Goal: Task Accomplishment & Management: Use online tool/utility

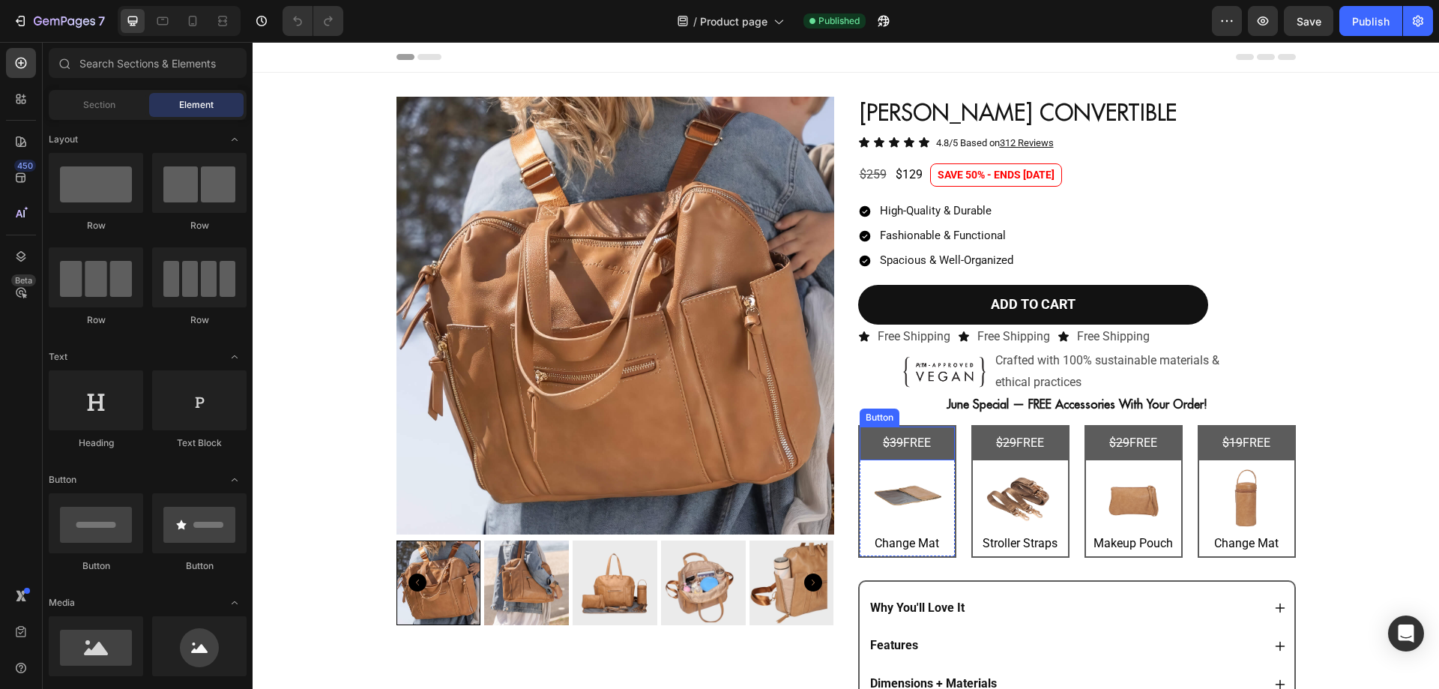
scroll to position [0, 21]
click at [889, 378] on div "CHELSEA CONVERTIBLE Heading Icon Icon Icon Icon Icon Icon List 4.8/5 Based on 3…" at bounding box center [1077, 423] width 438 height 653
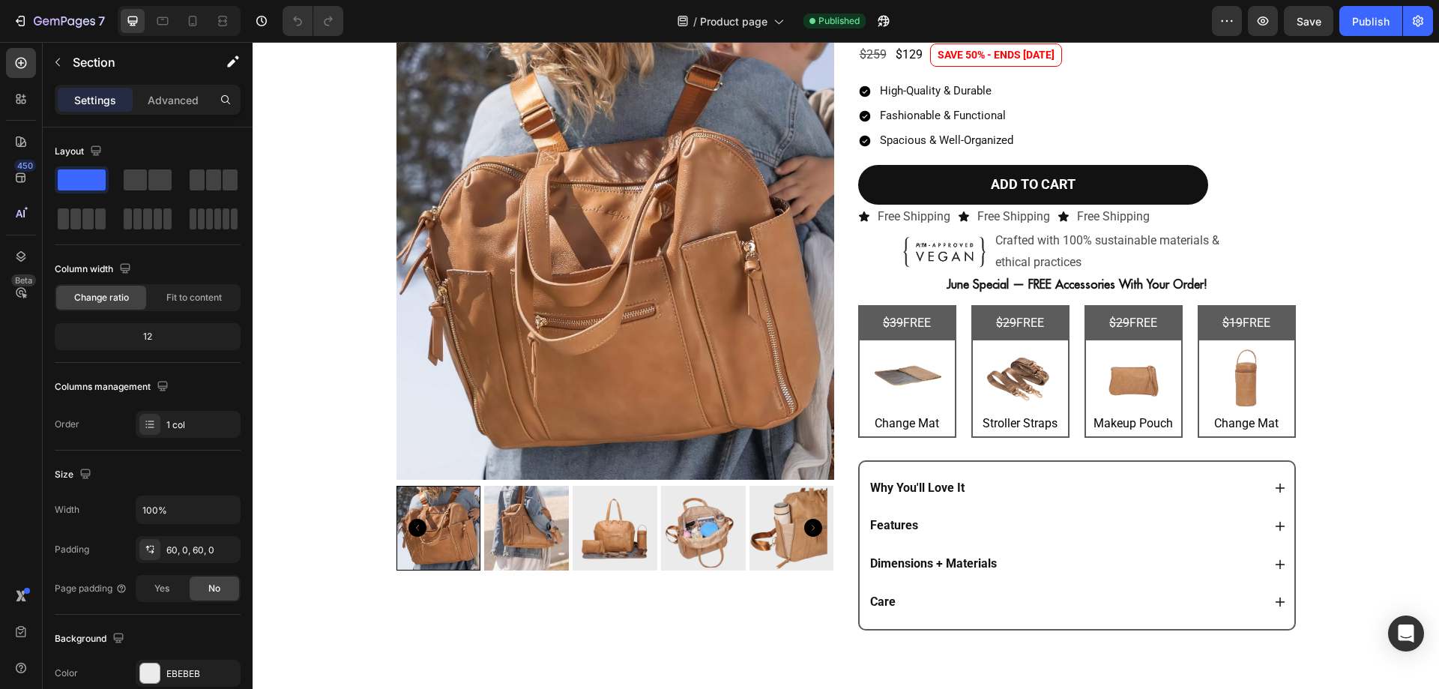
scroll to position [0, 0]
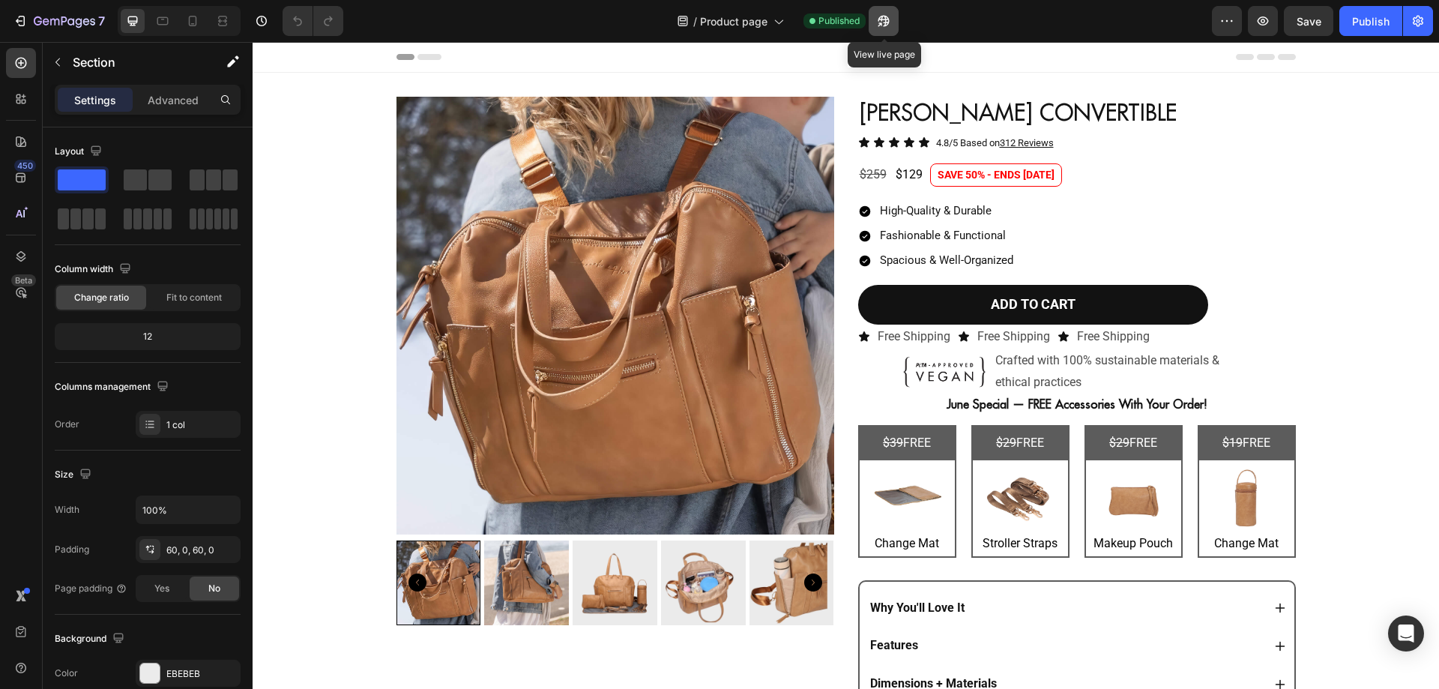
click at [881, 26] on icon "button" at bounding box center [879, 24] width 4 height 4
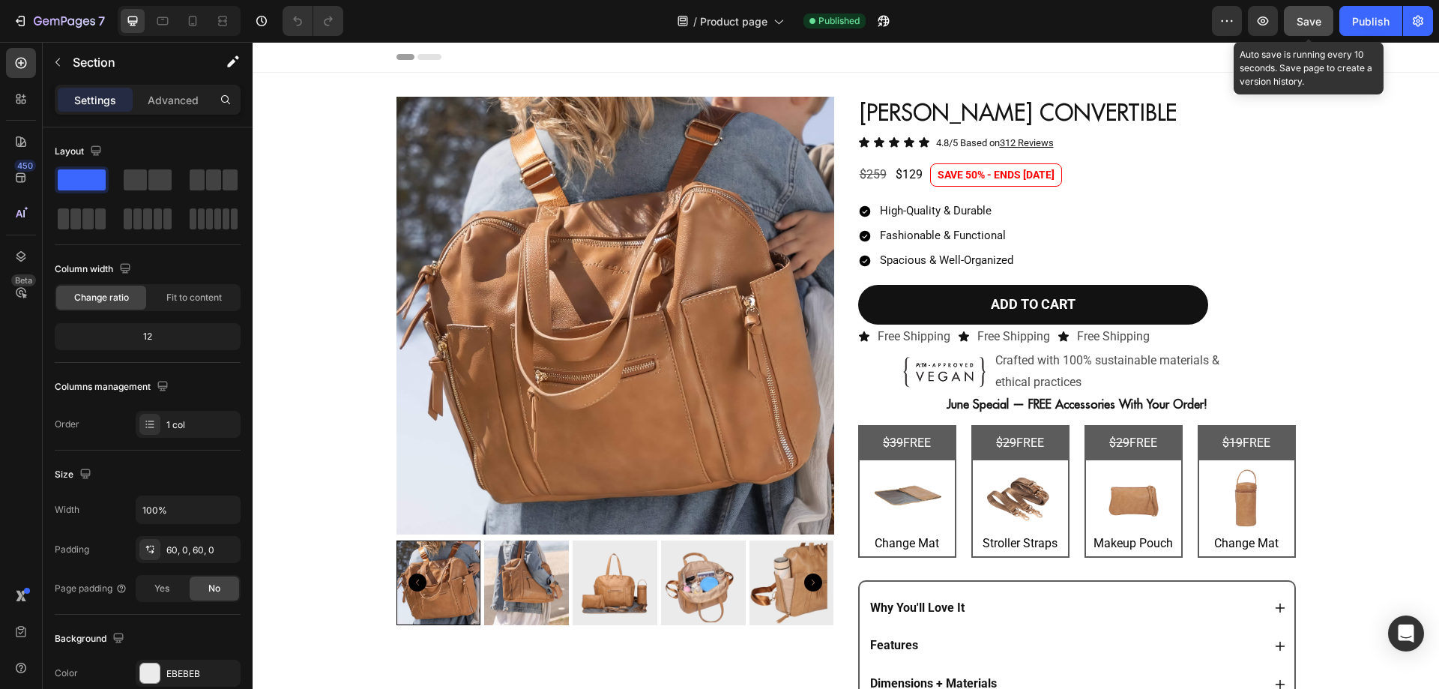
click at [1300, 12] on button "Save" at bounding box center [1307, 21] width 49 height 30
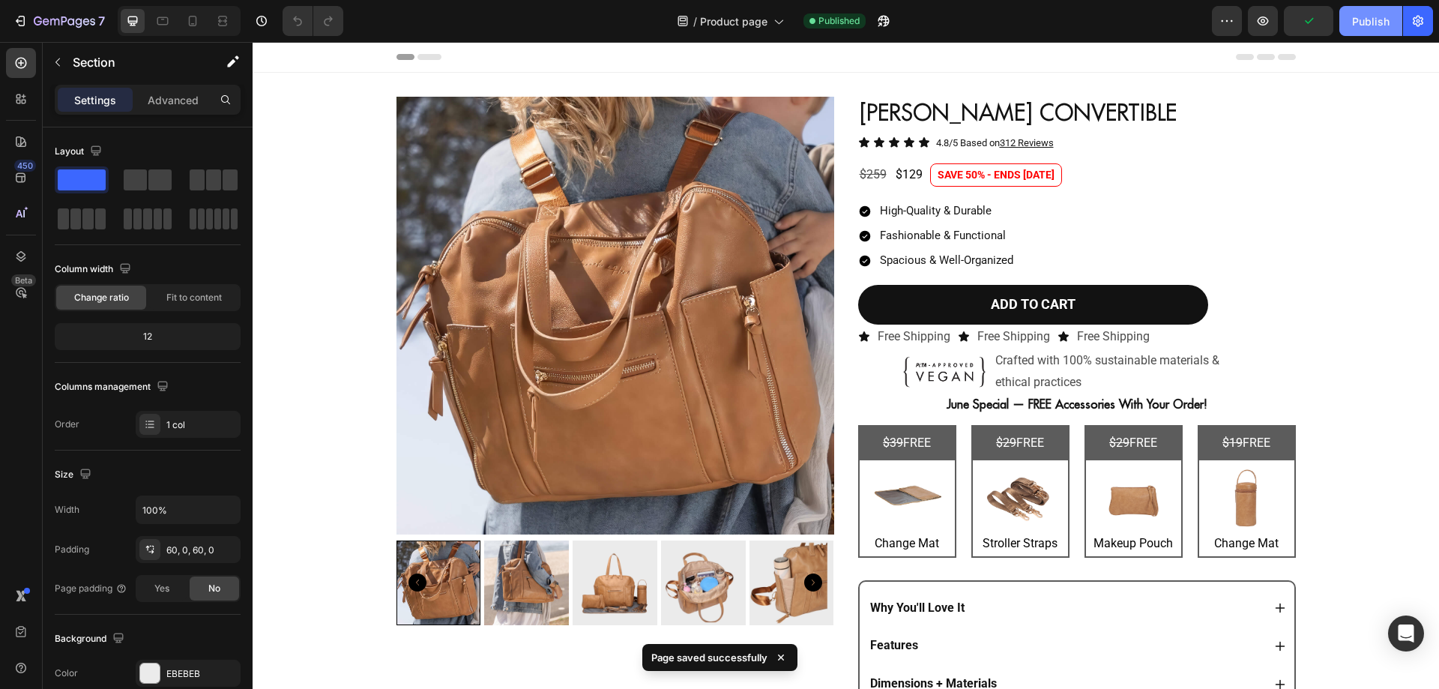
click at [1391, 25] on button "Publish" at bounding box center [1370, 21] width 63 height 30
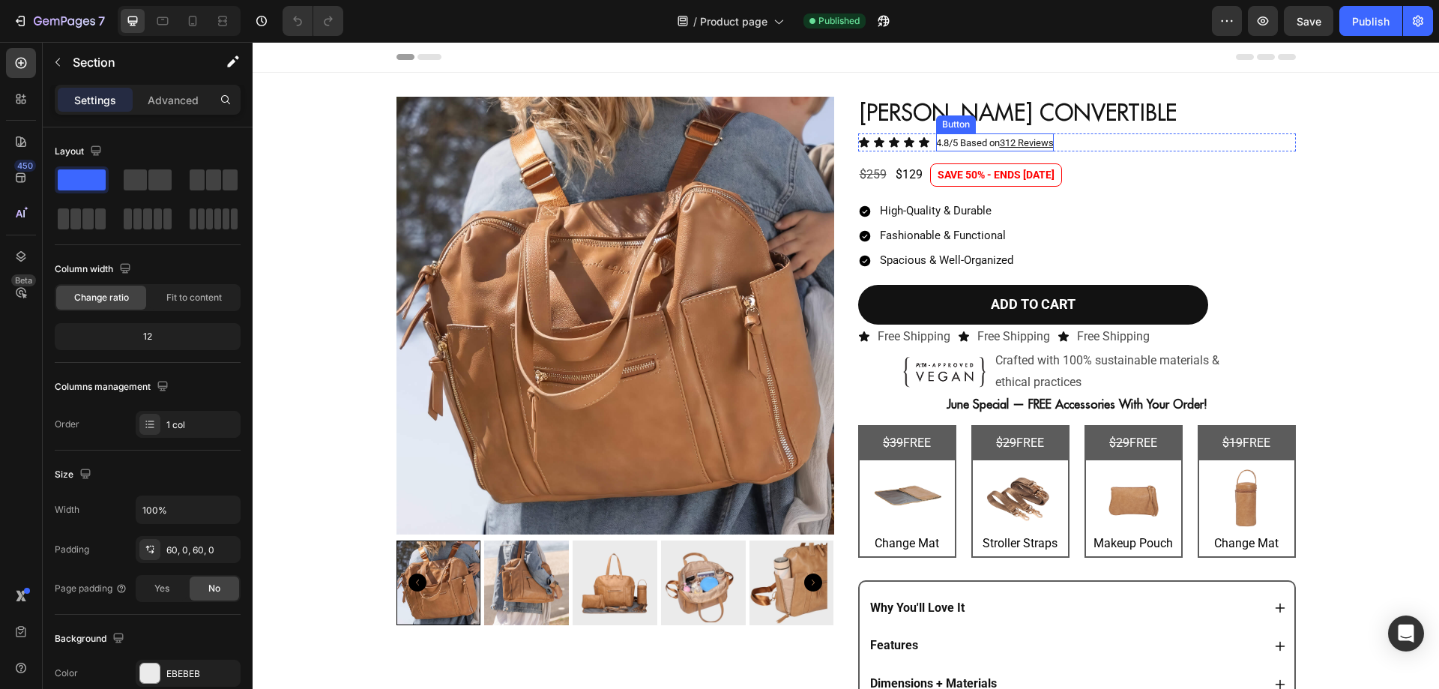
click at [956, 121] on div "Button" at bounding box center [956, 124] width 34 height 13
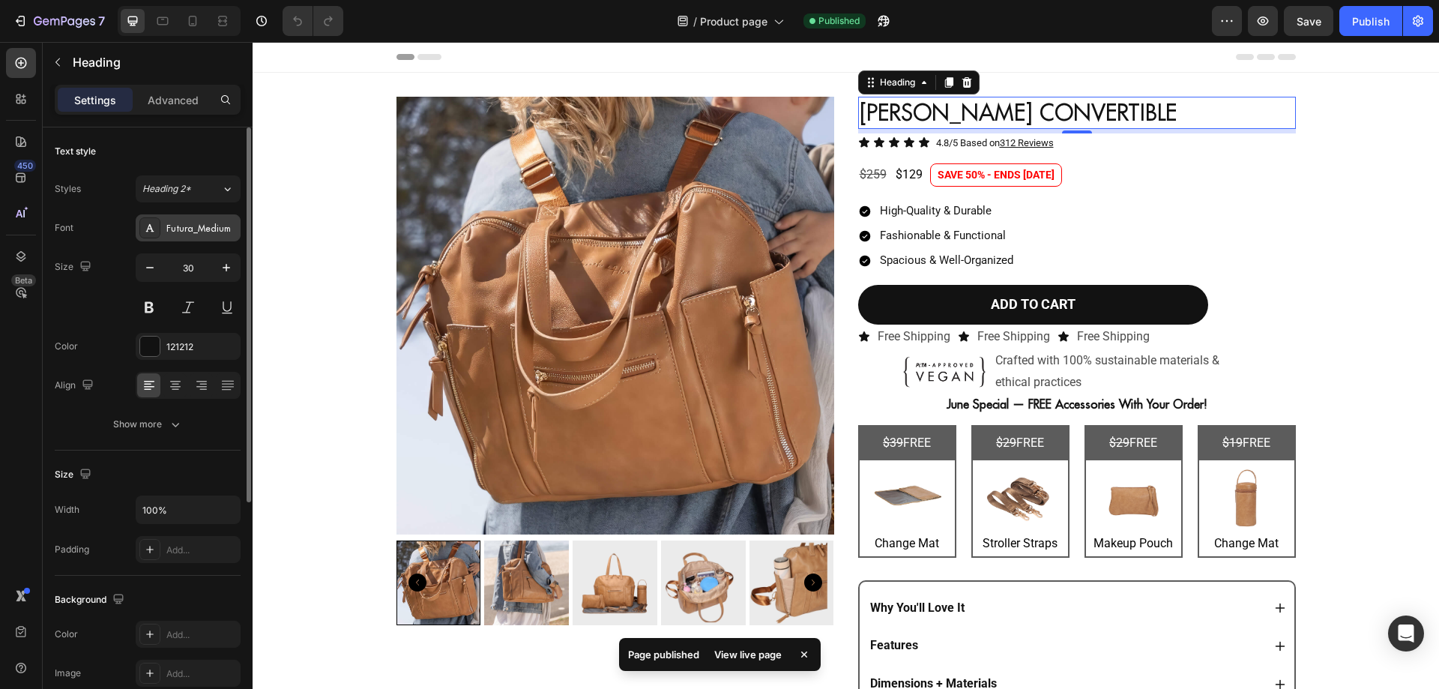
click at [185, 234] on div "Futura_Medium" at bounding box center [201, 228] width 70 height 13
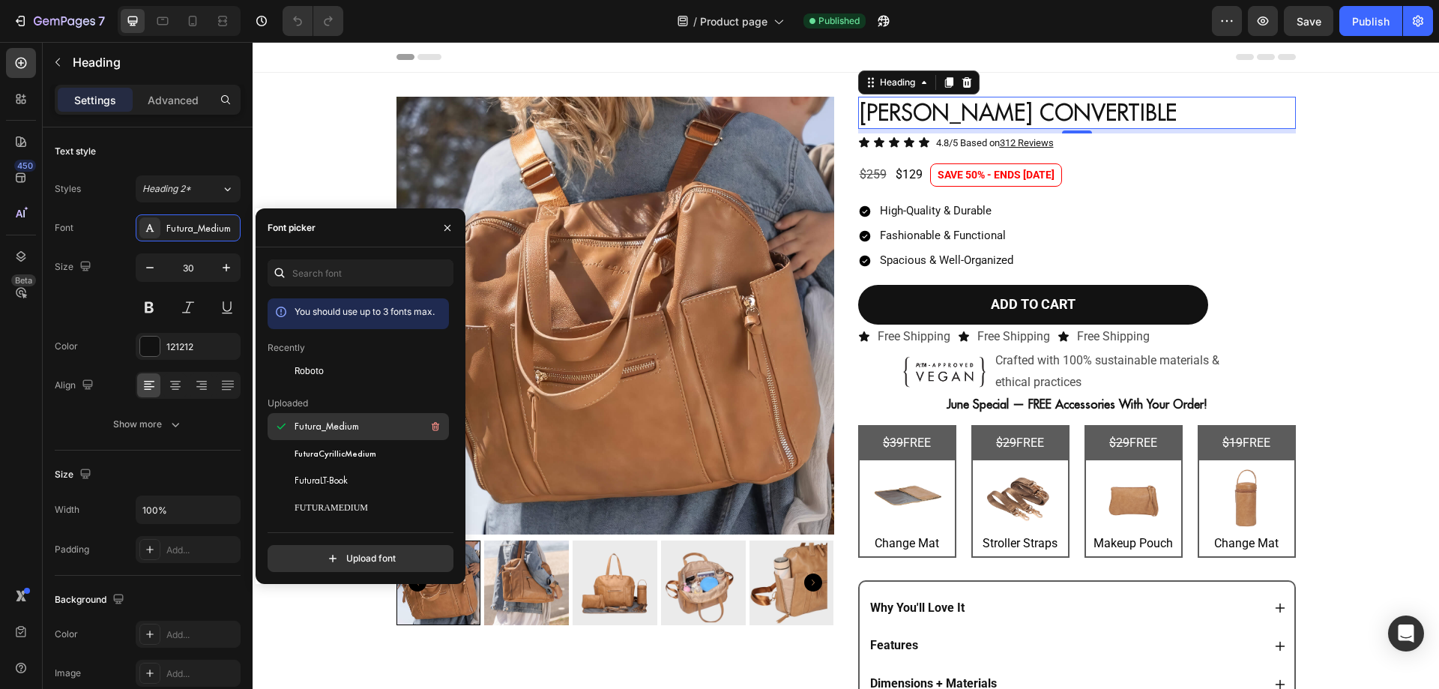
click at [343, 432] on span "Futura_Medium" at bounding box center [326, 426] width 64 height 13
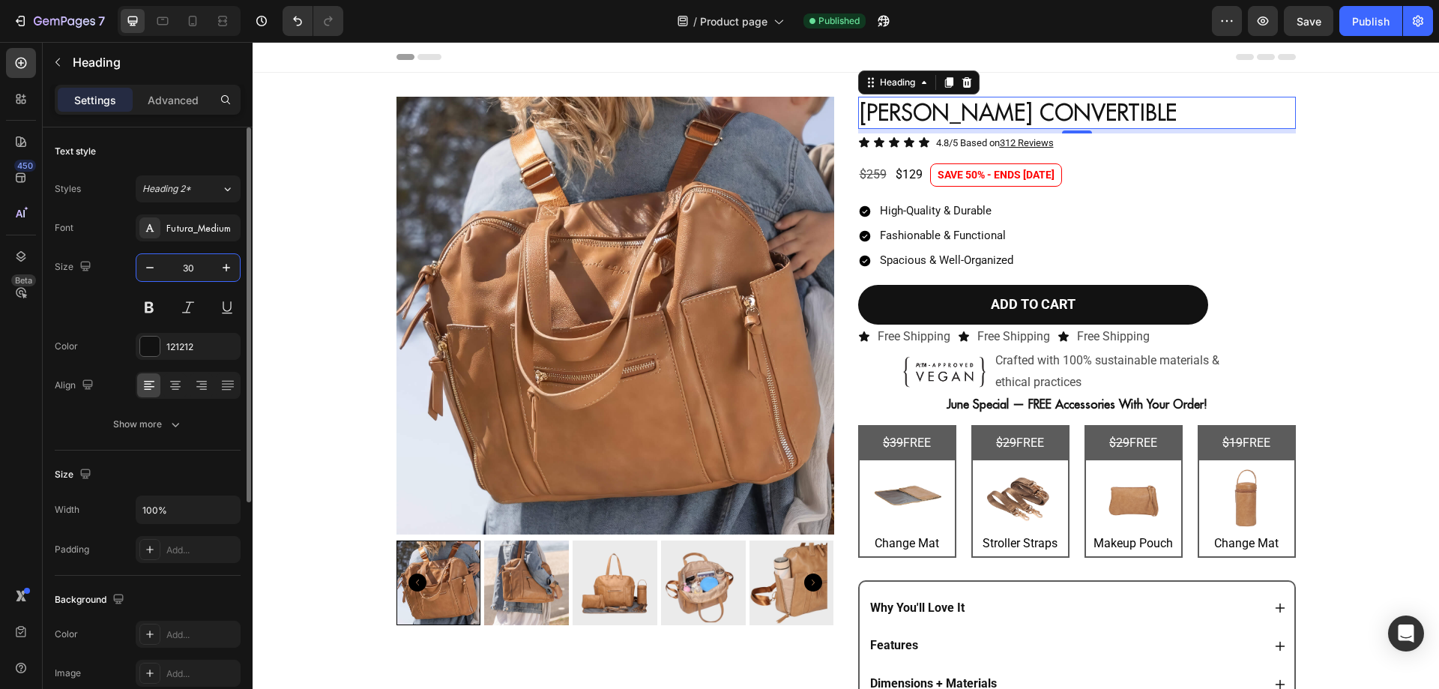
click at [204, 279] on input "30" at bounding box center [187, 267] width 49 height 27
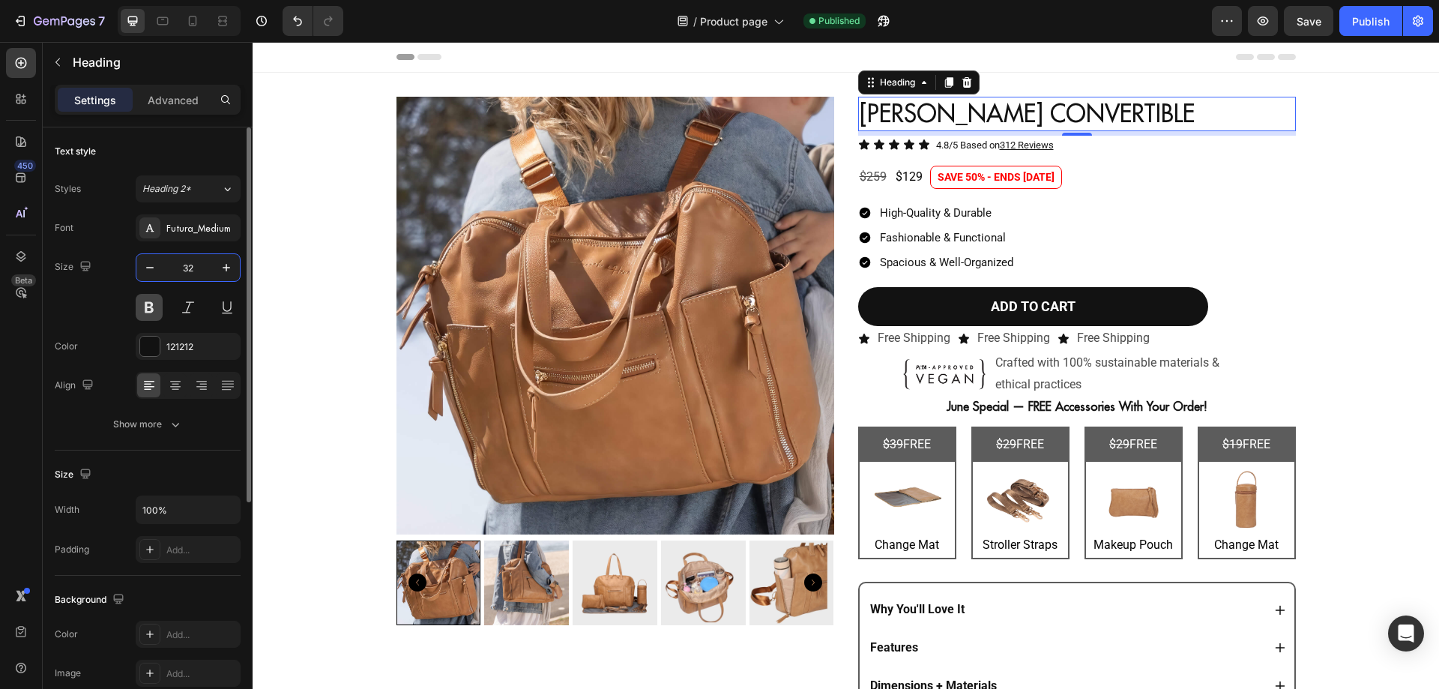
type input "32"
click at [152, 310] on button at bounding box center [149, 307] width 27 height 27
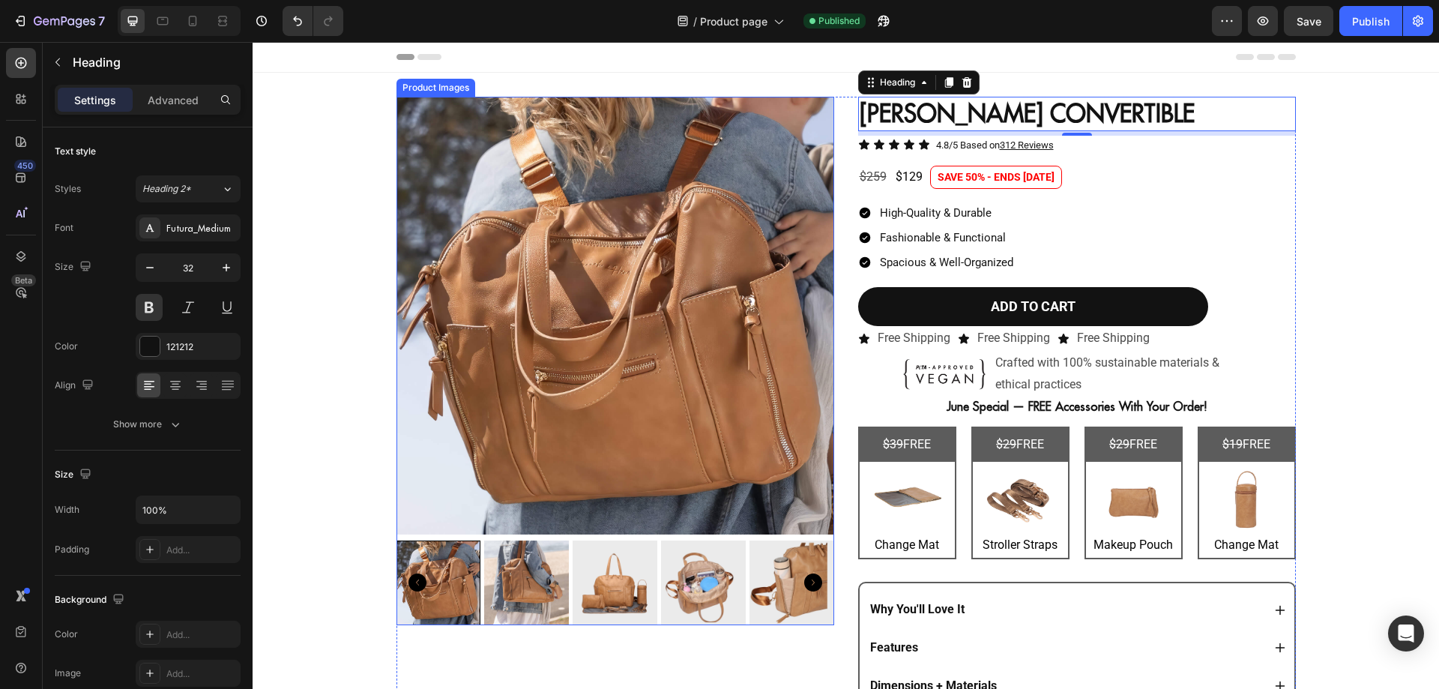
click at [477, 341] on img at bounding box center [615, 316] width 438 height 438
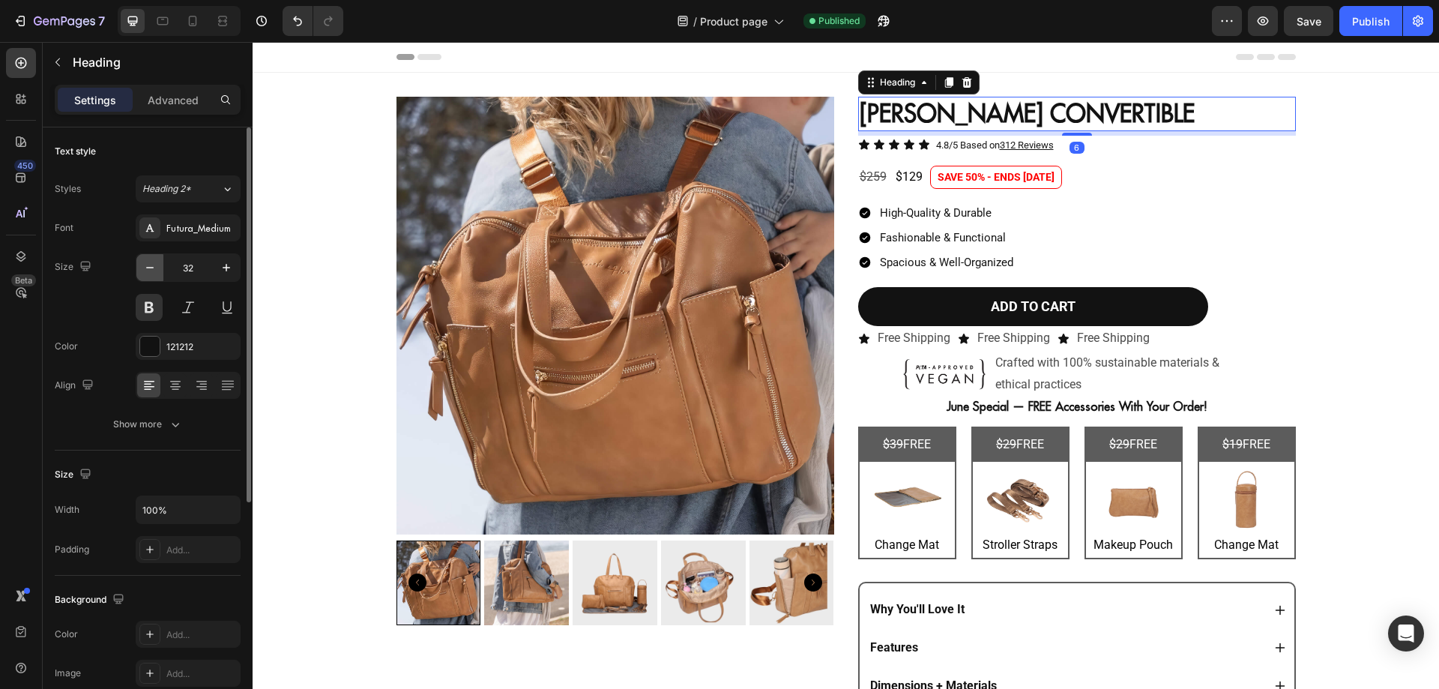
click at [151, 269] on icon "button" at bounding box center [149, 267] width 15 height 15
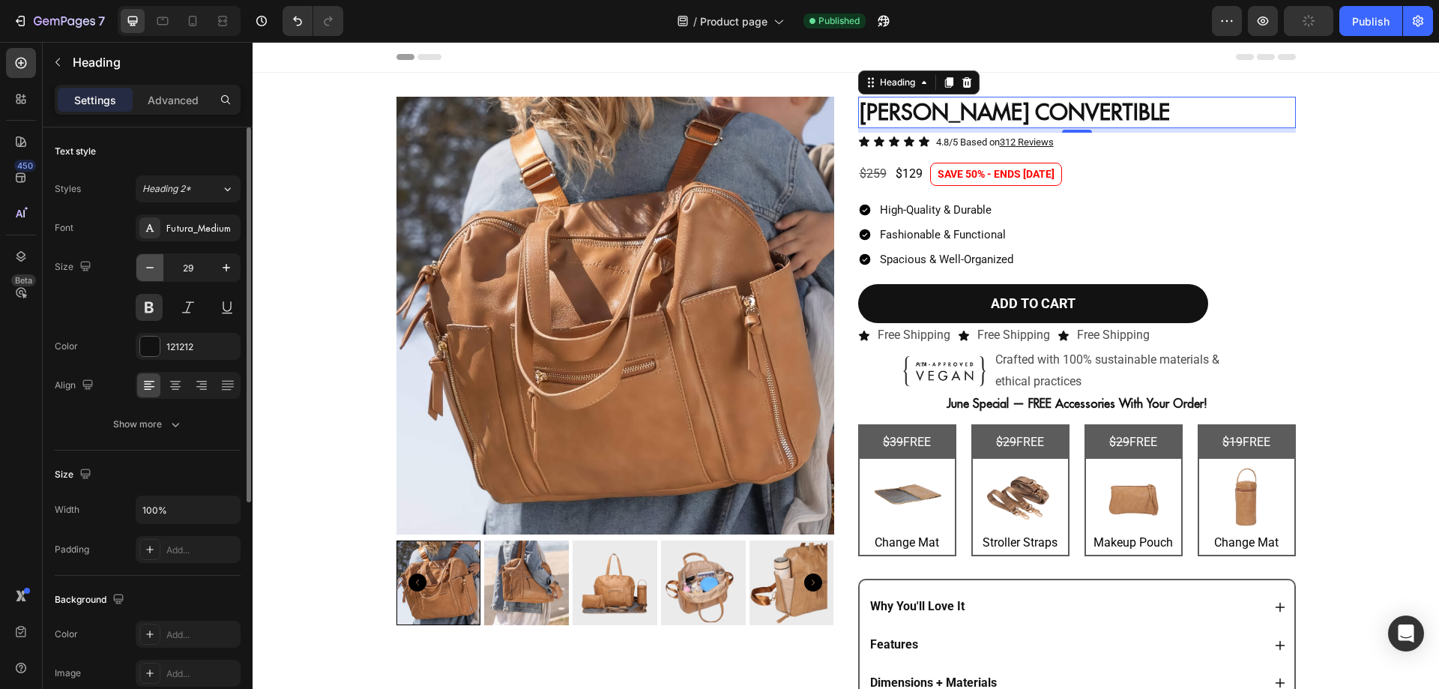
click at [151, 269] on icon "button" at bounding box center [149, 267] width 15 height 15
type input "28"
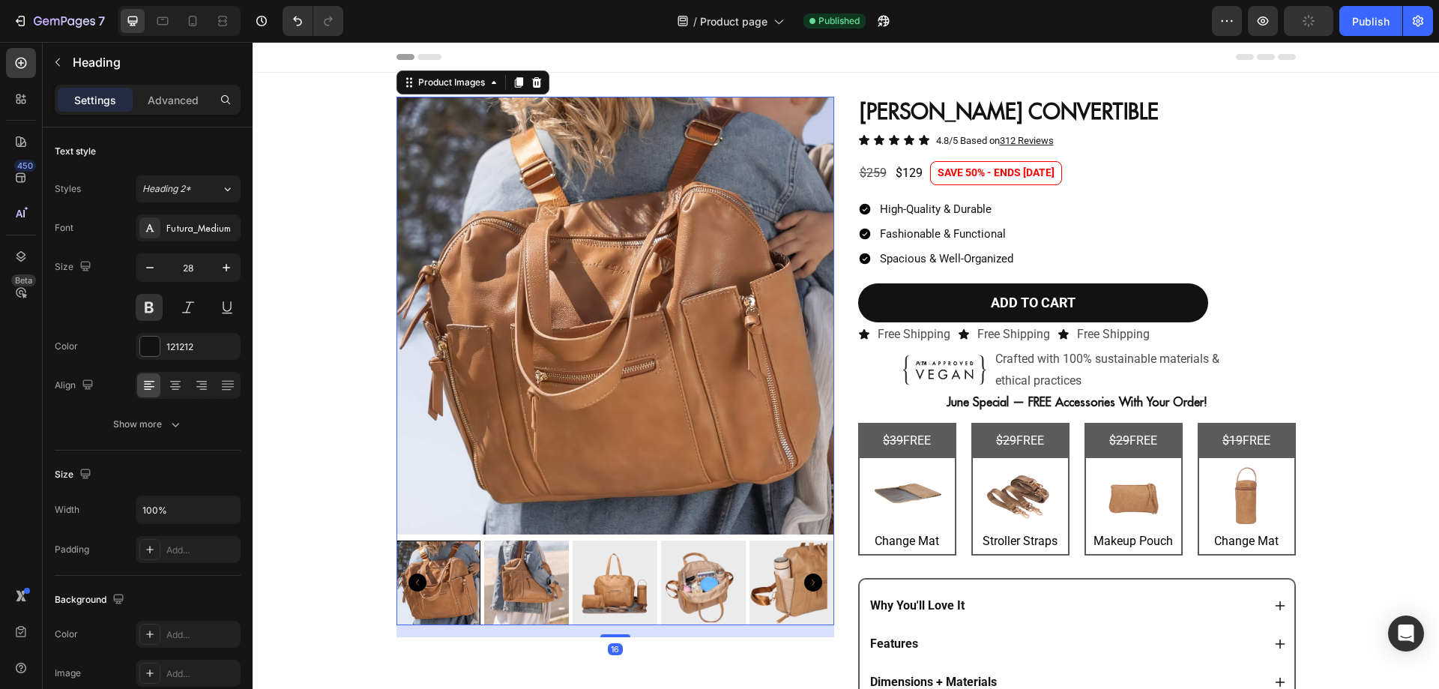
click at [548, 232] on img at bounding box center [615, 316] width 438 height 438
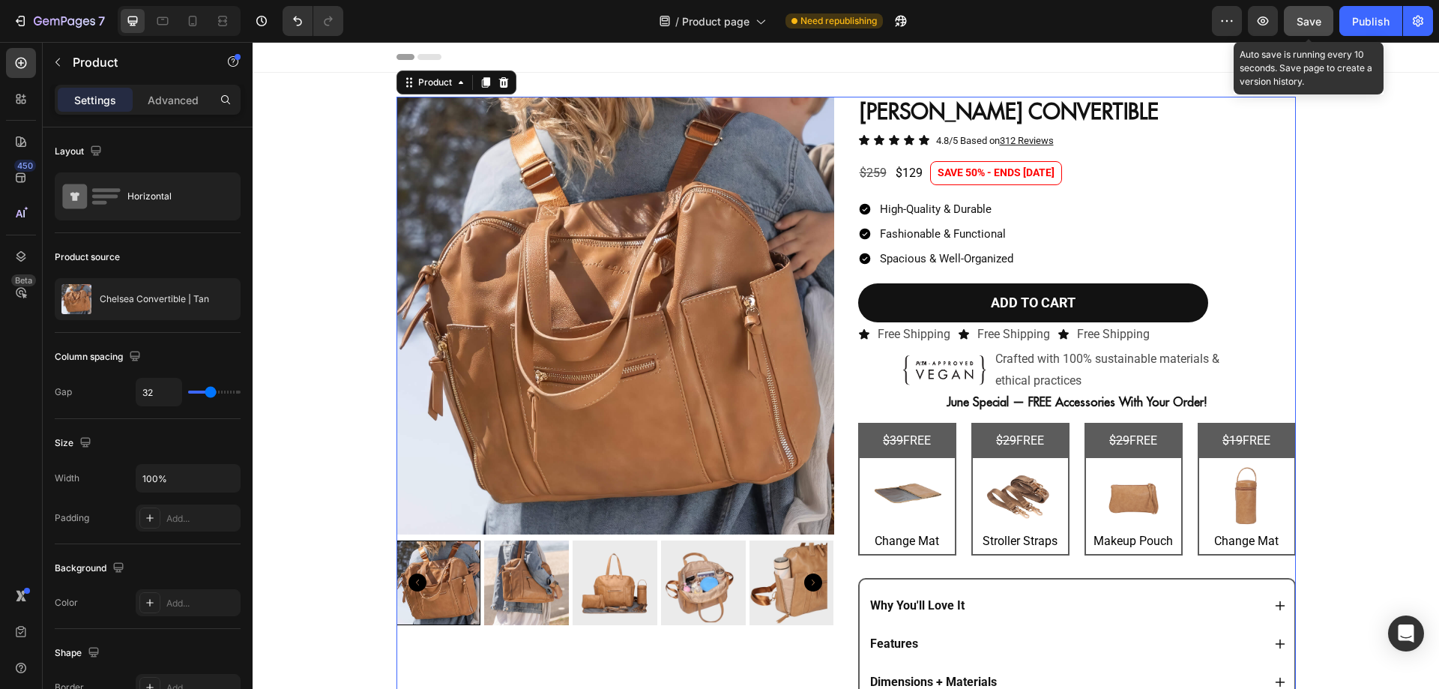
drag, startPoint x: 1312, startPoint y: 20, endPoint x: 957, endPoint y: 7, distance: 355.4
click at [1312, 20] on span "Save" at bounding box center [1308, 21] width 25 height 13
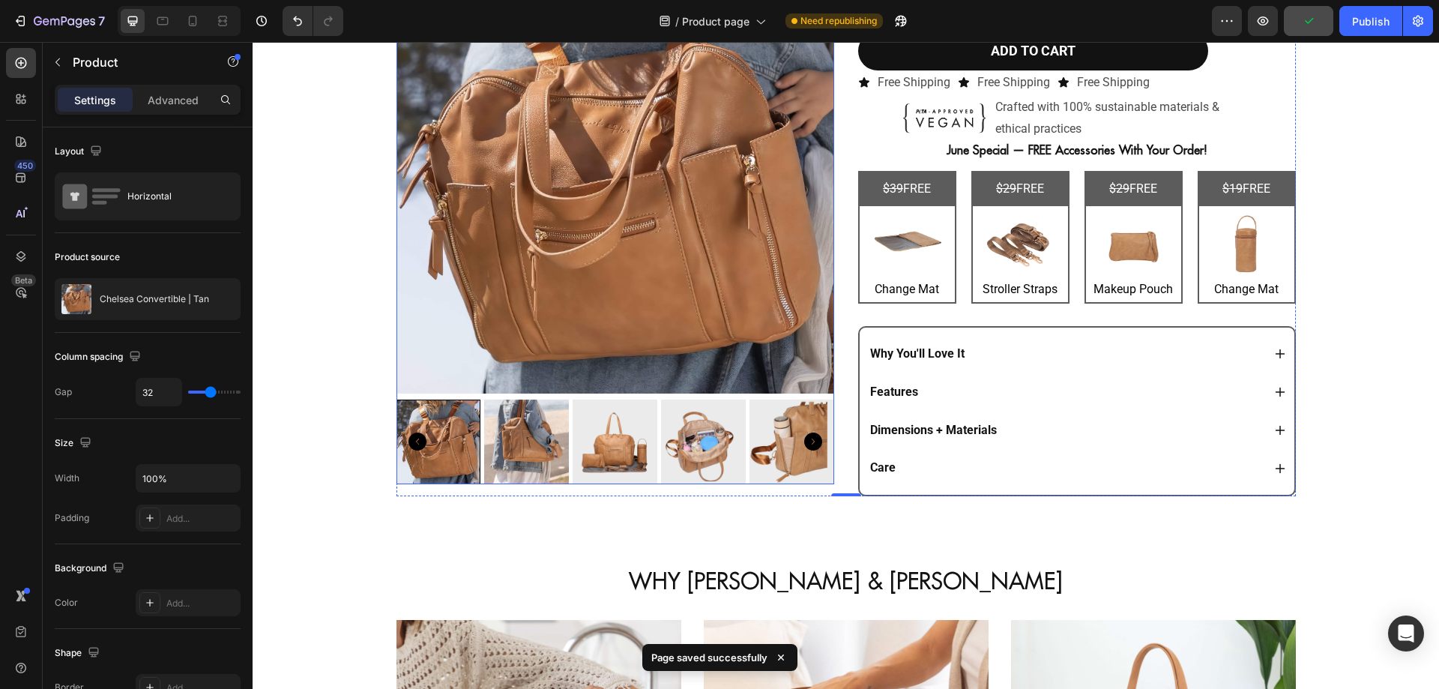
scroll to position [255, 0]
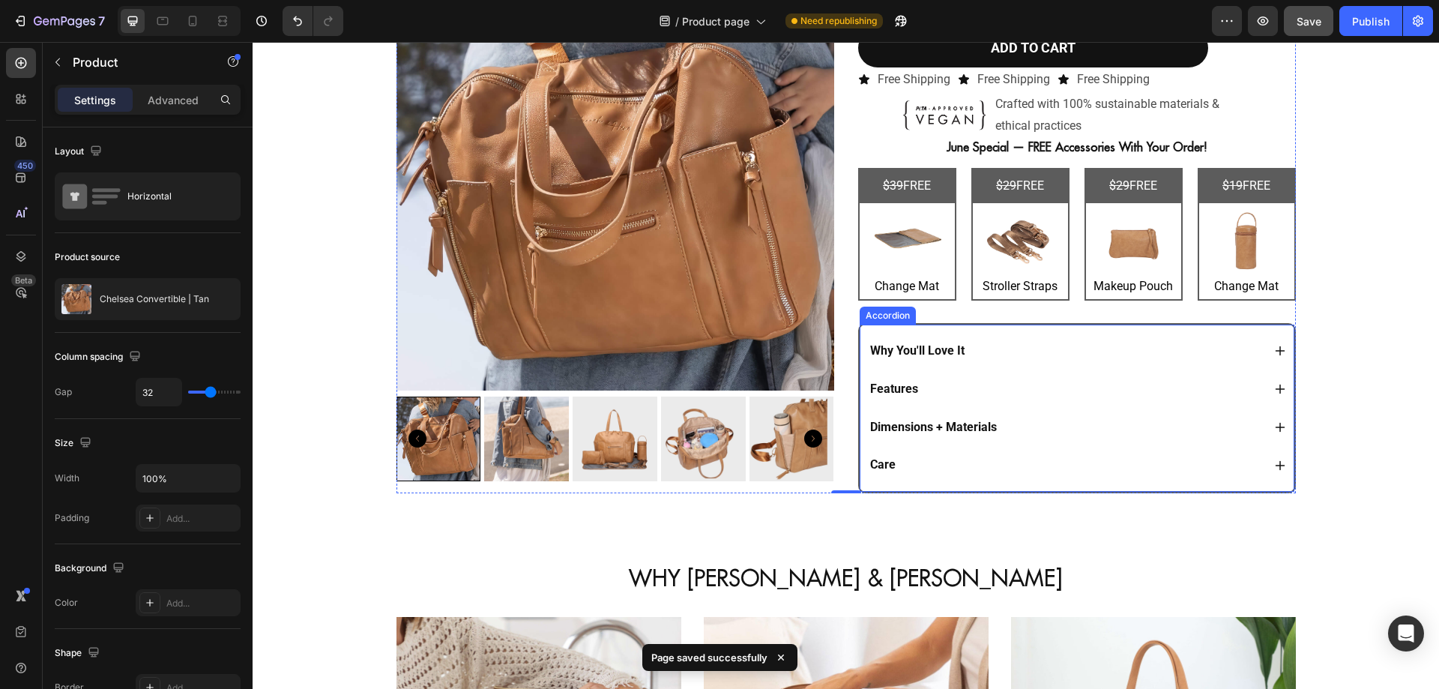
click at [1080, 332] on div "Why You'll Love It" at bounding box center [1077, 351] width 418 height 38
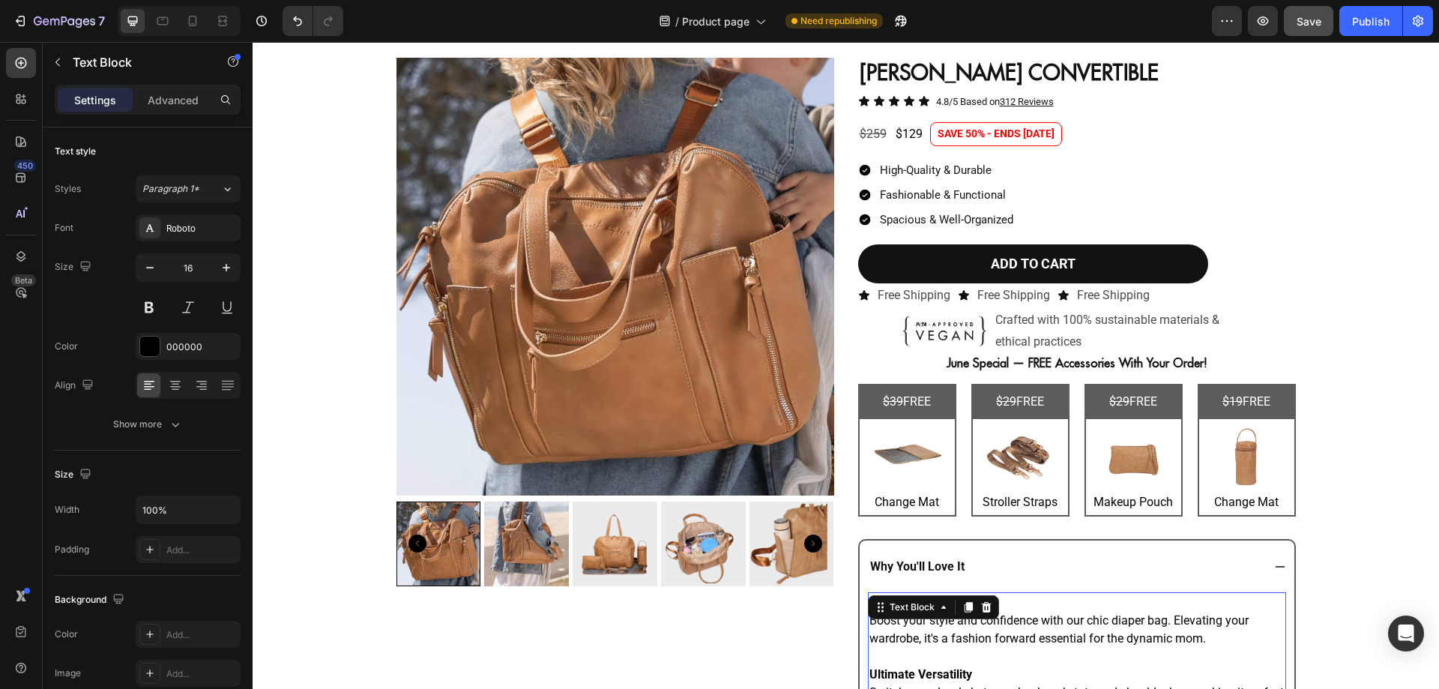
scroll to position [0, 0]
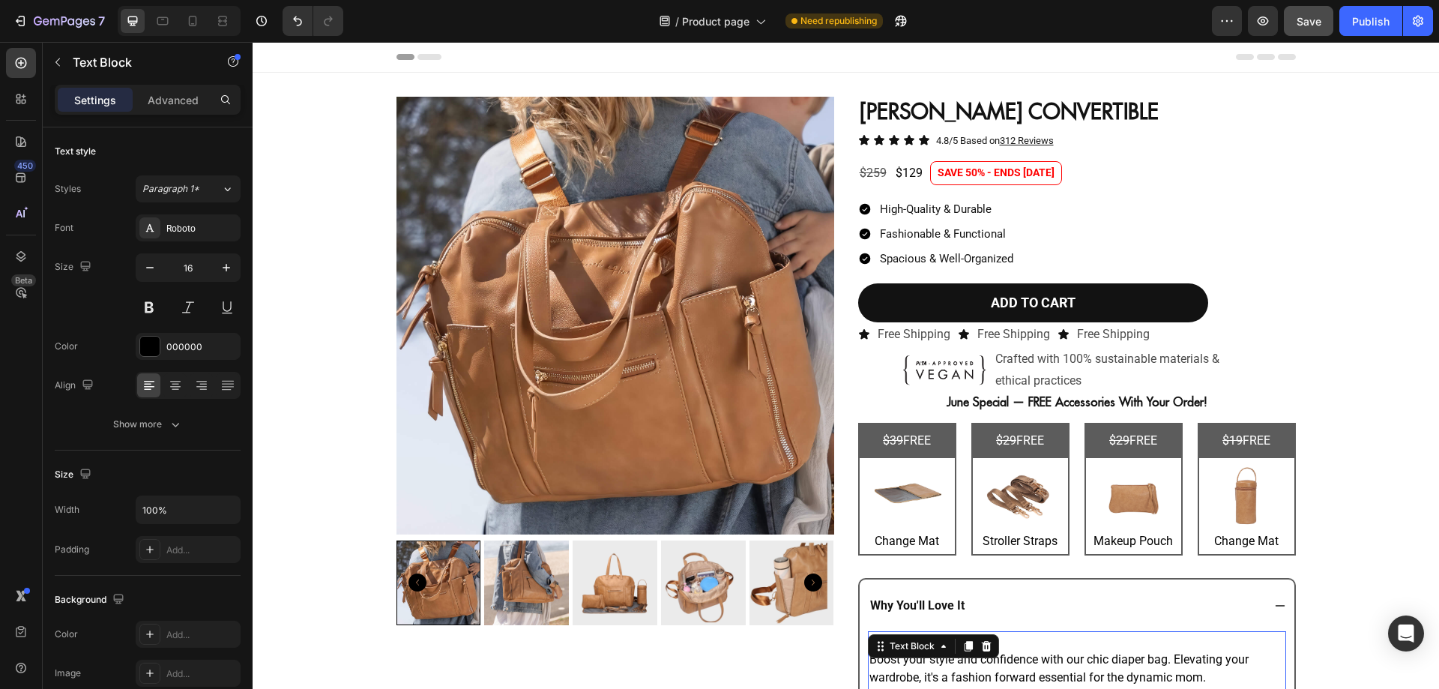
click at [1309, 37] on div "7 Version history / Product page Need republishing Preview Save Publish" at bounding box center [719, 21] width 1439 height 43
click at [1312, 28] on div "Save" at bounding box center [1308, 21] width 25 height 16
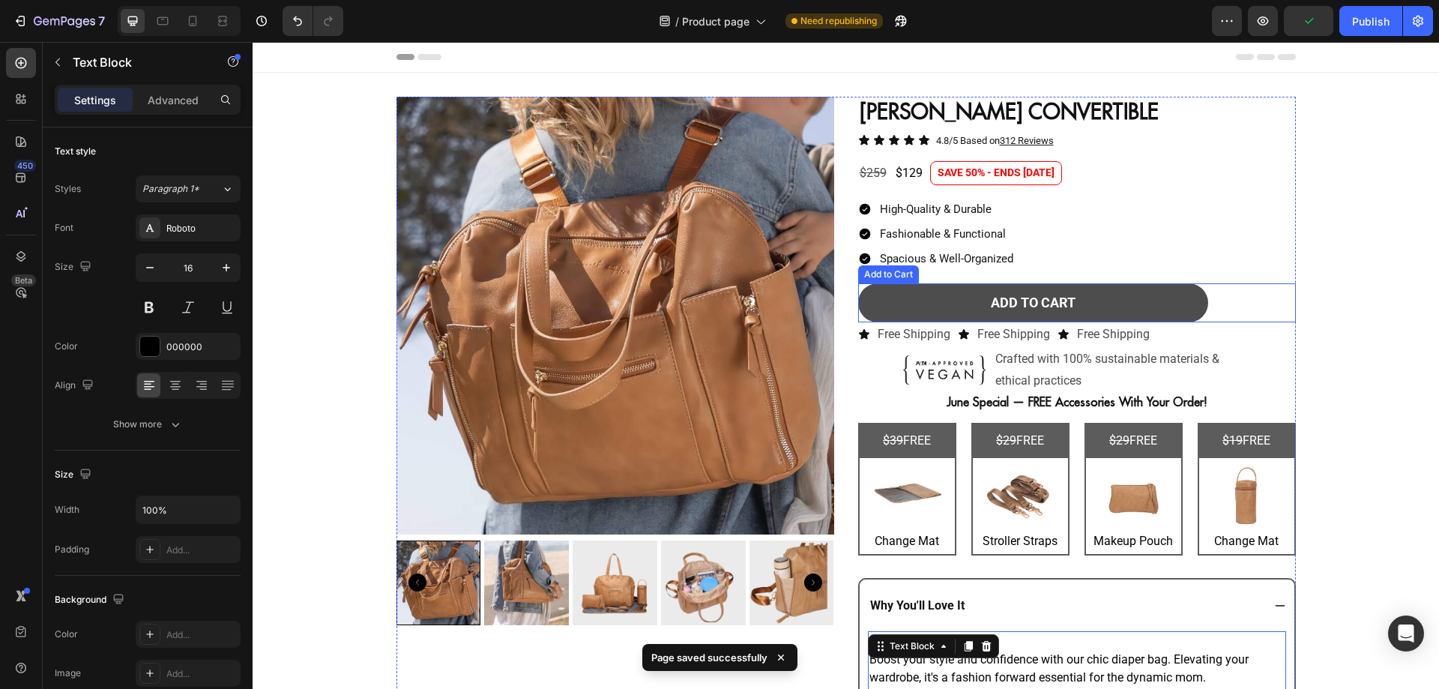
click at [1174, 284] on button "ADD TO CART" at bounding box center [1033, 302] width 350 height 39
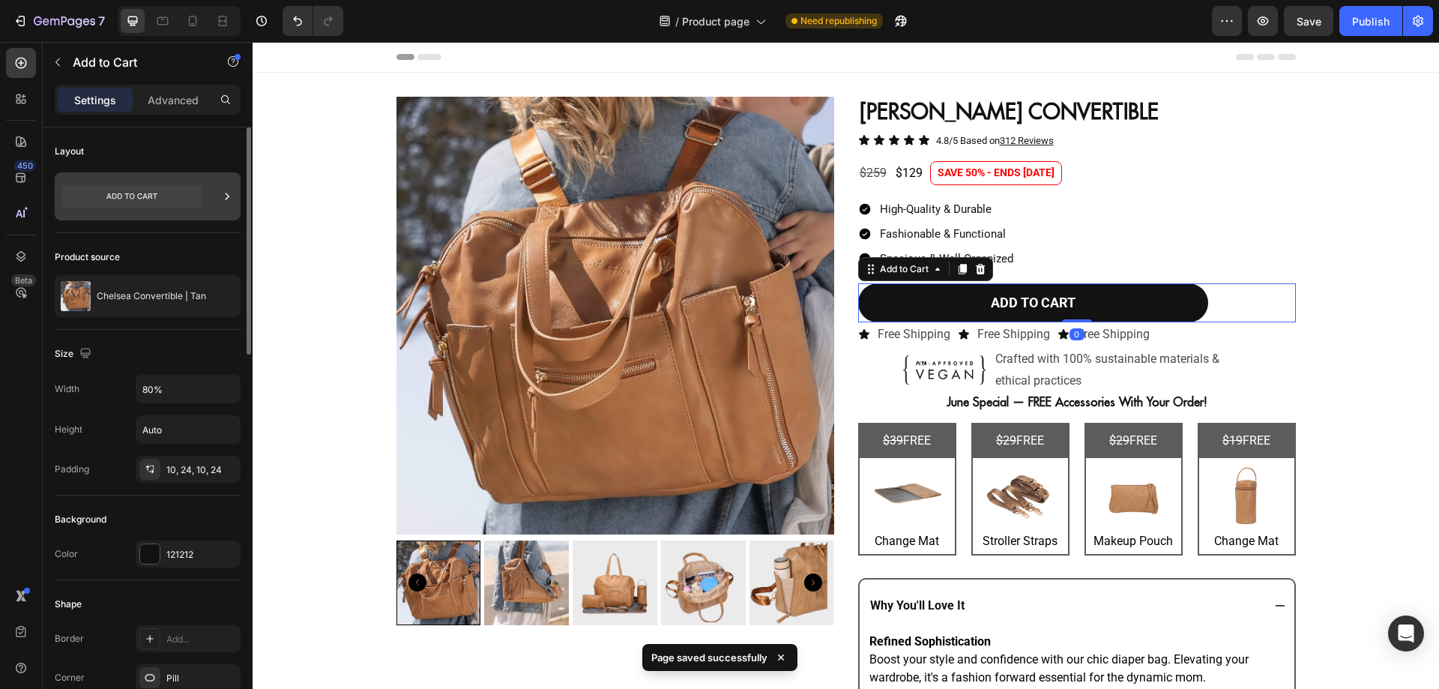
click at [214, 198] on div at bounding box center [148, 196] width 186 height 48
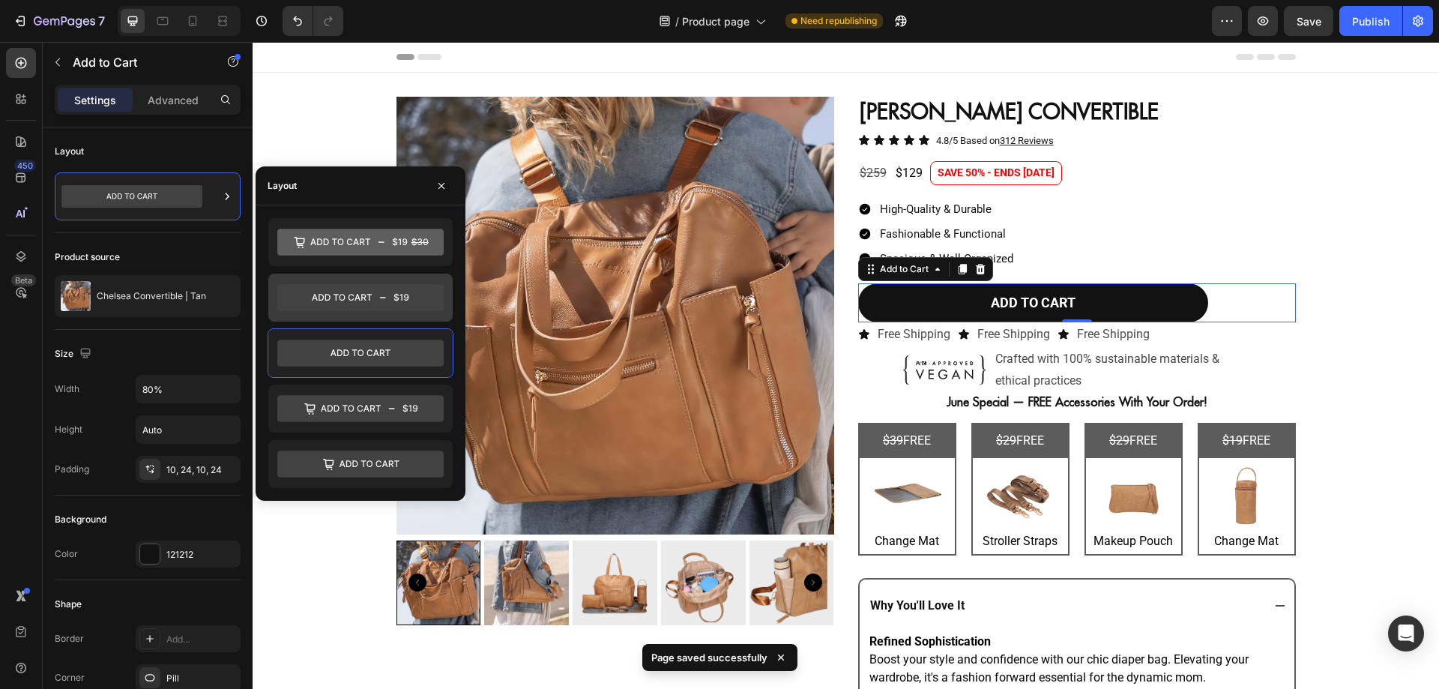
click at [360, 291] on icon at bounding box center [360, 297] width 166 height 27
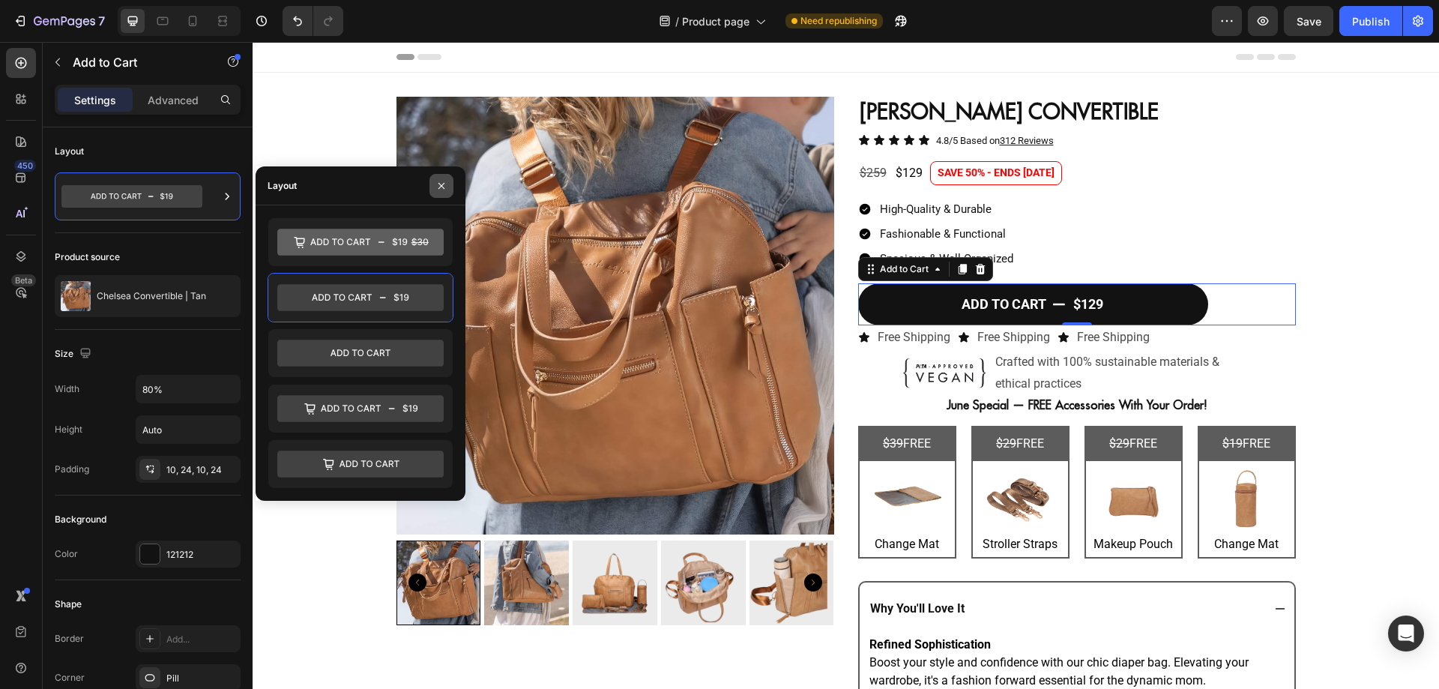
click at [448, 185] on button "button" at bounding box center [441, 186] width 24 height 24
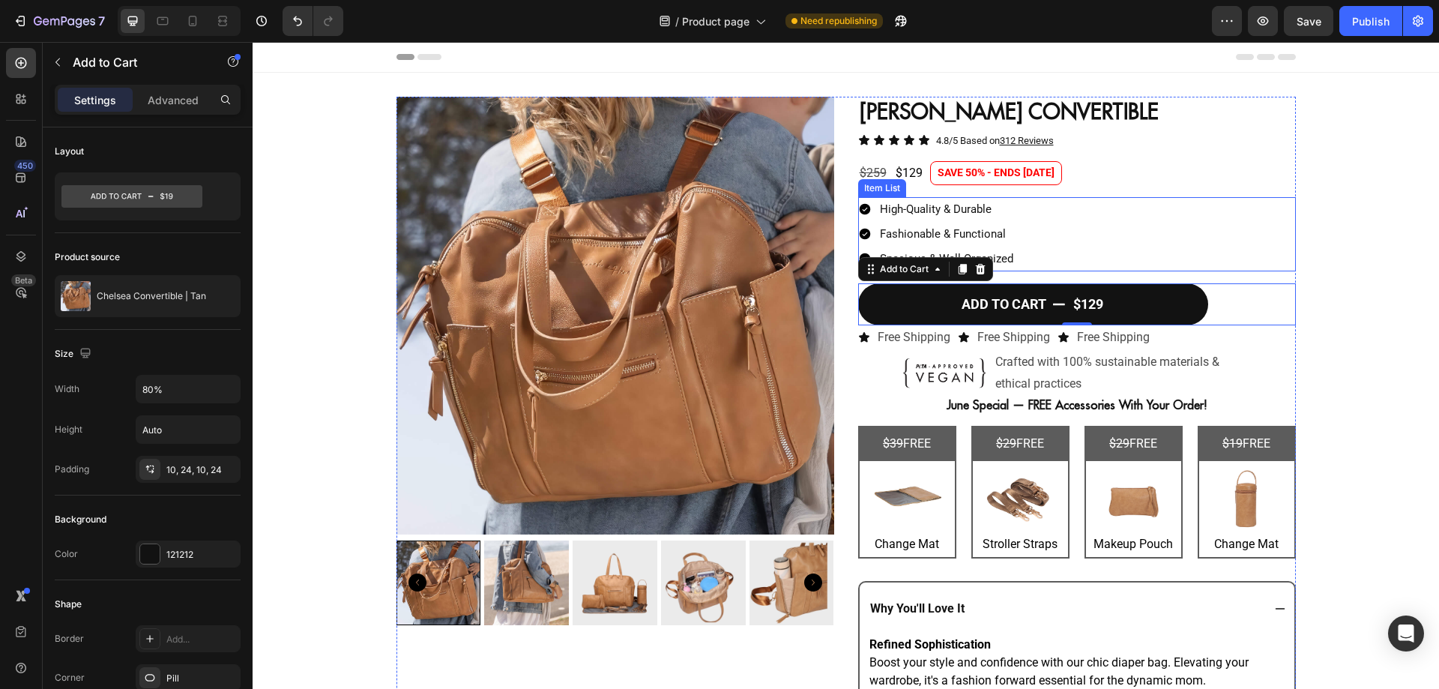
click at [1047, 228] on div "High-Quality & Durable Fashionable & Functional Spacious & Well-Organized" at bounding box center [1077, 234] width 438 height 74
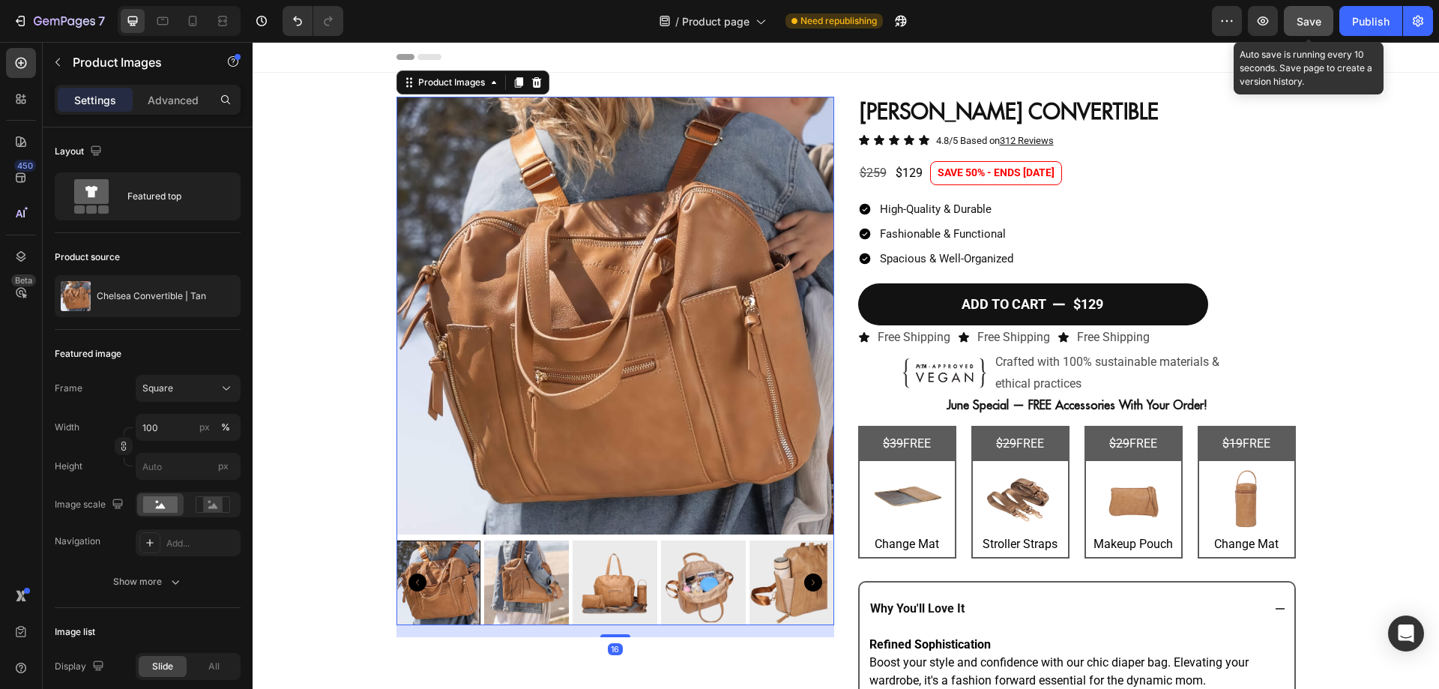
click at [1295, 34] on button "Save" at bounding box center [1307, 21] width 49 height 30
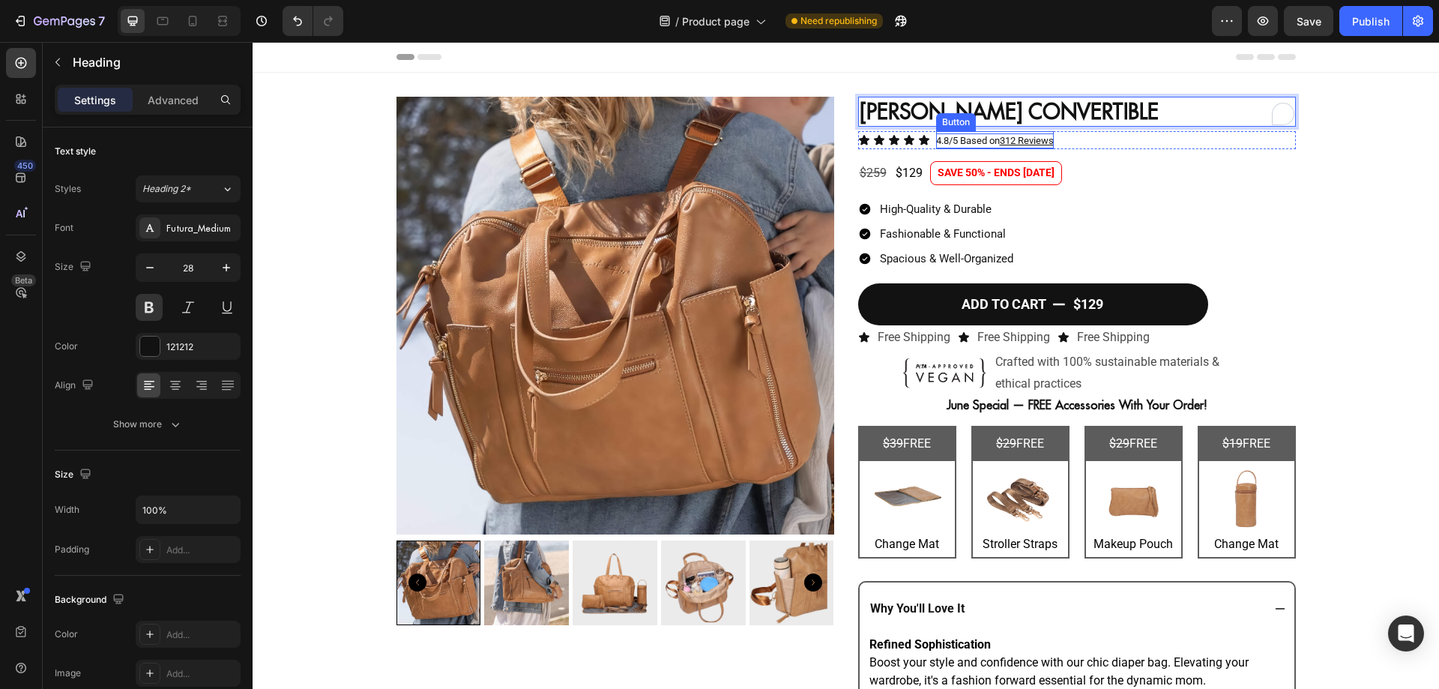
click at [1032, 138] on u "312 Reviews" at bounding box center [1027, 140] width 54 height 11
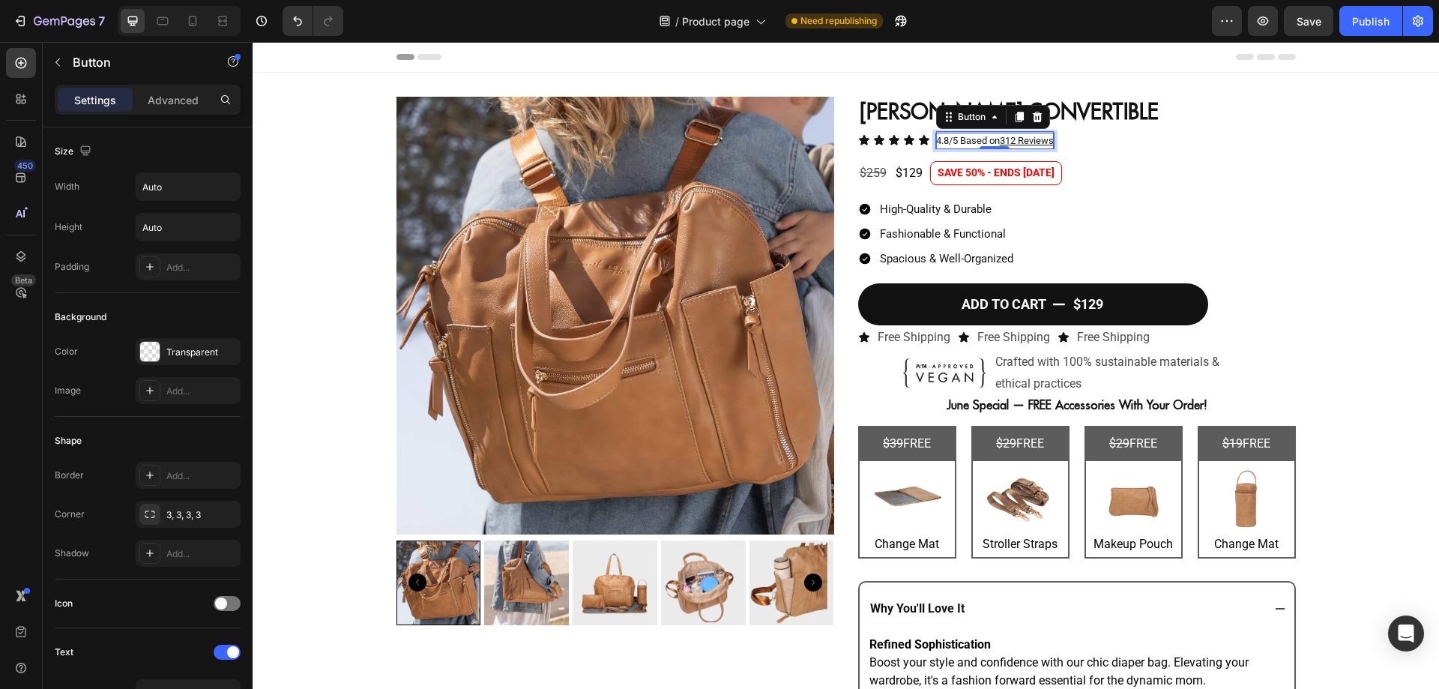
click at [1014, 142] on u "312 Reviews" at bounding box center [1027, 140] width 54 height 11
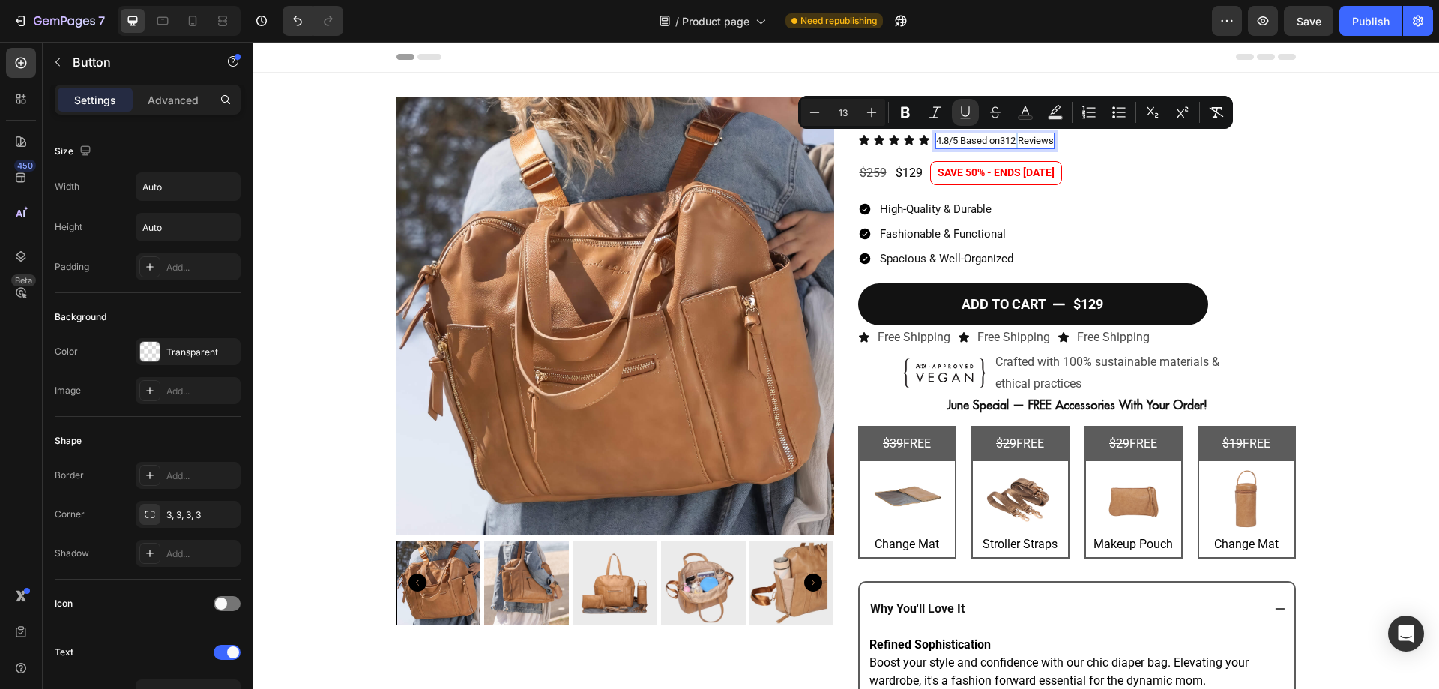
click at [1014, 142] on u "312 Reviews" at bounding box center [1027, 140] width 54 height 11
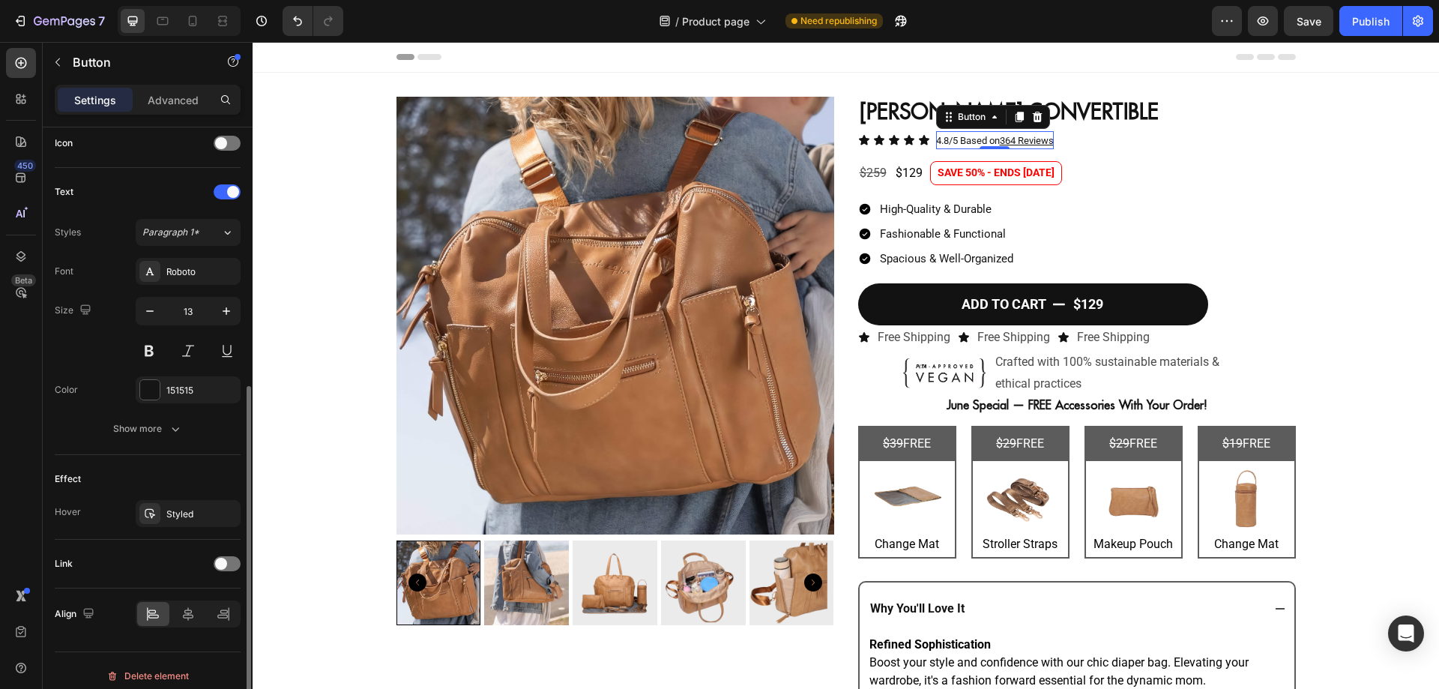
scroll to position [461, 0]
click at [229, 321] on button "button" at bounding box center [226, 310] width 27 height 27
type input "14"
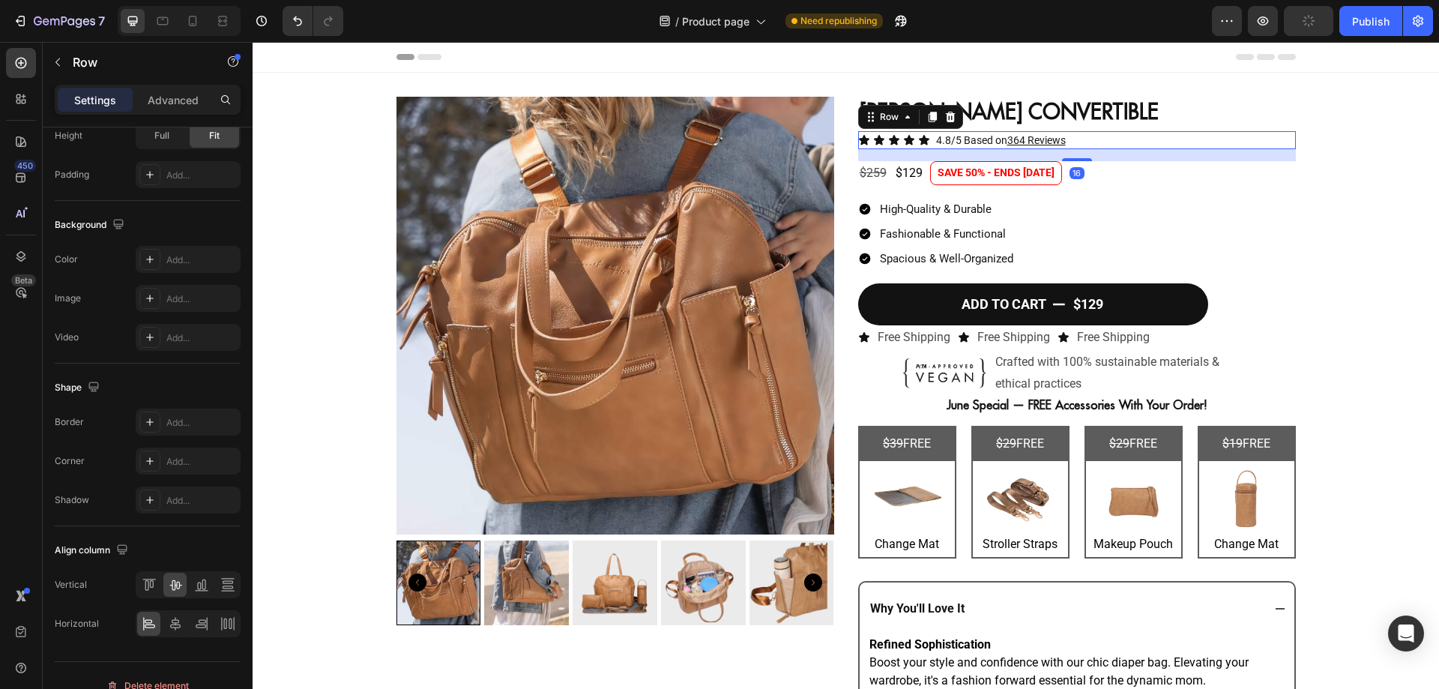
scroll to position [0, 0]
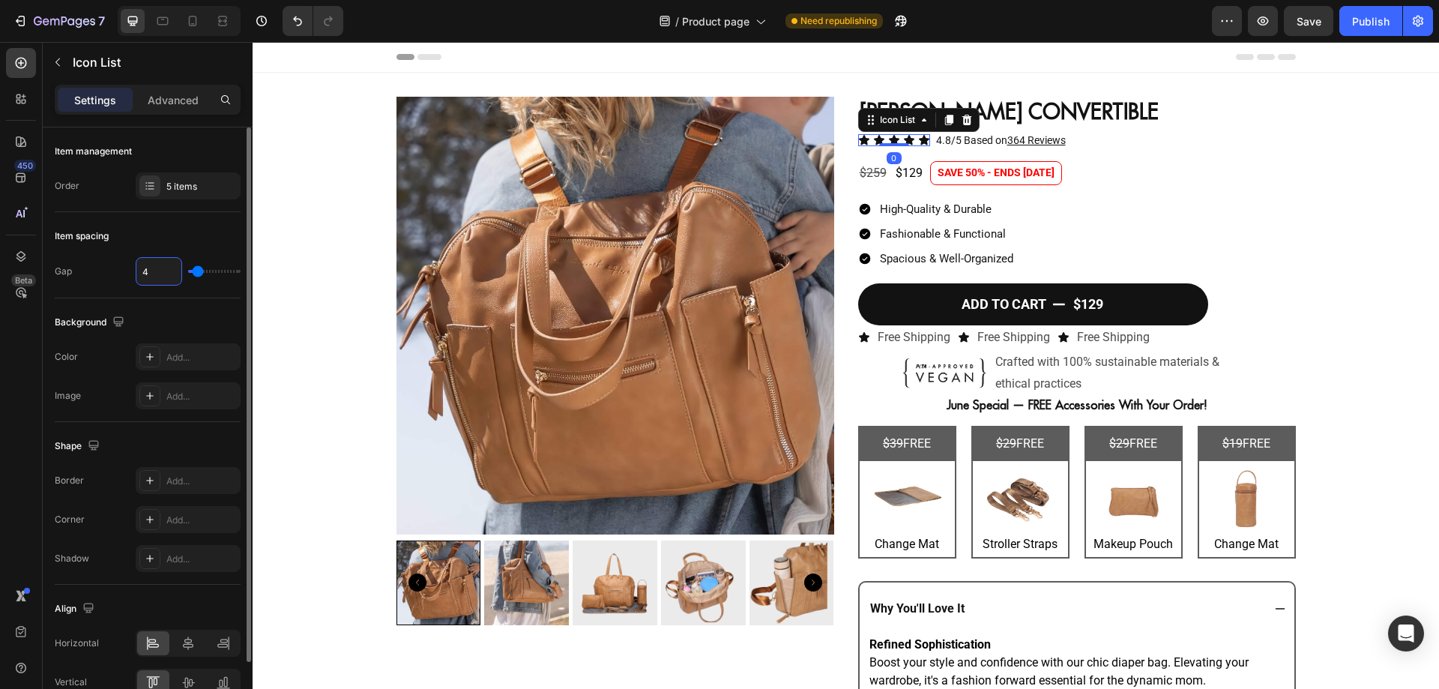
click at [154, 273] on input "4" at bounding box center [158, 271] width 45 height 27
type input "2"
click at [859, 136] on icon at bounding box center [864, 140] width 10 height 10
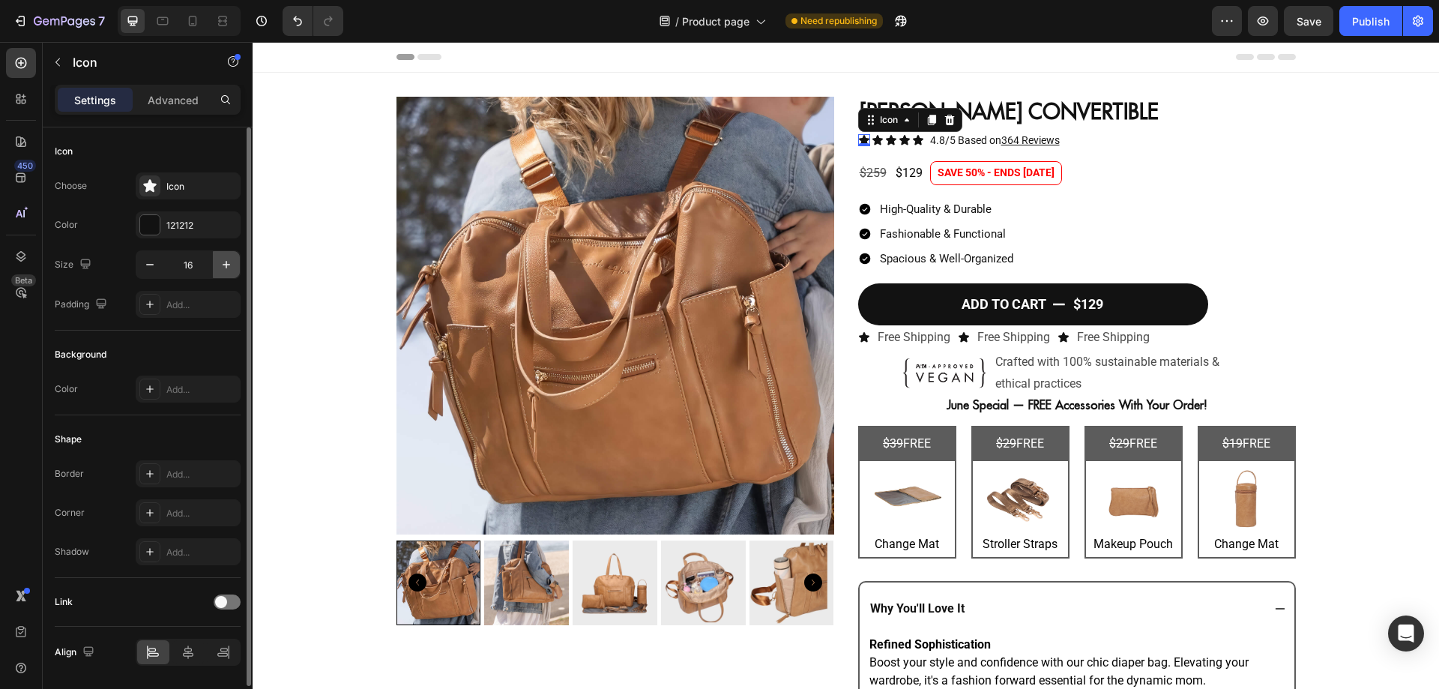
click at [225, 276] on button "button" at bounding box center [226, 264] width 27 height 27
click at [150, 267] on icon "button" at bounding box center [149, 264] width 15 height 15
type input "16"
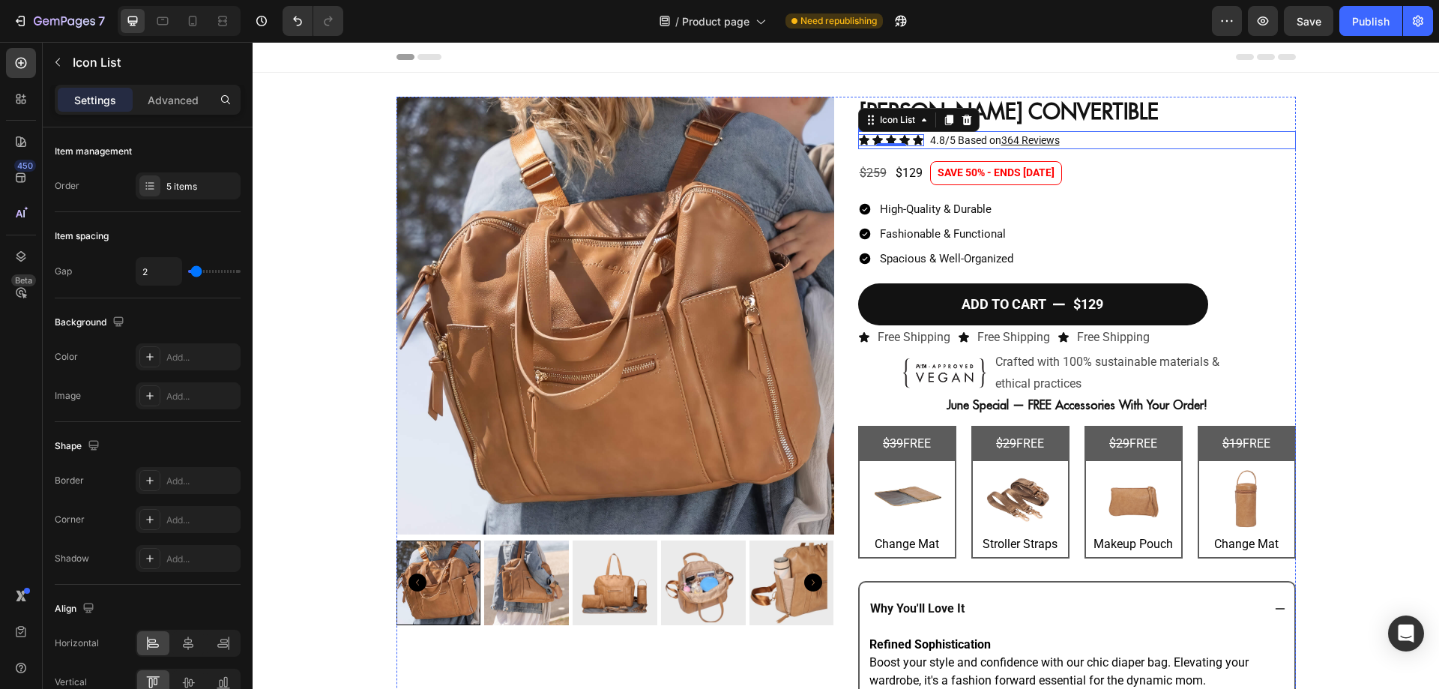
click at [1119, 135] on div "Icon Icon Icon Icon Icon Icon List 0 4.8/5 Based on 364 Reviews Button Row" at bounding box center [1077, 140] width 438 height 18
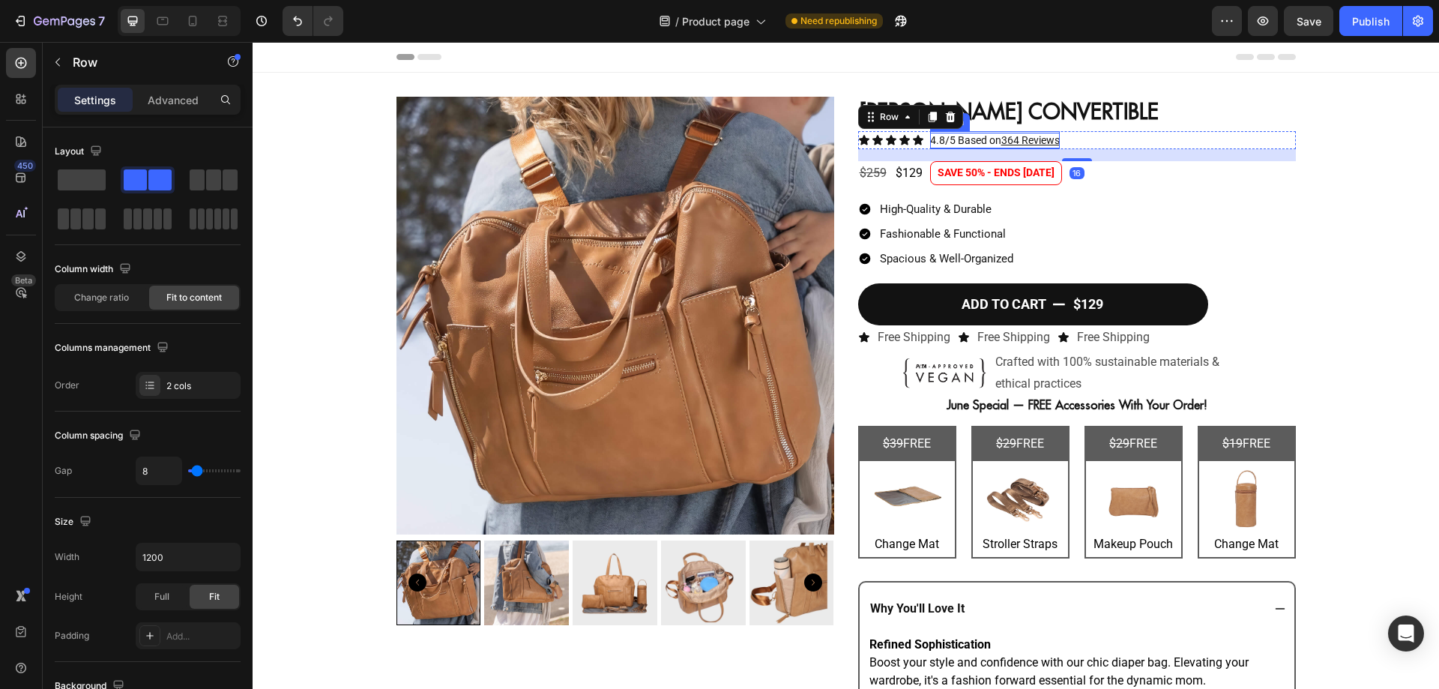
click at [932, 139] on p "4.8/5 Based on 364 Reviews" at bounding box center [995, 141] width 130 height 16
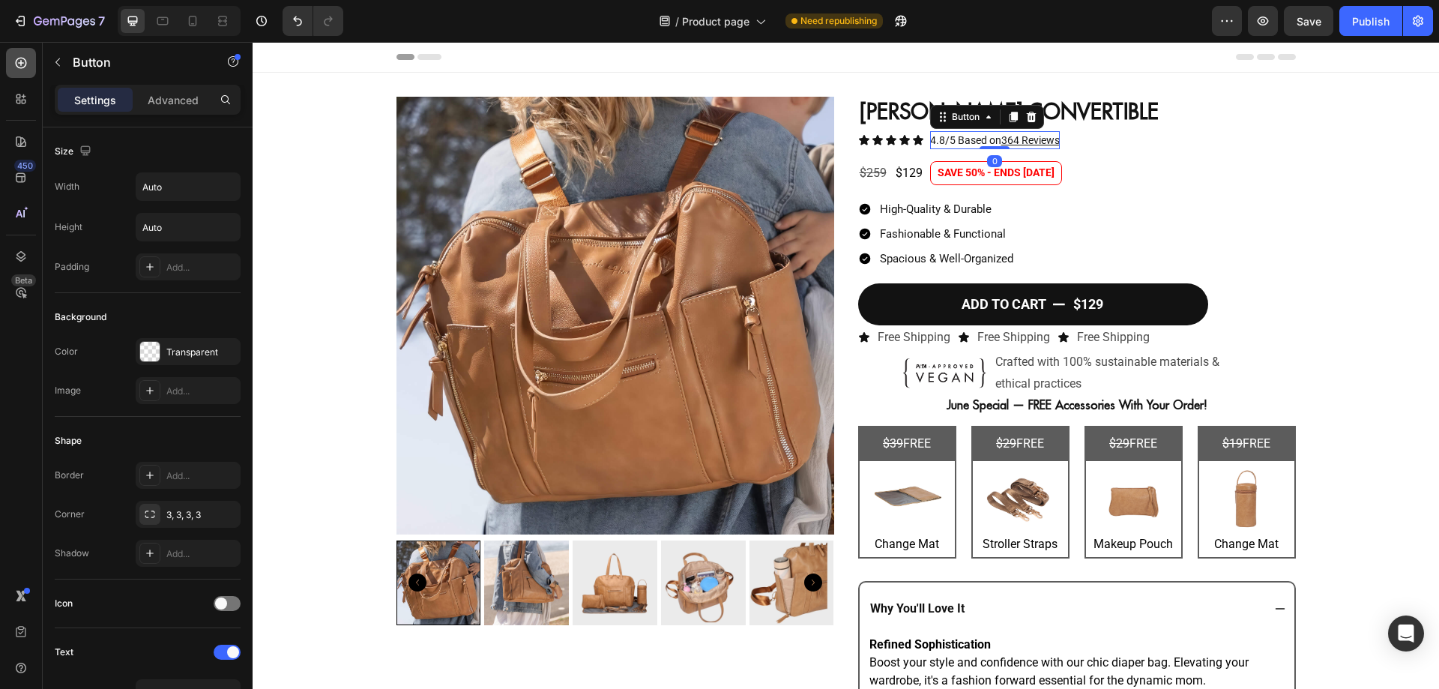
click at [24, 67] on icon at bounding box center [21, 63] width 11 height 11
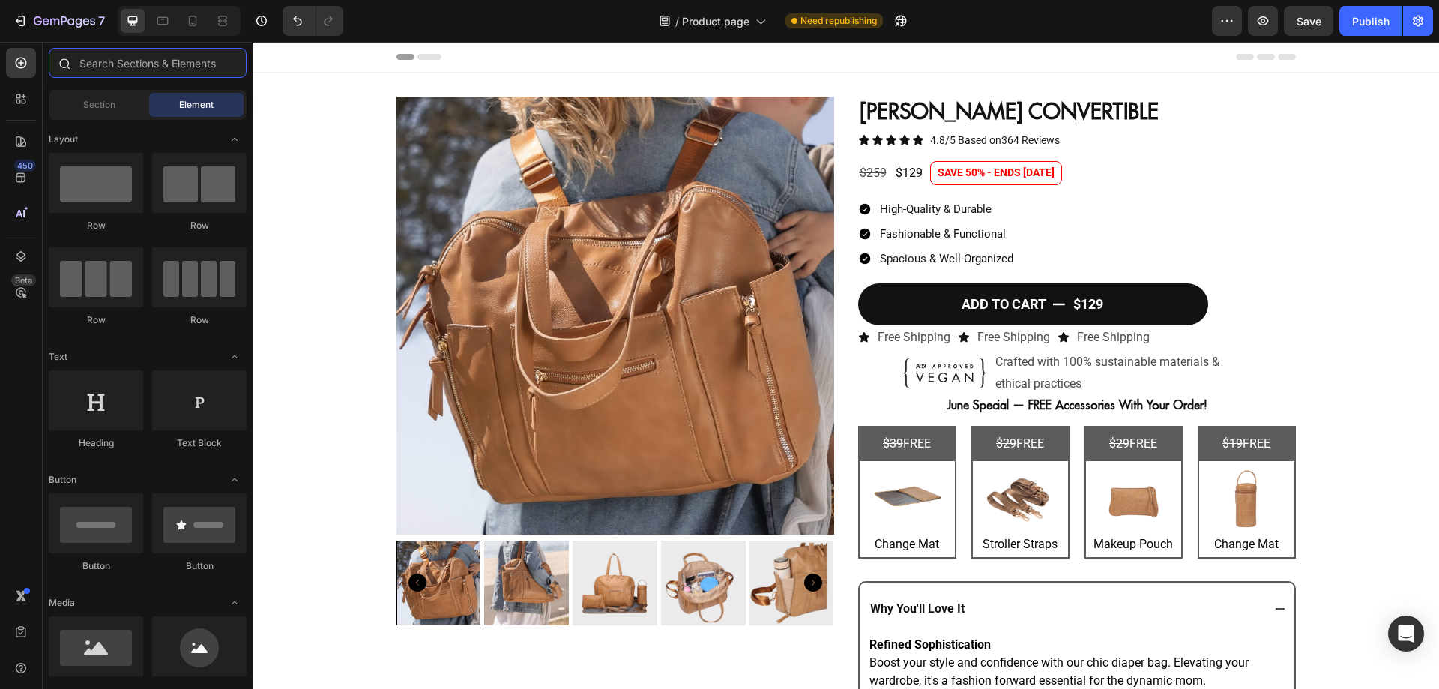
click at [91, 55] on input "text" at bounding box center [148, 63] width 198 height 30
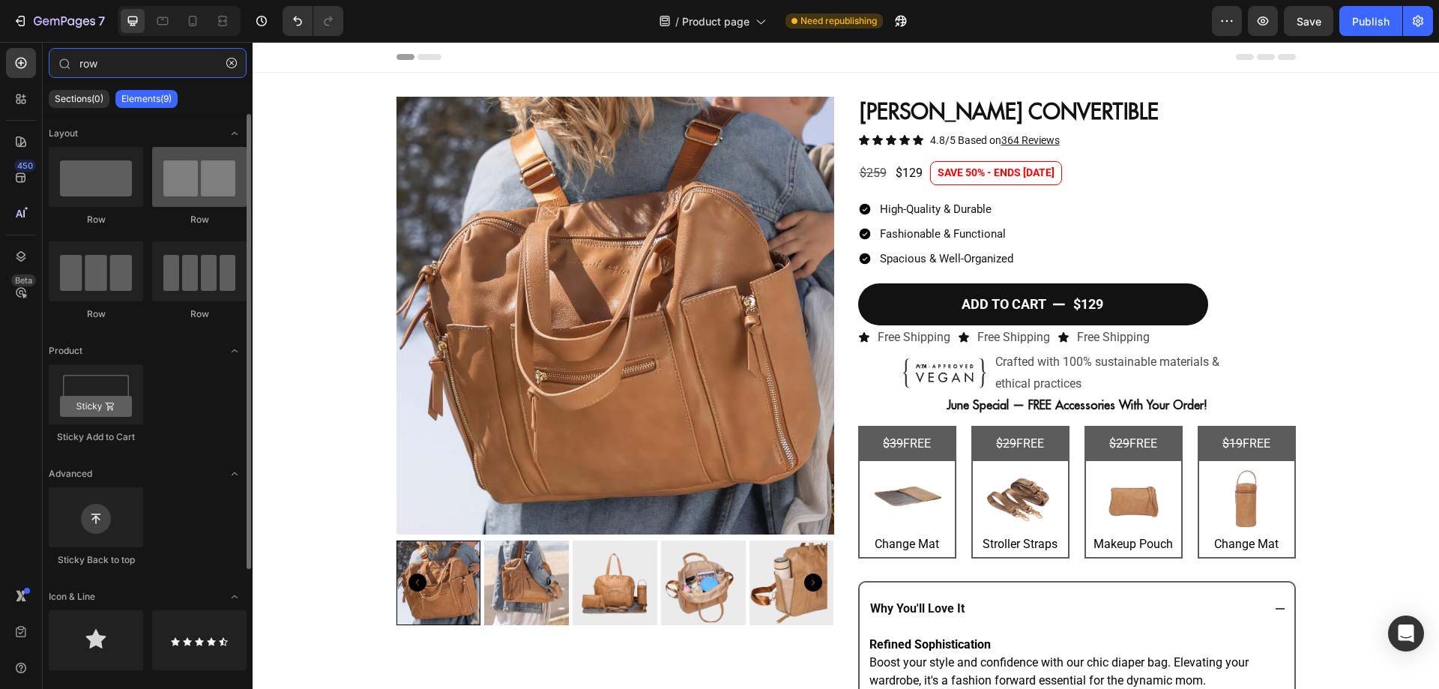
type input "row"
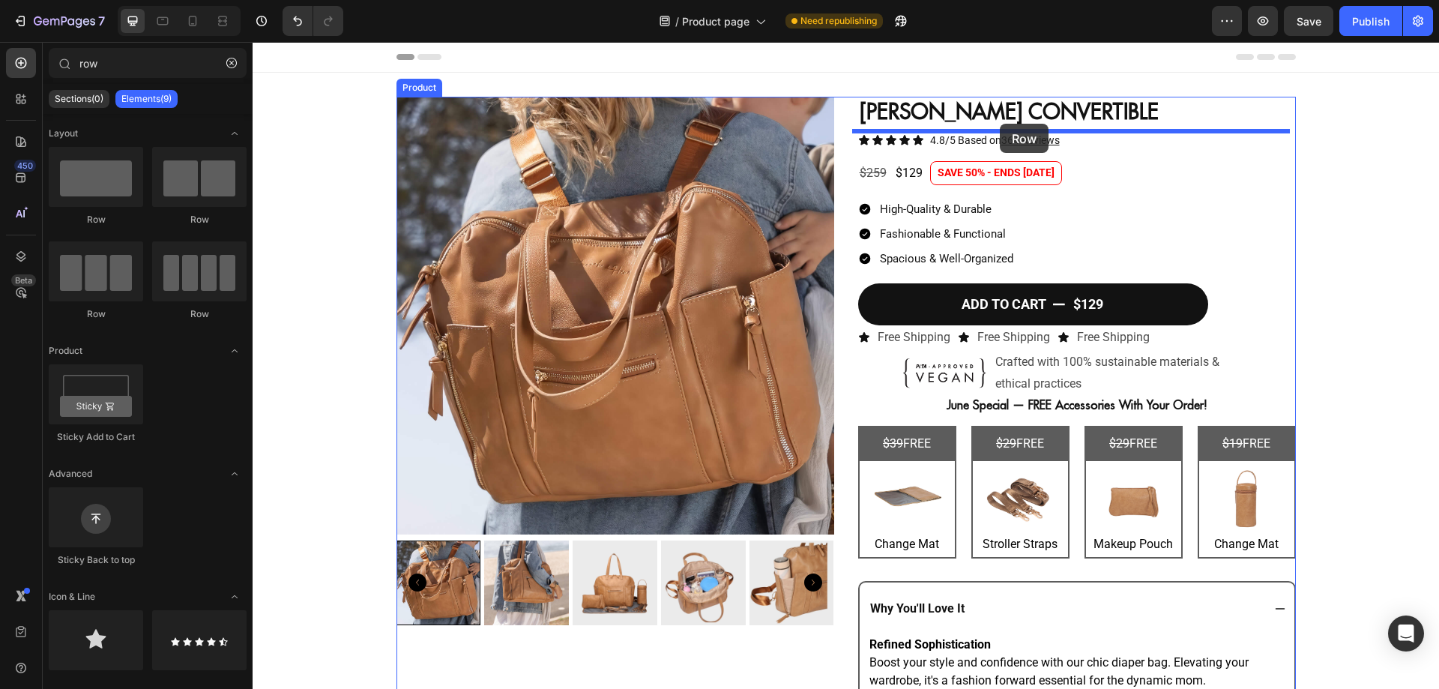
drag, startPoint x: 428, startPoint y: 195, endPoint x: 999, endPoint y: 124, distance: 575.4
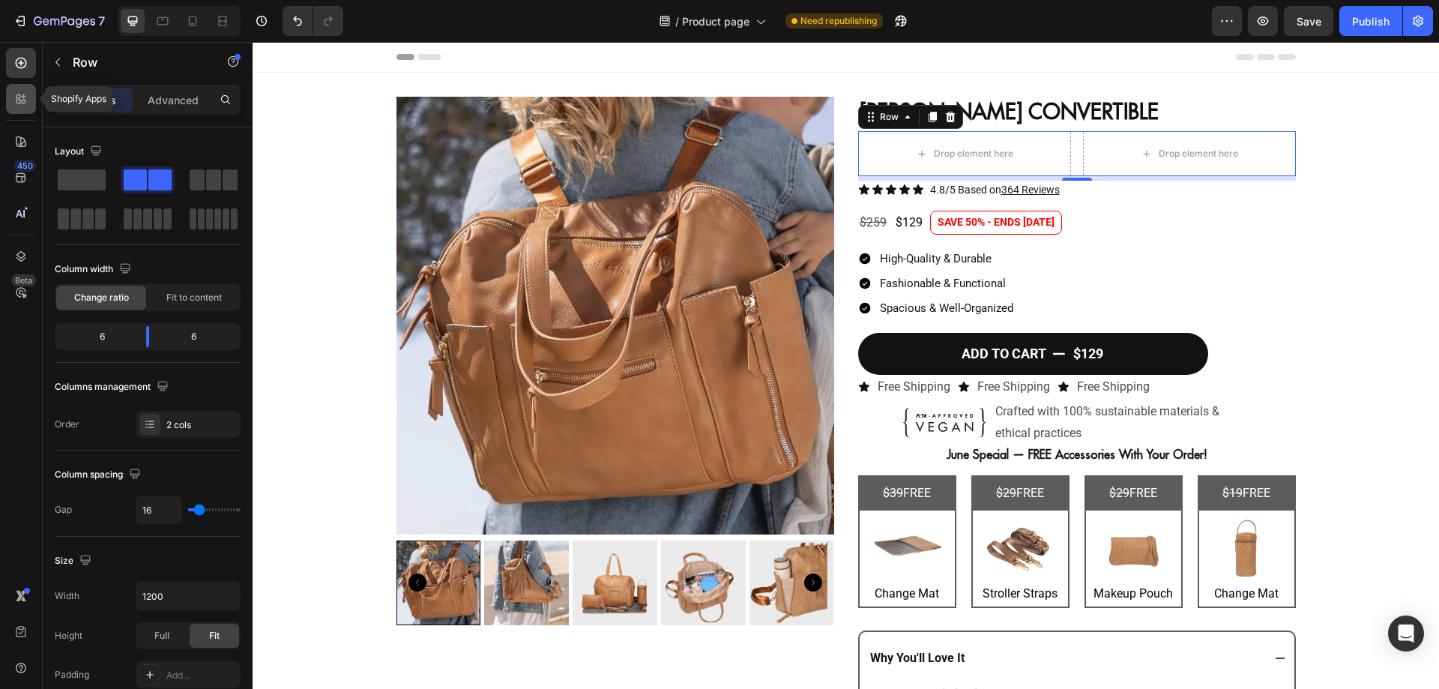
click at [28, 93] on div at bounding box center [21, 99] width 30 height 30
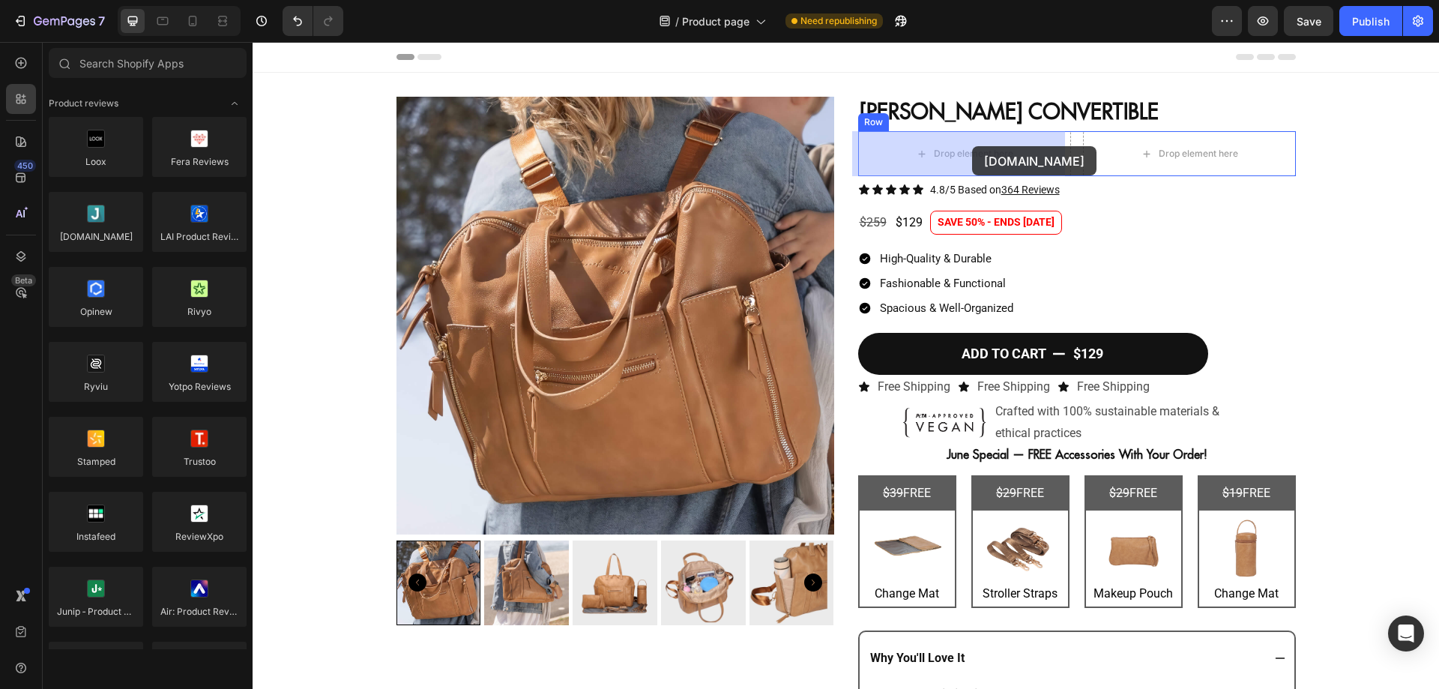
drag, startPoint x: 334, startPoint y: 268, endPoint x: 972, endPoint y: 146, distance: 649.2
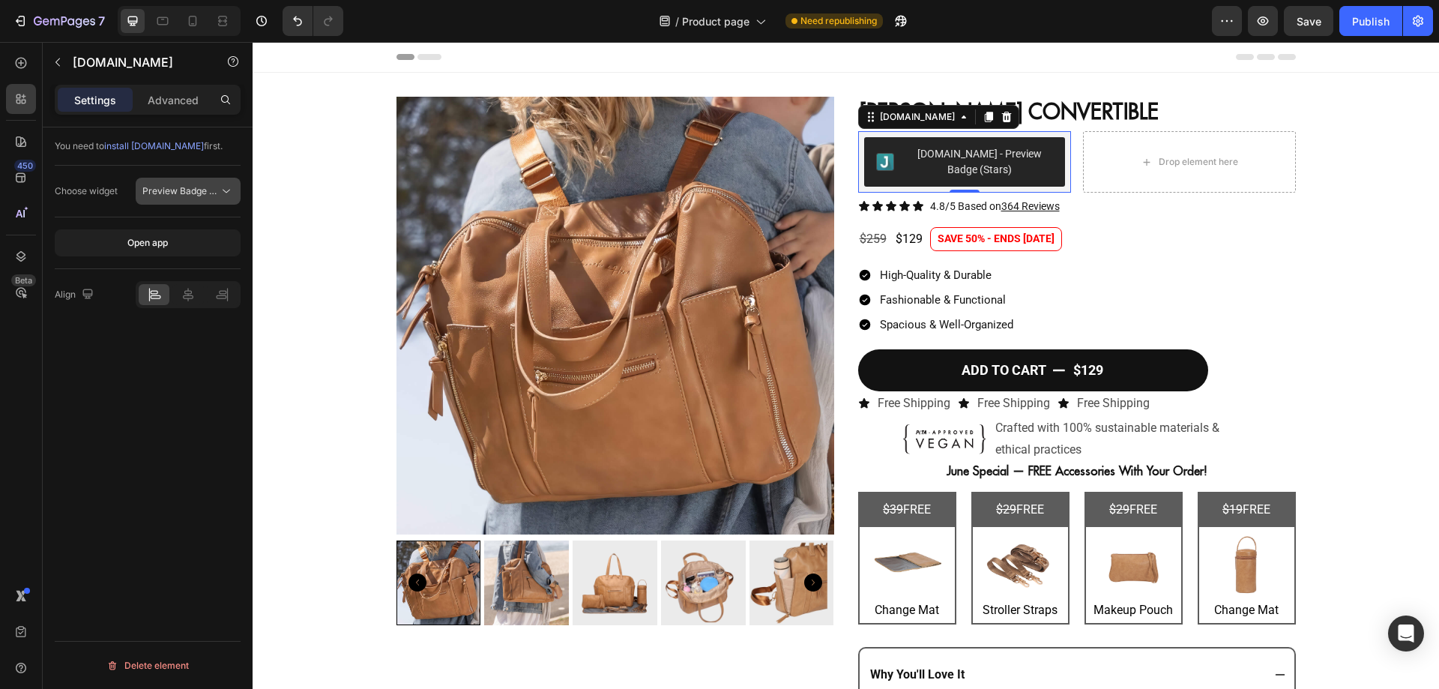
click at [227, 190] on icon at bounding box center [226, 191] width 15 height 15
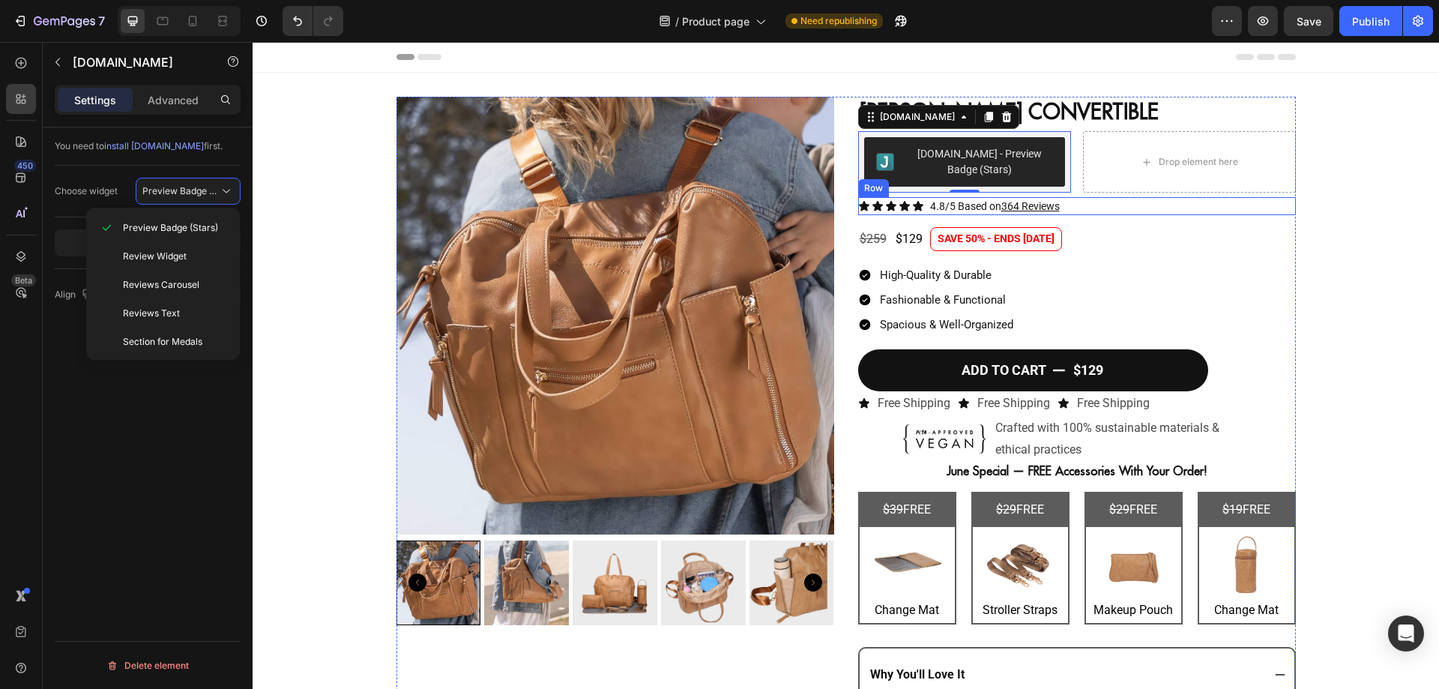
click at [1060, 207] on div "Icon Icon Icon Icon Icon Icon List 4.8/5 Based on 364 Reviews Button Row" at bounding box center [1077, 206] width 438 height 18
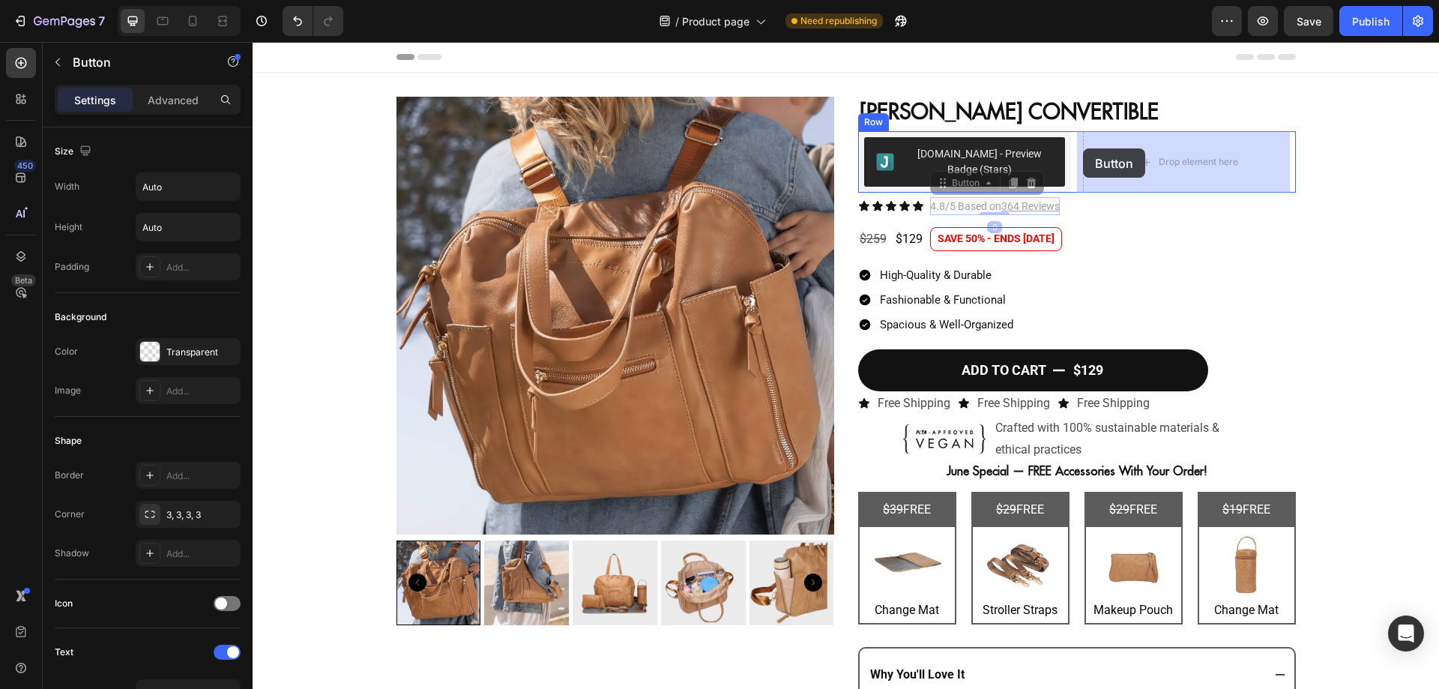
drag, startPoint x: 966, startPoint y: 178, endPoint x: 1083, endPoint y: 148, distance: 120.7
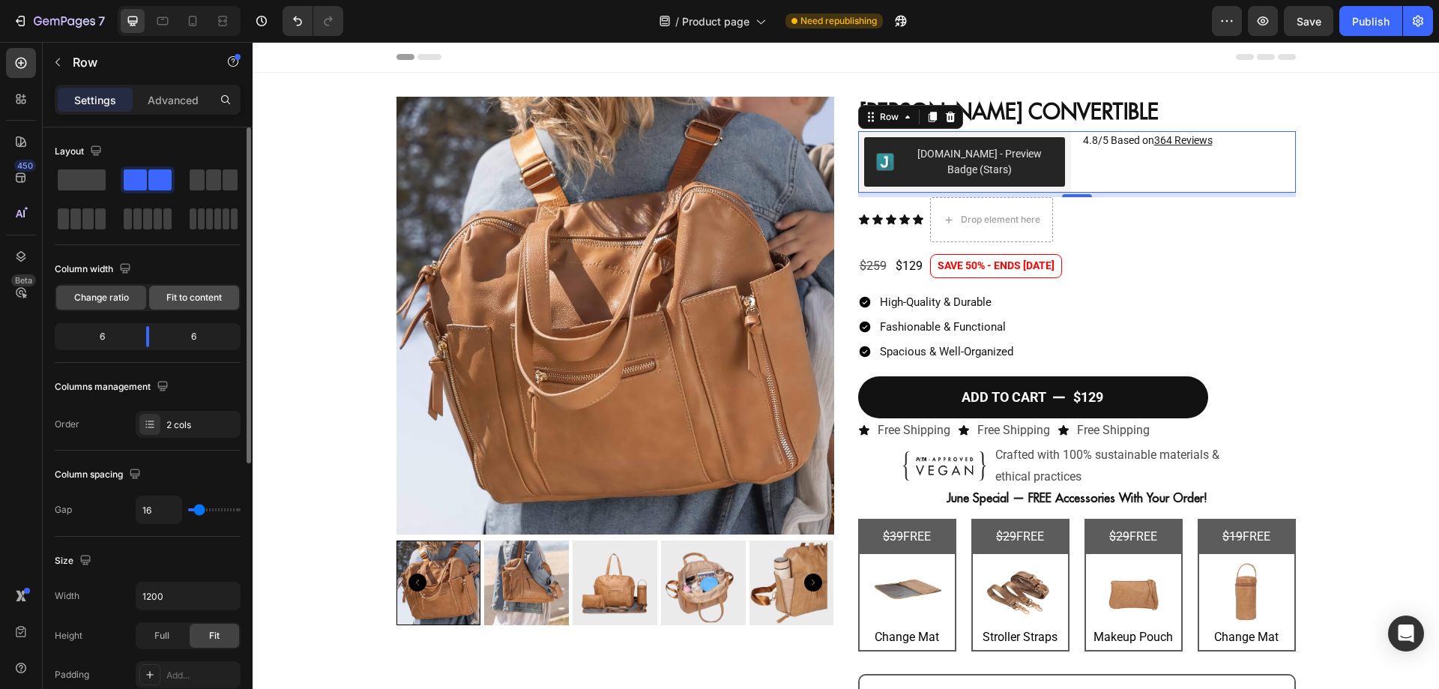
click at [179, 300] on span "Fit to content" at bounding box center [193, 297] width 55 height 13
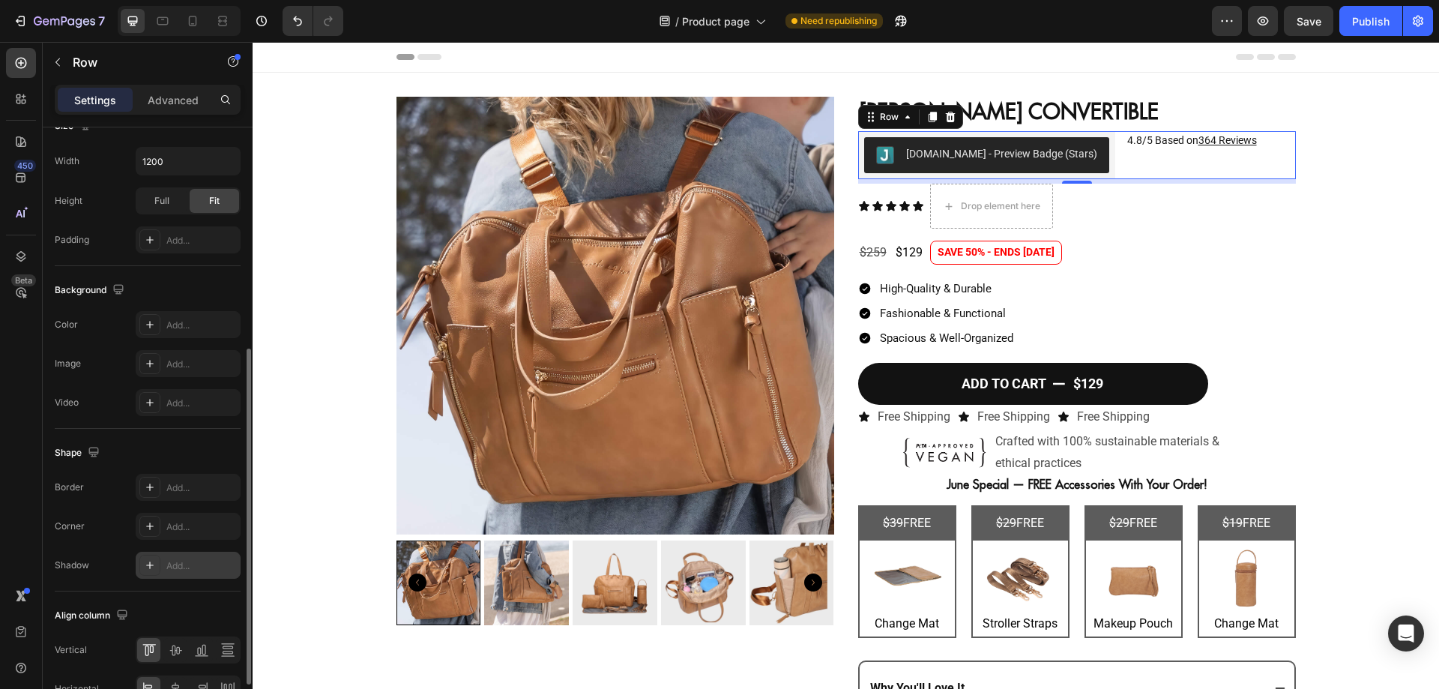
scroll to position [396, 0]
click at [181, 651] on icon at bounding box center [175, 648] width 15 height 15
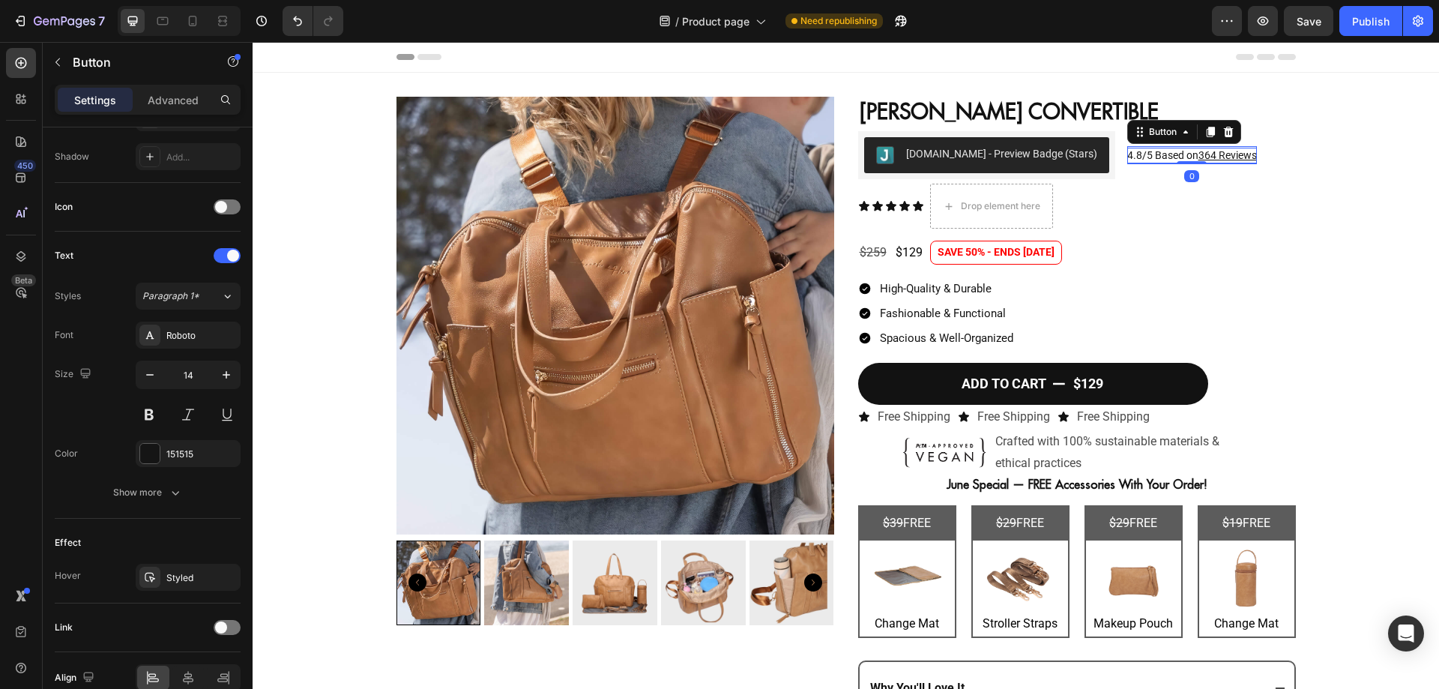
scroll to position [0, 0]
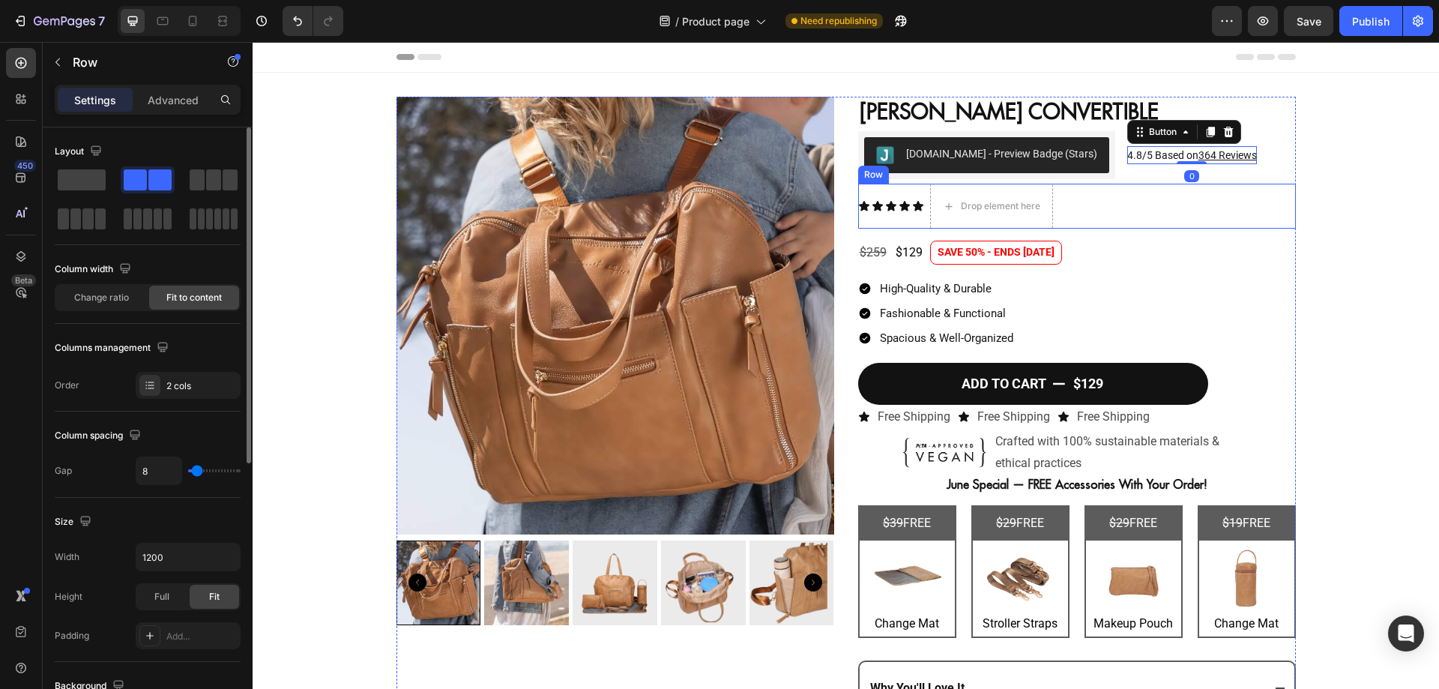
click at [1149, 201] on div "Icon Icon Icon Icon Icon Icon List Drop element here Row" at bounding box center [1077, 206] width 438 height 45
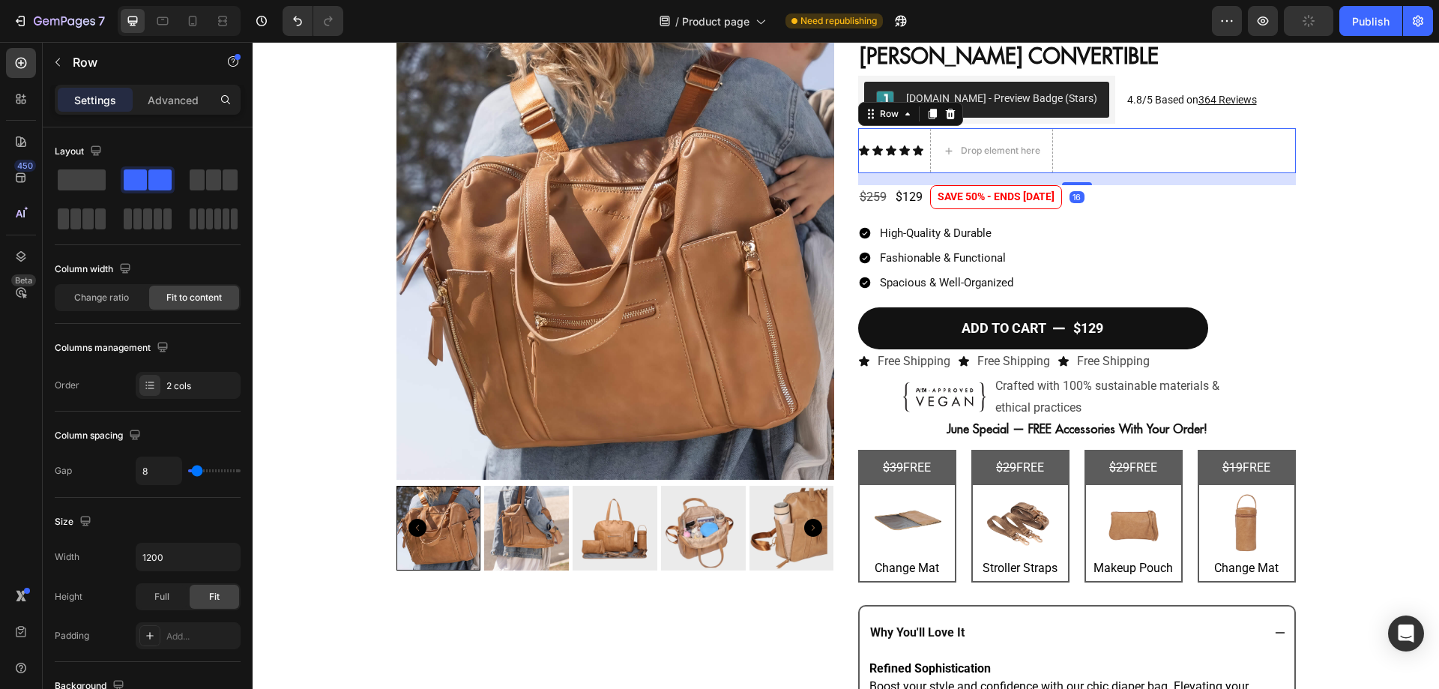
scroll to position [58, 0]
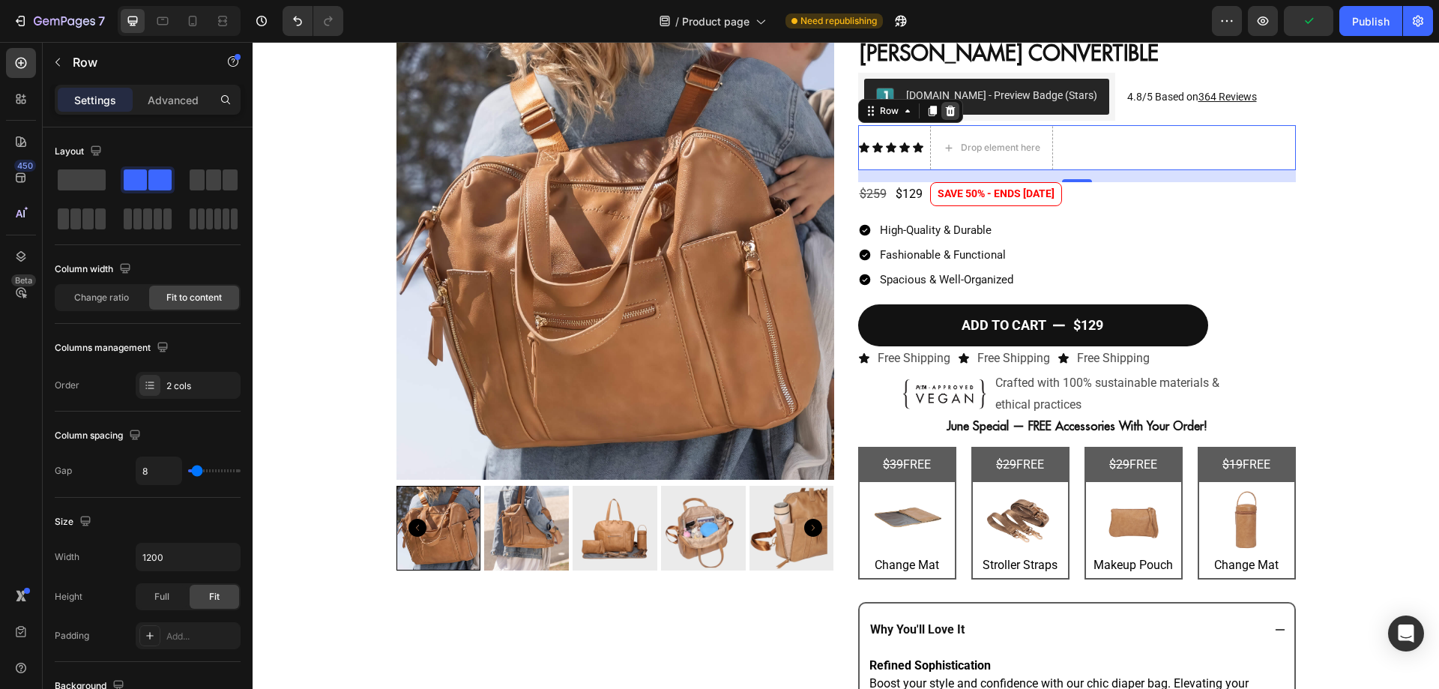
click at [945, 109] on icon at bounding box center [950, 111] width 10 height 10
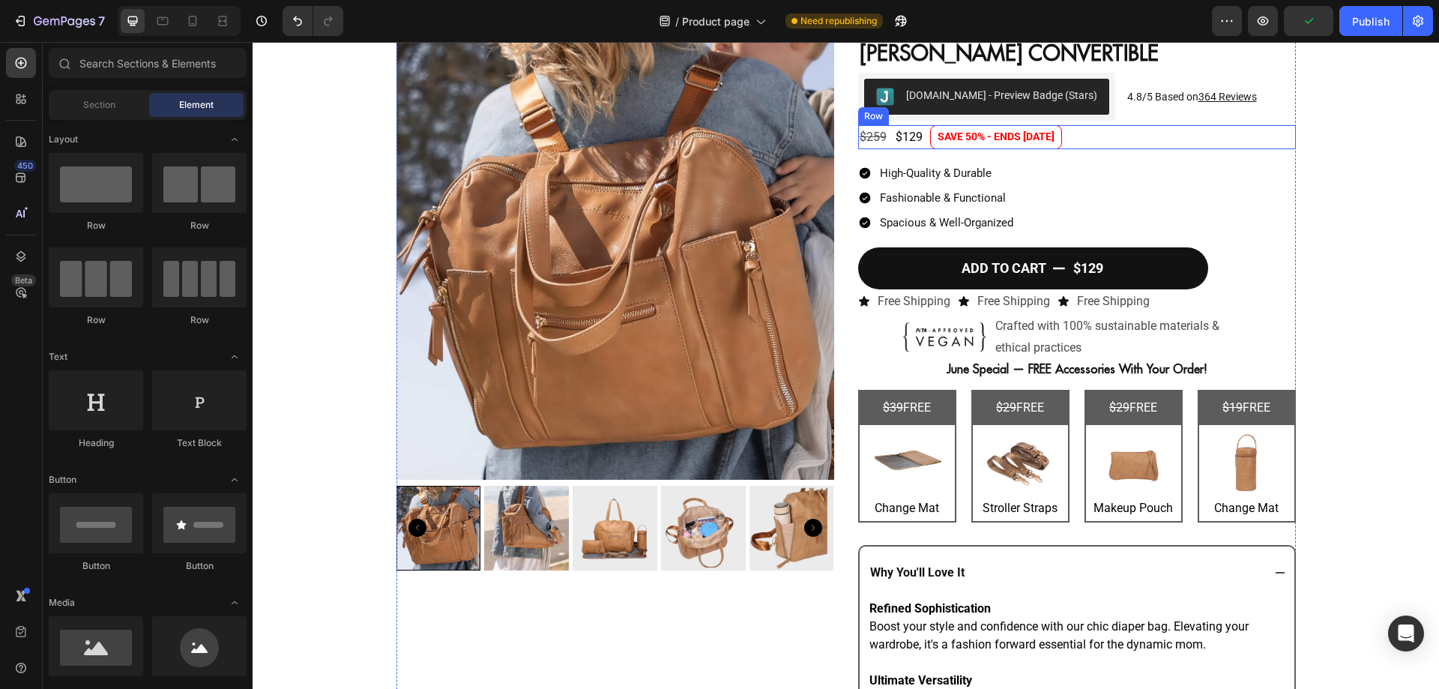
click at [1079, 127] on div "$259 Product Price Product Price $129 Product Price Product Price SAVE 50% - EN…" at bounding box center [1077, 136] width 438 height 23
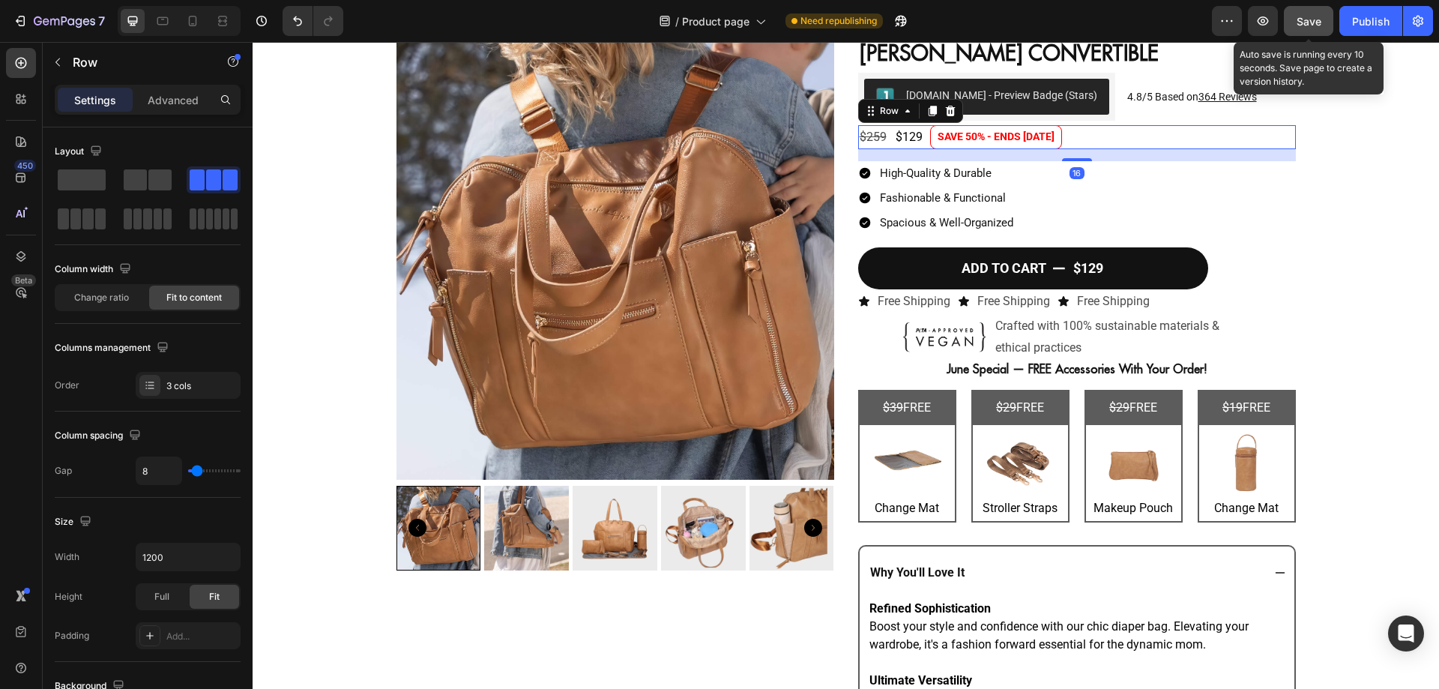
click at [1309, 18] on span "Save" at bounding box center [1308, 21] width 25 height 13
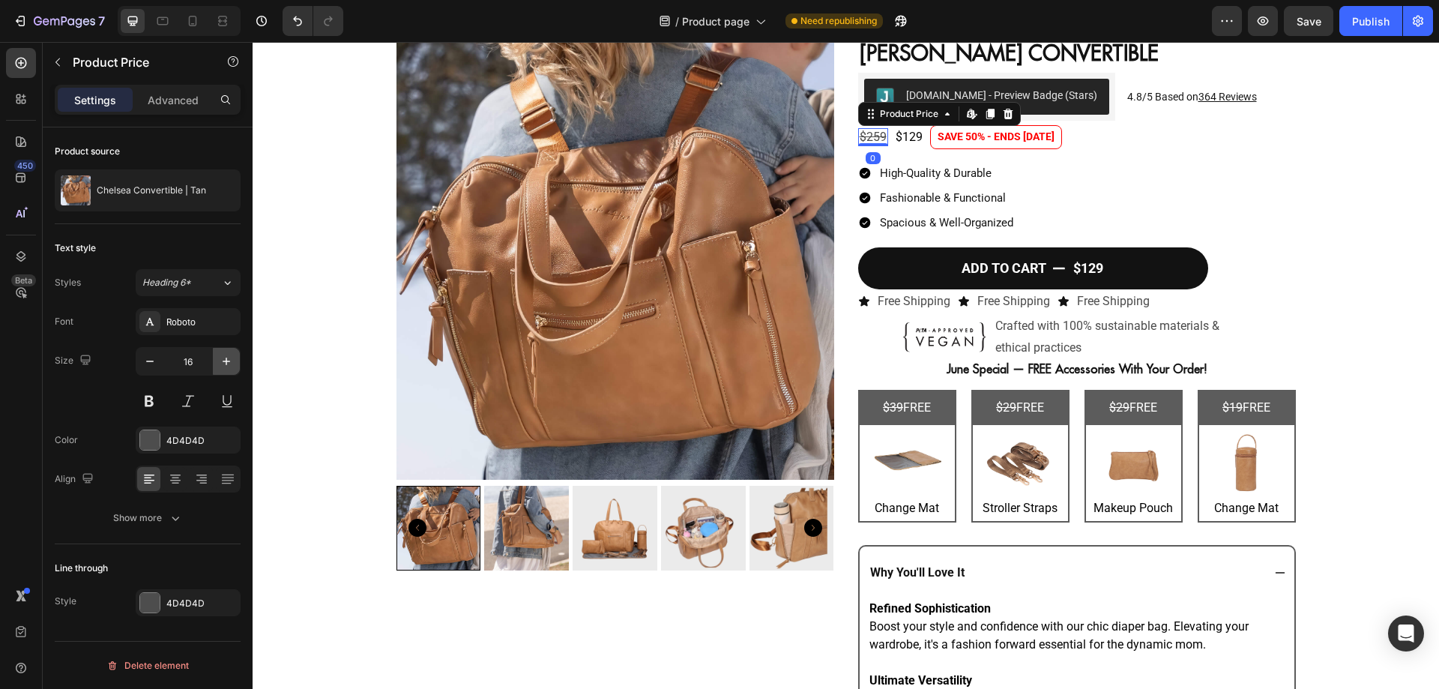
click at [232, 362] on icon "button" at bounding box center [226, 361] width 15 height 15
type input "20"
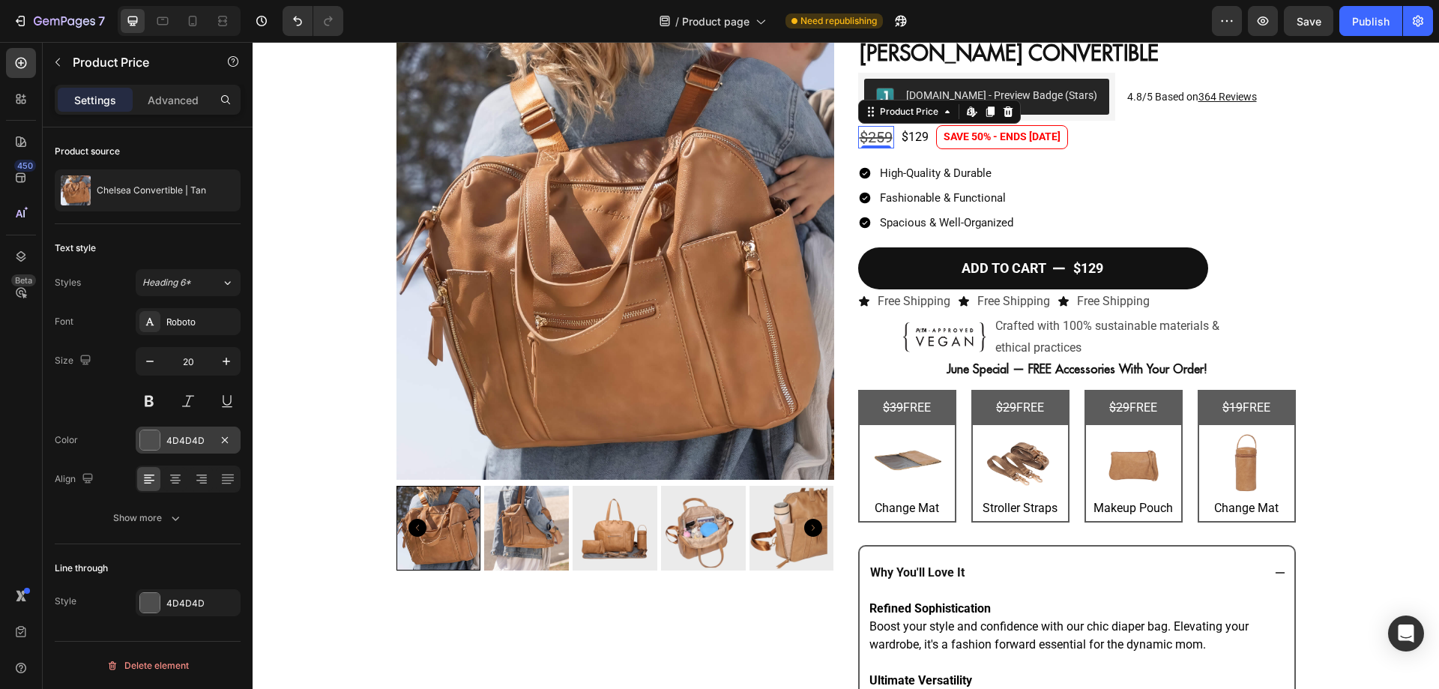
click at [163, 437] on div "4D4D4D" at bounding box center [188, 439] width 105 height 27
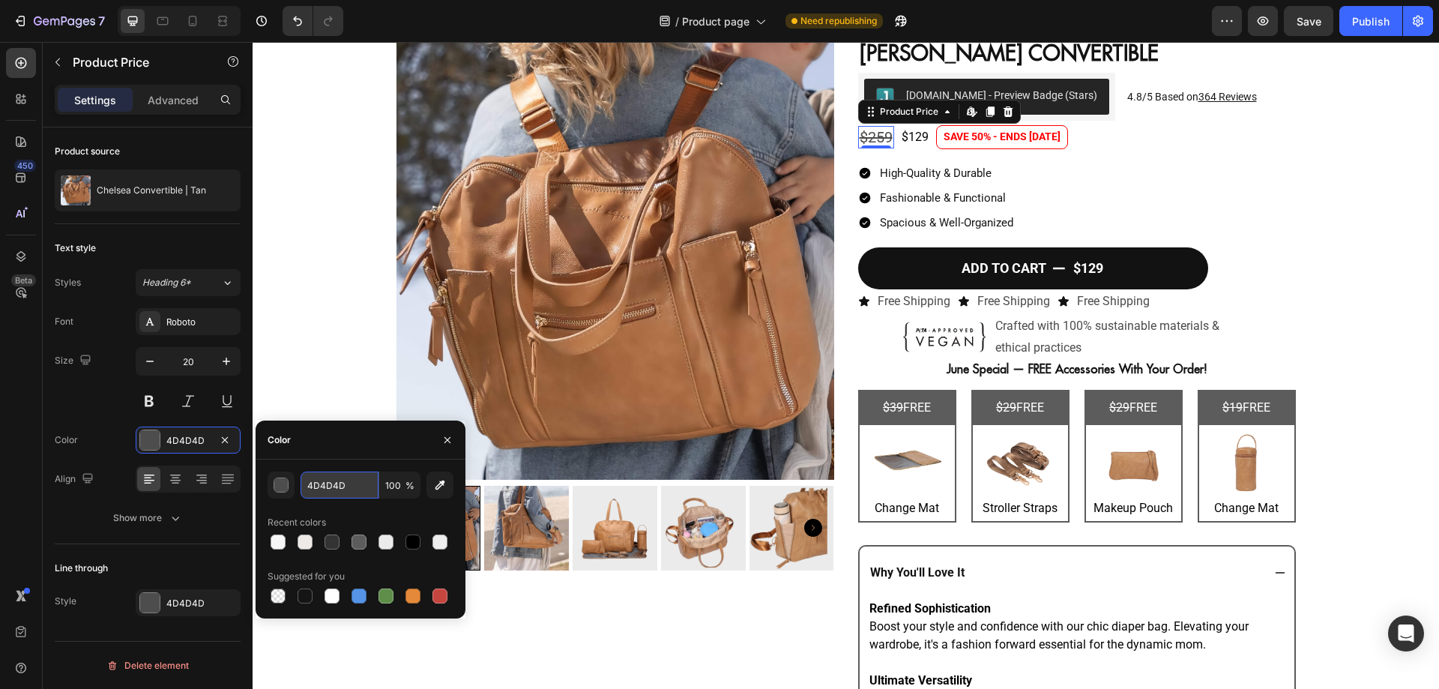
click at [346, 486] on input "4D4D4D" at bounding box center [339, 484] width 78 height 27
type input "929292"
drag, startPoint x: 449, startPoint y: 438, endPoint x: 223, endPoint y: 342, distance: 246.1
click at [449, 438] on icon "button" at bounding box center [447, 439] width 6 height 6
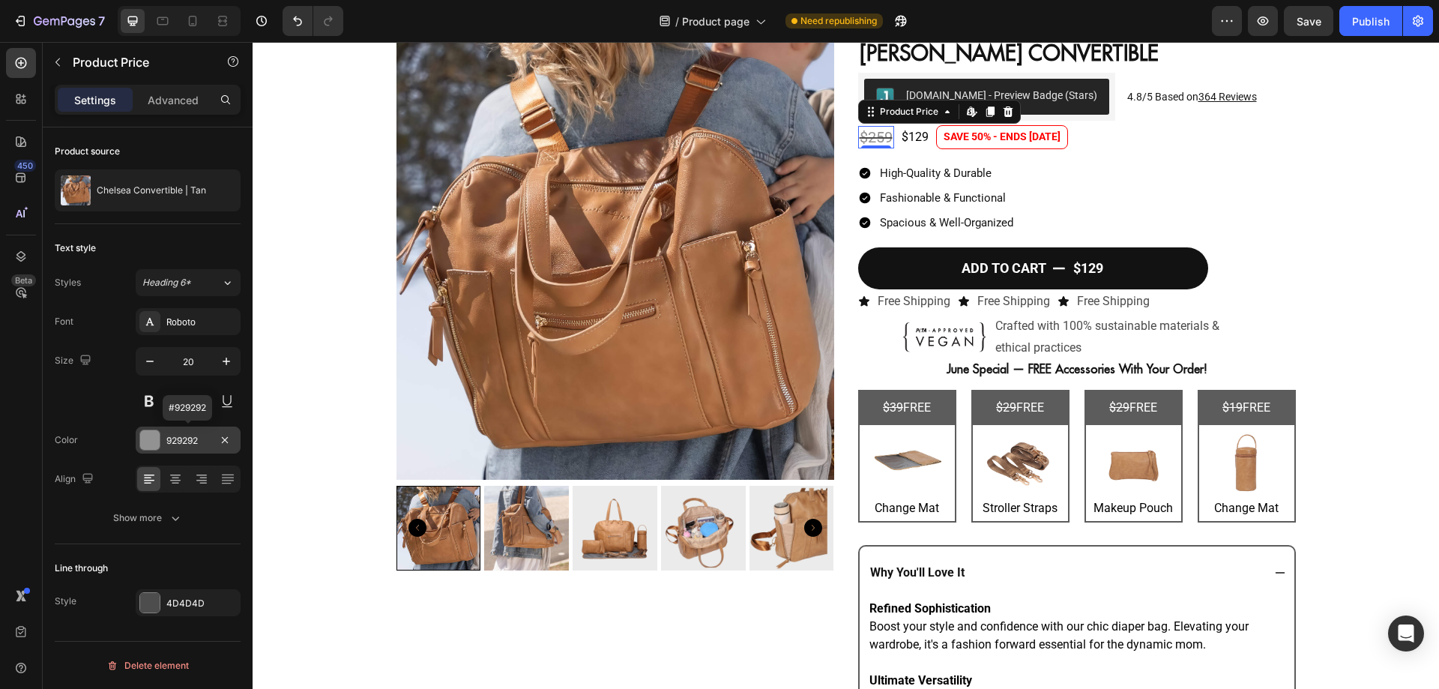
drag, startPoint x: 206, startPoint y: 444, endPoint x: 197, endPoint y: 447, distance: 9.3
click at [197, 447] on div "929292" at bounding box center [187, 440] width 43 height 13
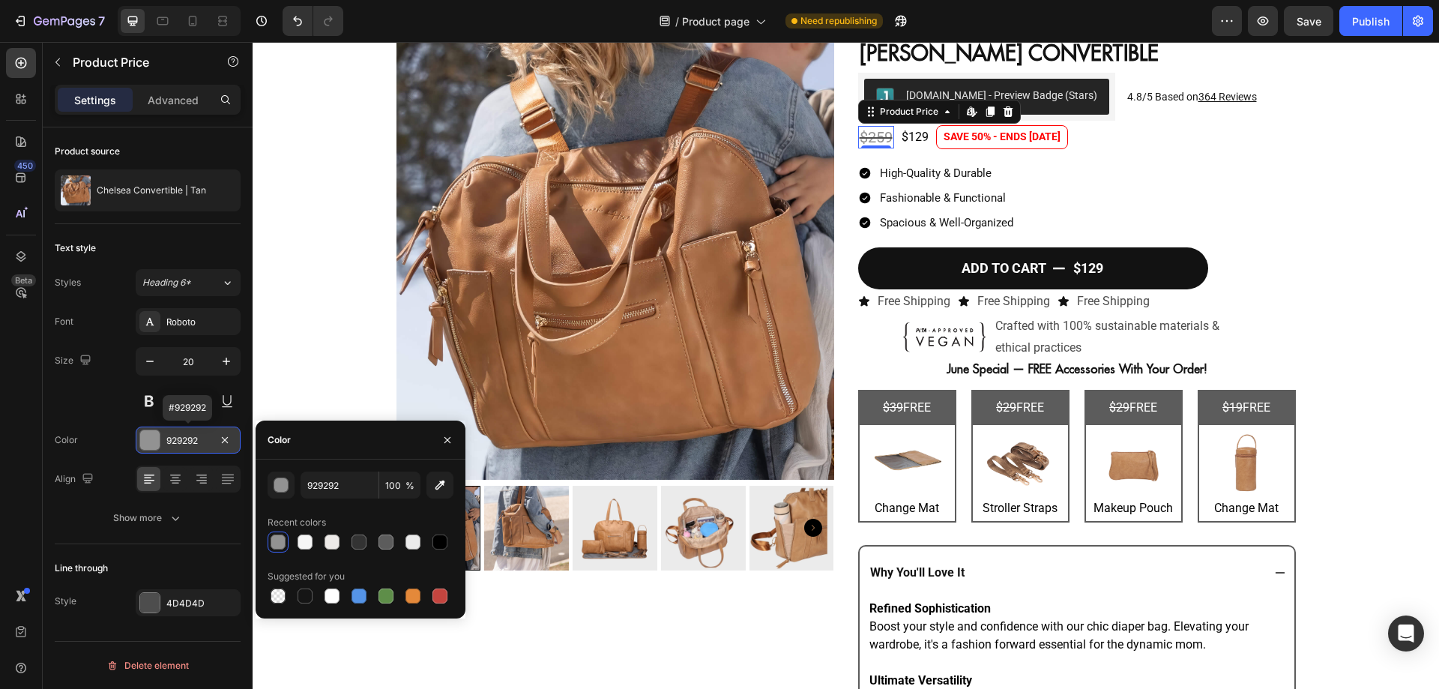
click at [197, 447] on div "929292" at bounding box center [187, 440] width 43 height 13
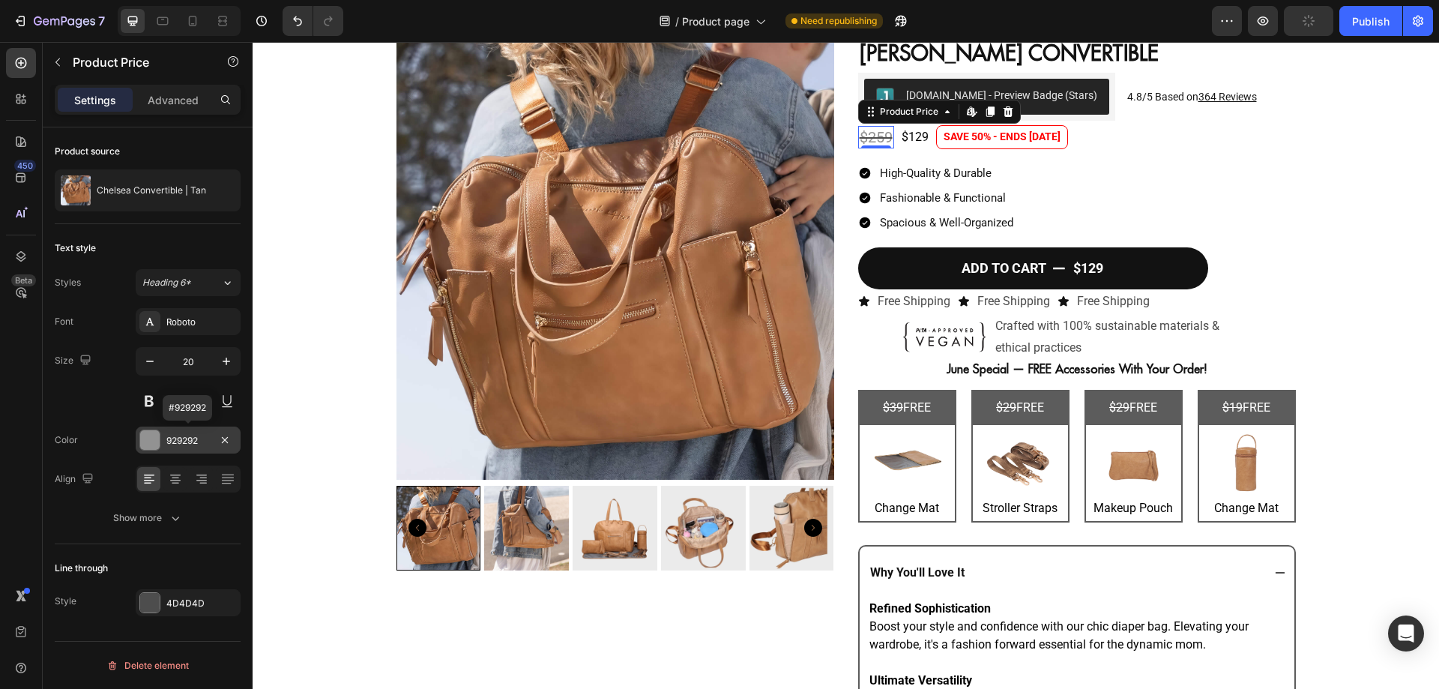
click at [188, 444] on div "929292" at bounding box center [187, 440] width 43 height 13
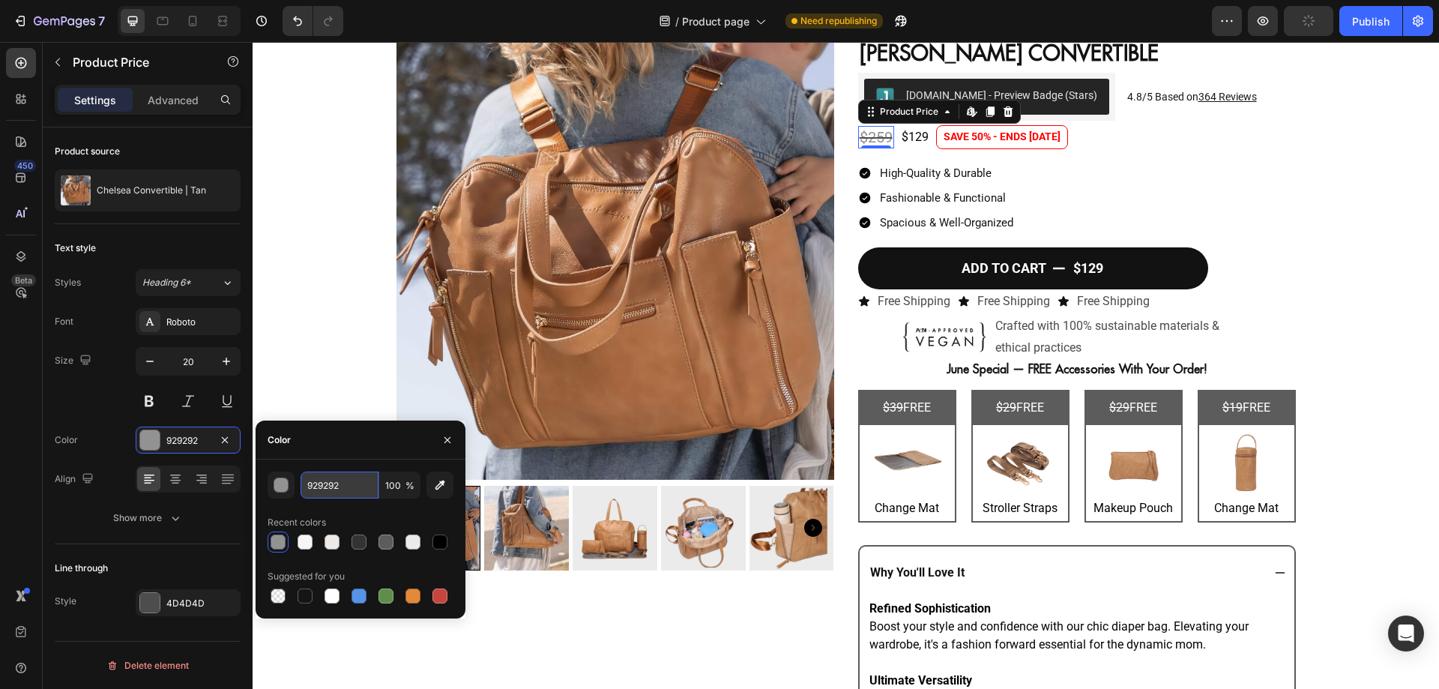
click at [344, 479] on input "929292" at bounding box center [339, 484] width 78 height 27
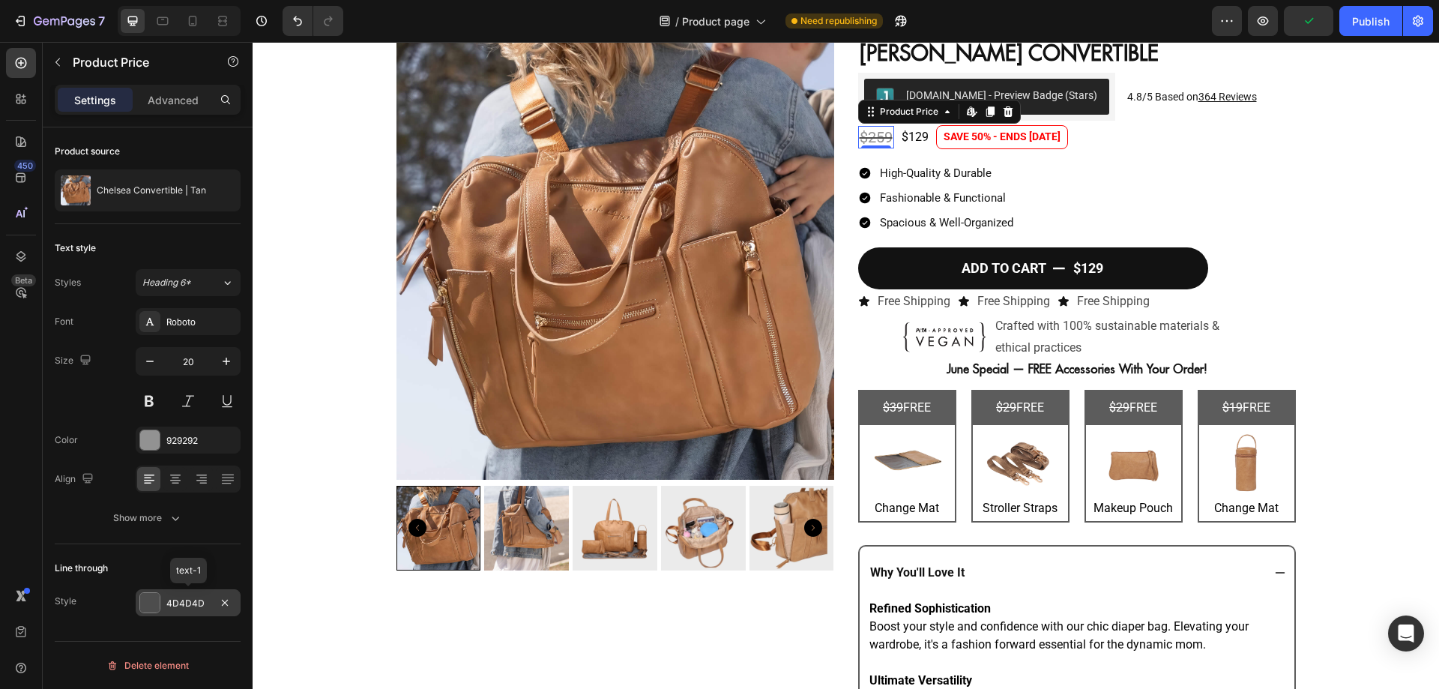
click at [184, 608] on div "4D4D4D" at bounding box center [187, 602] width 43 height 13
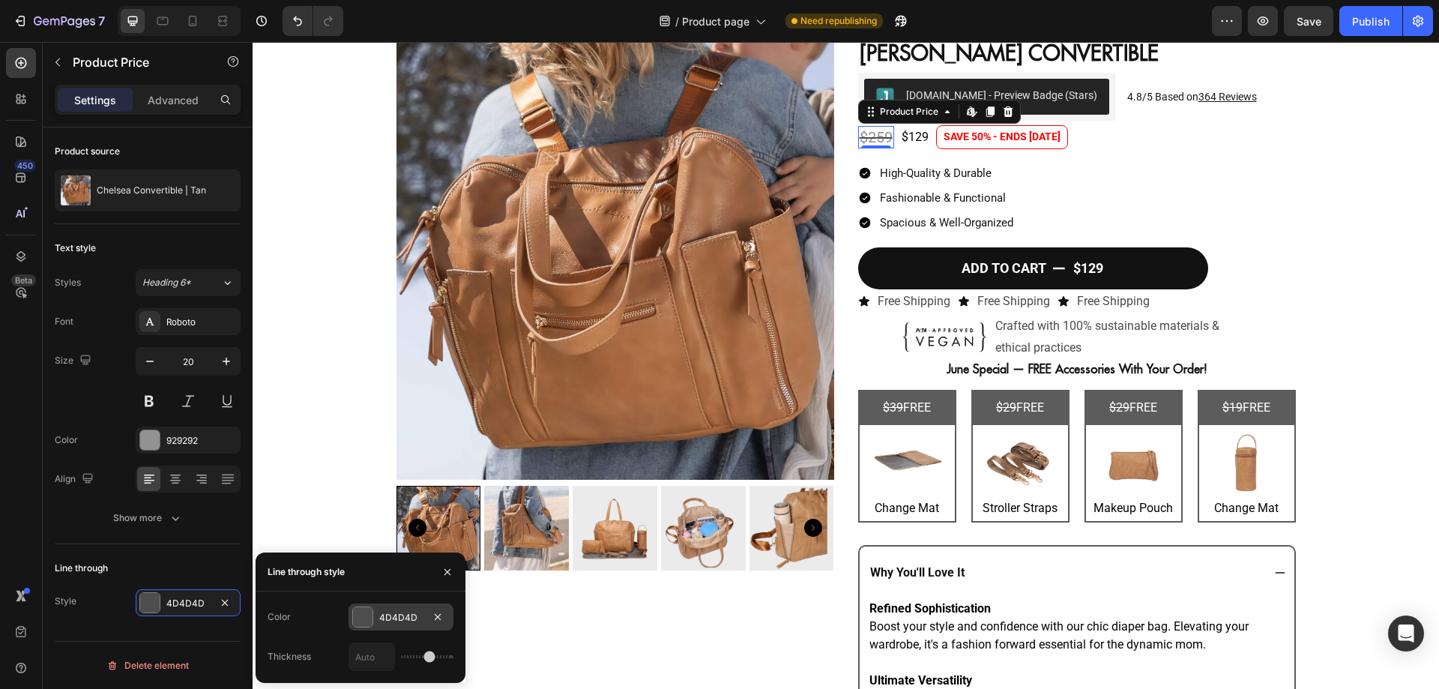
click at [418, 617] on div "4D4D4D" at bounding box center [400, 617] width 43 height 13
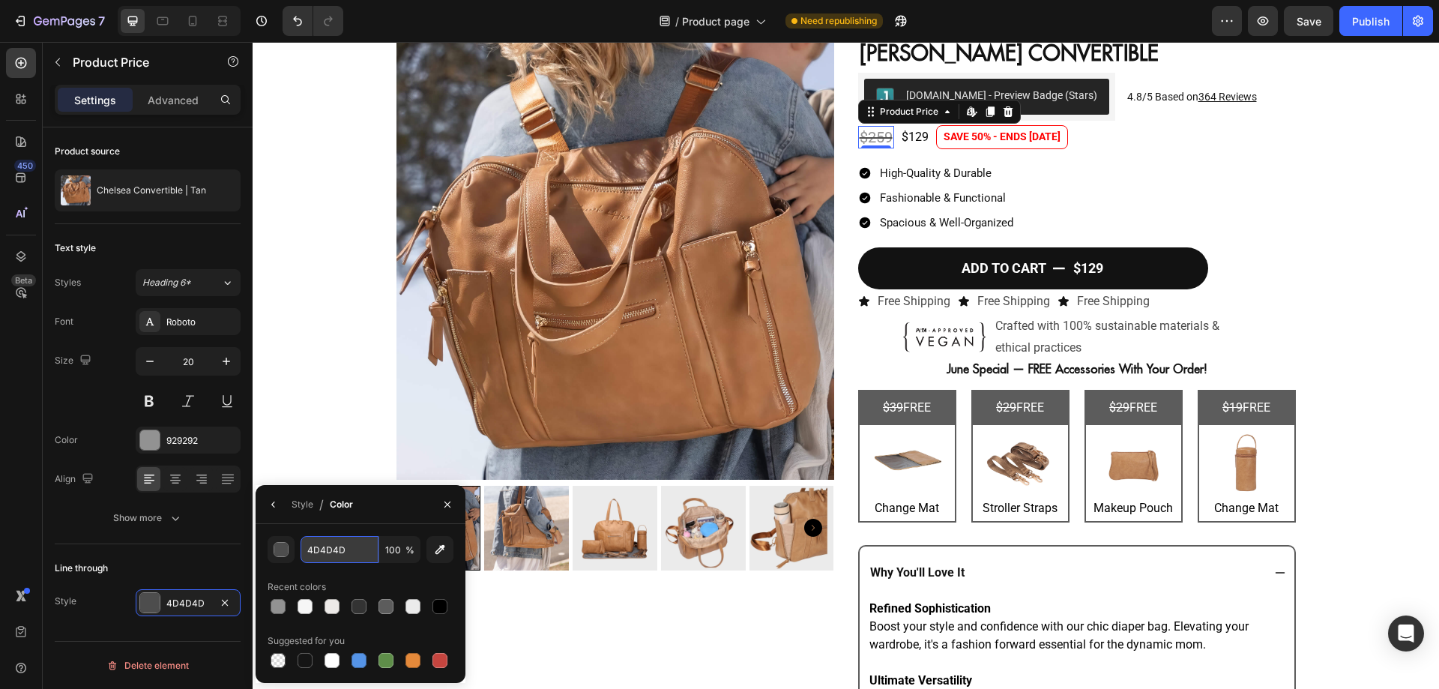
click at [0, 0] on input "4D4D4D" at bounding box center [0, 0] width 0 height 0
paste input "929292"
type input "929292"
drag, startPoint x: 441, startPoint y: 504, endPoint x: 416, endPoint y: 290, distance: 215.0
click at [441, 504] on button "button" at bounding box center [447, 504] width 24 height 24
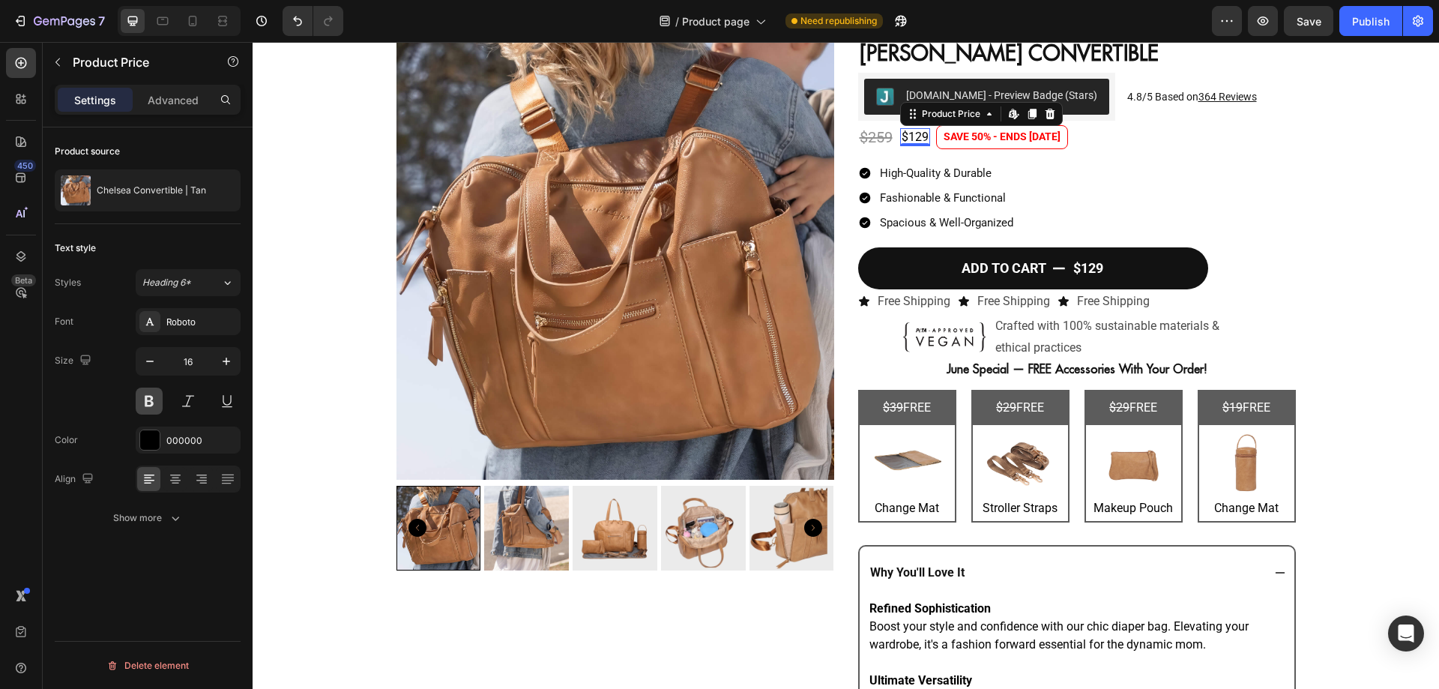
click at [156, 399] on button at bounding box center [149, 400] width 27 height 27
click at [190, 438] on div "000000" at bounding box center [187, 440] width 43 height 13
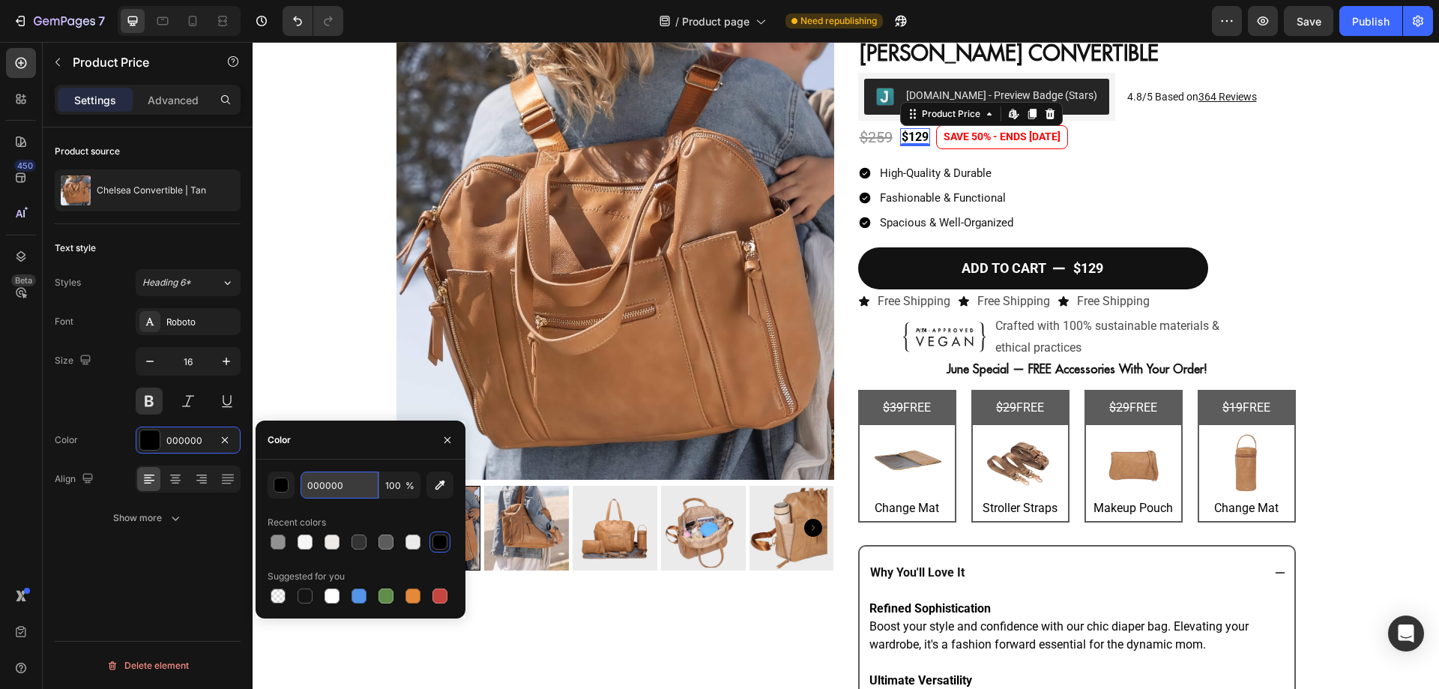
paste input "#e43433ff"
type input "#e43433ff"
click at [342, 488] on input "#e43433ff" at bounding box center [339, 484] width 78 height 27
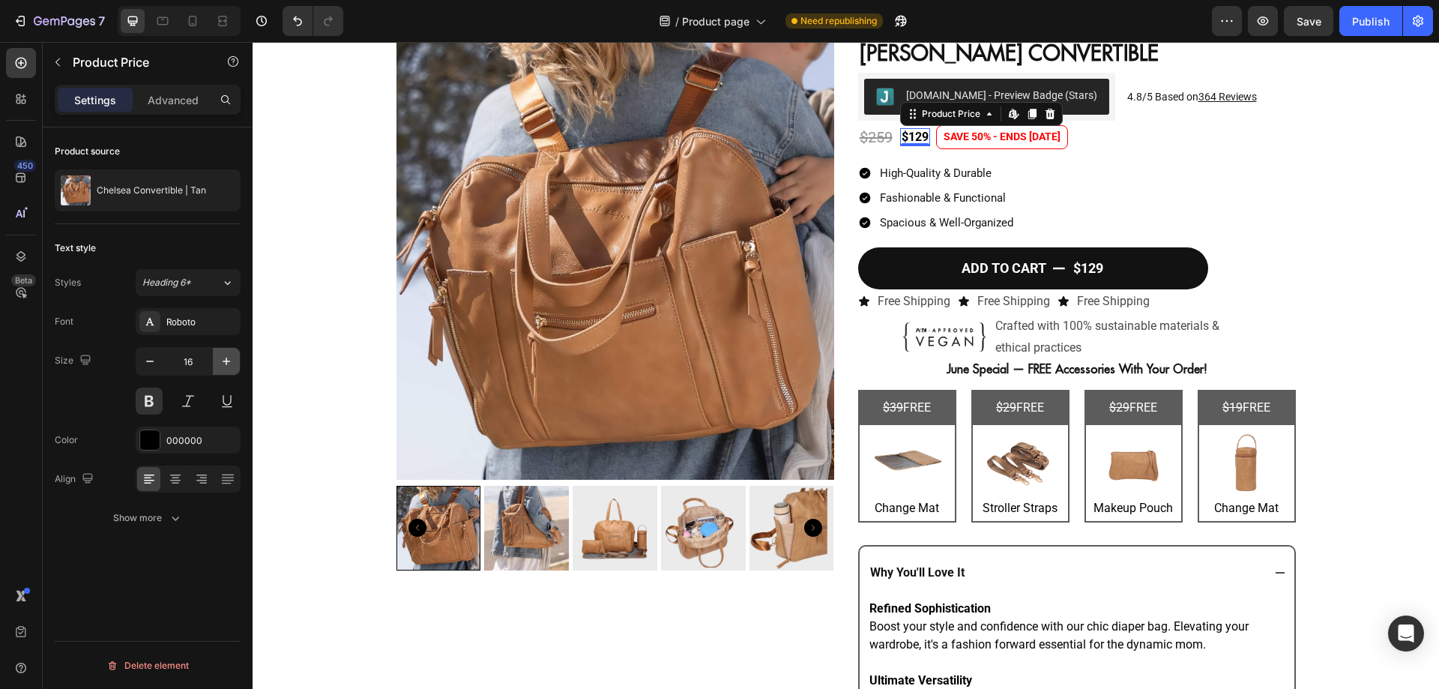
click at [235, 362] on button "button" at bounding box center [226, 361] width 27 height 27
type input "20"
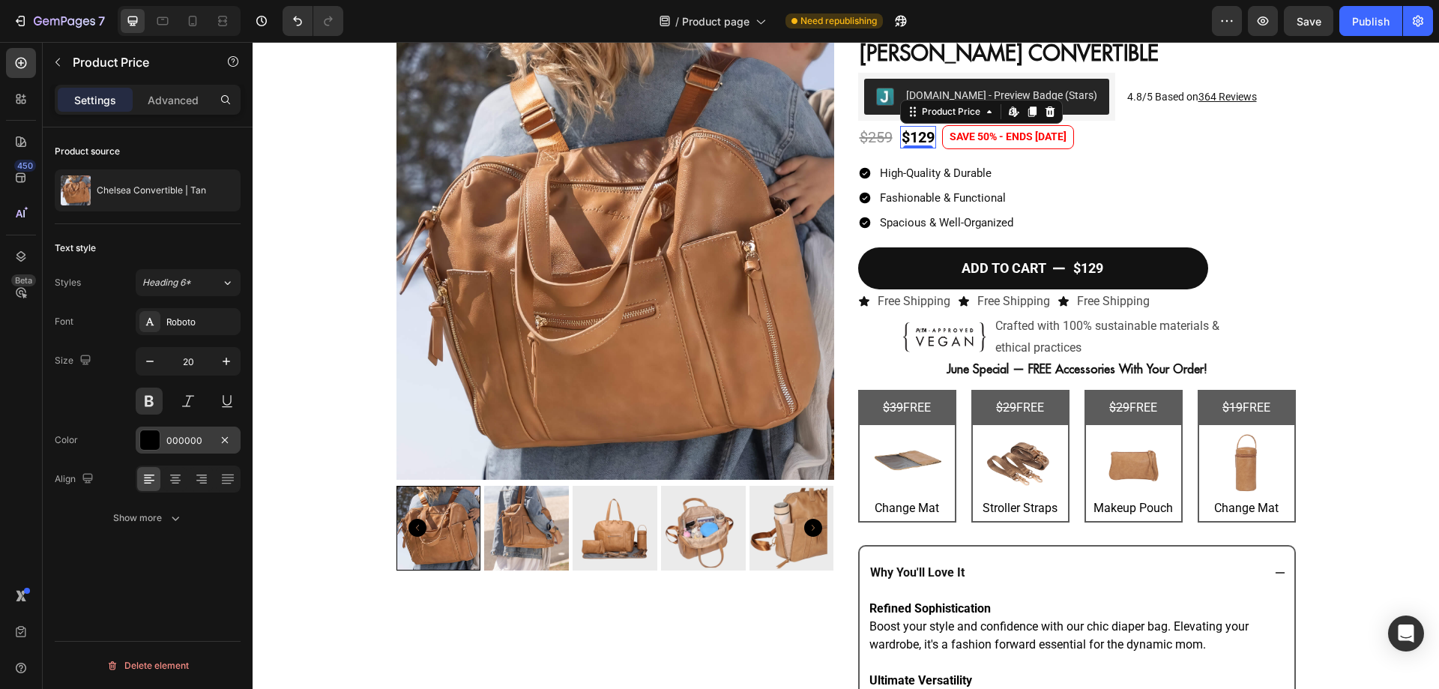
click at [188, 437] on div "000000" at bounding box center [187, 440] width 43 height 13
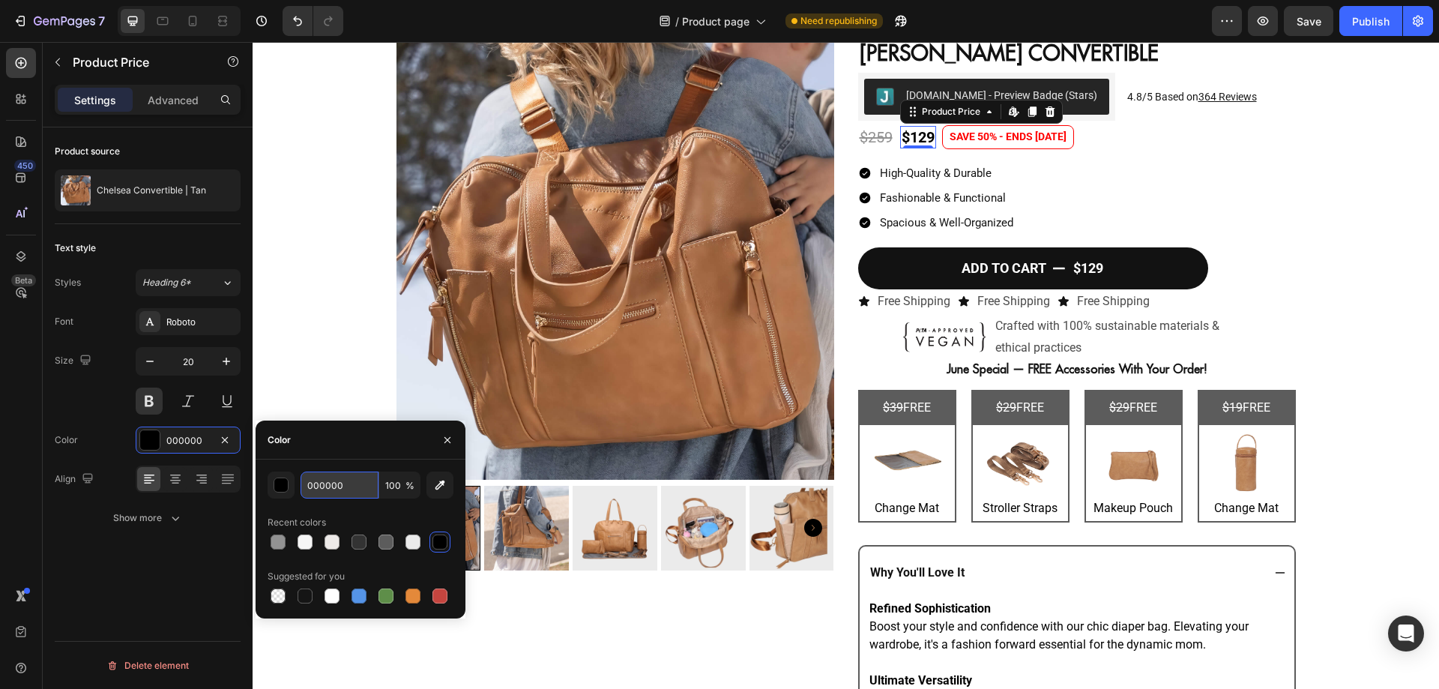
paste input "#e43433ff"
click at [349, 485] on input "000000" at bounding box center [339, 484] width 78 height 27
type input "000000"
click at [381, 446] on div "Color" at bounding box center [360, 439] width 210 height 39
click at [740, 285] on img at bounding box center [615, 261] width 438 height 438
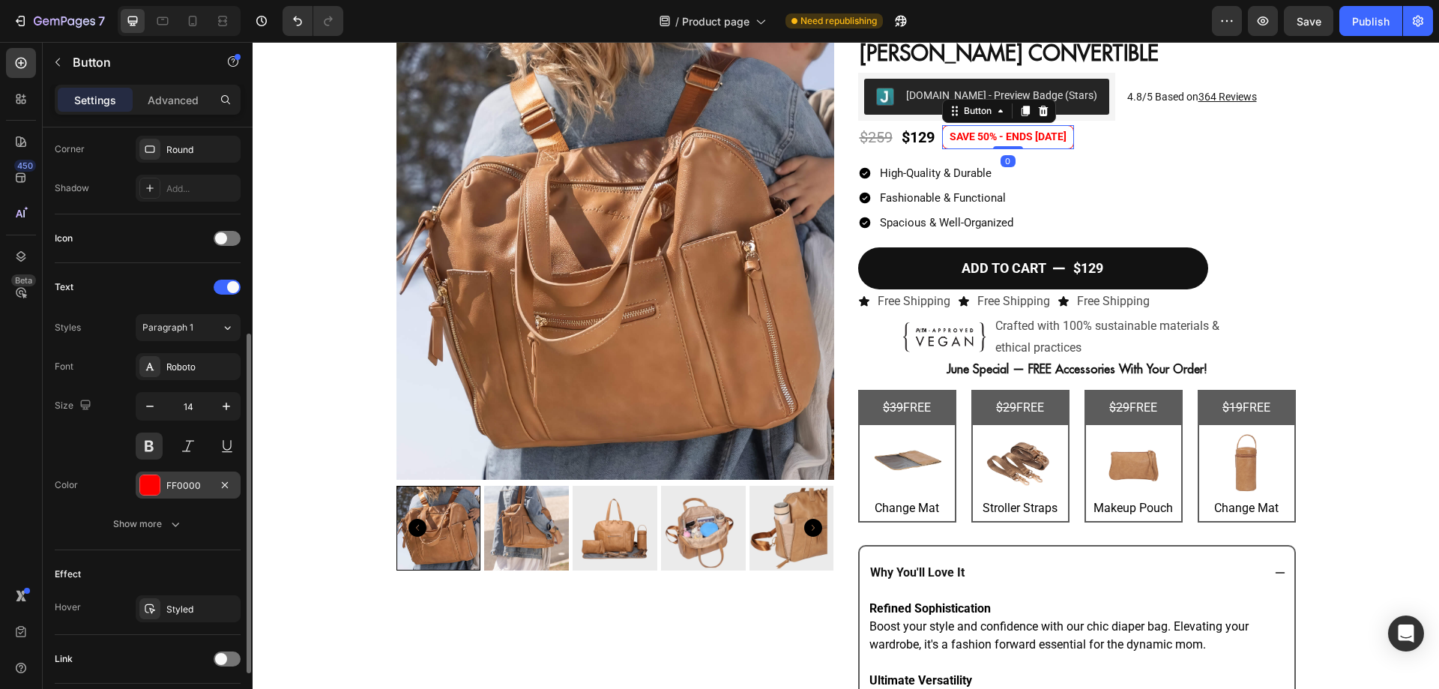
scroll to position [366, 0]
click at [176, 493] on div "FF0000" at bounding box center [188, 484] width 105 height 27
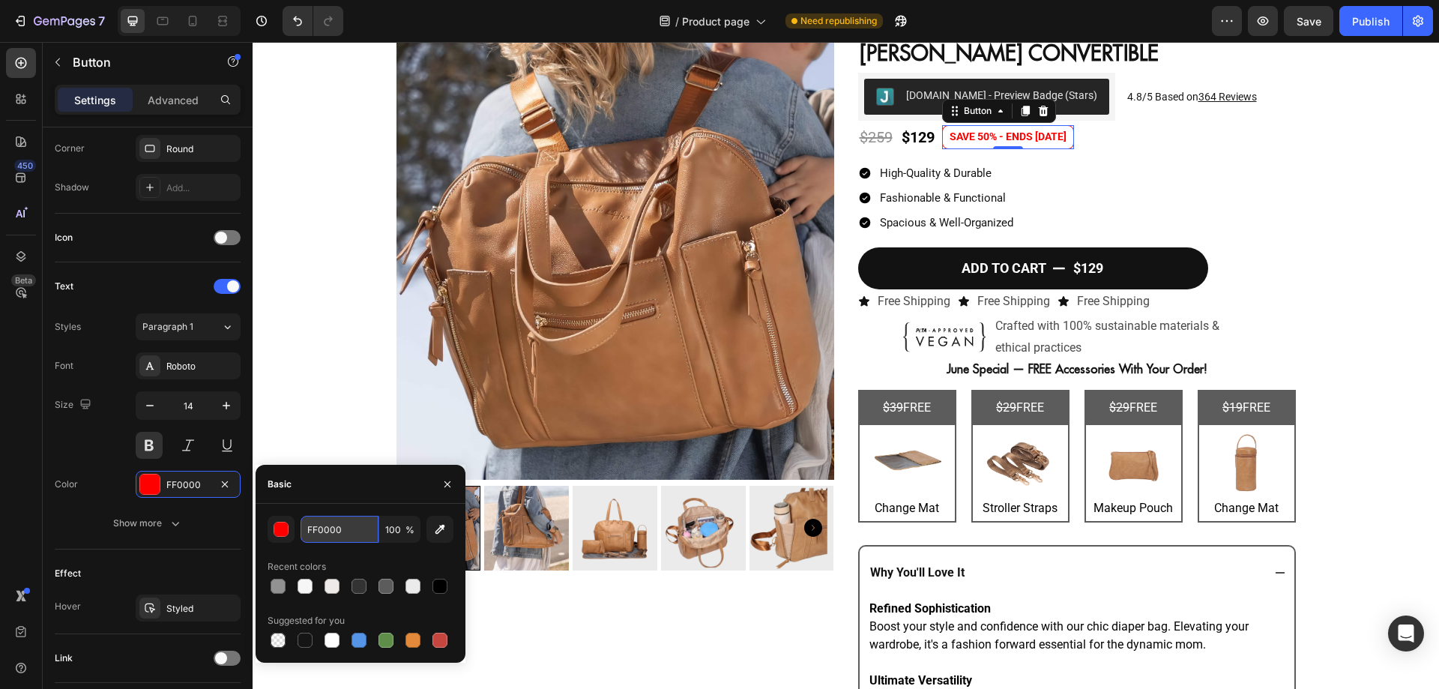
click at [355, 534] on input "FF0000" at bounding box center [339, 528] width 78 height 27
click at [345, 521] on input "FF0000" at bounding box center [339, 528] width 78 height 27
paste input "rgb(228, 52, 51)"
type input "rgb(228, 52, 51)"
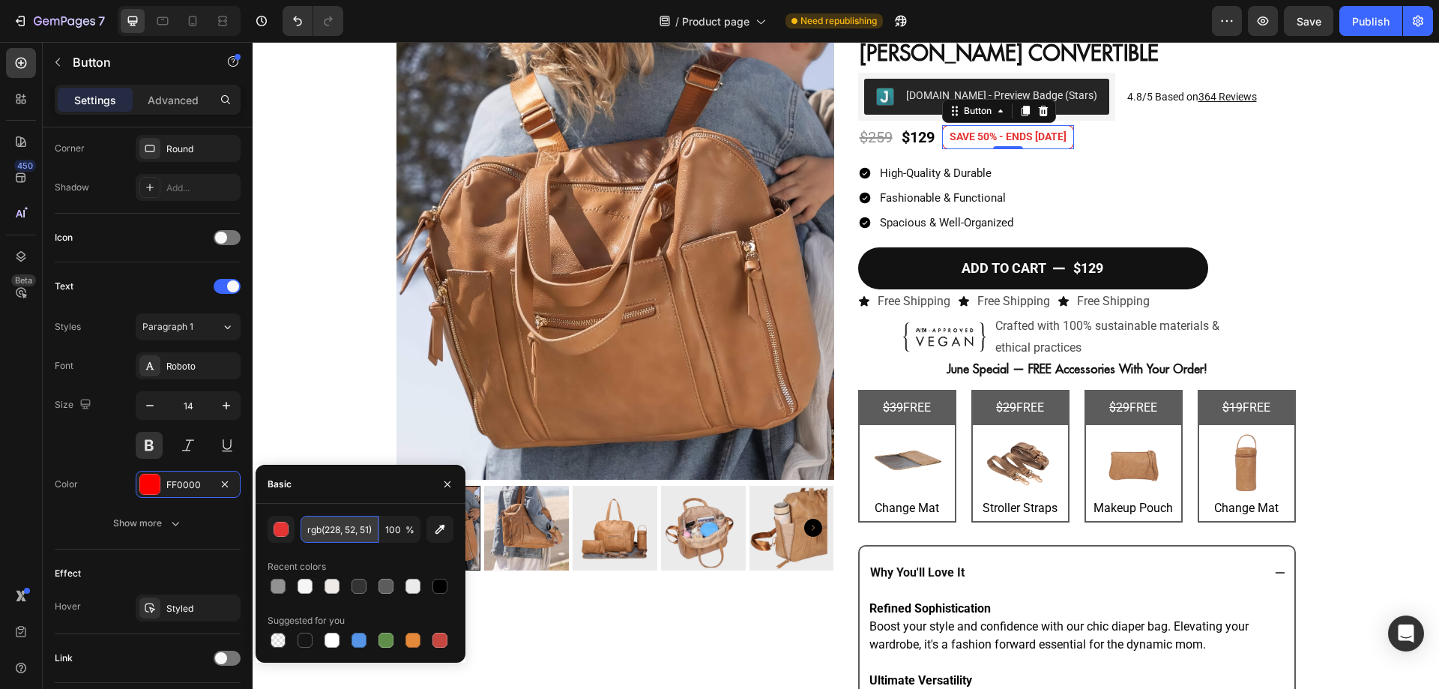
scroll to position [0, 2]
click at [931, 145] on div "$129" at bounding box center [918, 137] width 36 height 22
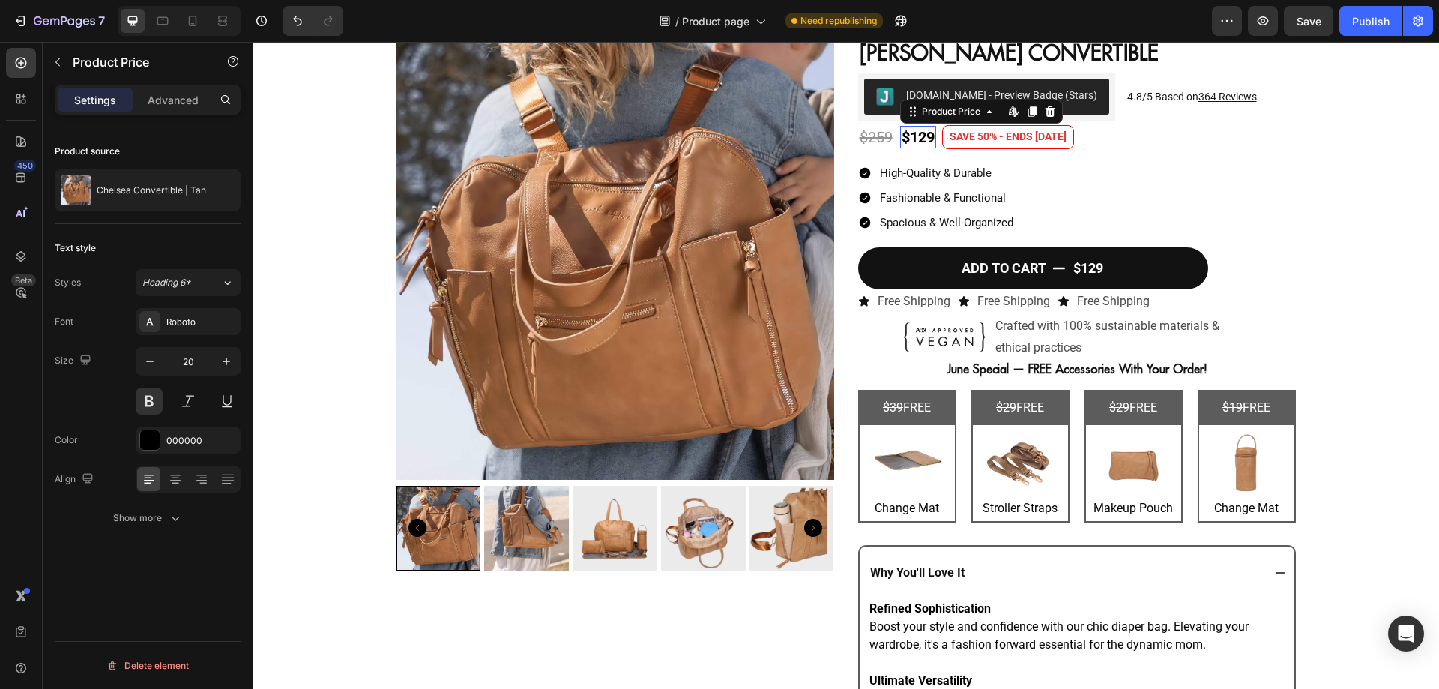
scroll to position [0, 0]
click at [170, 450] on div "000000" at bounding box center [188, 439] width 105 height 27
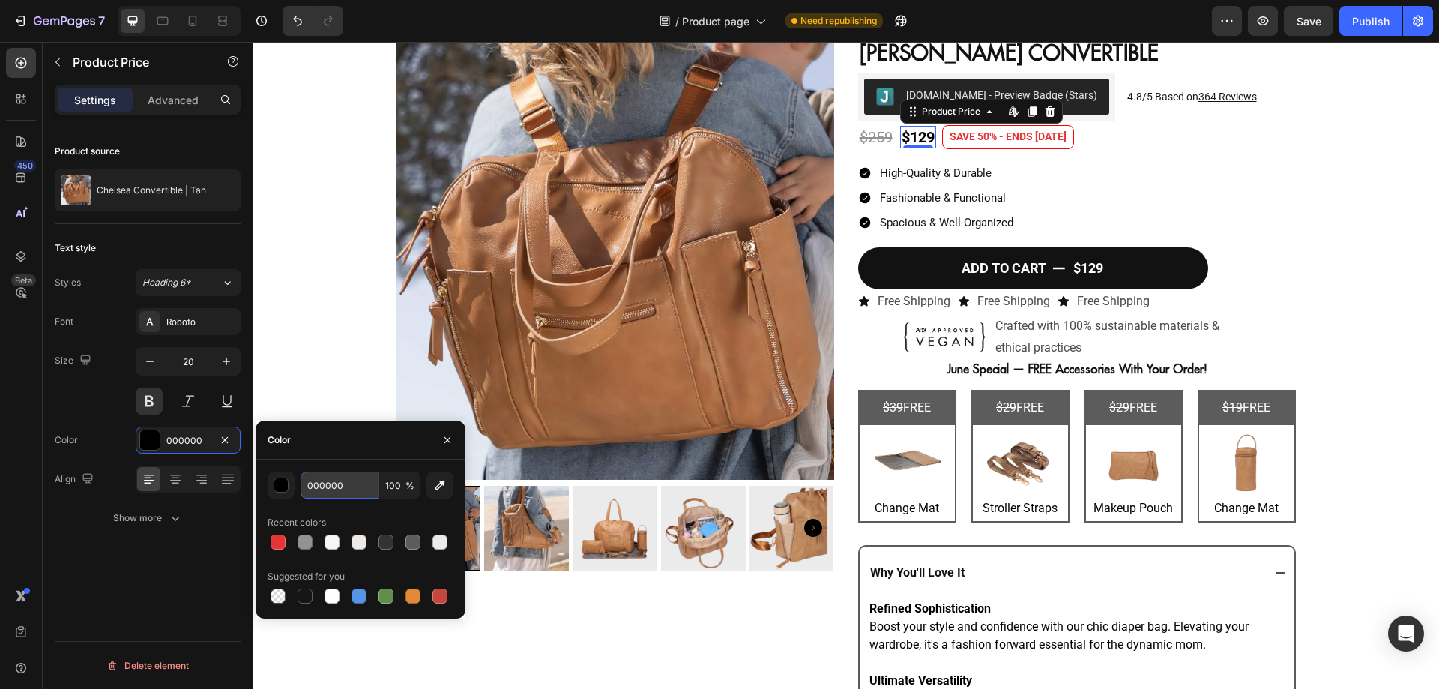
click at [348, 475] on input "000000" at bounding box center [339, 484] width 78 height 27
paste input "rgb(228, 52, 51)"
click at [325, 492] on input "rgb(228, 52, 51)" at bounding box center [339, 484] width 78 height 27
type input "E43433"
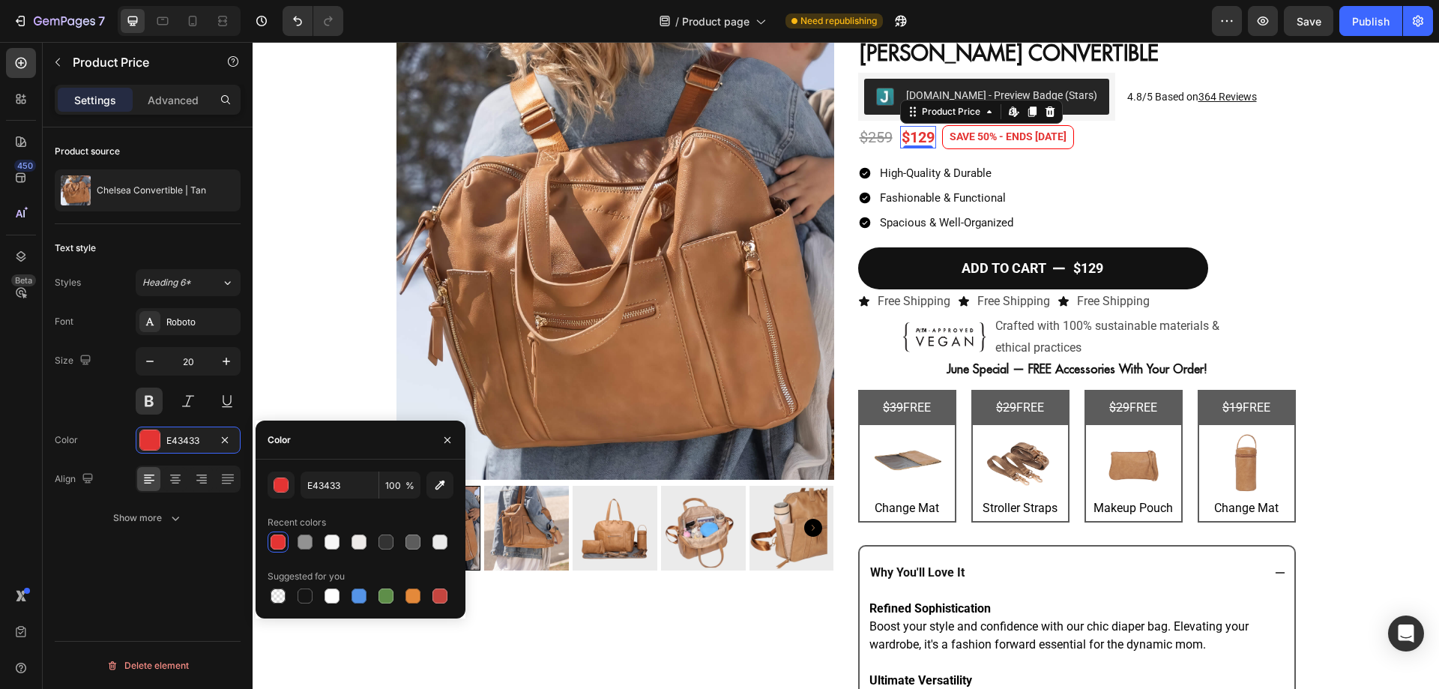
scroll to position [0, 0]
click at [286, 538] on div at bounding box center [278, 542] width 18 height 18
click at [601, 360] on img at bounding box center [615, 261] width 438 height 438
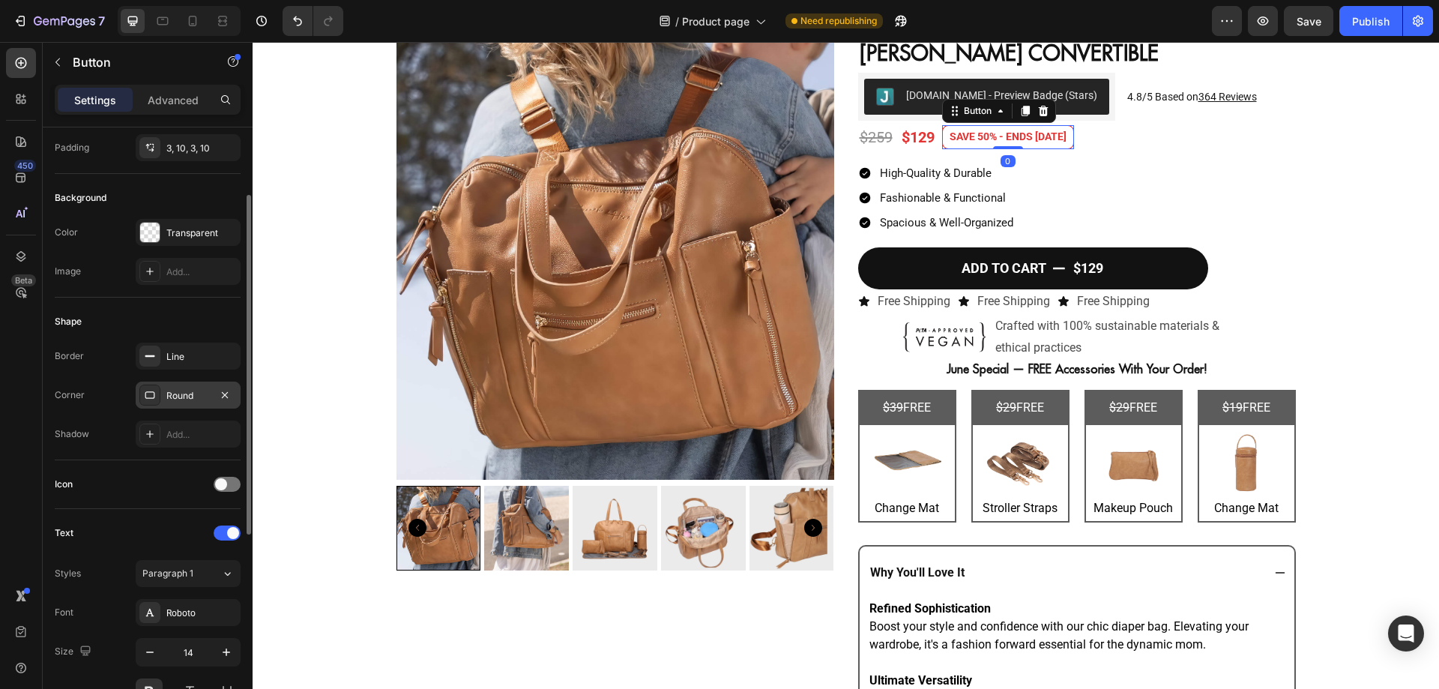
scroll to position [120, 0]
click at [220, 479] on span at bounding box center [221, 483] width 12 height 12
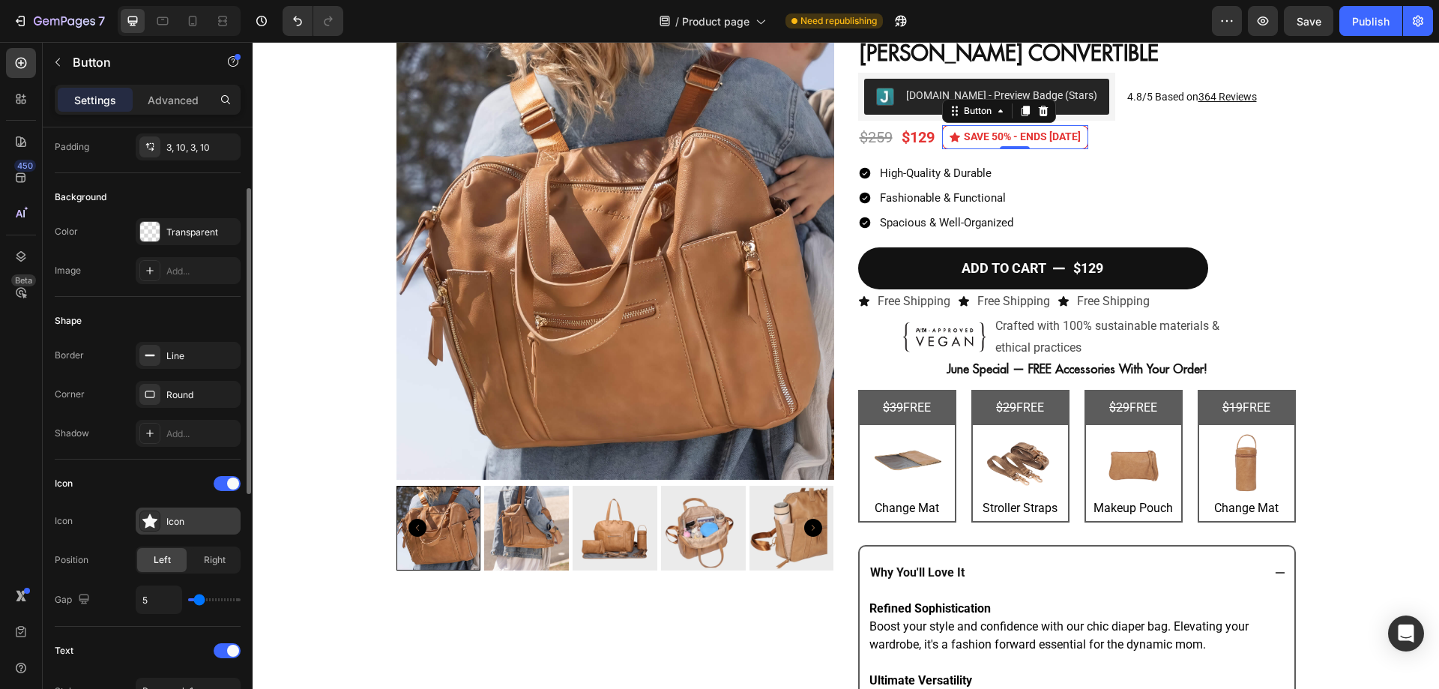
click at [196, 516] on div "Icon" at bounding box center [201, 521] width 70 height 13
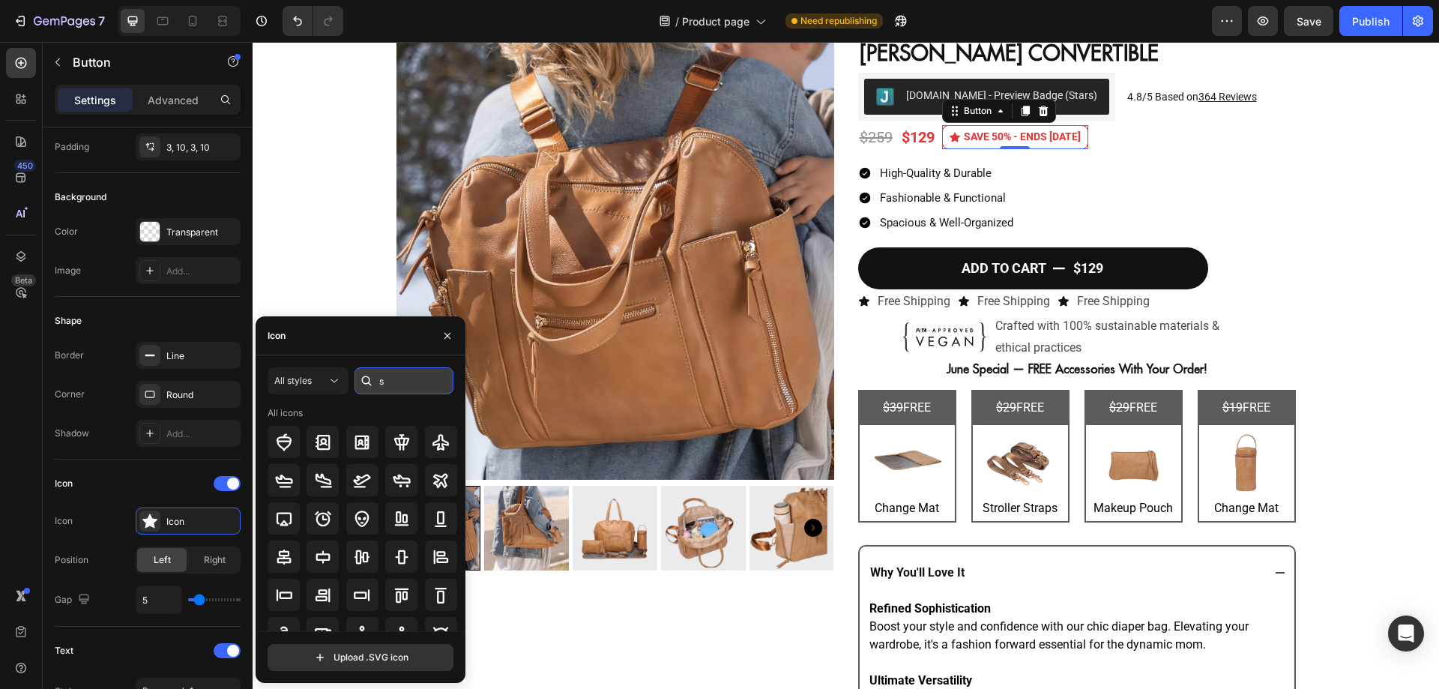
click at [429, 374] on input "s" at bounding box center [403, 380] width 99 height 27
type input "sale"
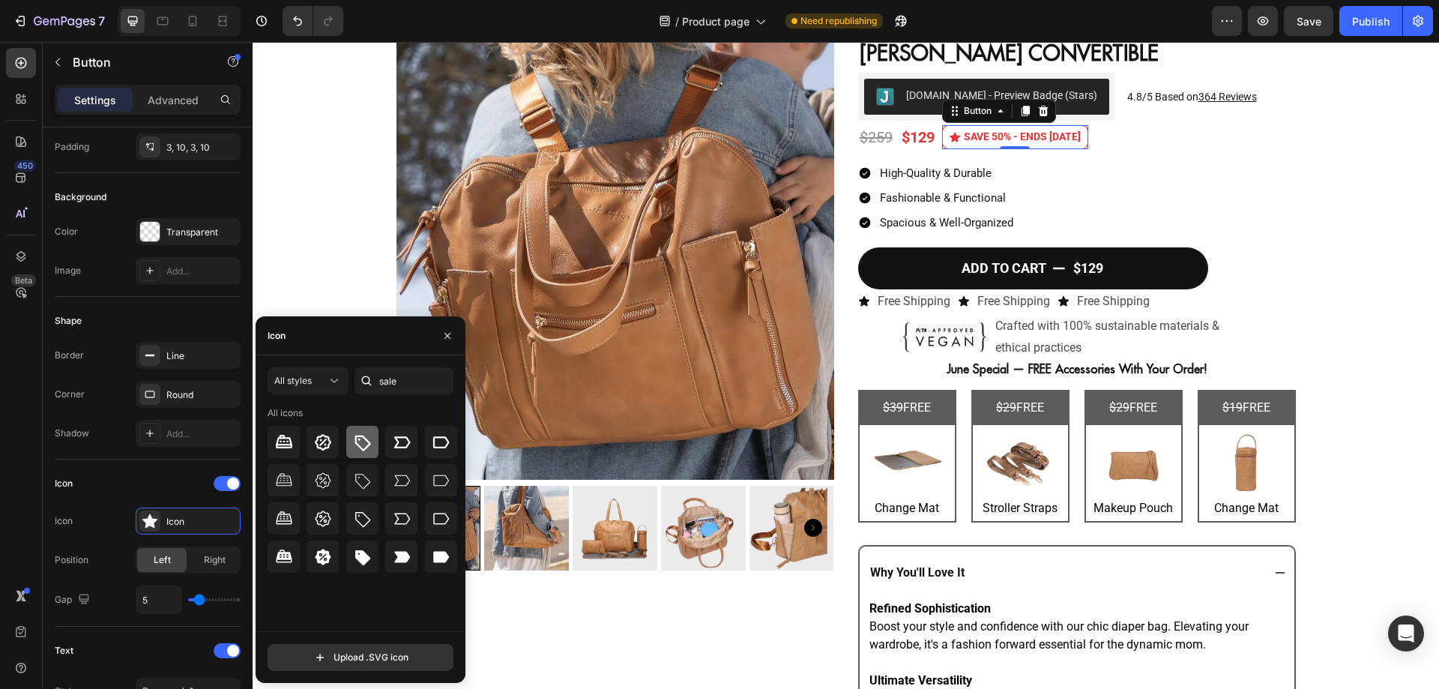
click at [367, 456] on div at bounding box center [362, 442] width 32 height 32
click at [579, 373] on img at bounding box center [615, 261] width 438 height 438
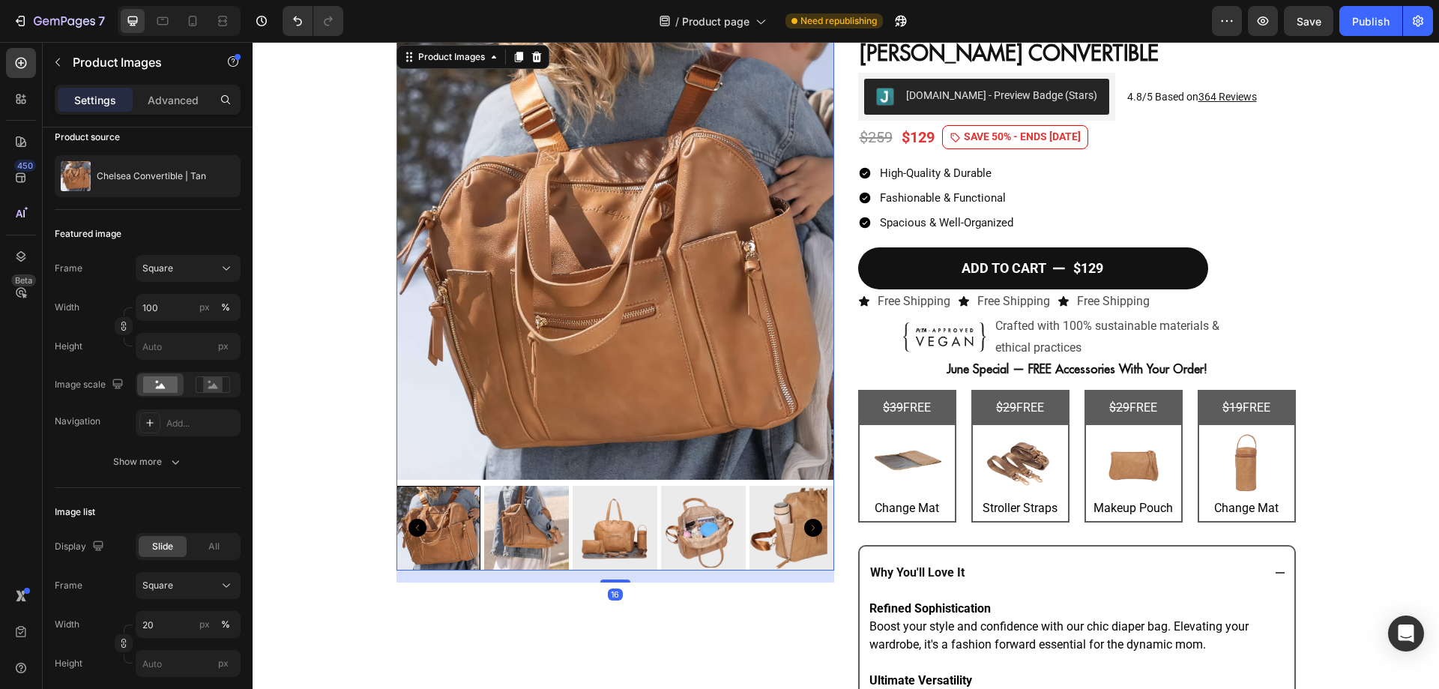
scroll to position [0, 0]
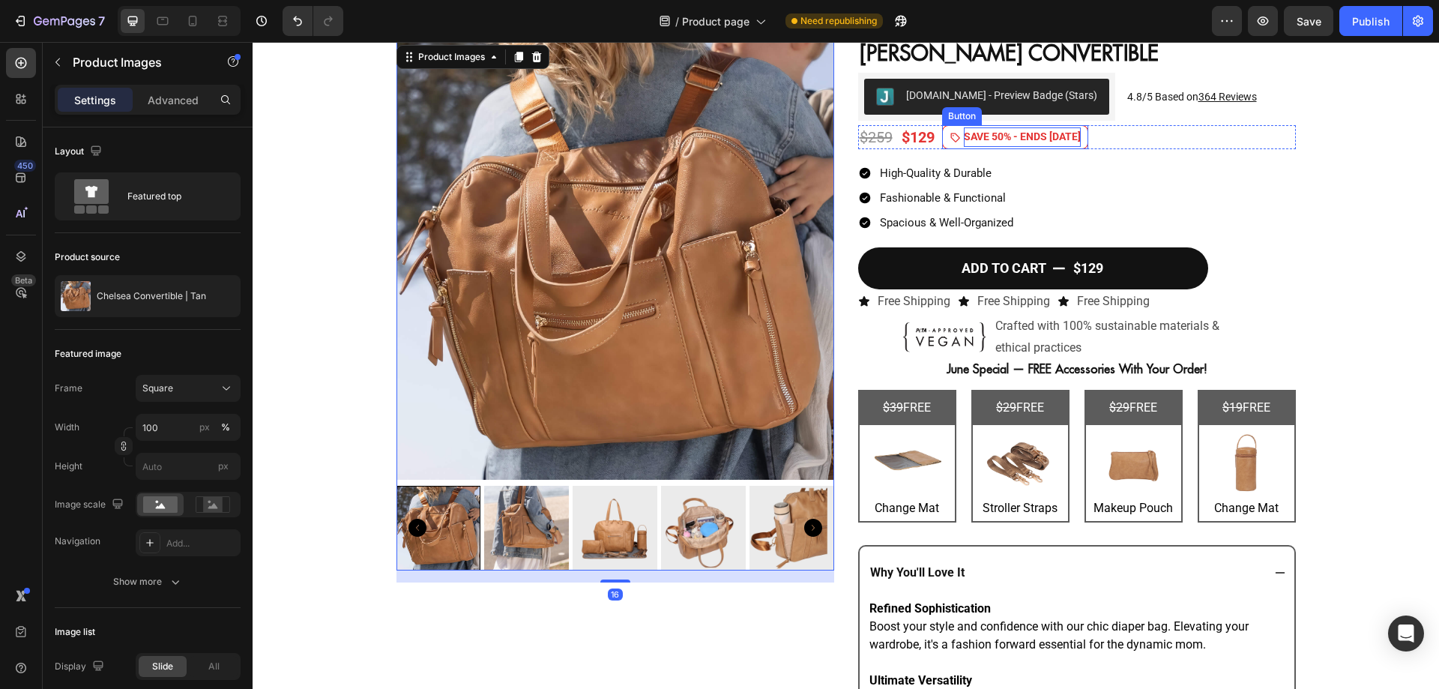
click at [1080, 145] on p "SAVE 50% - ENDS [DATE]" at bounding box center [1022, 136] width 117 height 19
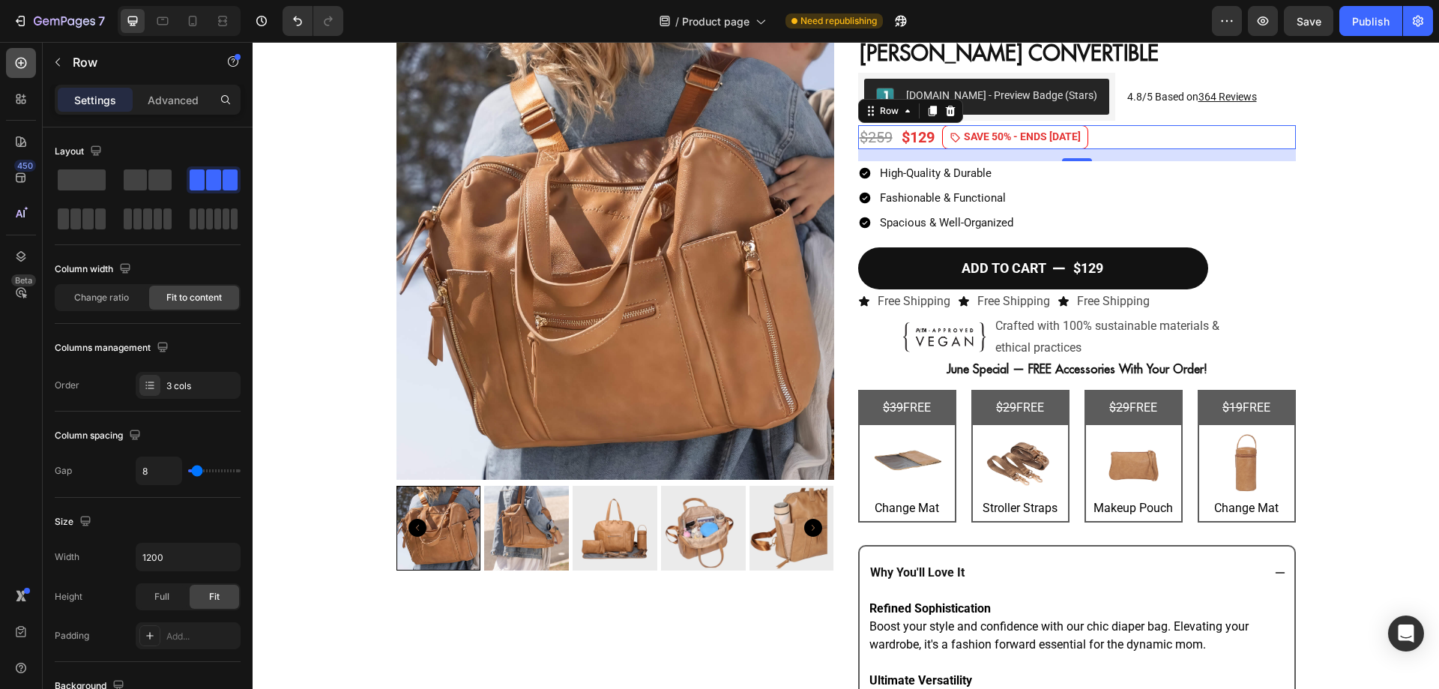
click at [28, 58] on div at bounding box center [21, 63] width 30 height 30
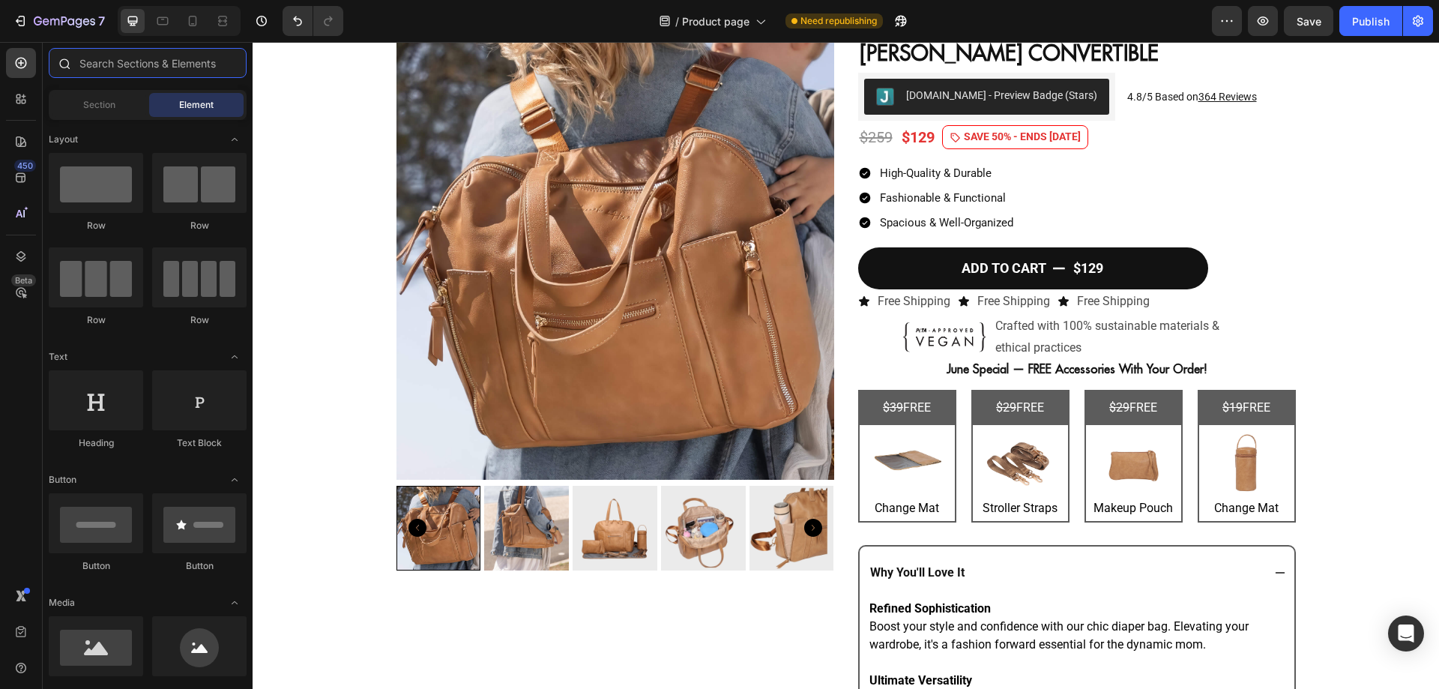
click at [115, 70] on input "text" at bounding box center [148, 63] width 198 height 30
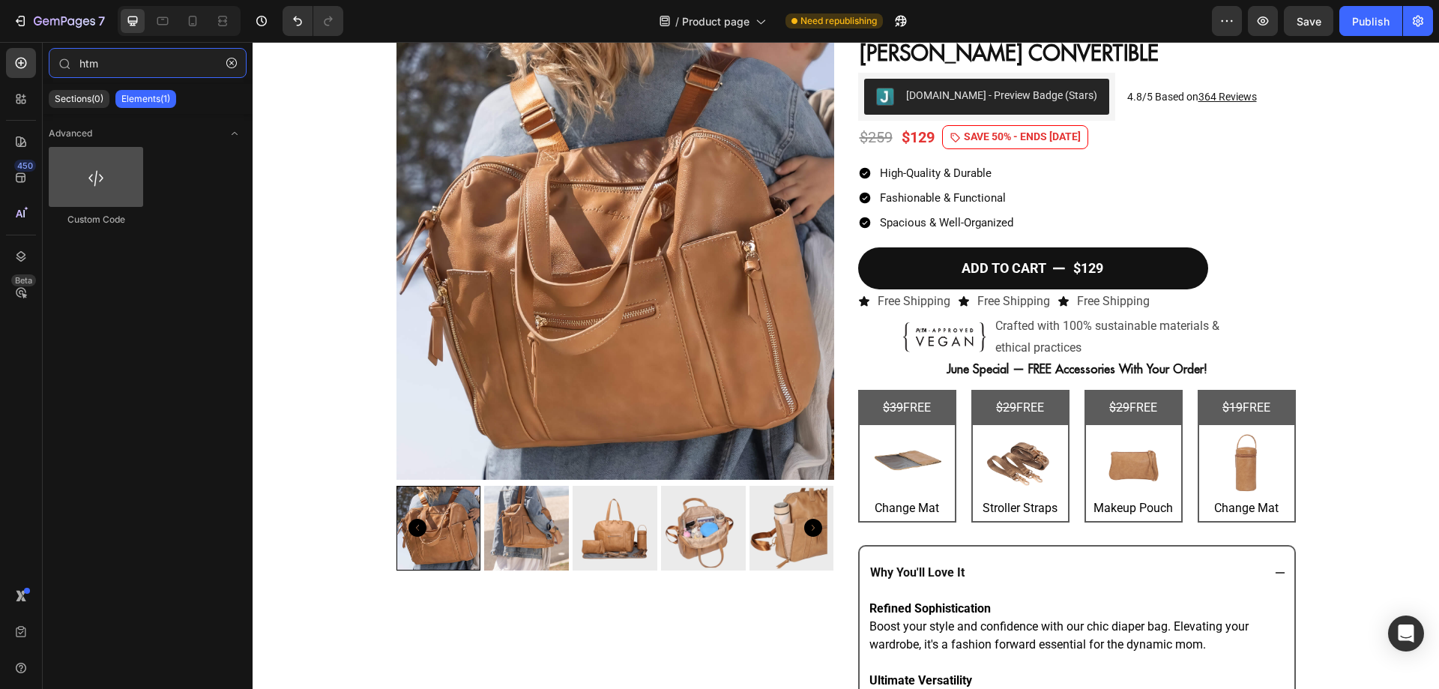
type input "htm"
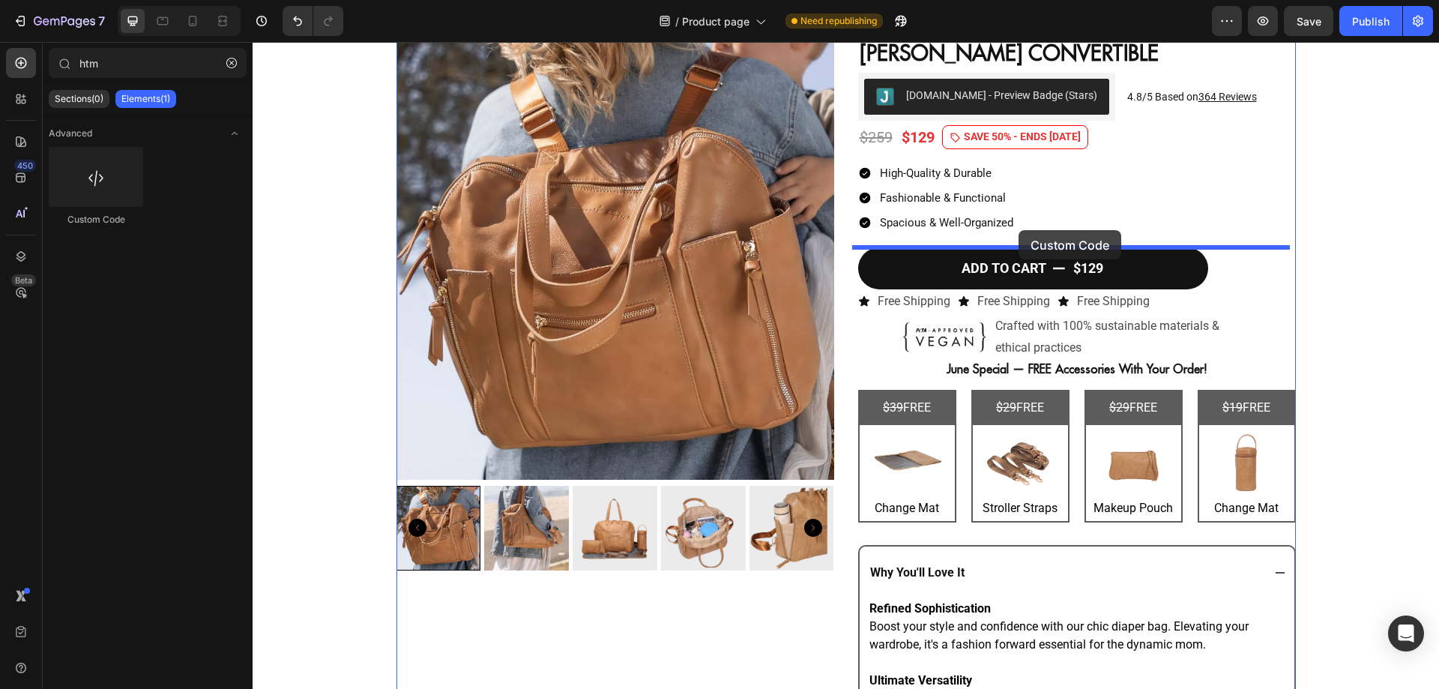
drag, startPoint x: 354, startPoint y: 220, endPoint x: 1018, endPoint y: 230, distance: 664.7
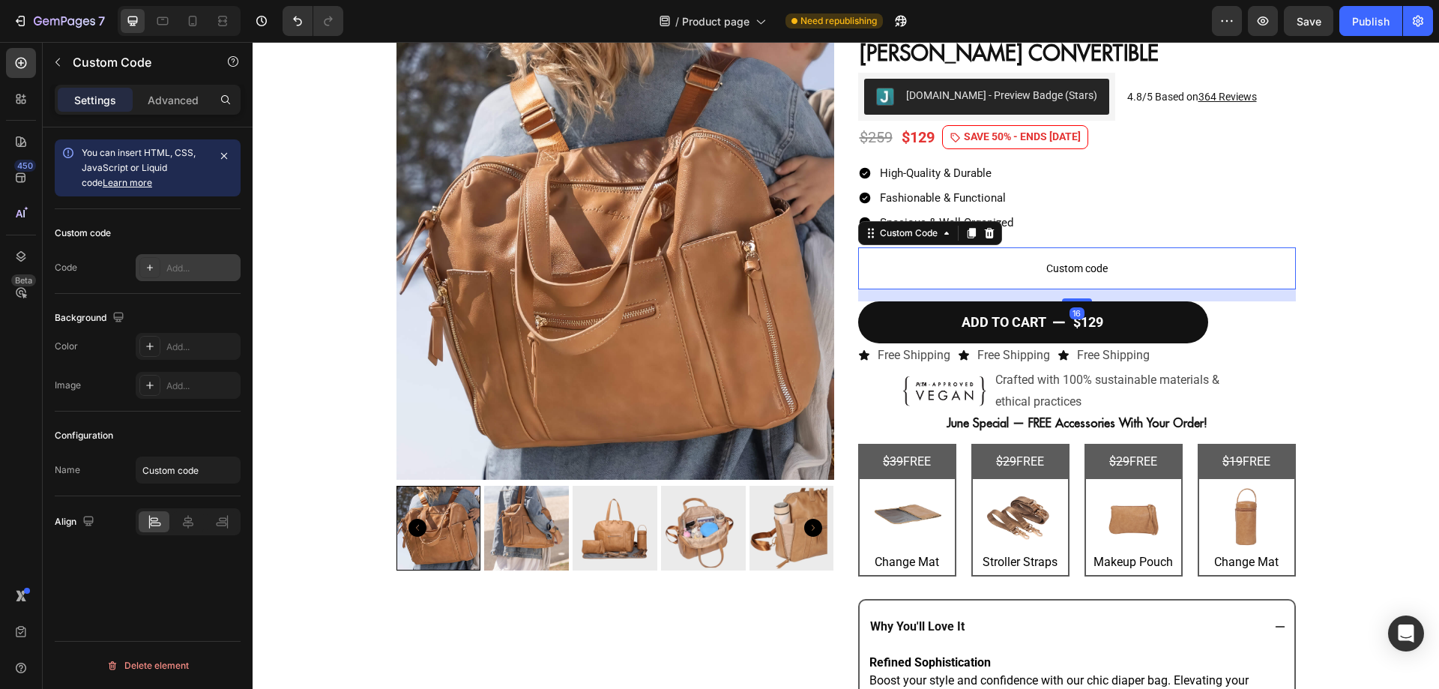
click at [157, 273] on div at bounding box center [149, 267] width 21 height 21
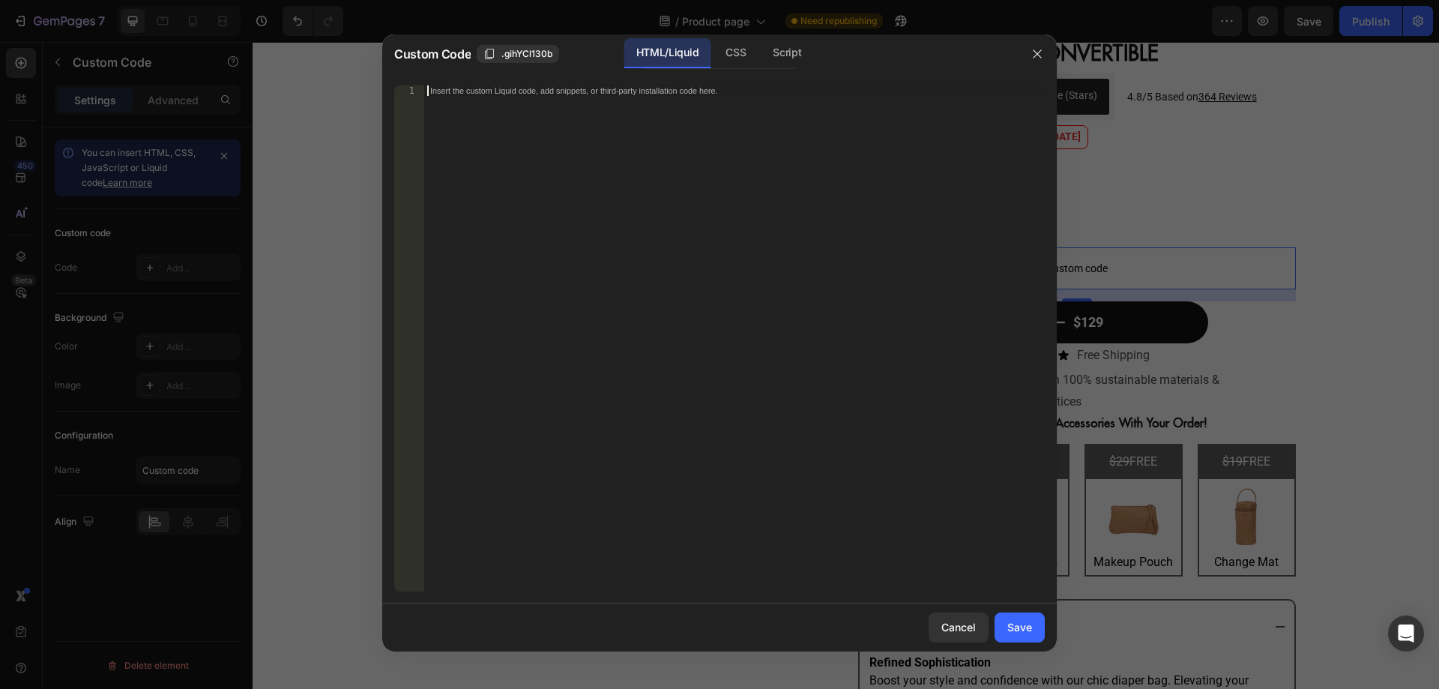
click at [553, 304] on div "Insert the custom Liquid code, add snippets, or third-party installation code h…" at bounding box center [734, 348] width 620 height 527
paste textarea "</script>"
type textarea "</script>"
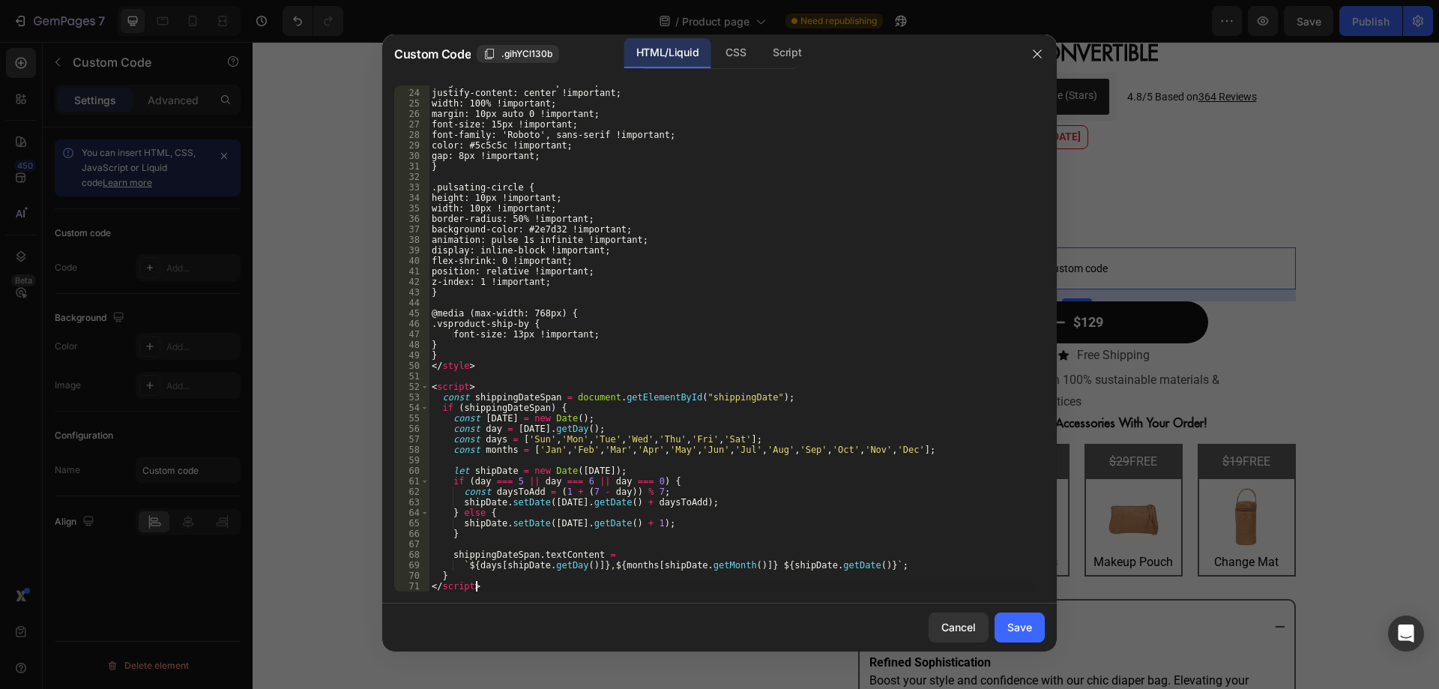
scroll to position [239, 0]
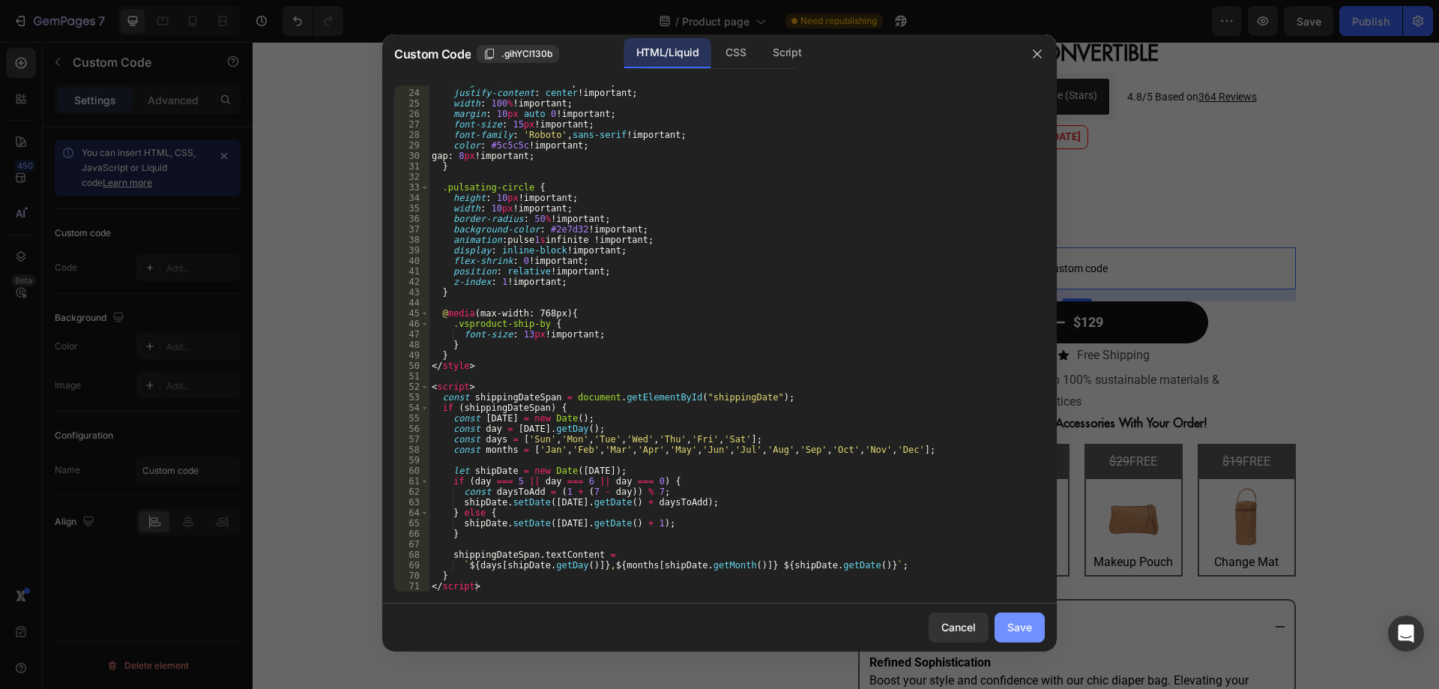
click at [1000, 638] on button "Save" at bounding box center [1019, 627] width 50 height 30
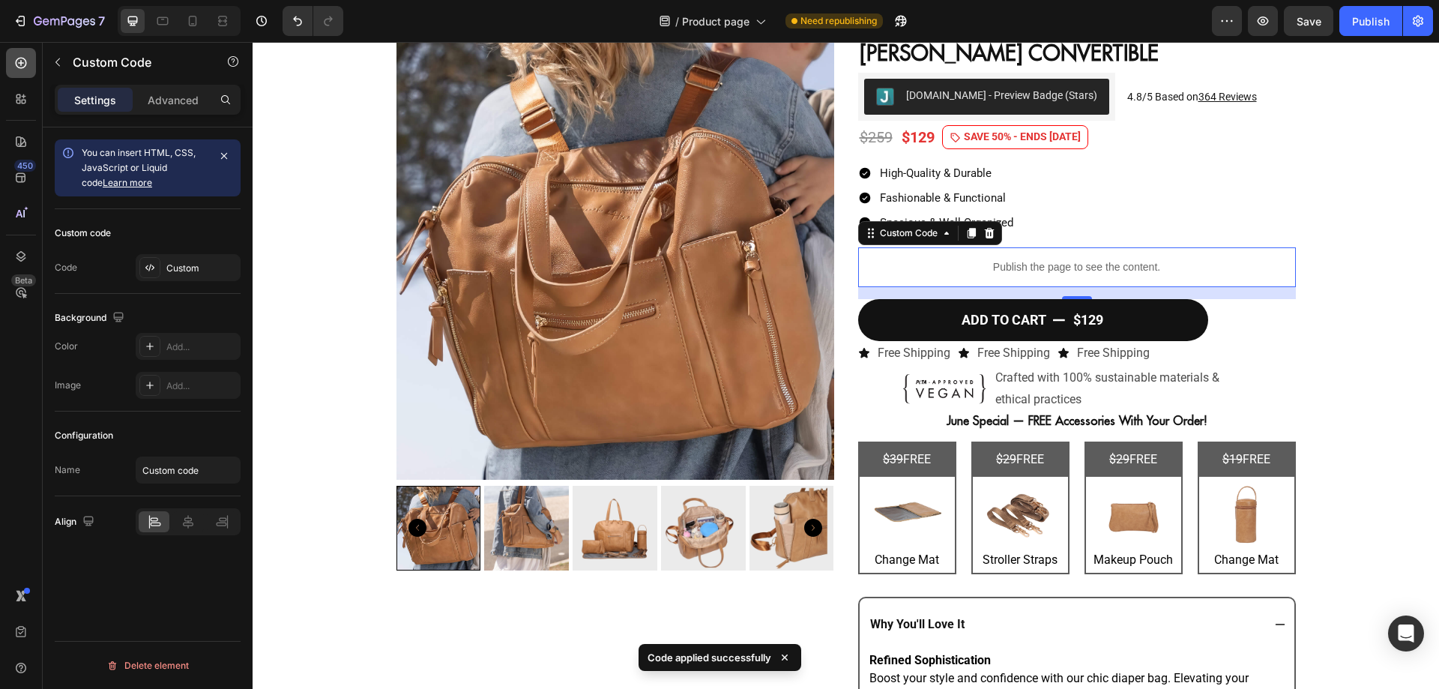
click at [30, 64] on div at bounding box center [21, 63] width 30 height 30
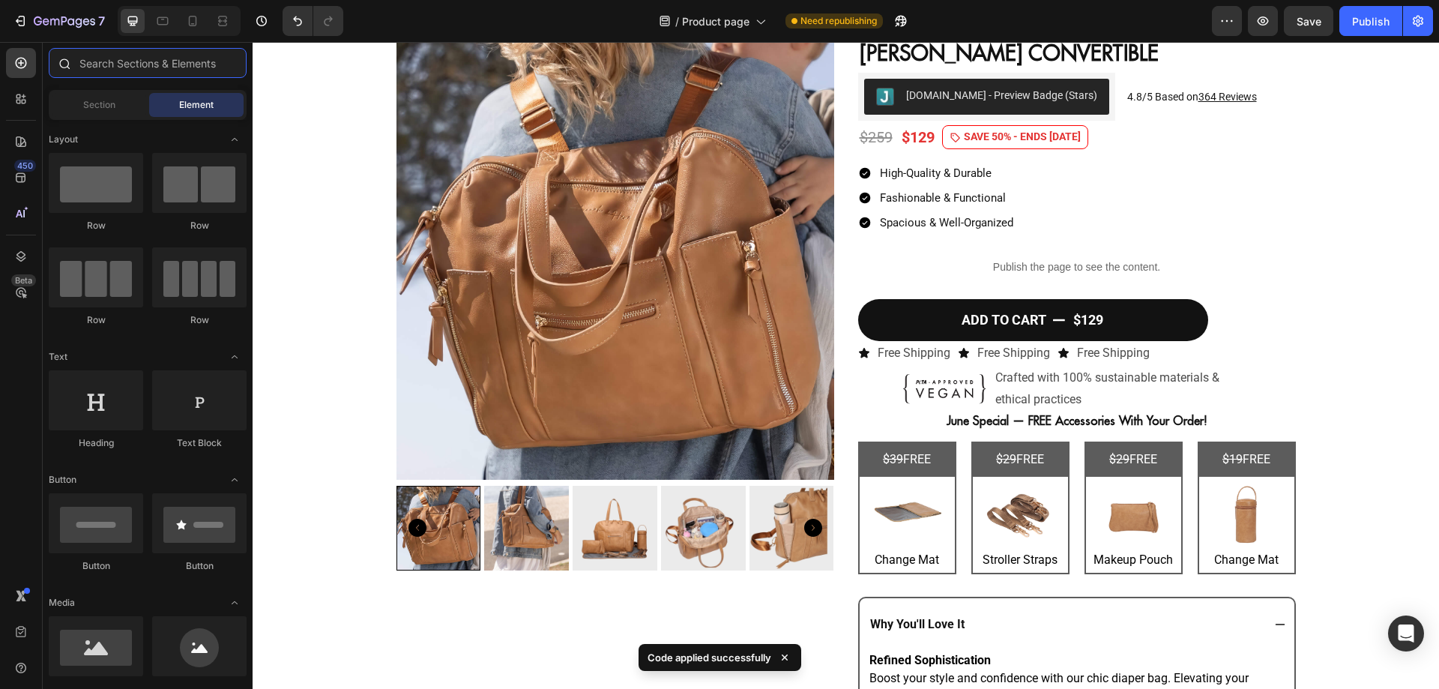
click at [111, 72] on input "text" at bounding box center [148, 63] width 198 height 30
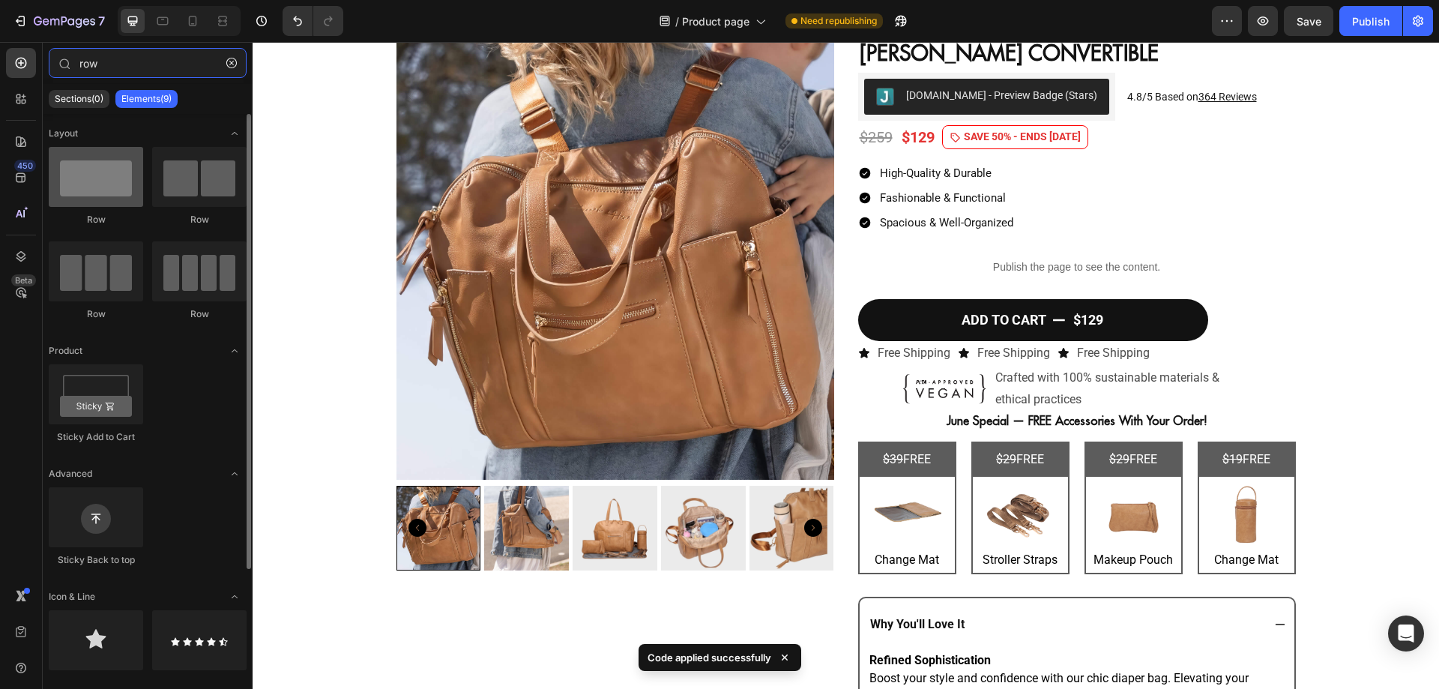
type input "row"
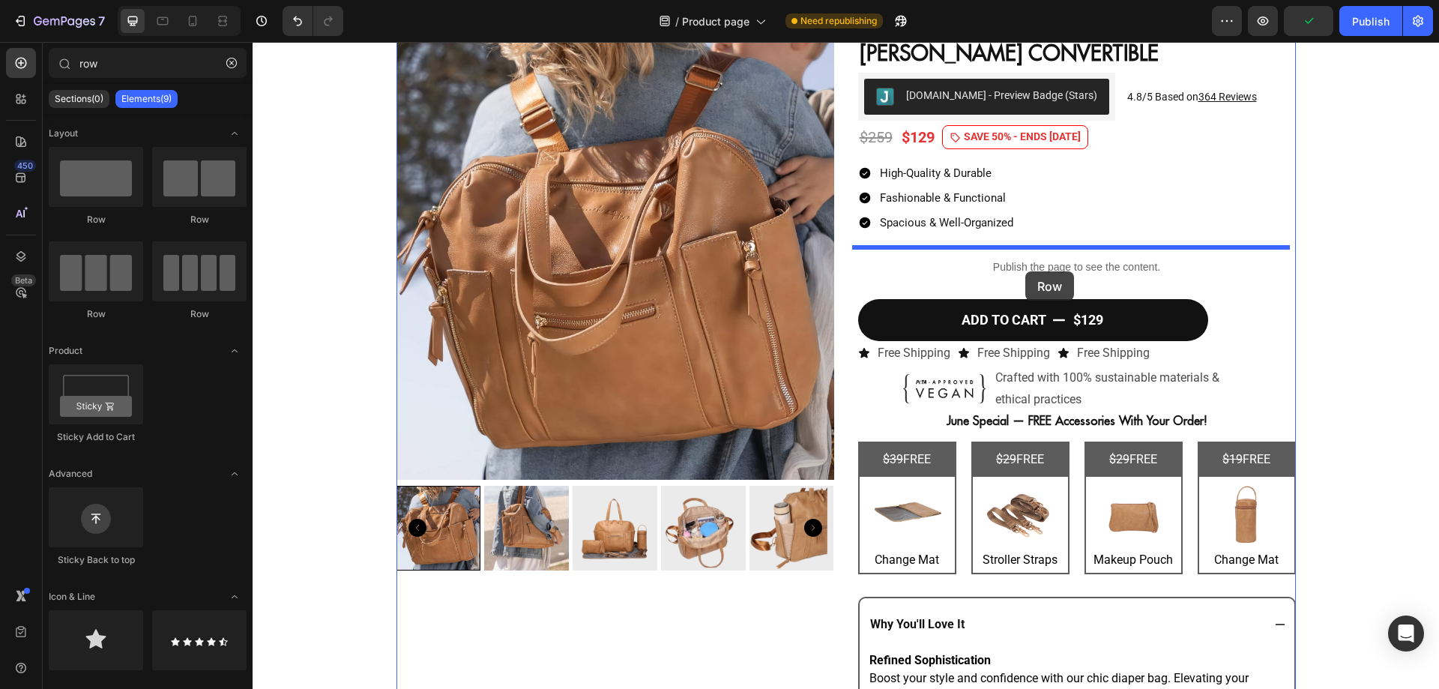
drag, startPoint x: 354, startPoint y: 217, endPoint x: 1025, endPoint y: 271, distance: 673.6
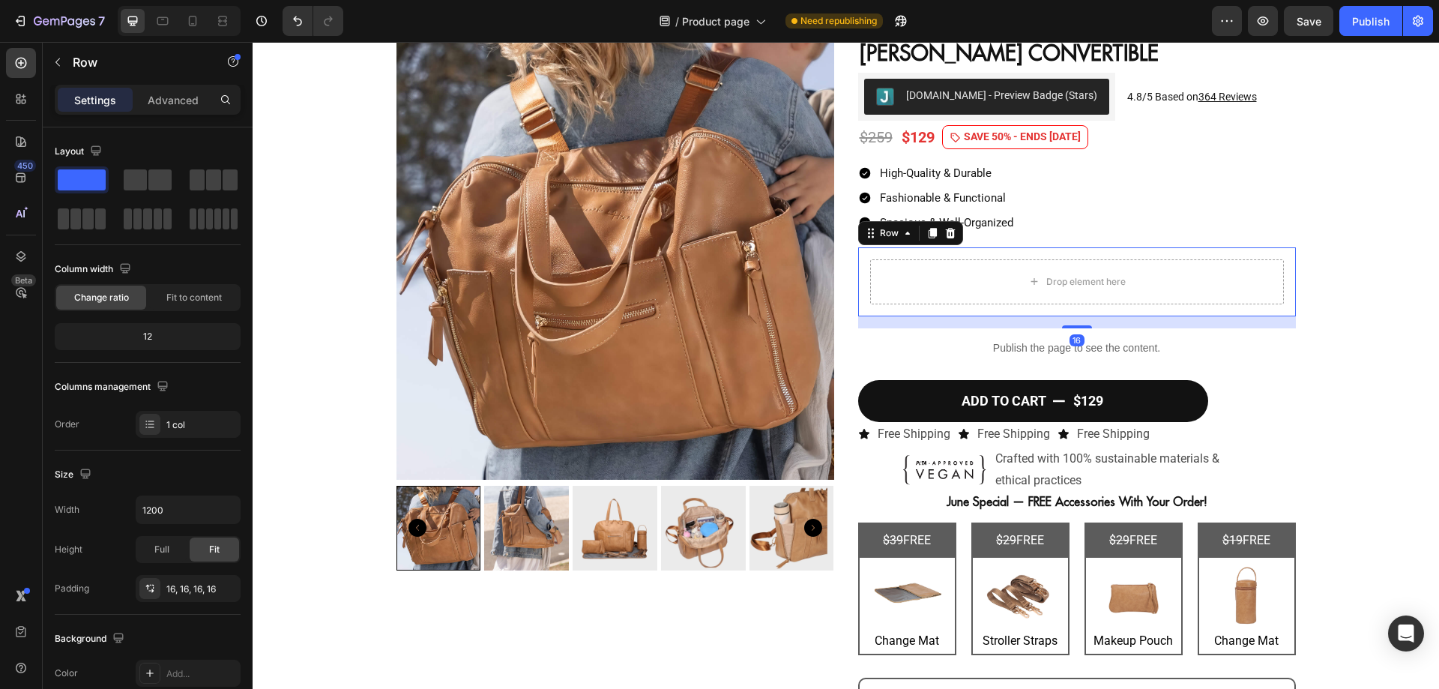
click at [1050, 327] on div "16" at bounding box center [1077, 322] width 438 height 12
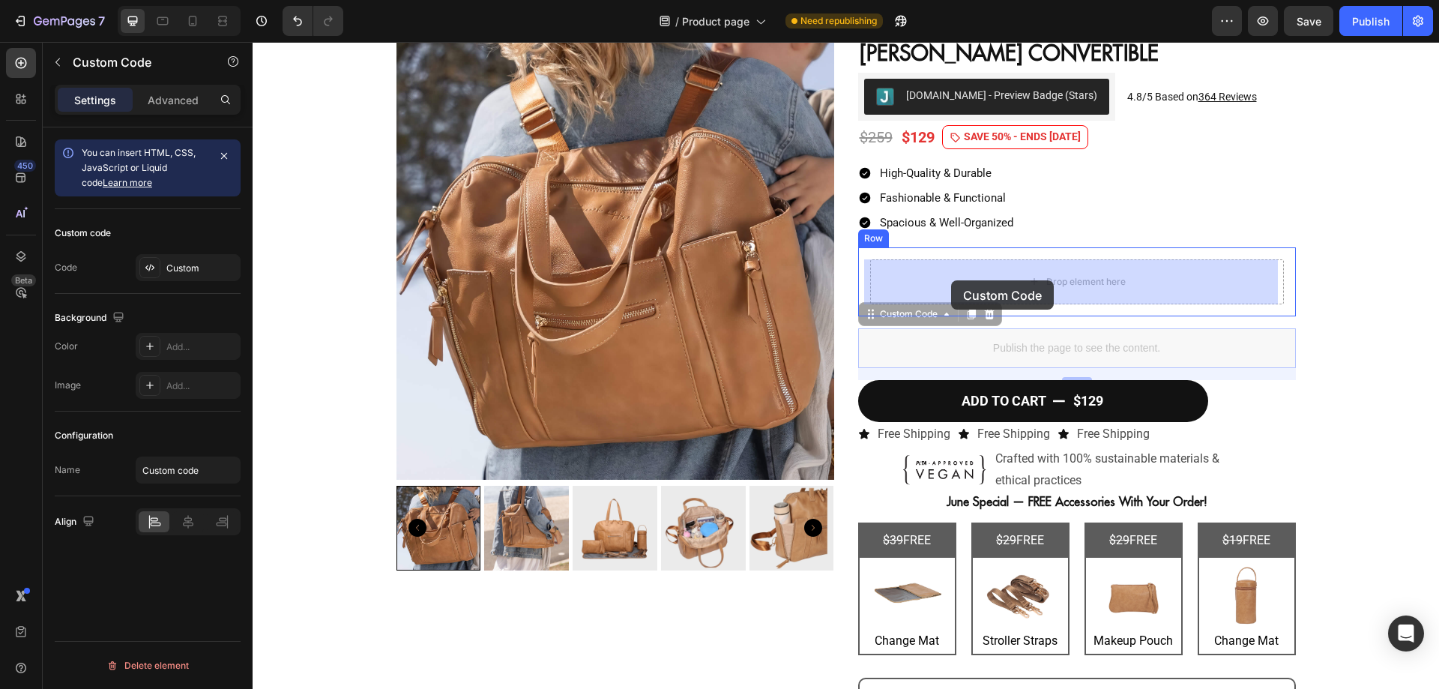
drag, startPoint x: 863, startPoint y: 313, endPoint x: 947, endPoint y: 283, distance: 89.1
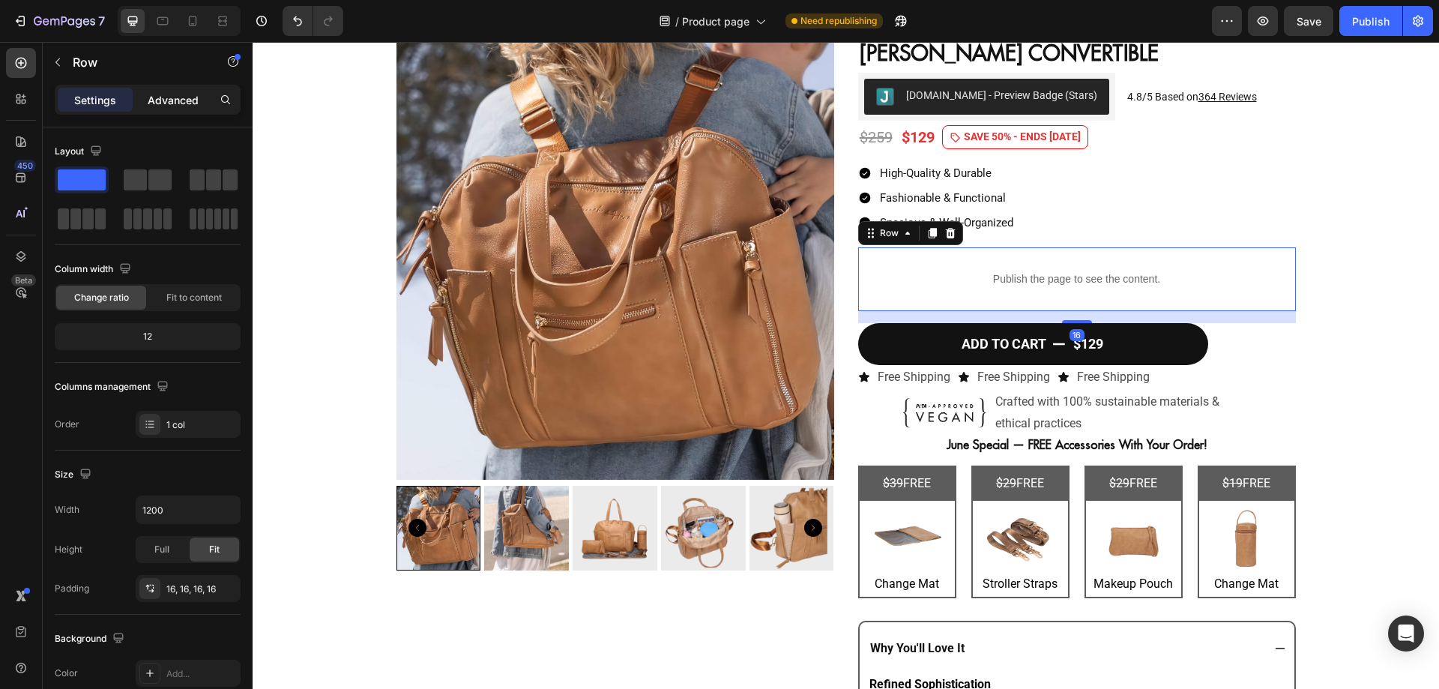
click at [151, 105] on p "Advanced" at bounding box center [173, 100] width 51 height 16
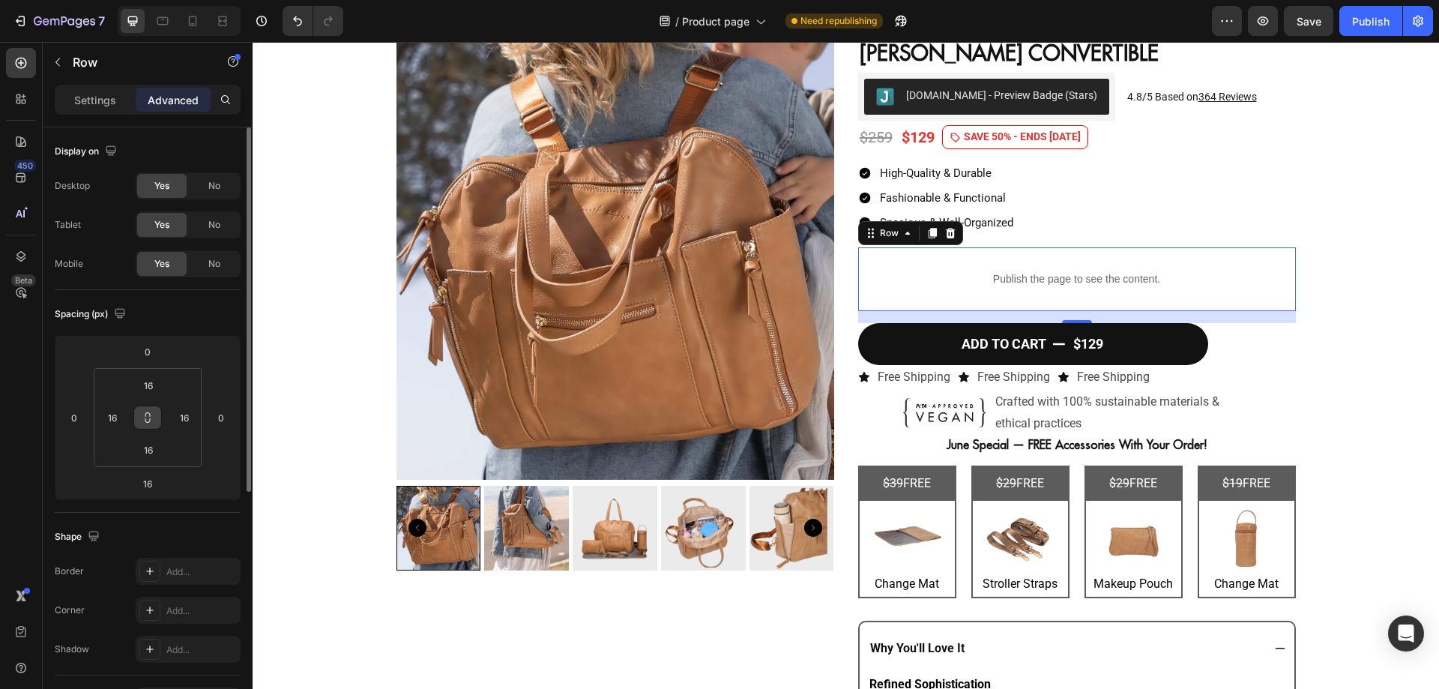
click at [146, 409] on button at bounding box center [147, 417] width 28 height 24
click at [152, 387] on input "16" at bounding box center [148, 385] width 30 height 22
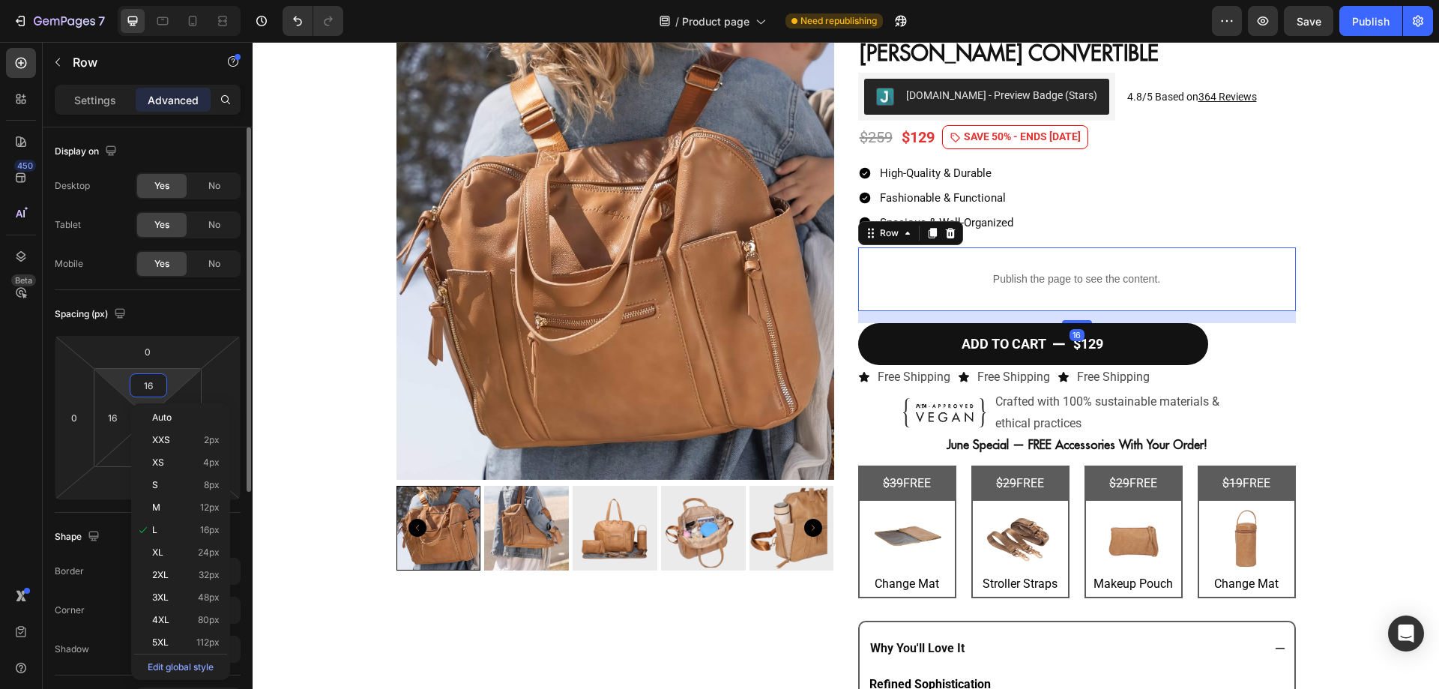
type input "0"
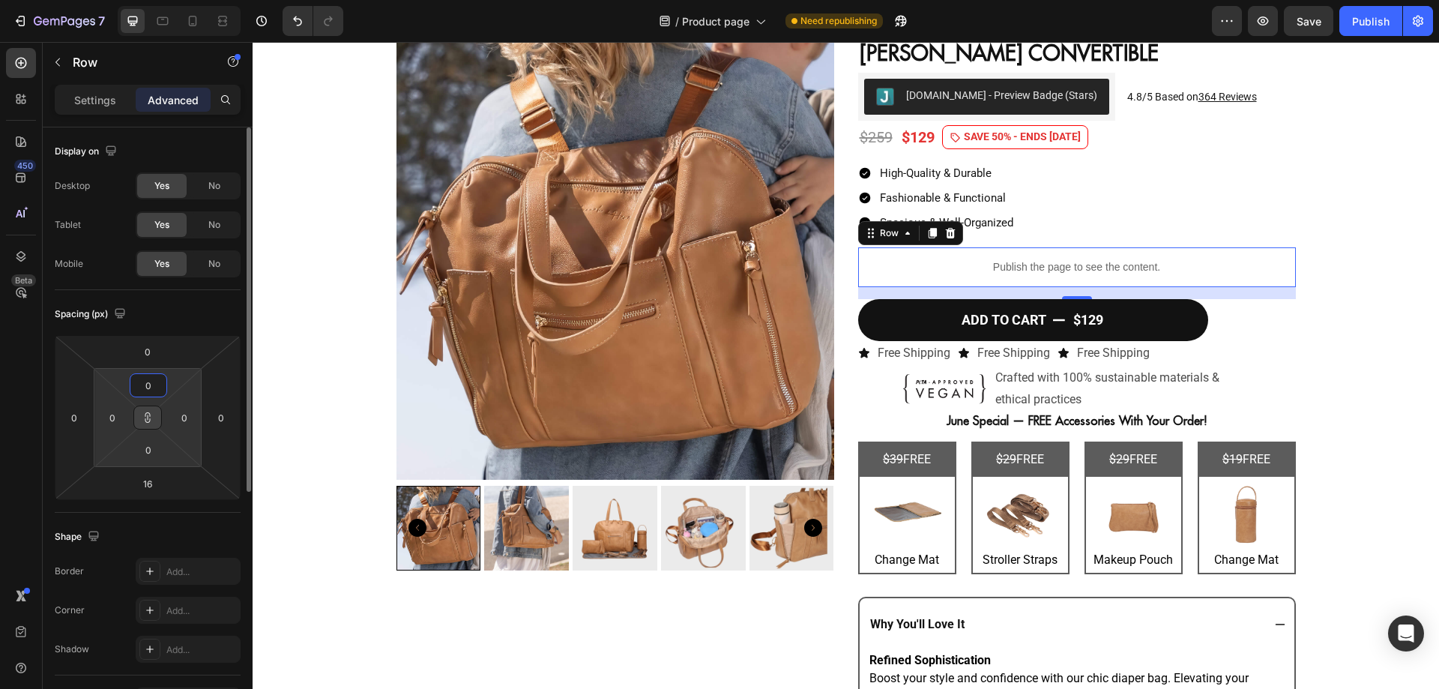
type input "0"
click at [147, 423] on button at bounding box center [147, 417] width 28 height 24
click at [183, 418] on input "0" at bounding box center [184, 417] width 22 height 22
type input "100"
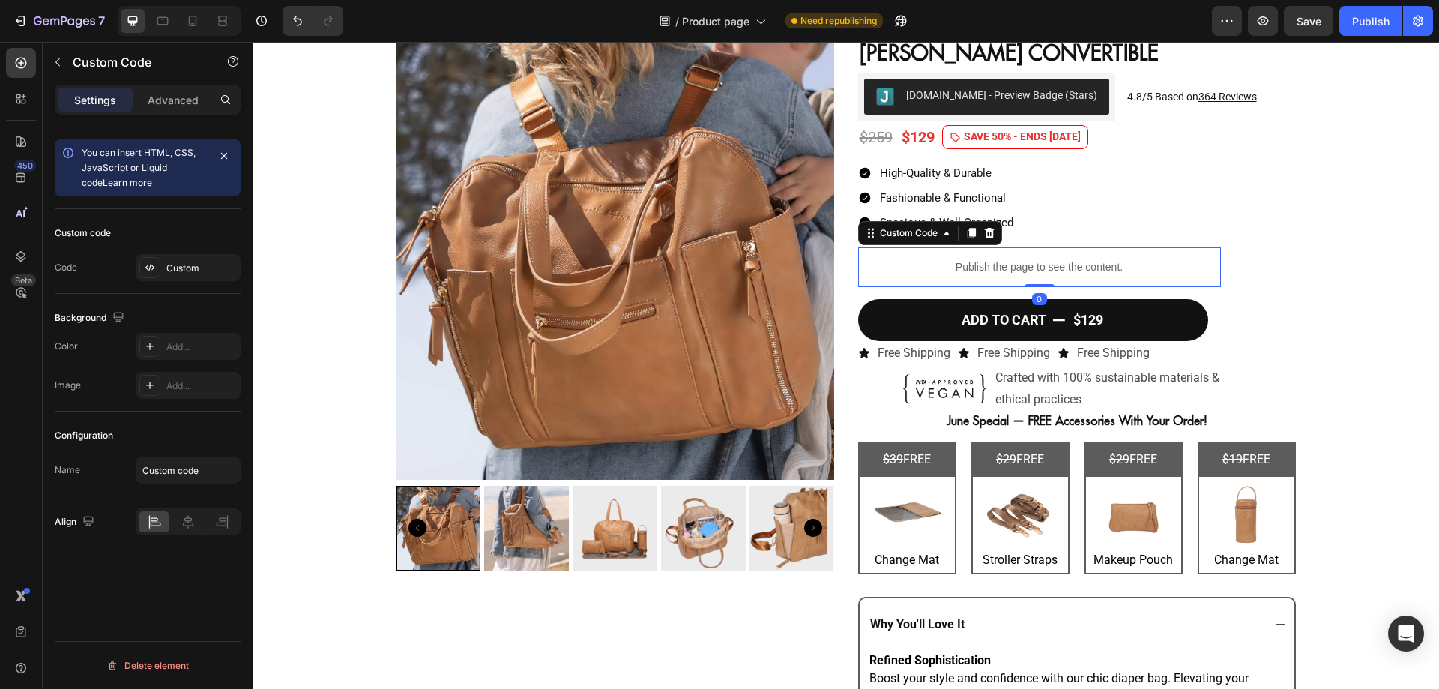
click at [1209, 279] on div "Publish the page to see the content." at bounding box center [1039, 267] width 363 height 40
click at [1209, 303] on div "ADD TO CART $129 Add to Cart" at bounding box center [1077, 320] width 438 height 42
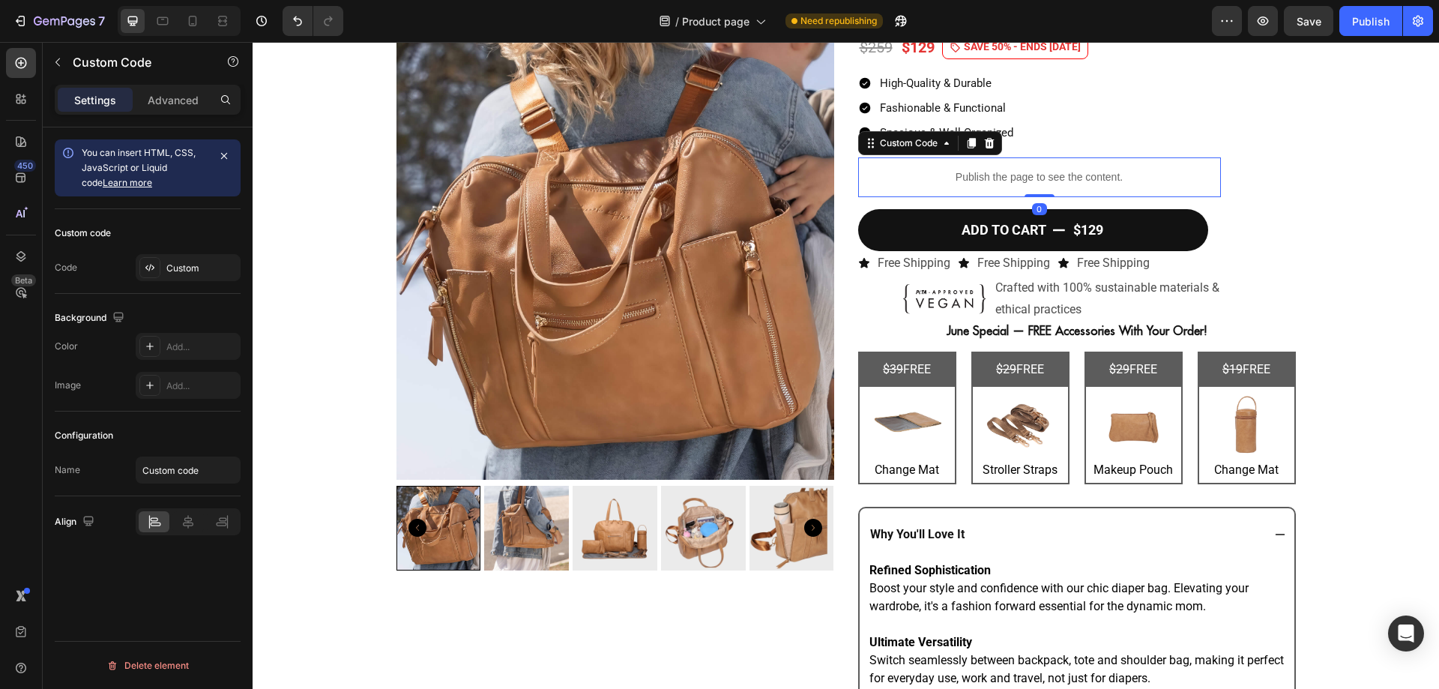
scroll to position [175, 0]
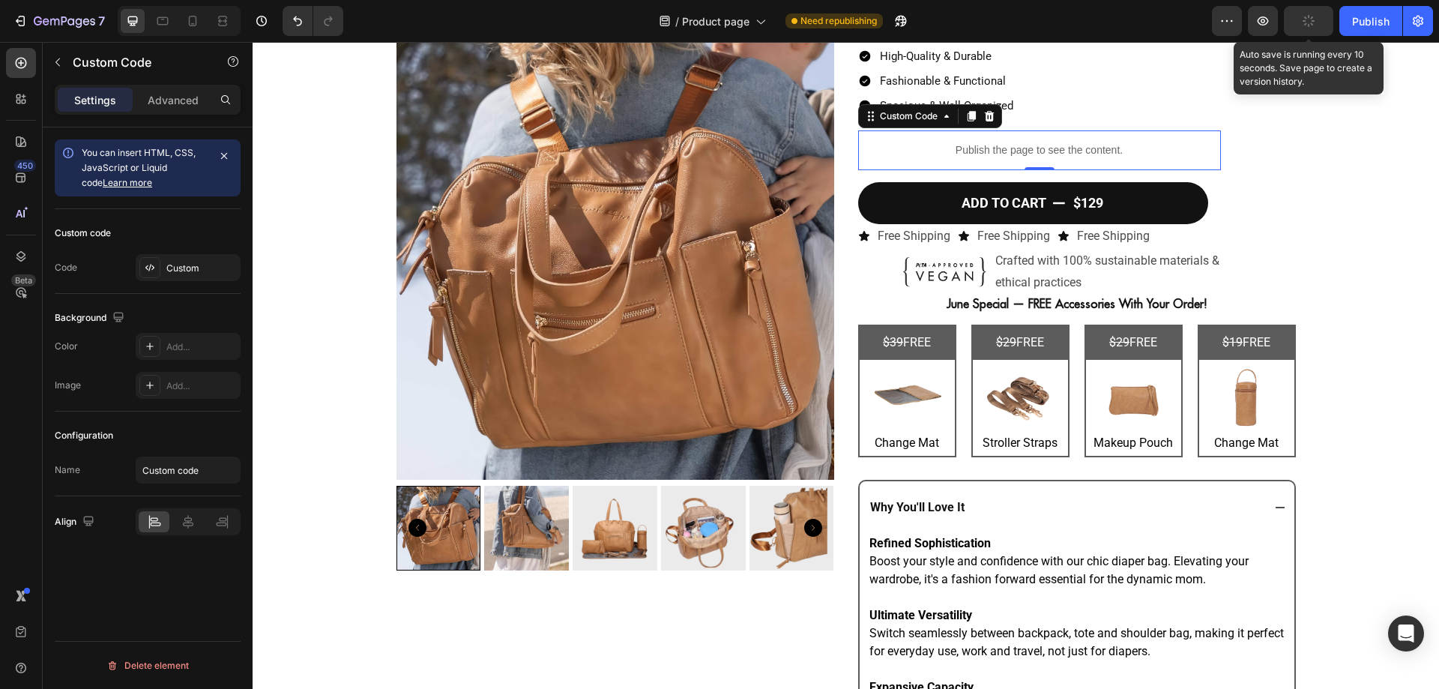
click at [1324, 34] on button "button" at bounding box center [1307, 21] width 49 height 30
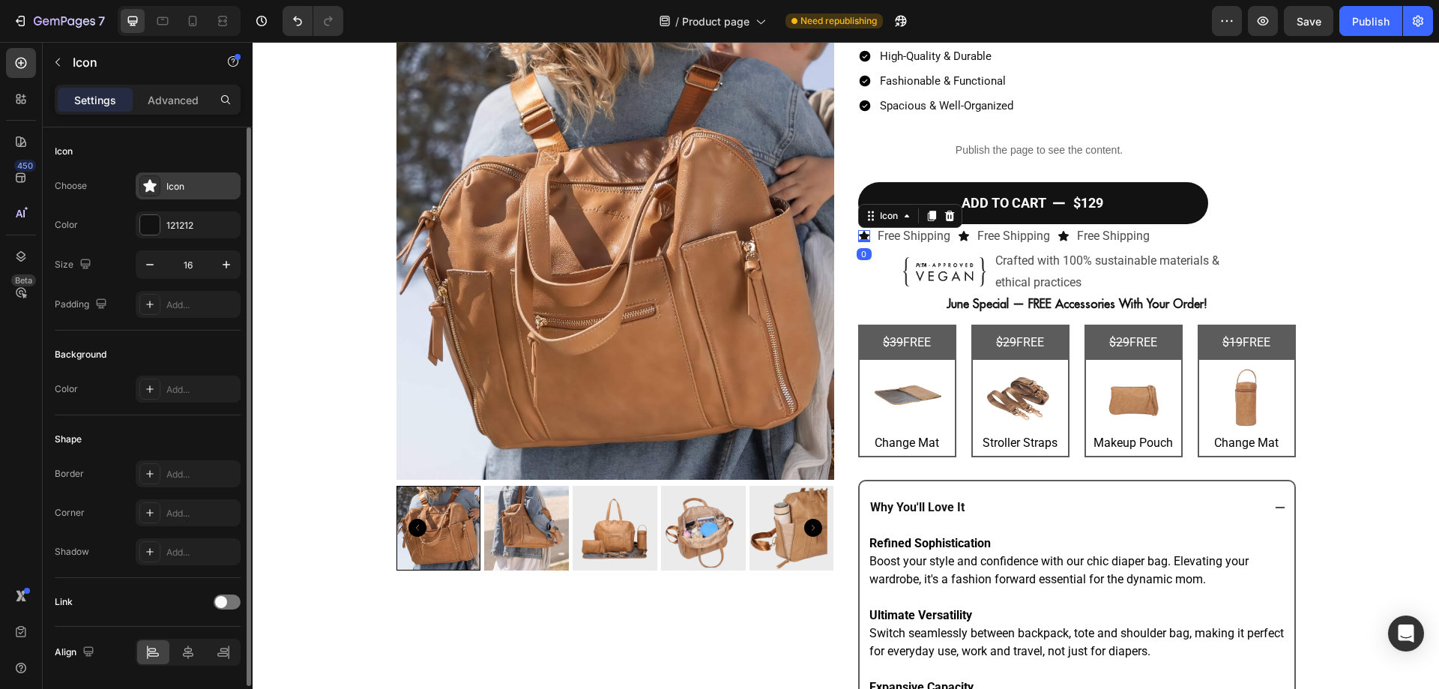
drag, startPoint x: 185, startPoint y: 200, endPoint x: 190, endPoint y: 187, distance: 13.8
click at [190, 187] on div "Choose Icon Color 121212 Size 16 Padding Add..." at bounding box center [148, 244] width 186 height 145
click at [190, 187] on div "Icon" at bounding box center [201, 186] width 70 height 13
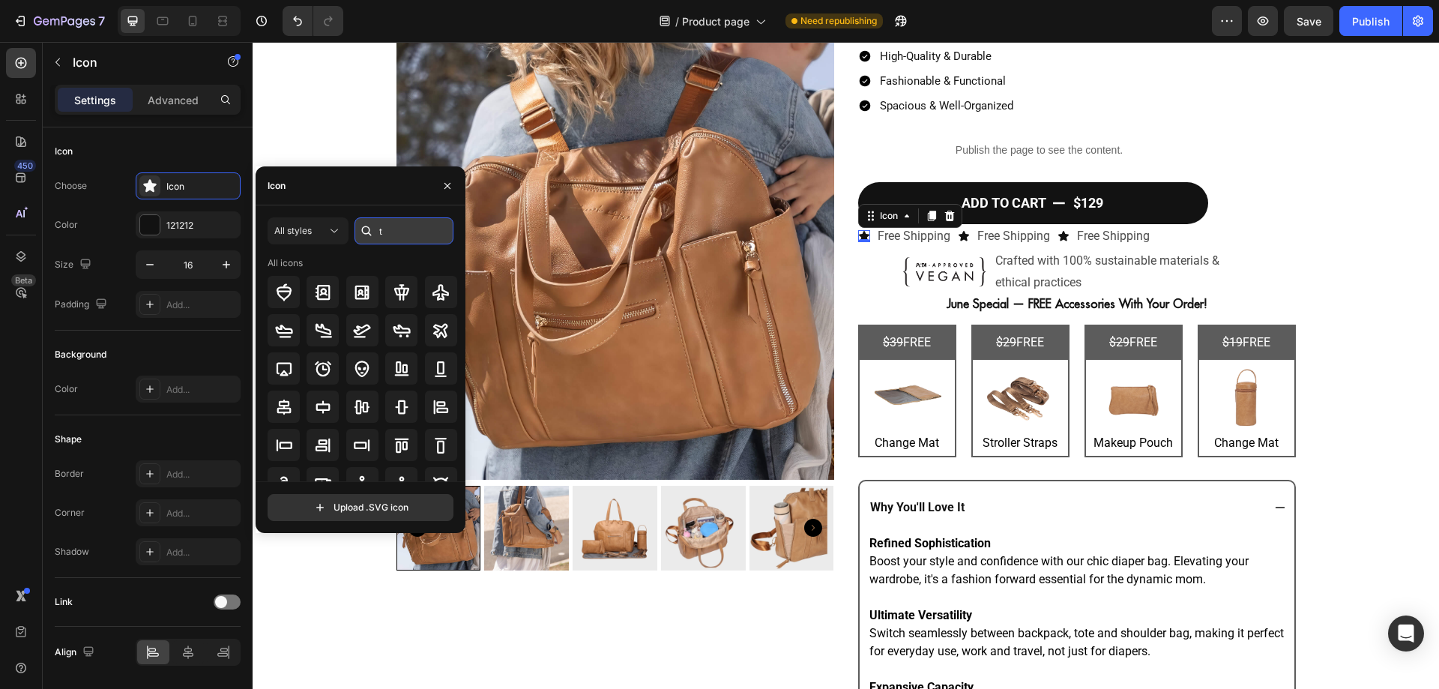
click at [414, 238] on input "t" at bounding box center [403, 230] width 99 height 27
type input "truck"
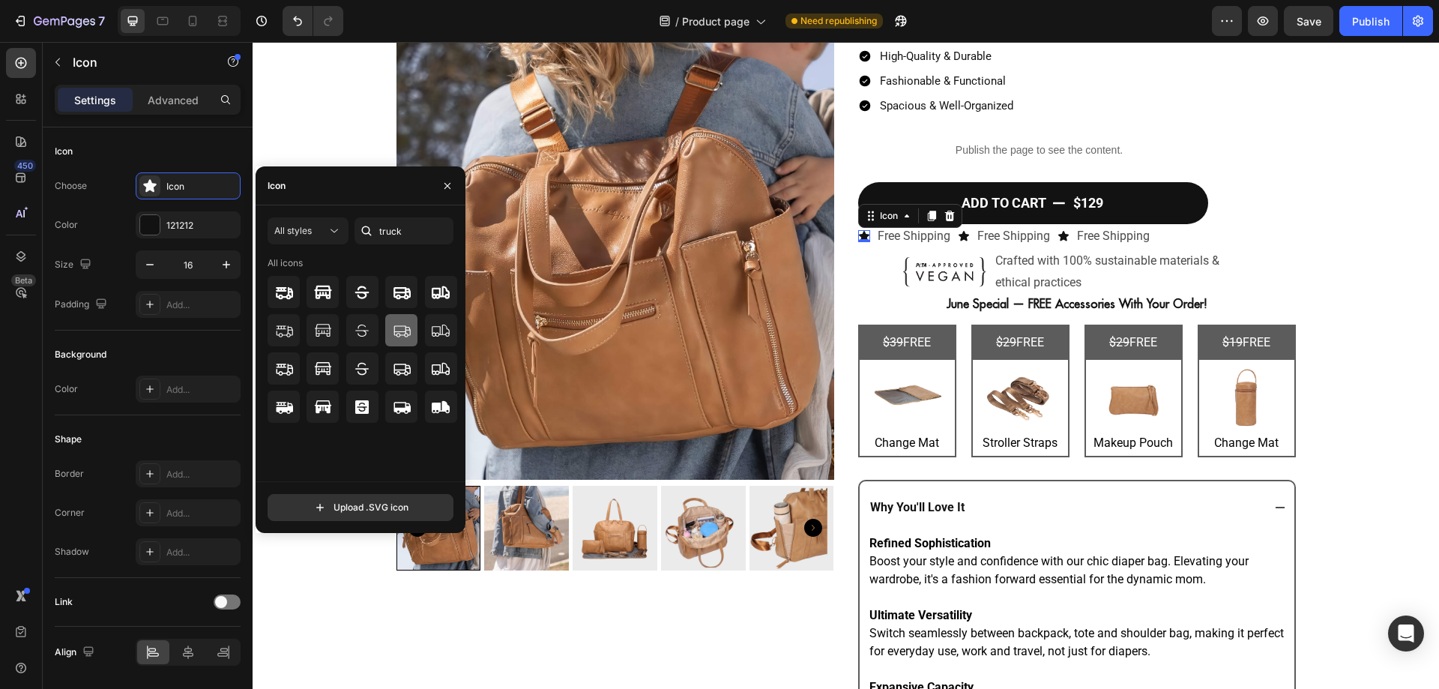
click at [396, 326] on icon at bounding box center [401, 330] width 16 height 11
click at [400, 293] on icon at bounding box center [402, 292] width 18 height 18
click at [719, 255] on img at bounding box center [615, 261] width 438 height 438
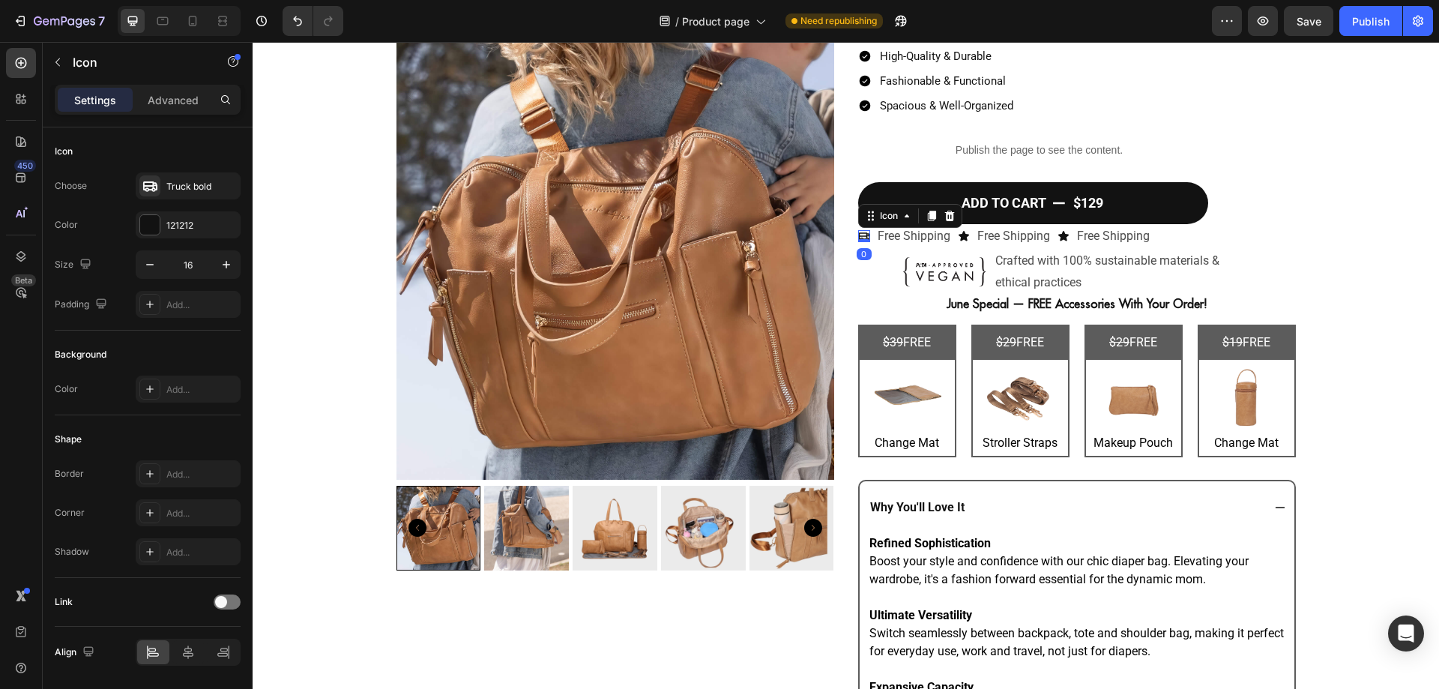
click at [858, 242] on div at bounding box center [864, 240] width 12 height 3
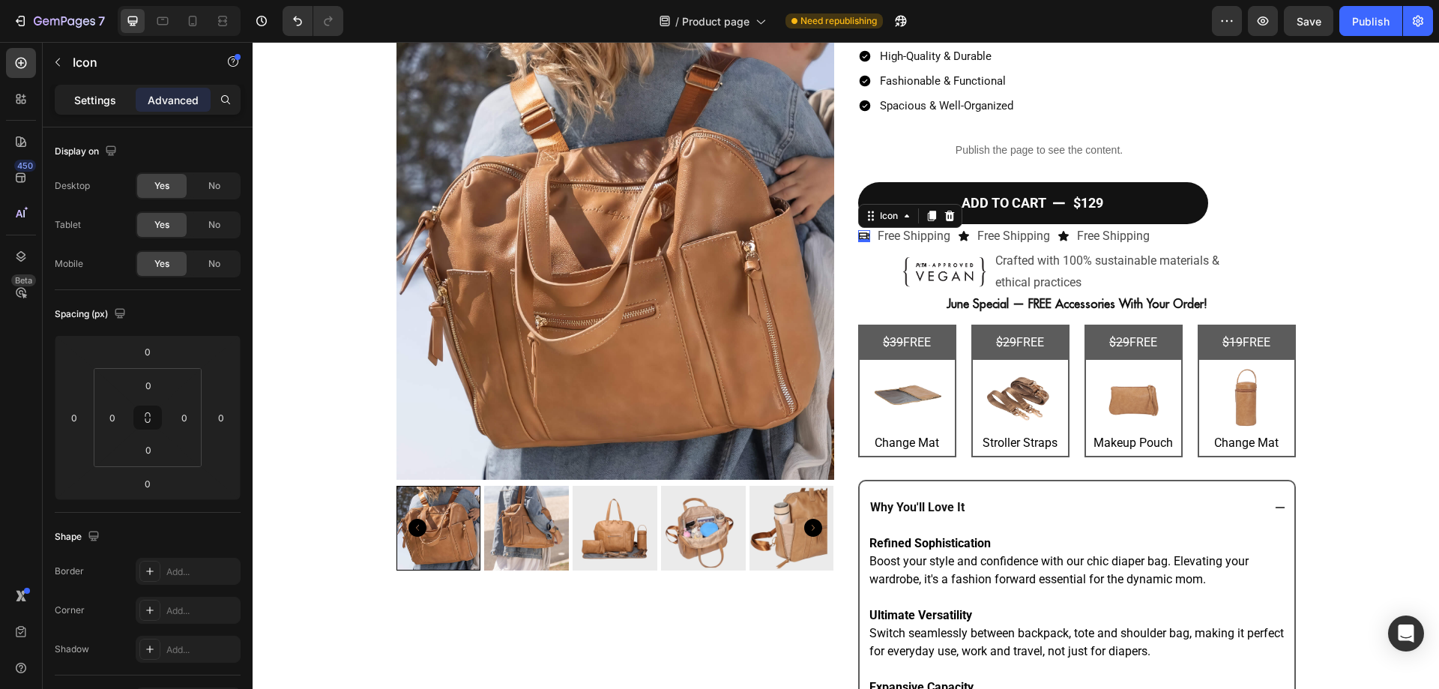
click at [103, 95] on p "Settings" at bounding box center [95, 100] width 42 height 16
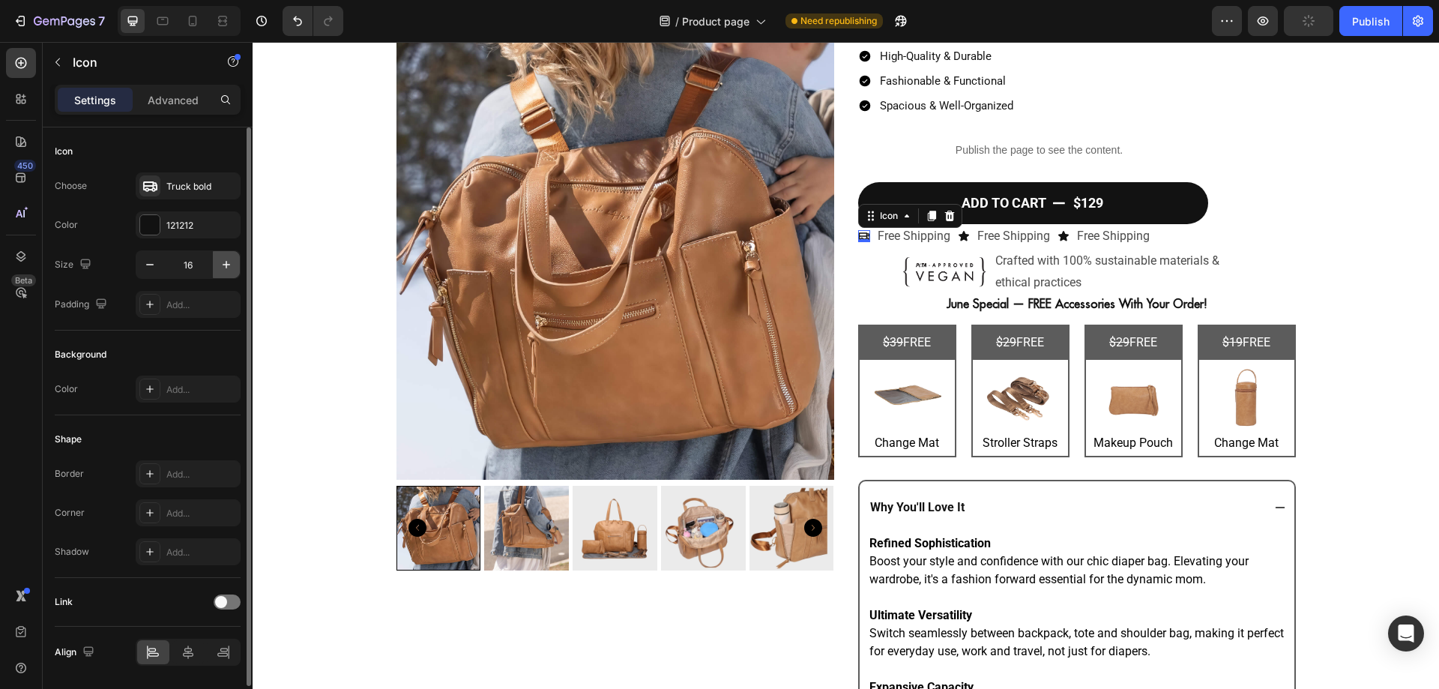
click at [223, 269] on icon "button" at bounding box center [226, 264] width 15 height 15
click at [233, 270] on icon "button" at bounding box center [226, 264] width 15 height 15
type input "20"
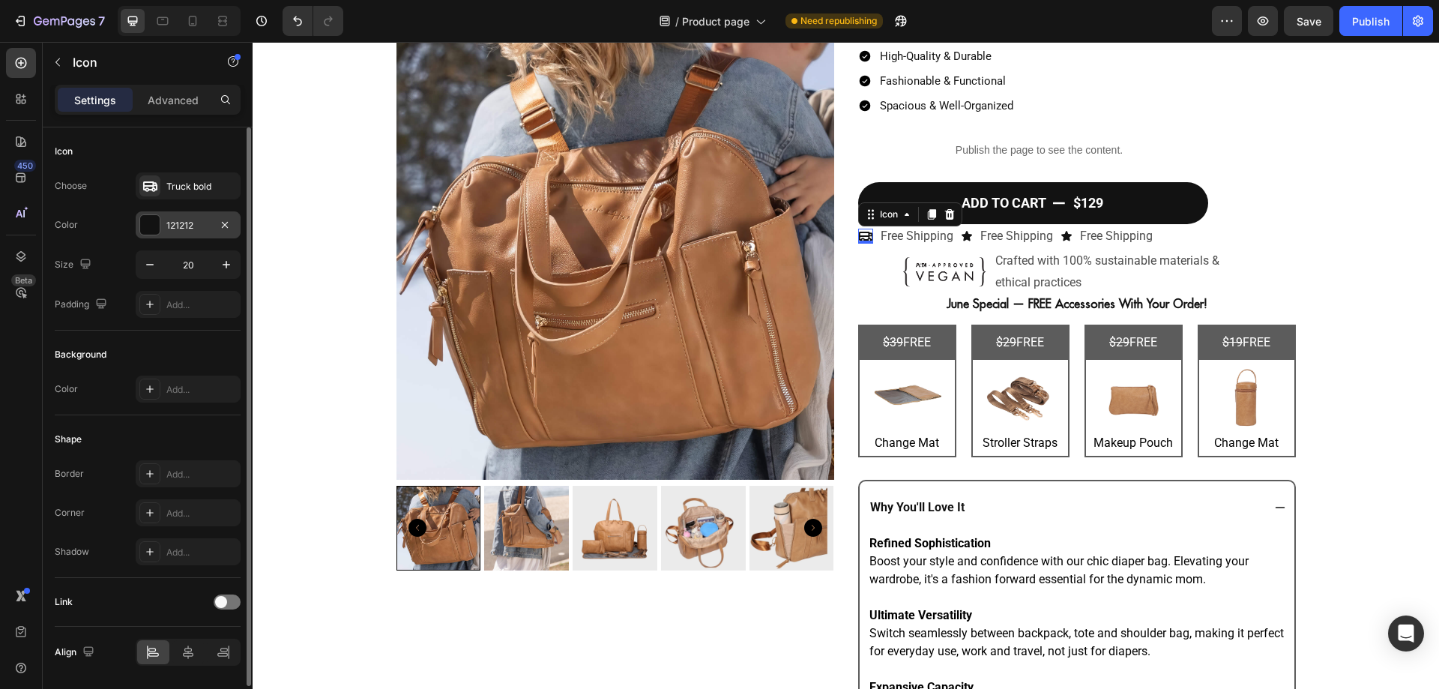
click at [200, 221] on div "121212" at bounding box center [187, 225] width 43 height 13
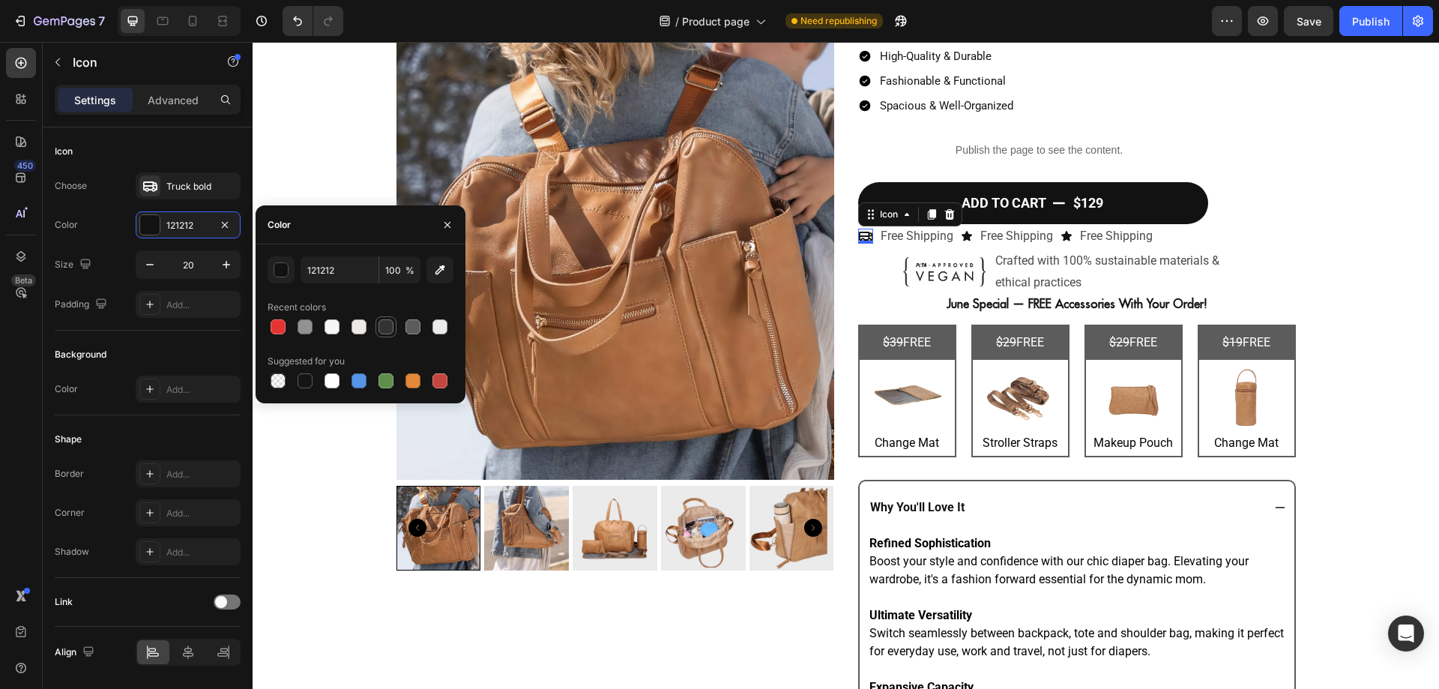
click at [388, 324] on div at bounding box center [385, 326] width 15 height 15
type input "333333"
click at [444, 226] on icon "button" at bounding box center [447, 225] width 12 height 12
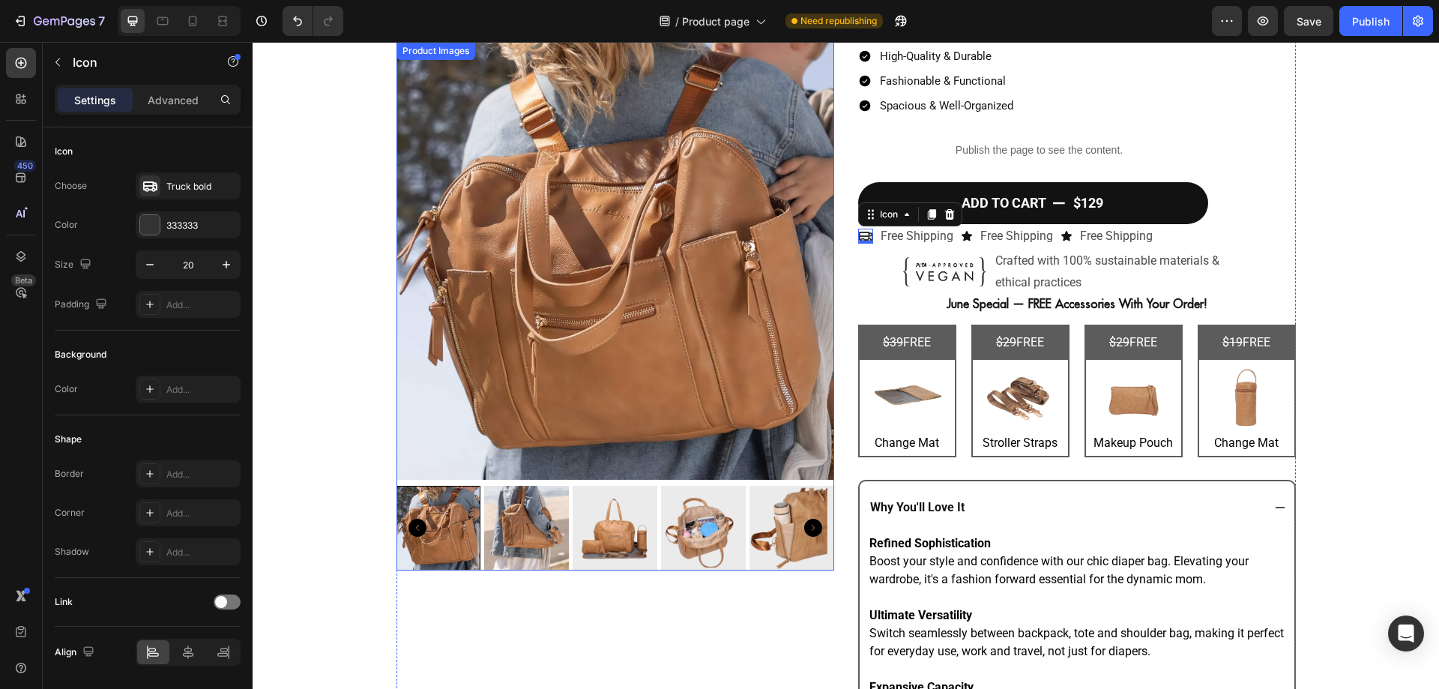
click at [675, 313] on img at bounding box center [615, 261] width 438 height 438
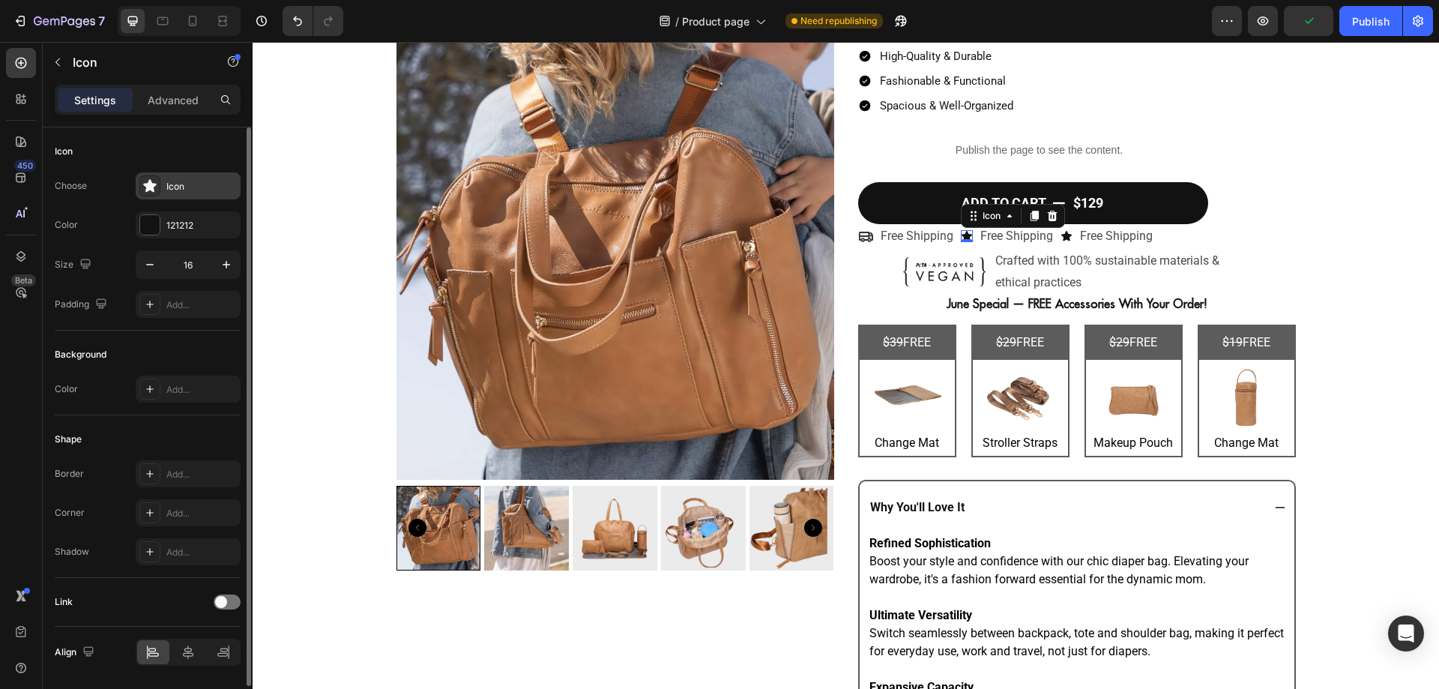
click at [178, 190] on div "Icon" at bounding box center [201, 186] width 70 height 13
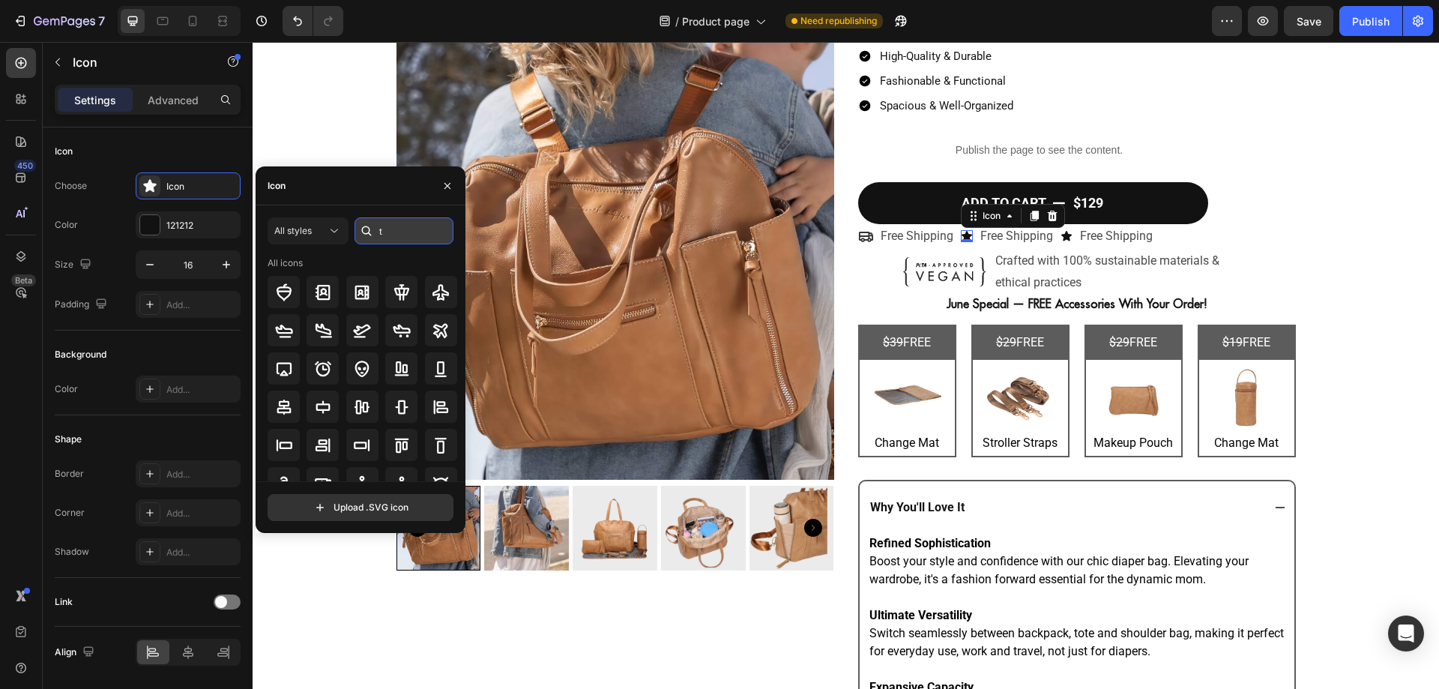
click at [386, 240] on input "t" at bounding box center [403, 230] width 99 height 27
type input "t"
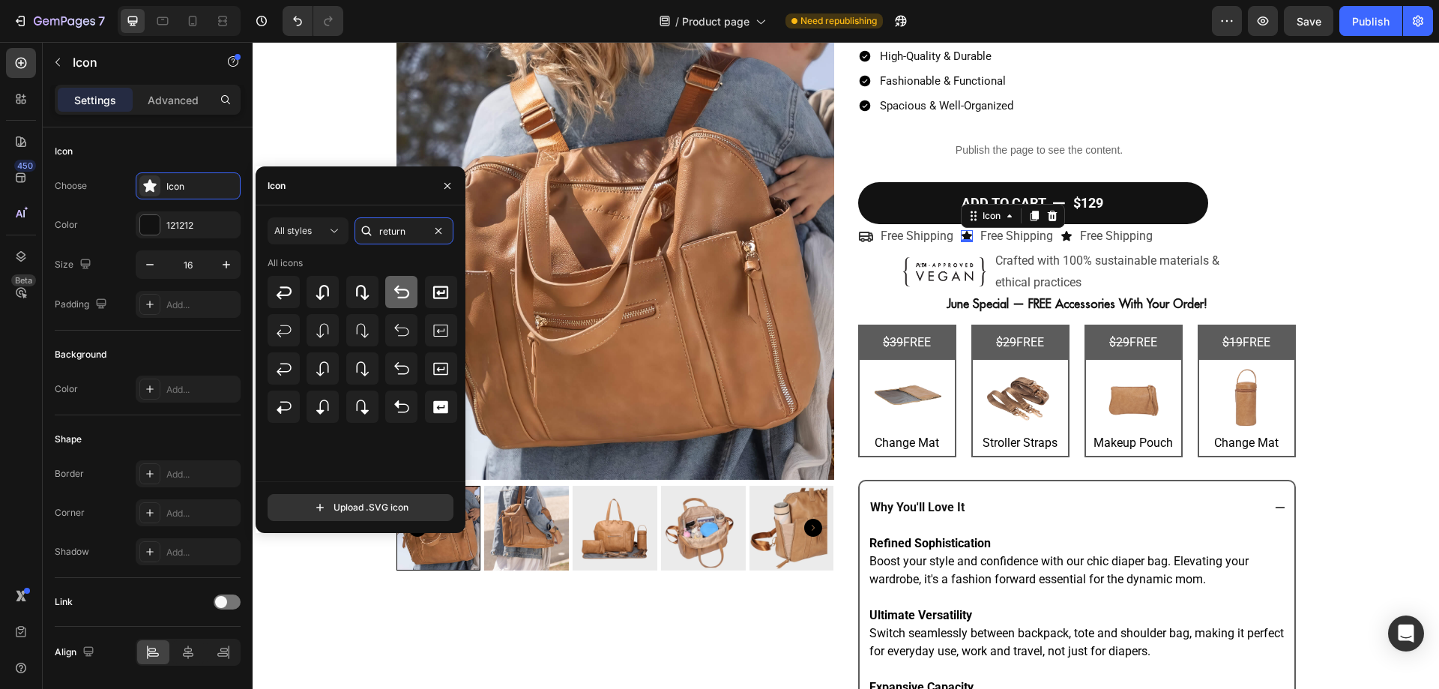
type input "return"
click at [397, 294] on icon at bounding box center [402, 292] width 18 height 18
click at [985, 233] on p "Free Shipping" at bounding box center [1016, 237] width 73 height 22
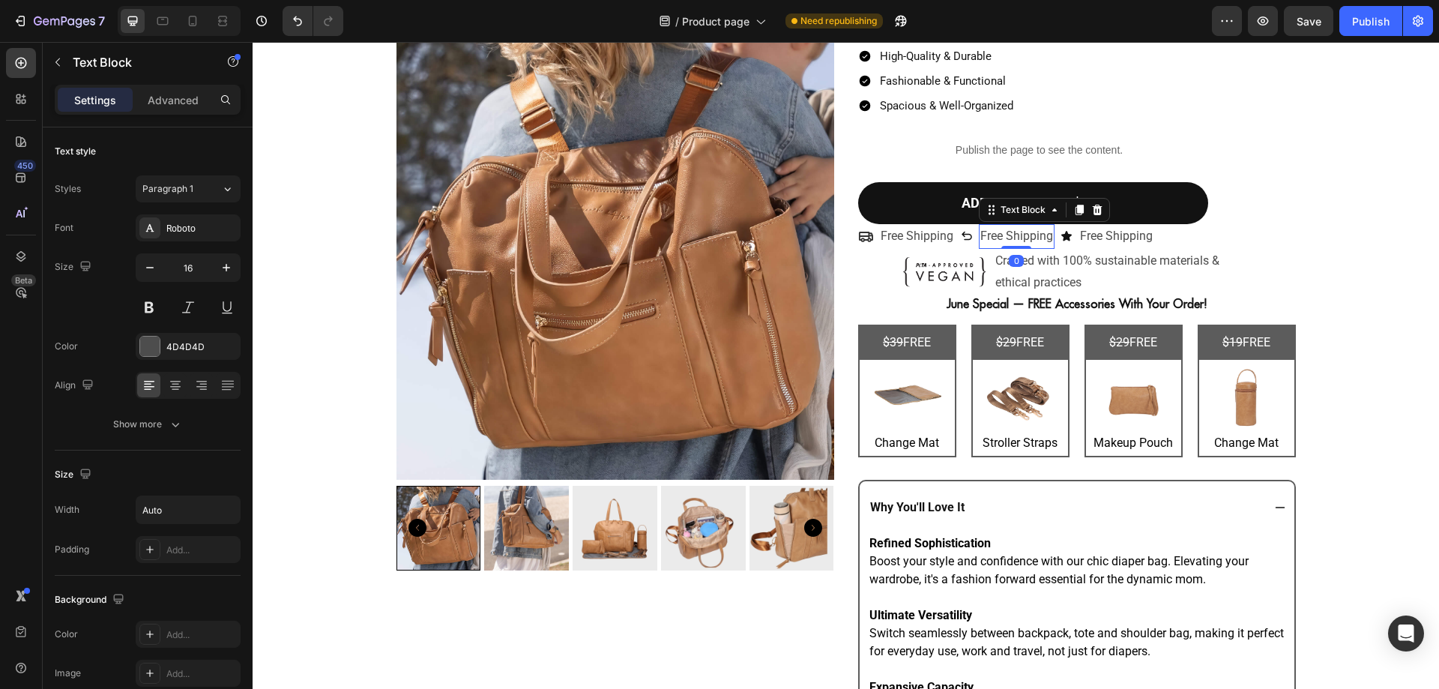
click at [985, 233] on p "Free Shipping" at bounding box center [1016, 237] width 73 height 22
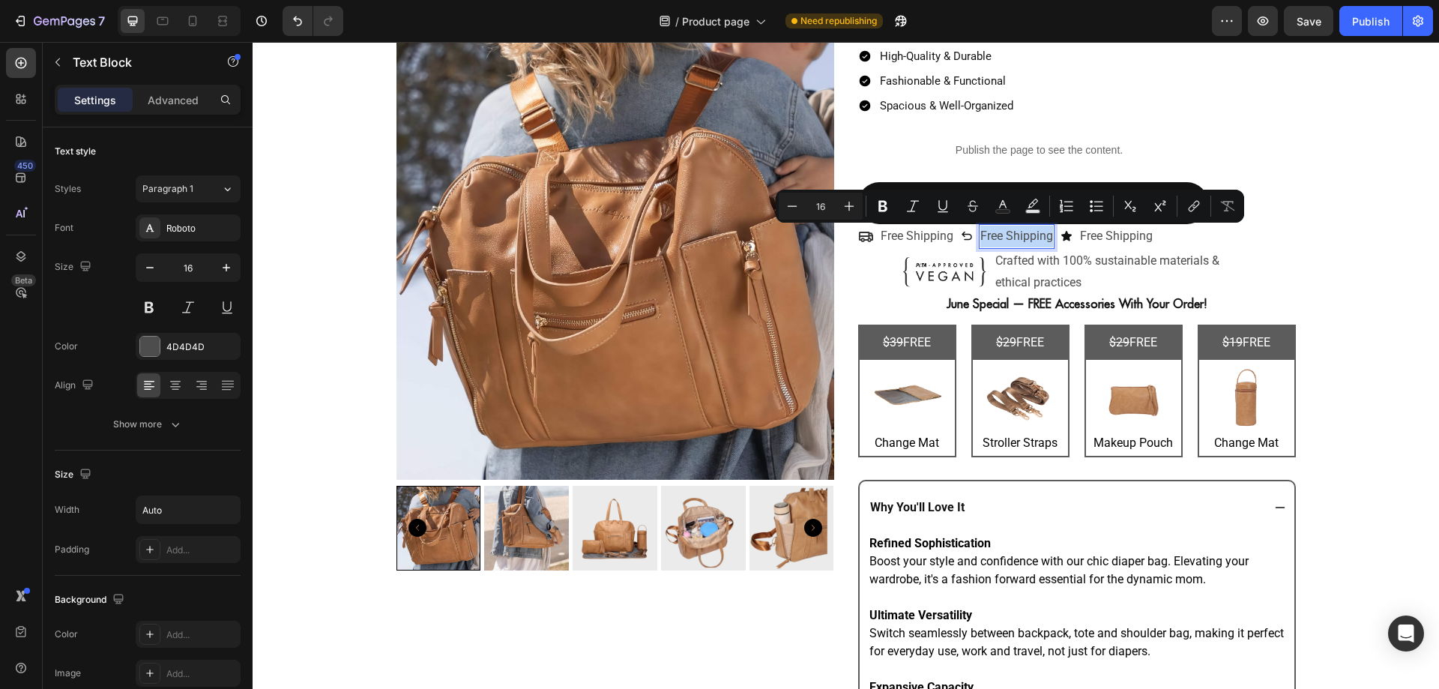
click at [985, 233] on p "Free Shipping" at bounding box center [1016, 237] width 73 height 22
click at [1023, 229] on p "Free Shipping" at bounding box center [1016, 237] width 73 height 22
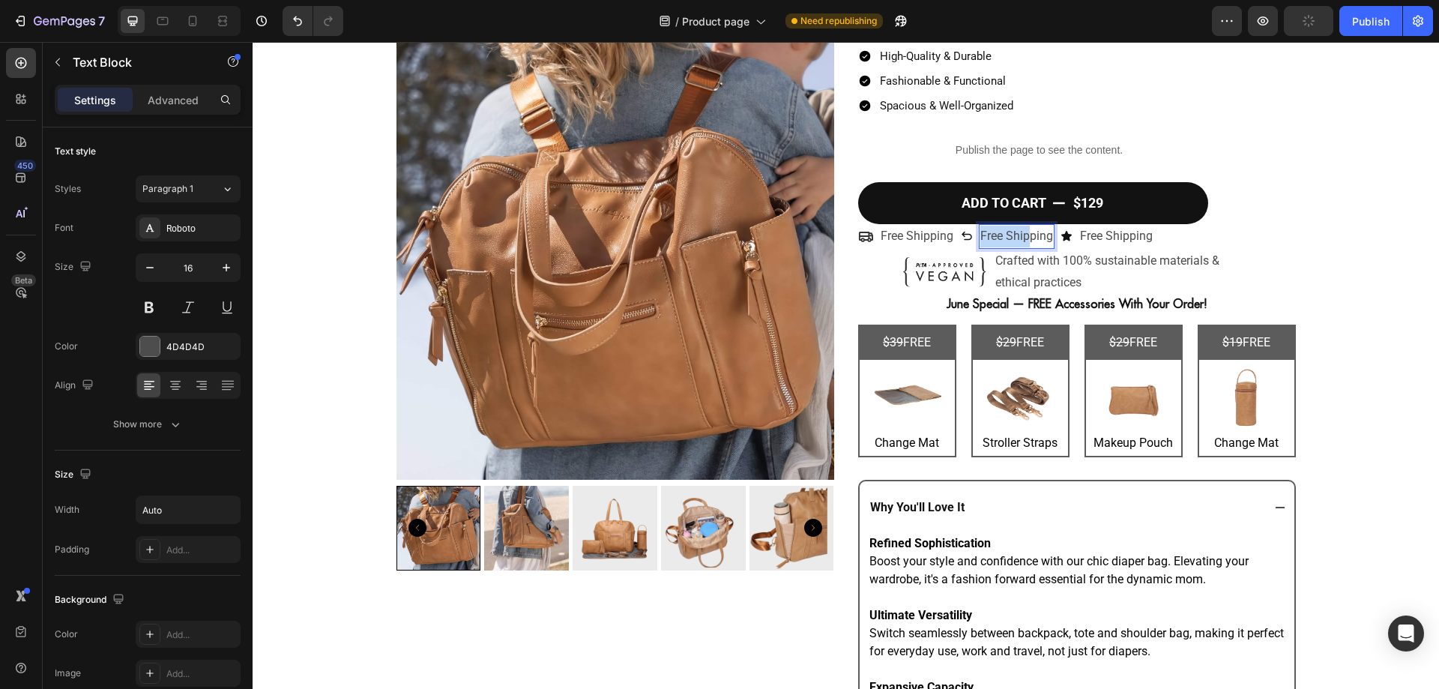
click at [1023, 229] on p "Free Shipping" at bounding box center [1016, 237] width 73 height 22
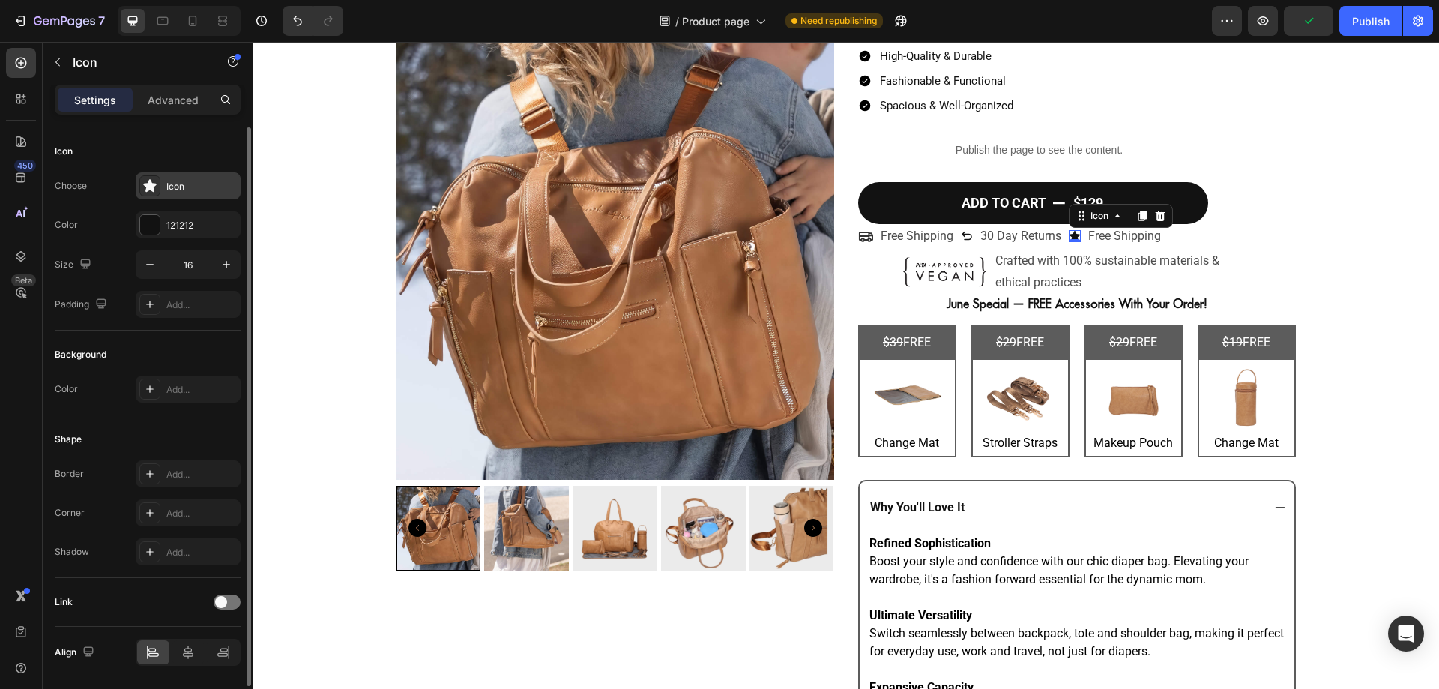
click at [175, 190] on div "Icon" at bounding box center [201, 186] width 70 height 13
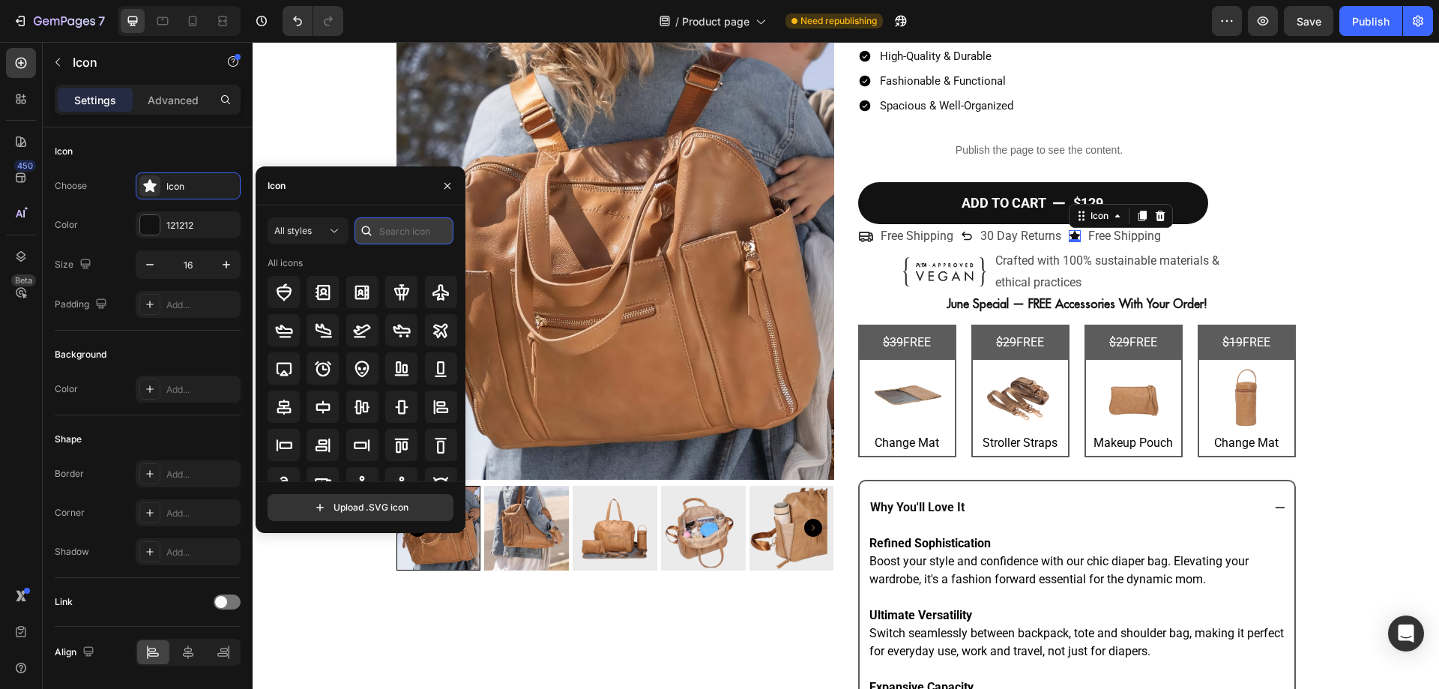
click at [380, 232] on input "text" at bounding box center [403, 230] width 99 height 27
type input "shield"
click at [432, 324] on icon at bounding box center [441, 330] width 18 height 18
click at [398, 327] on icon at bounding box center [402, 330] width 18 height 18
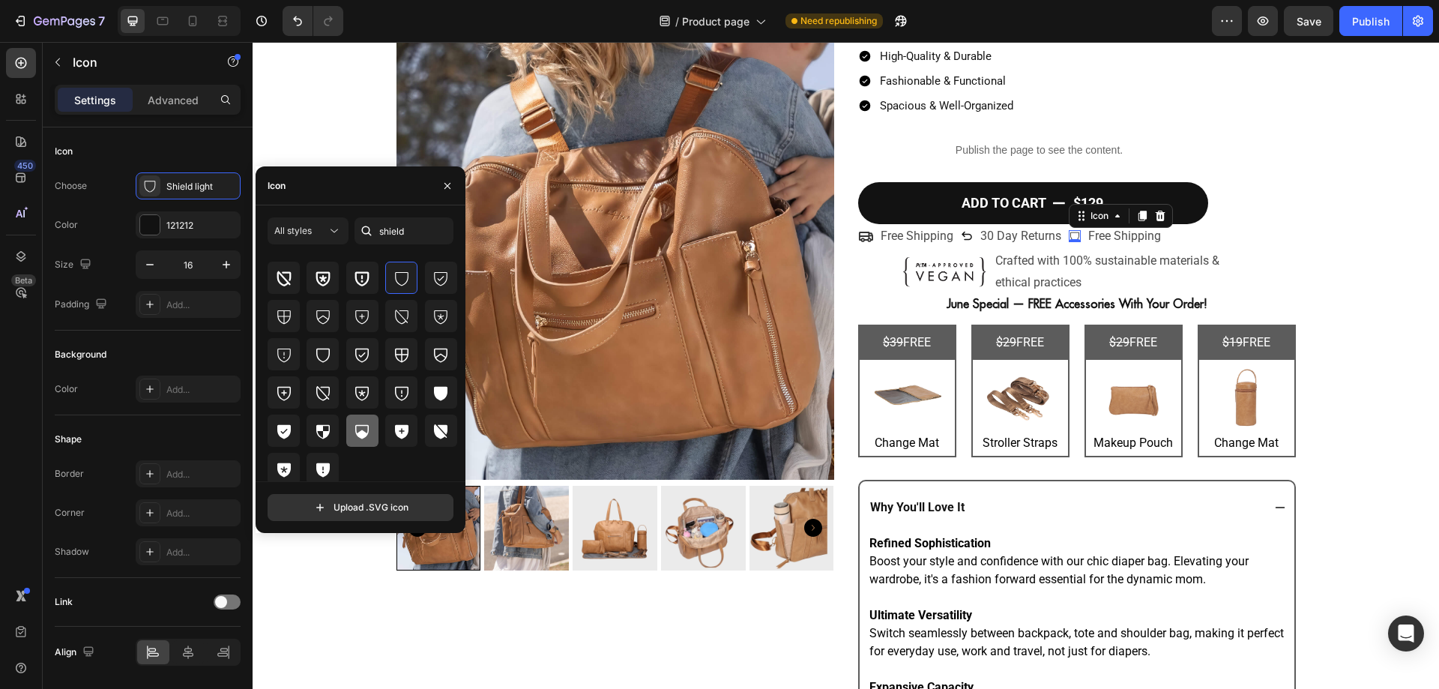
scroll to position [44, 0]
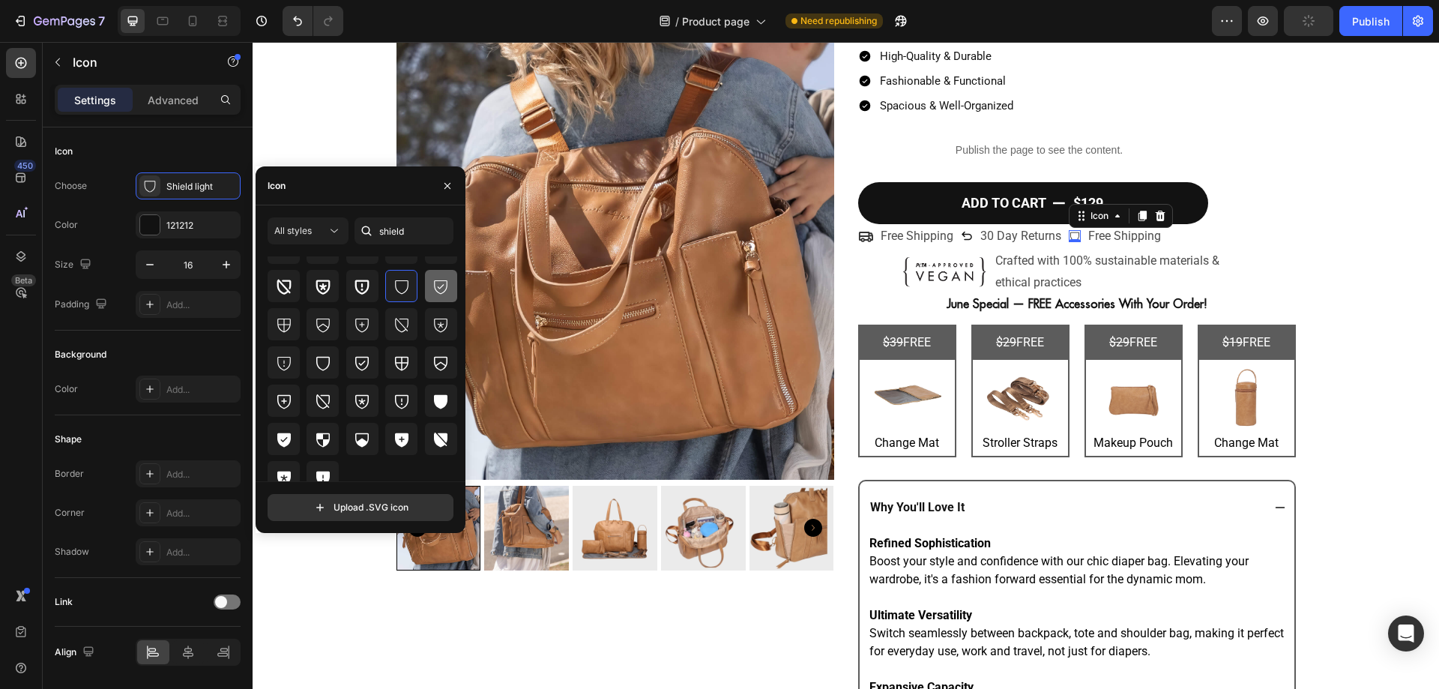
click at [432, 285] on icon at bounding box center [441, 286] width 18 height 18
click at [796, 312] on img at bounding box center [615, 261] width 438 height 438
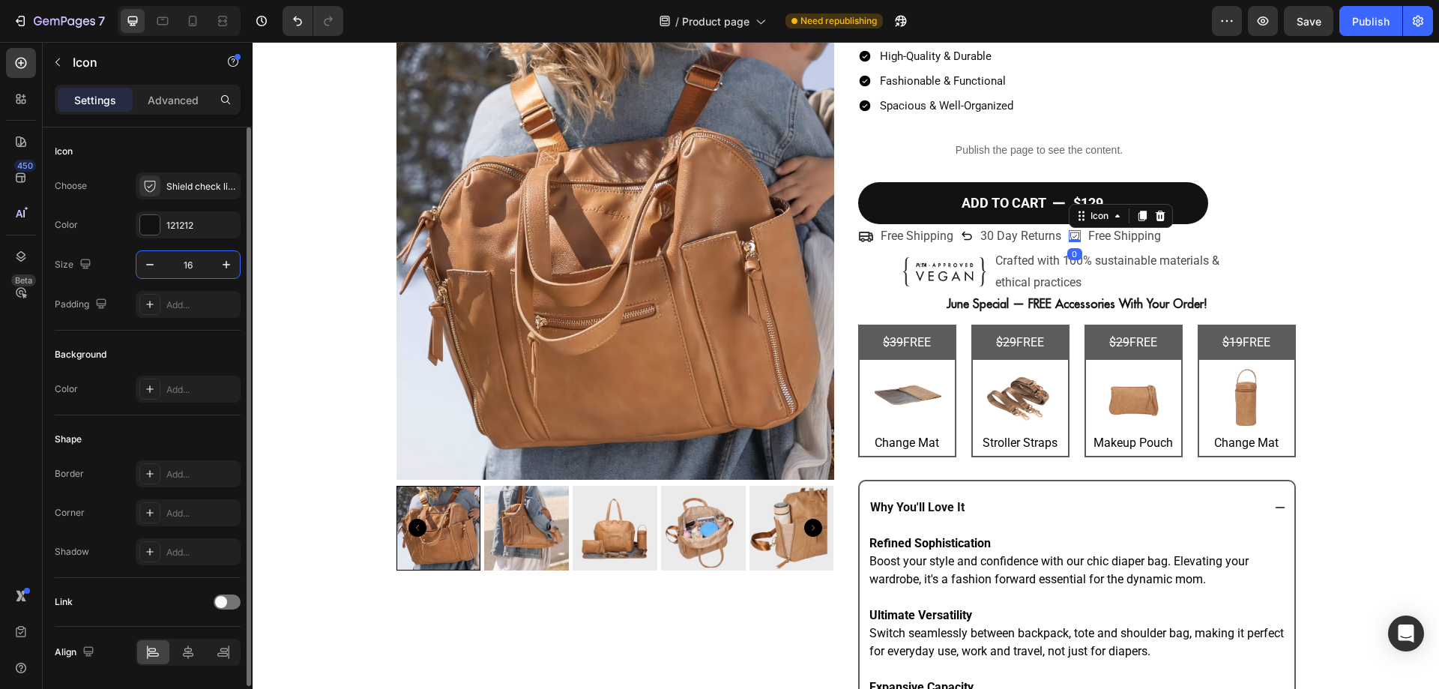
click at [192, 265] on input "16" at bounding box center [187, 264] width 49 height 27
click at [192, 265] on input "30" at bounding box center [187, 264] width 49 height 27
type input "23"
click at [961, 238] on icon at bounding box center [967, 236] width 12 height 12
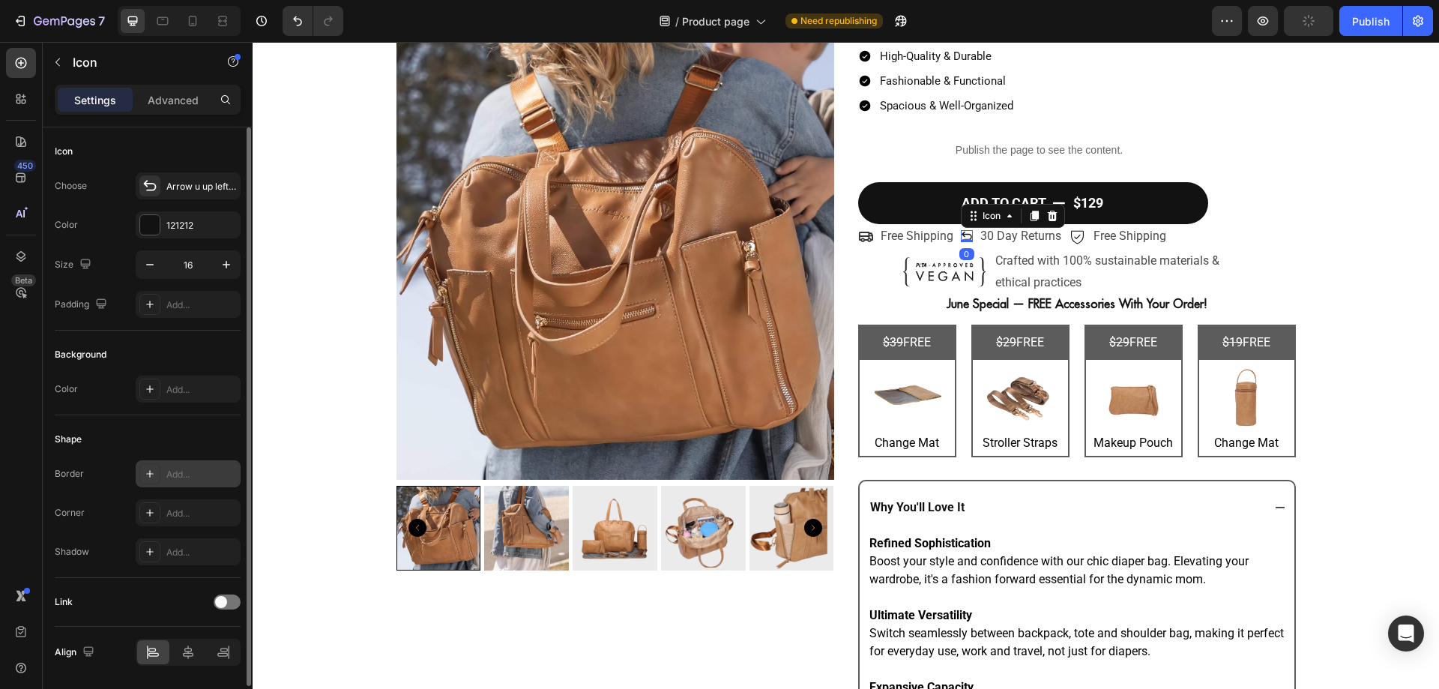
scroll to position [49, 0]
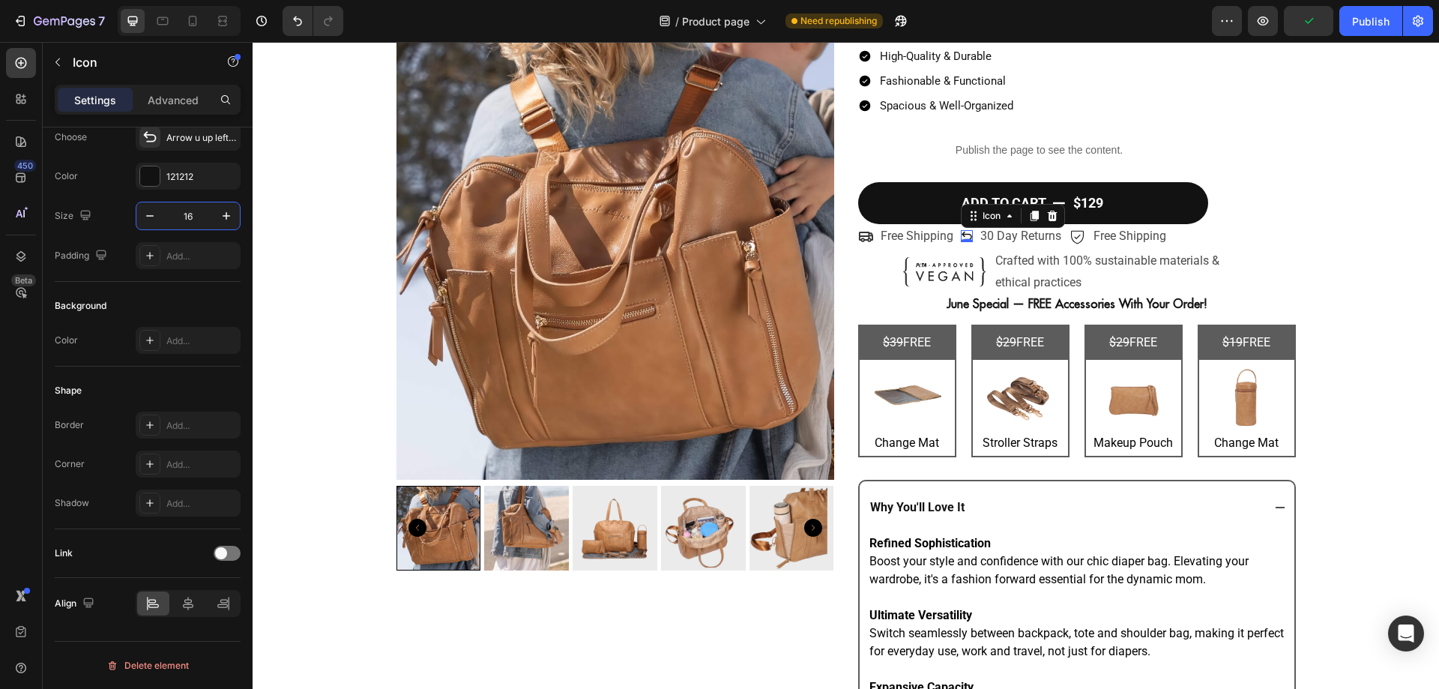
click at [194, 210] on input "16" at bounding box center [187, 215] width 49 height 27
type input "24"
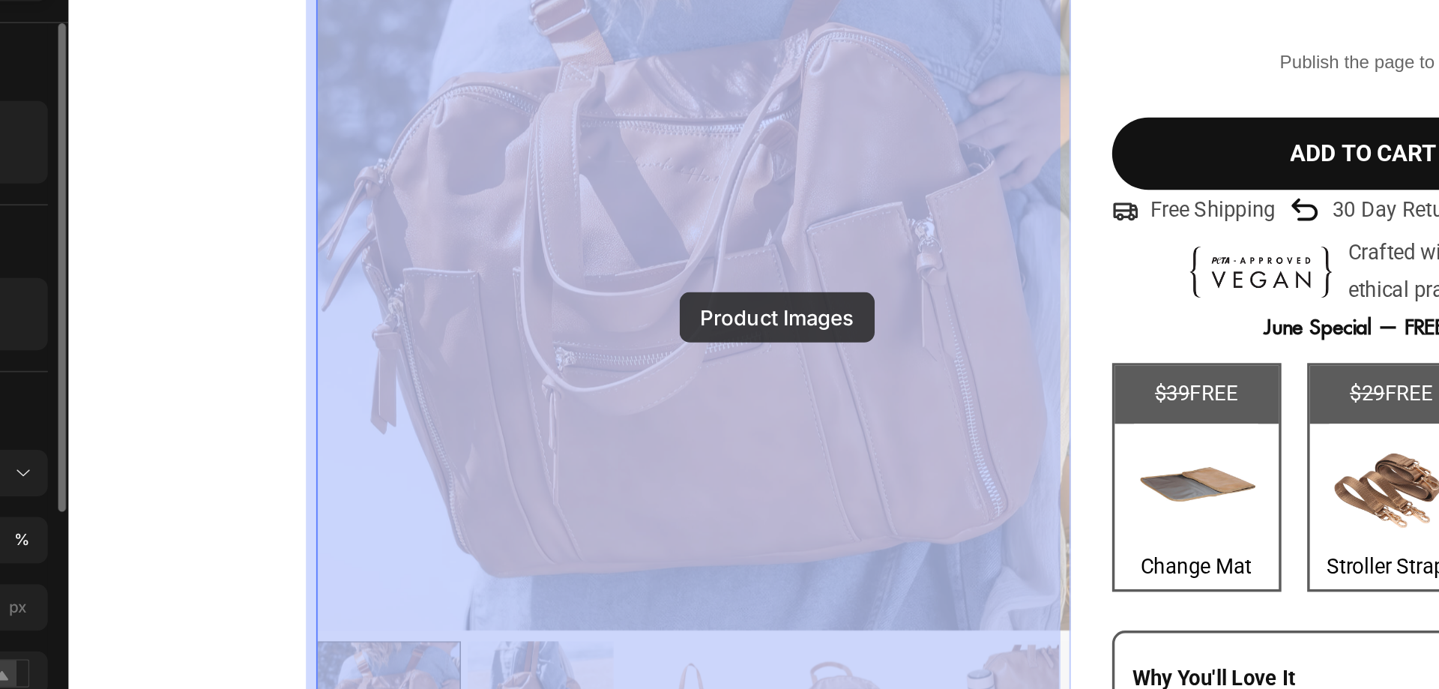
scroll to position [163, 0]
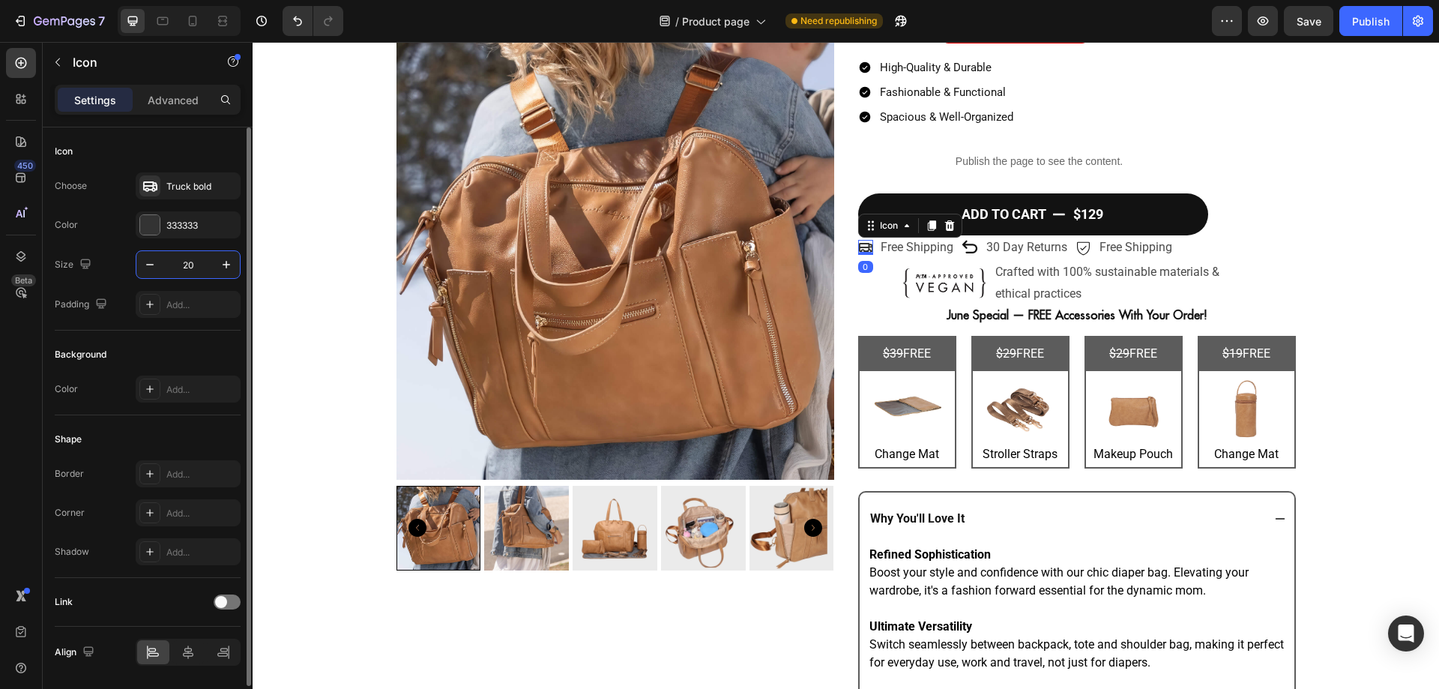
click at [199, 268] on input "20" at bounding box center [187, 264] width 49 height 27
type input "24"
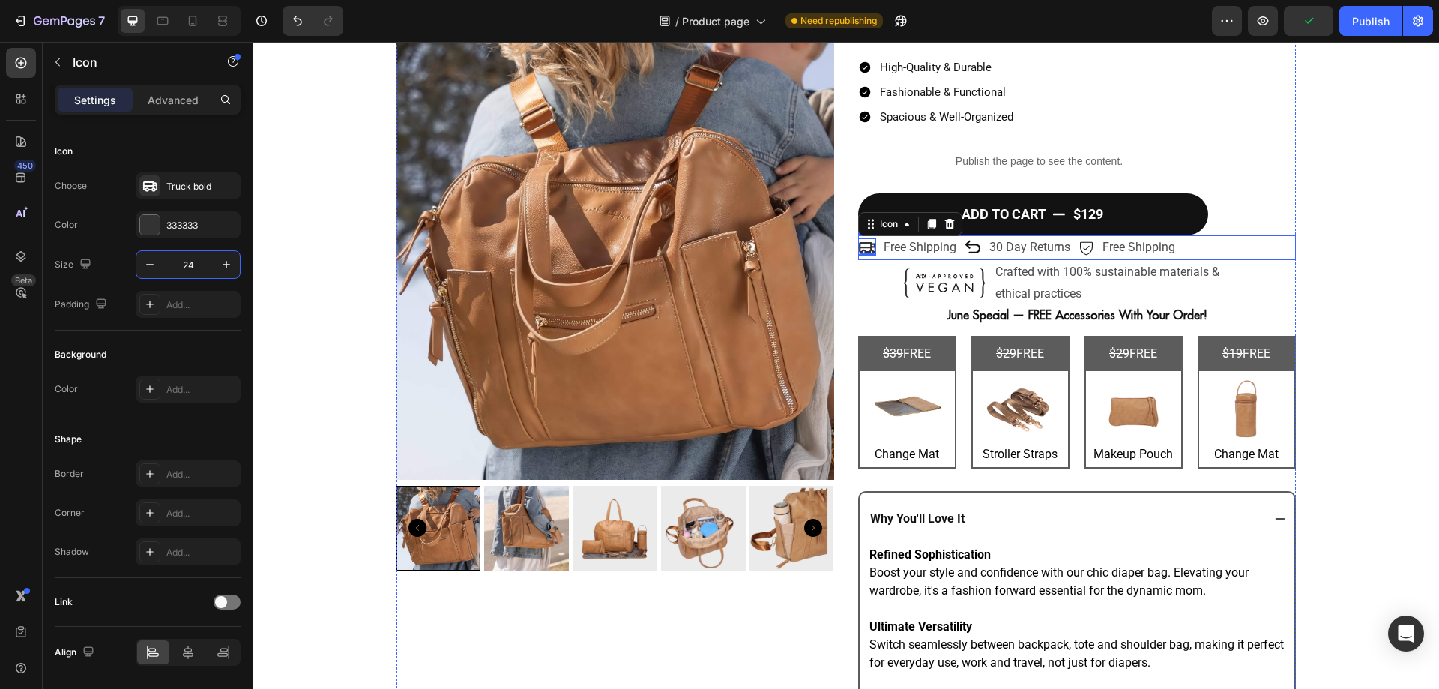
click at [1195, 252] on div "Icon 0 Free Shipping Text Block Row Icon 30 Day Returns Text Block Row Icon Fre…" at bounding box center [1077, 247] width 438 height 25
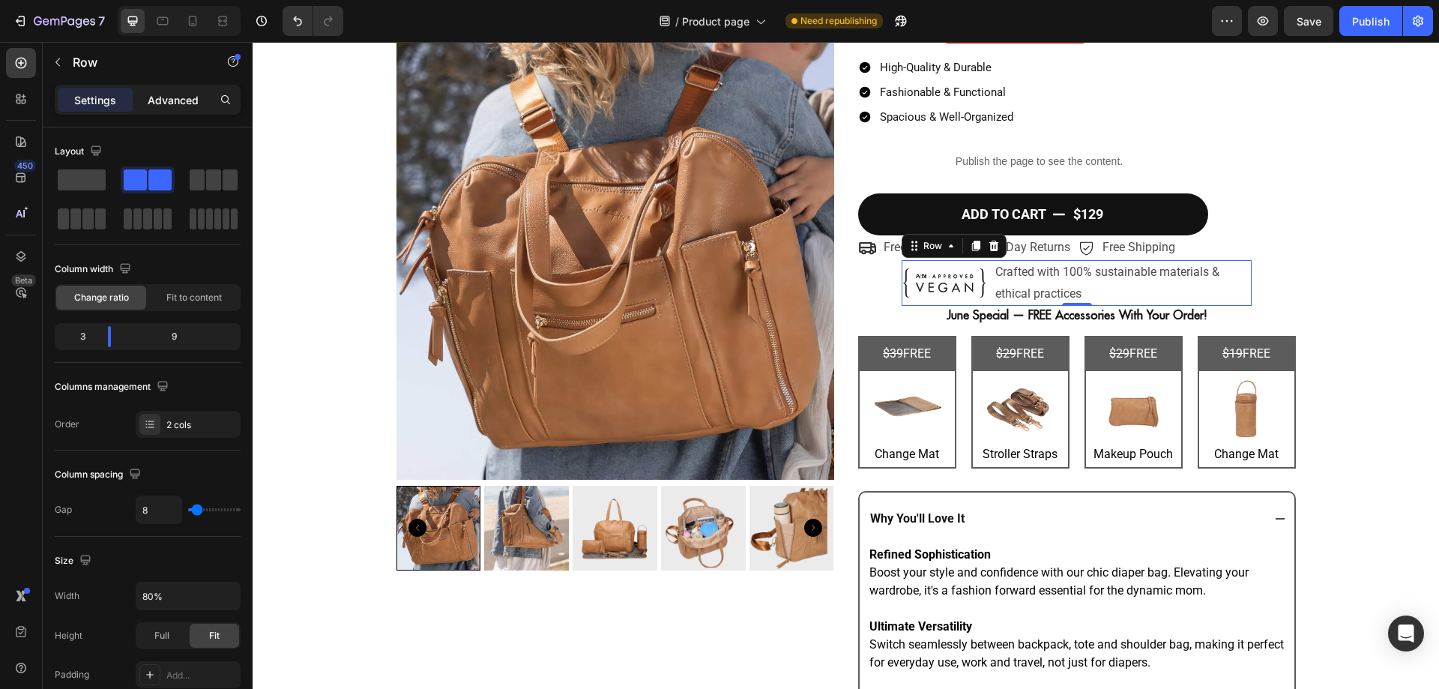
click at [178, 106] on p "Advanced" at bounding box center [173, 100] width 51 height 16
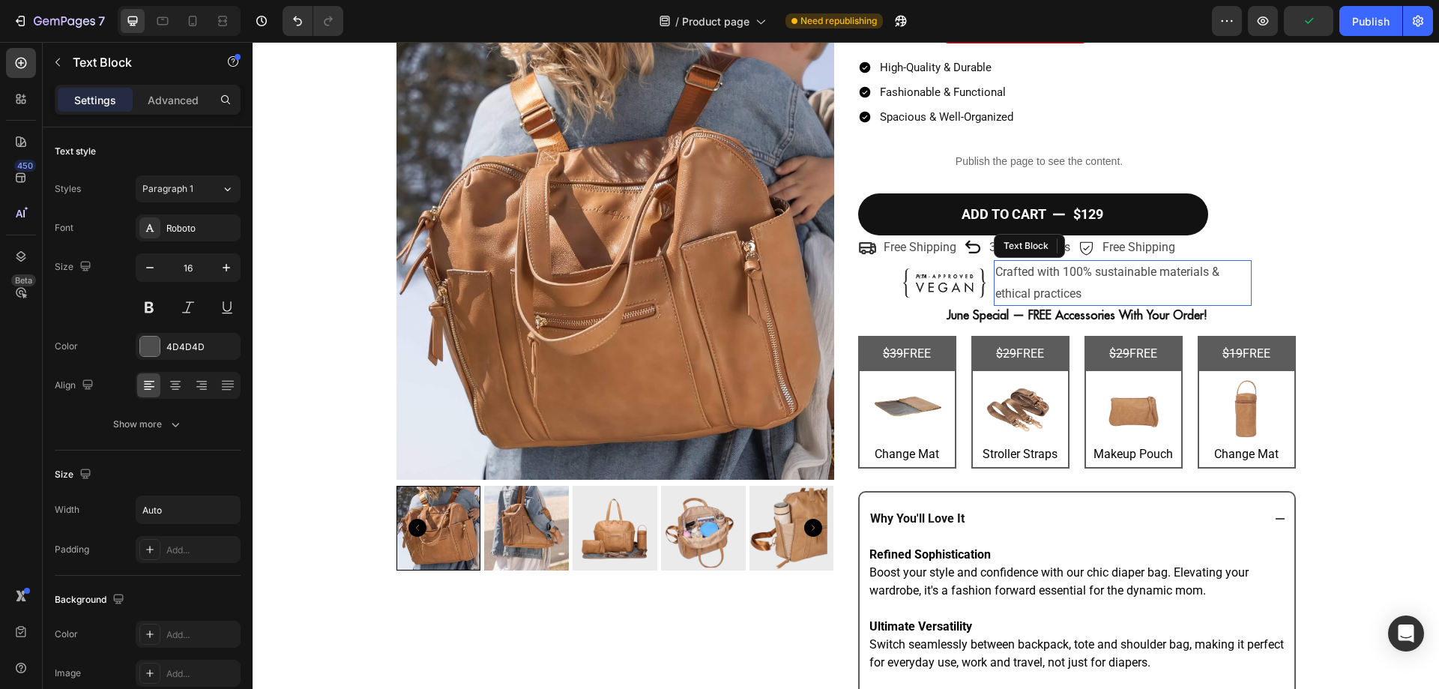
click at [1227, 286] on p "Crafted with 100% sustainable materials & ethical practices" at bounding box center [1122, 282] width 255 height 43
click at [982, 297] on div "Image Crafted with 100% sustainable materials & ethical practices Text Block 0 …" at bounding box center [1076, 283] width 350 height 46
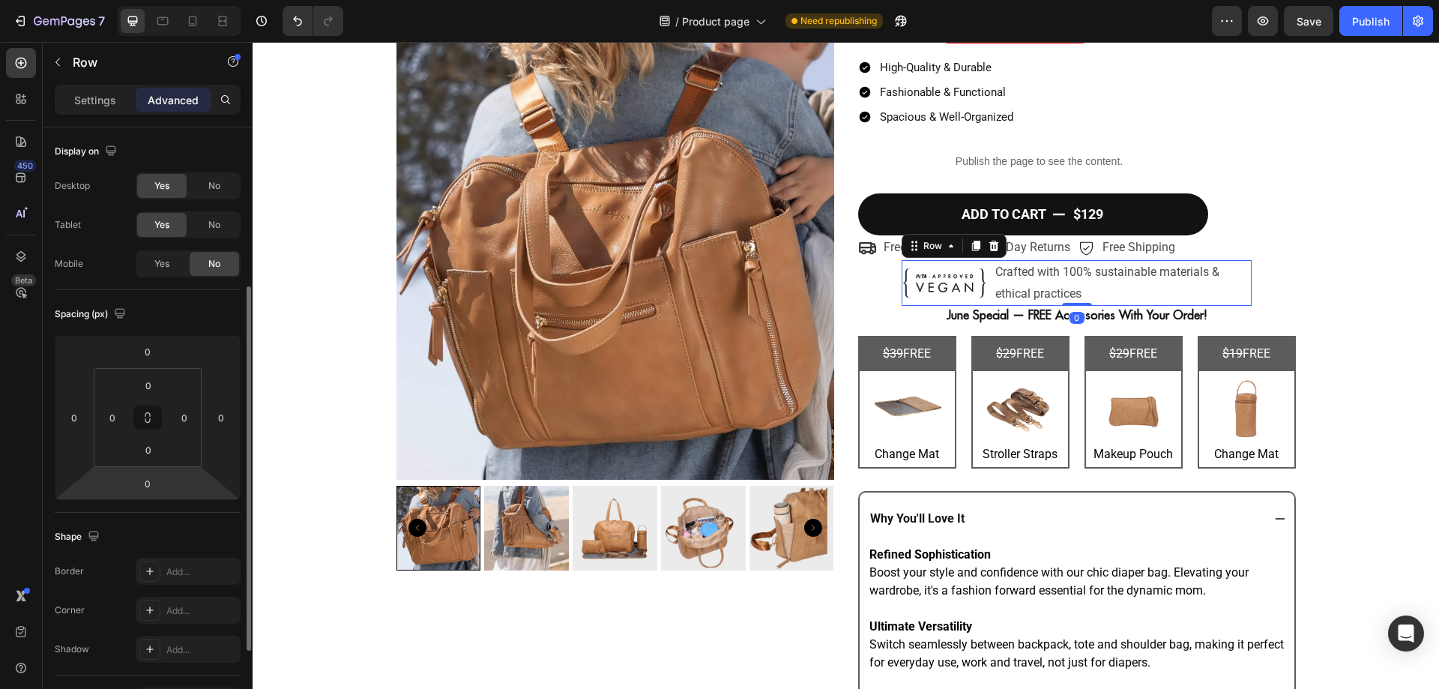
scroll to position [396, 0]
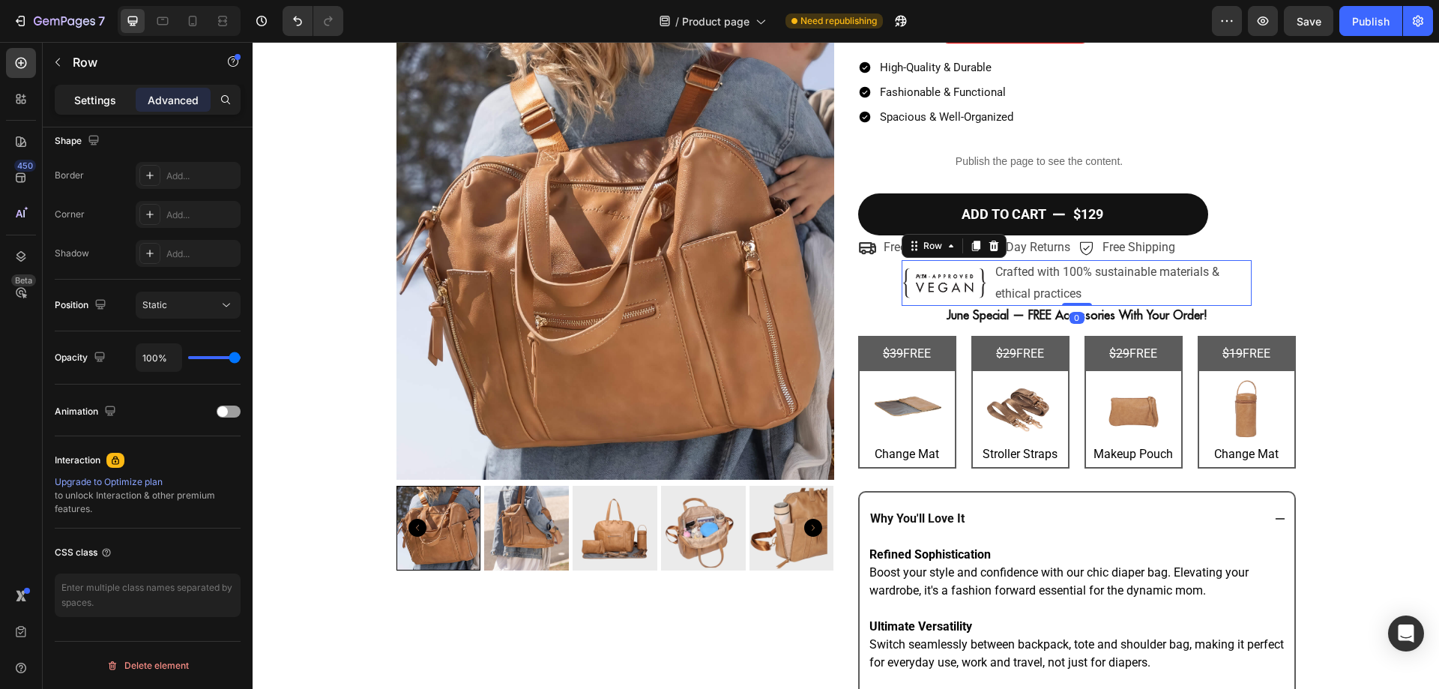
click at [79, 97] on p "Settings" at bounding box center [95, 100] width 42 height 16
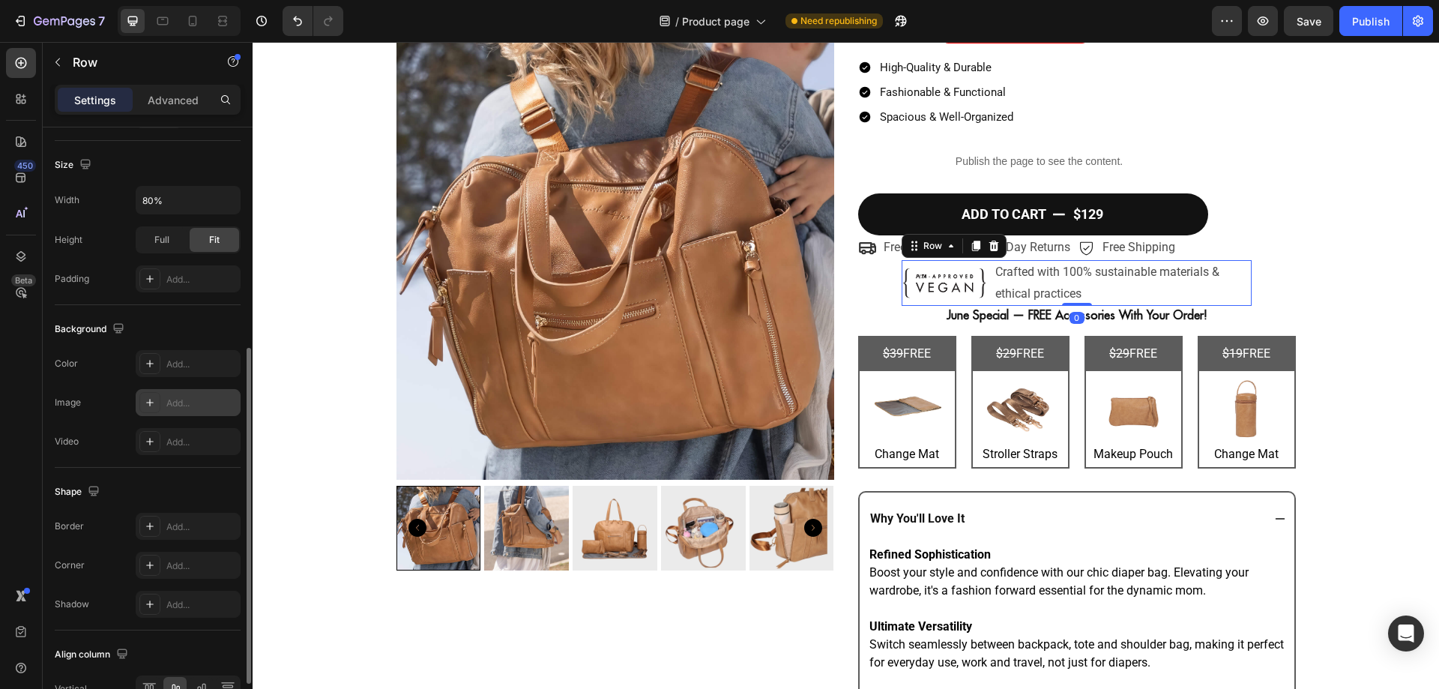
scroll to position [481, 0]
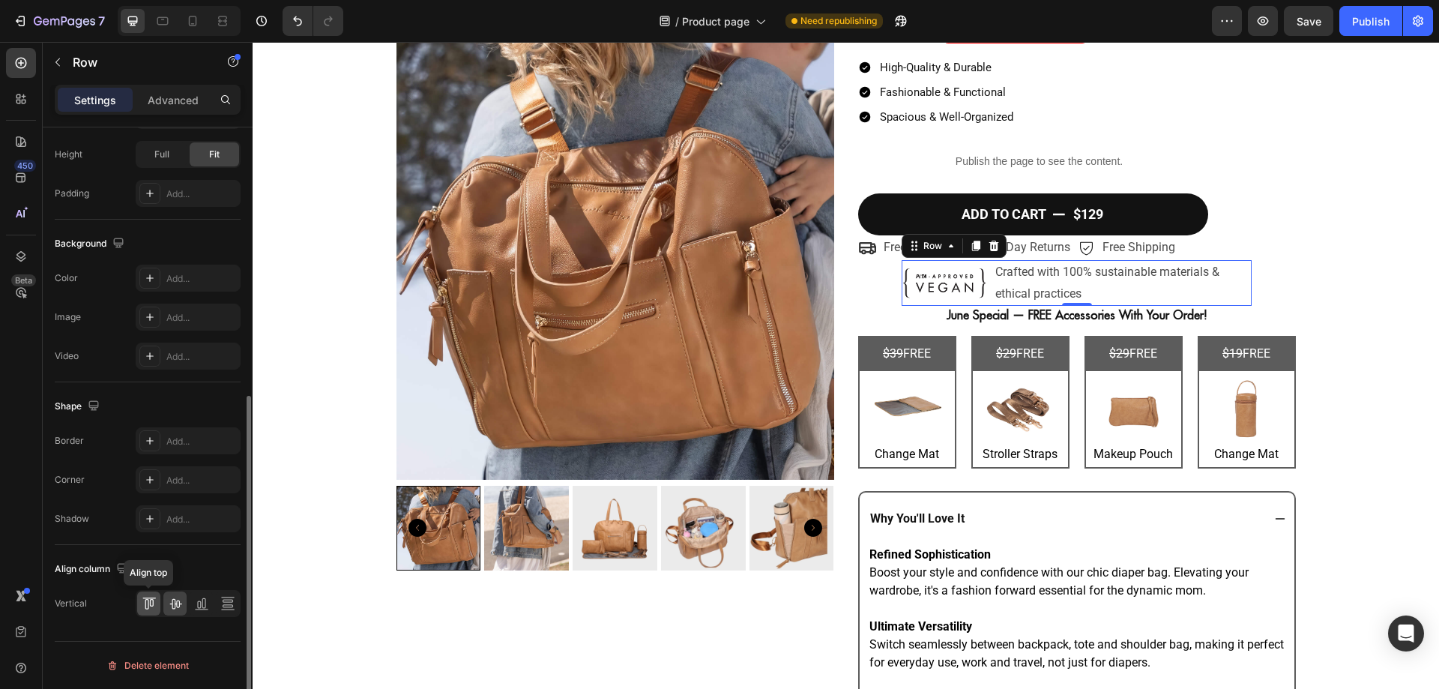
click at [151, 608] on icon at bounding box center [149, 603] width 15 height 15
click at [174, 613] on div at bounding box center [174, 603] width 23 height 24
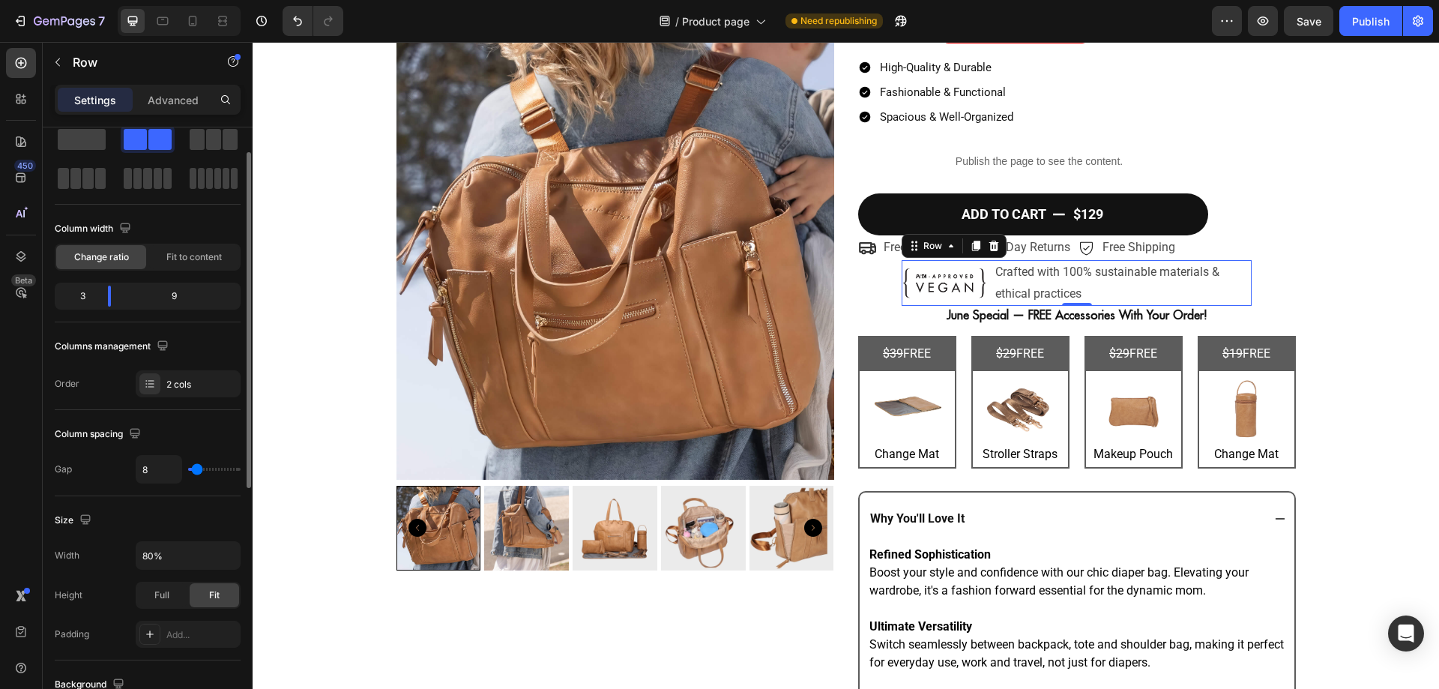
scroll to position [39, 0]
click at [203, 256] on span "Fit to content" at bounding box center [193, 258] width 55 height 13
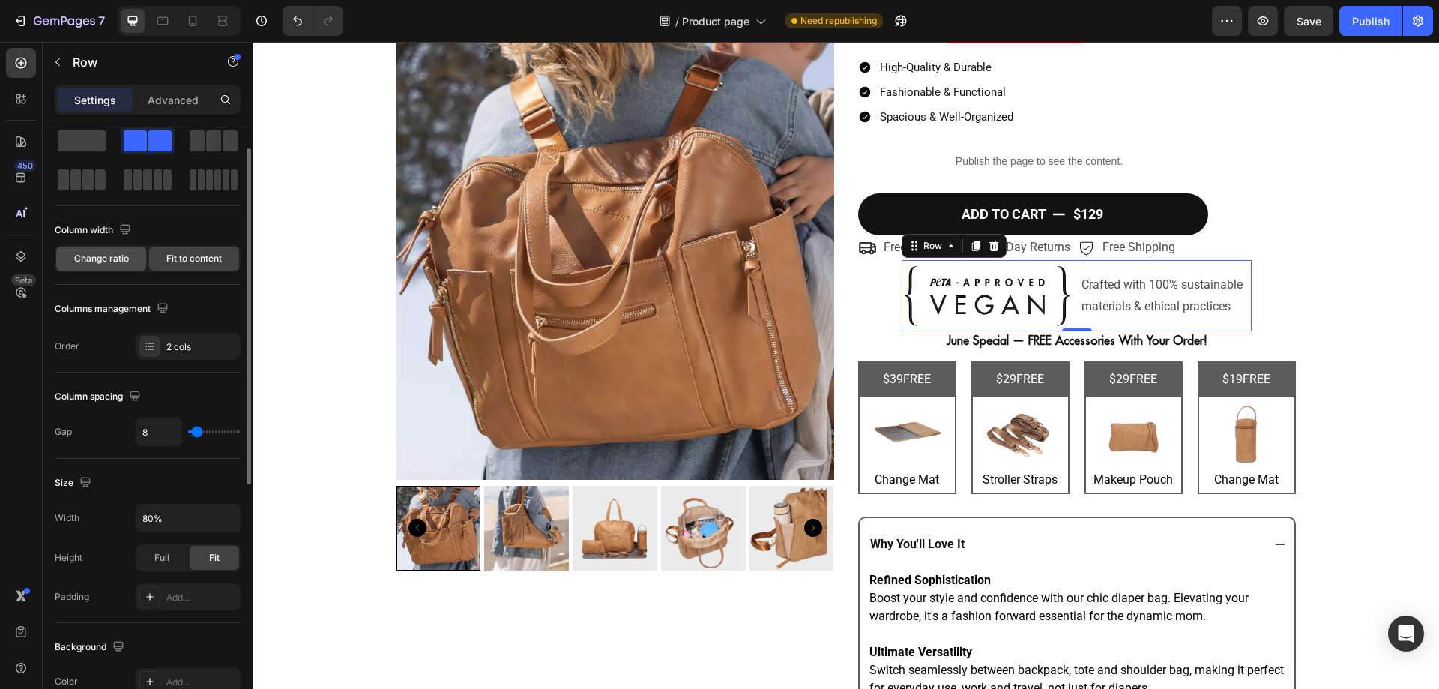
click at [106, 250] on div "Change ratio" at bounding box center [101, 259] width 90 height 24
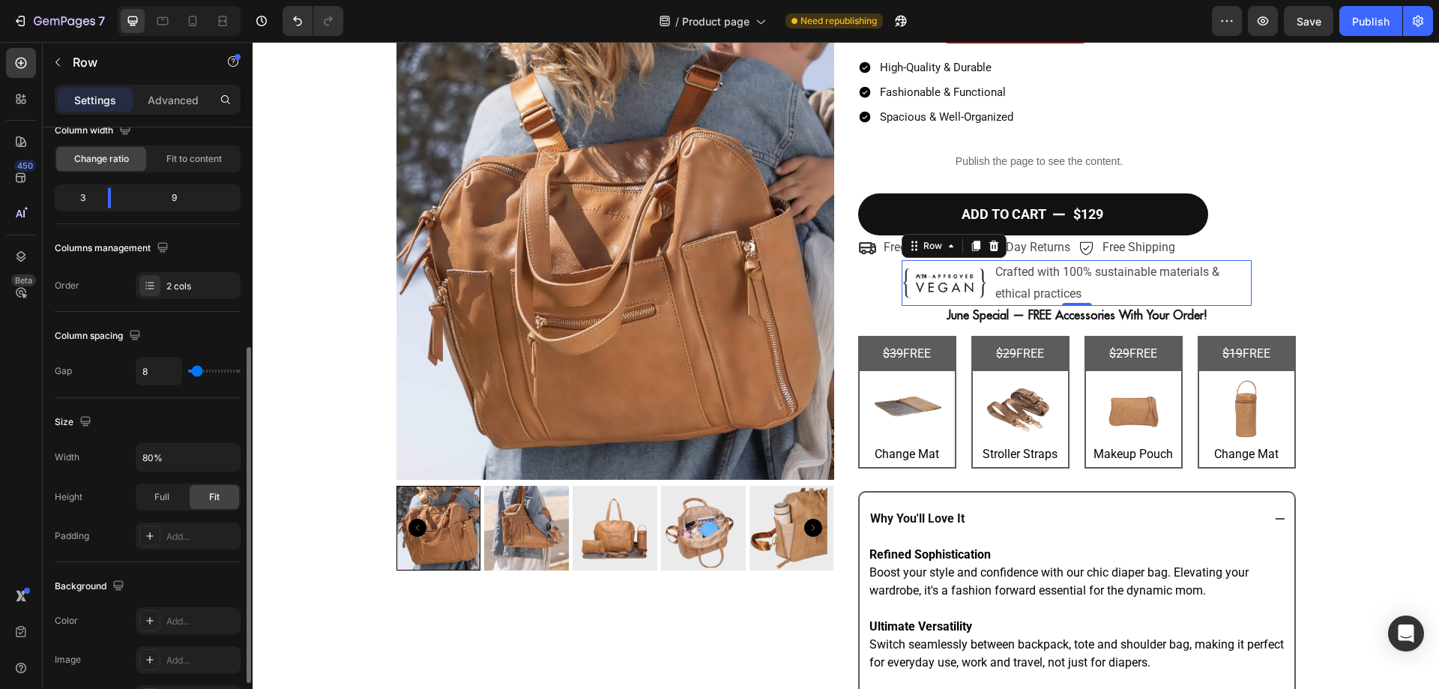
scroll to position [113, 0]
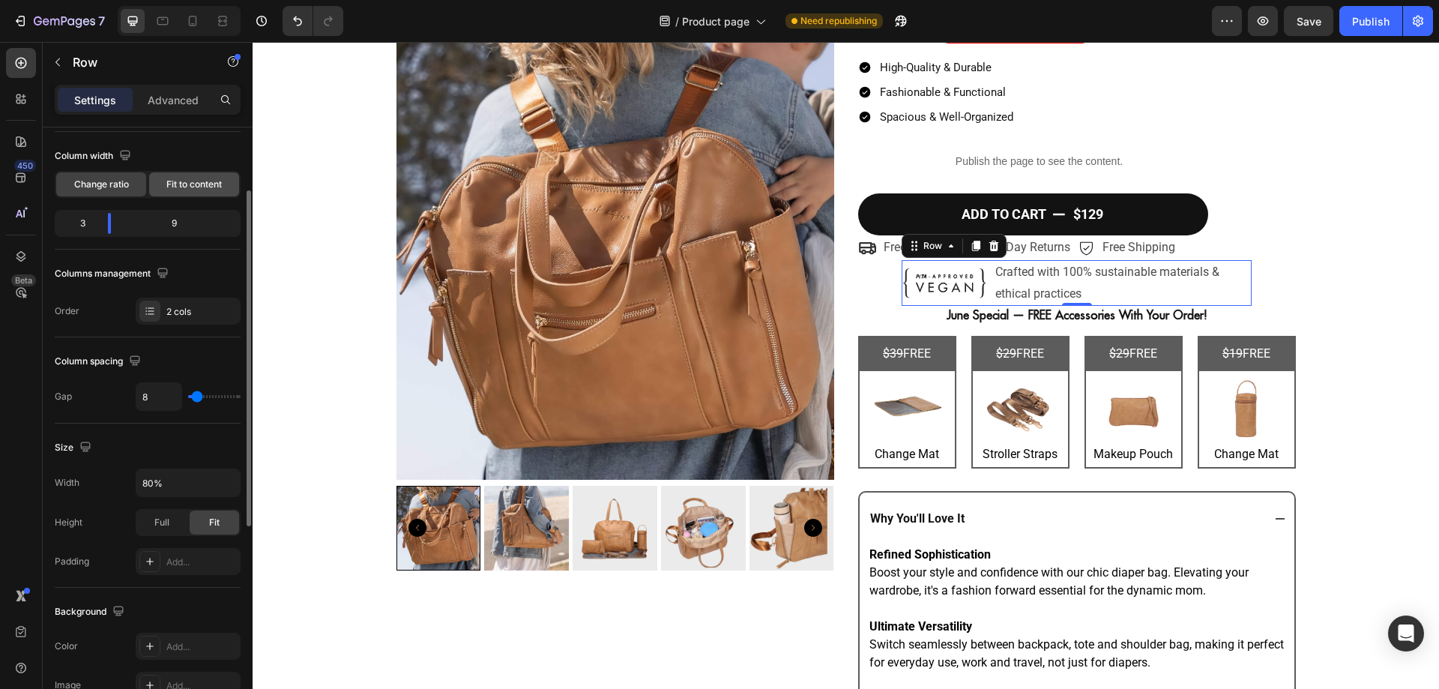
click at [207, 189] on span "Fit to content" at bounding box center [193, 184] width 55 height 13
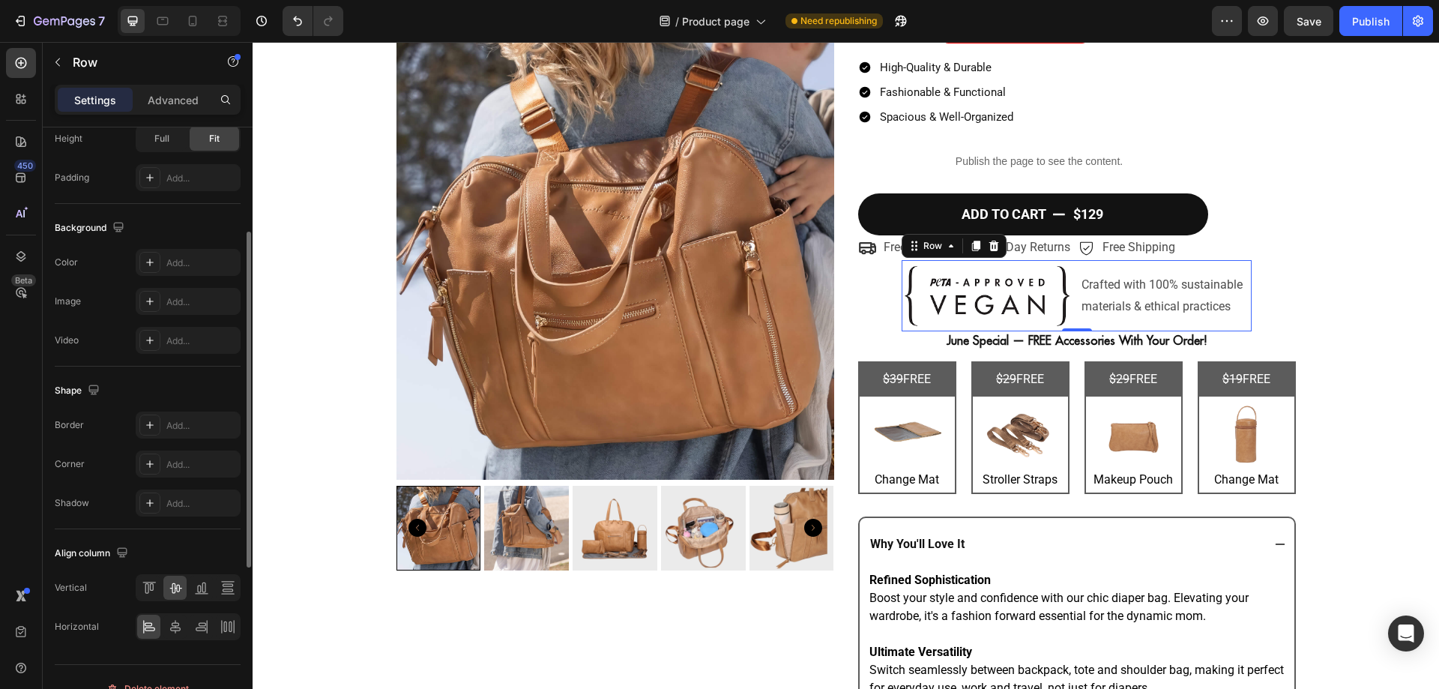
scroll to position [481, 0]
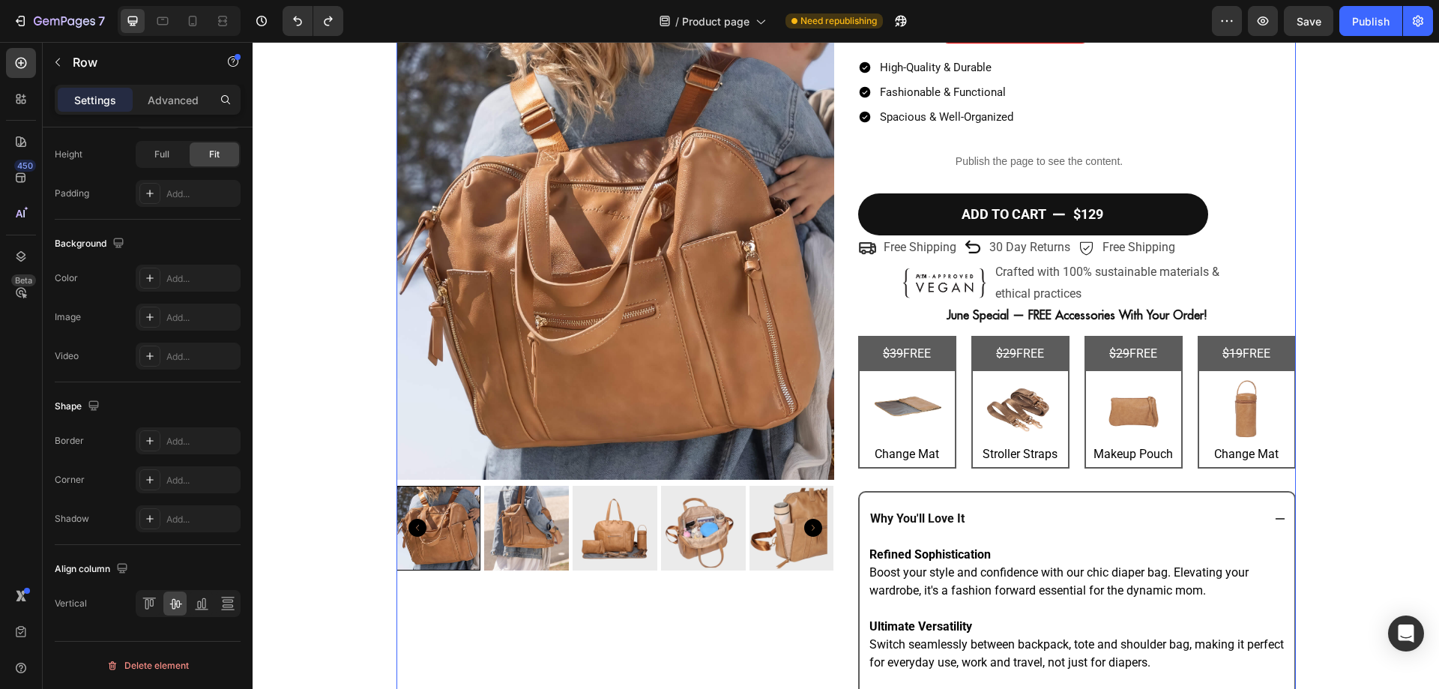
click at [874, 283] on div "CHELSEA CONVERTIBLE Heading Judge.me - Preview Badge (Stars) Judge.me 4.8/5 Bas…" at bounding box center [1077, 479] width 438 height 1092
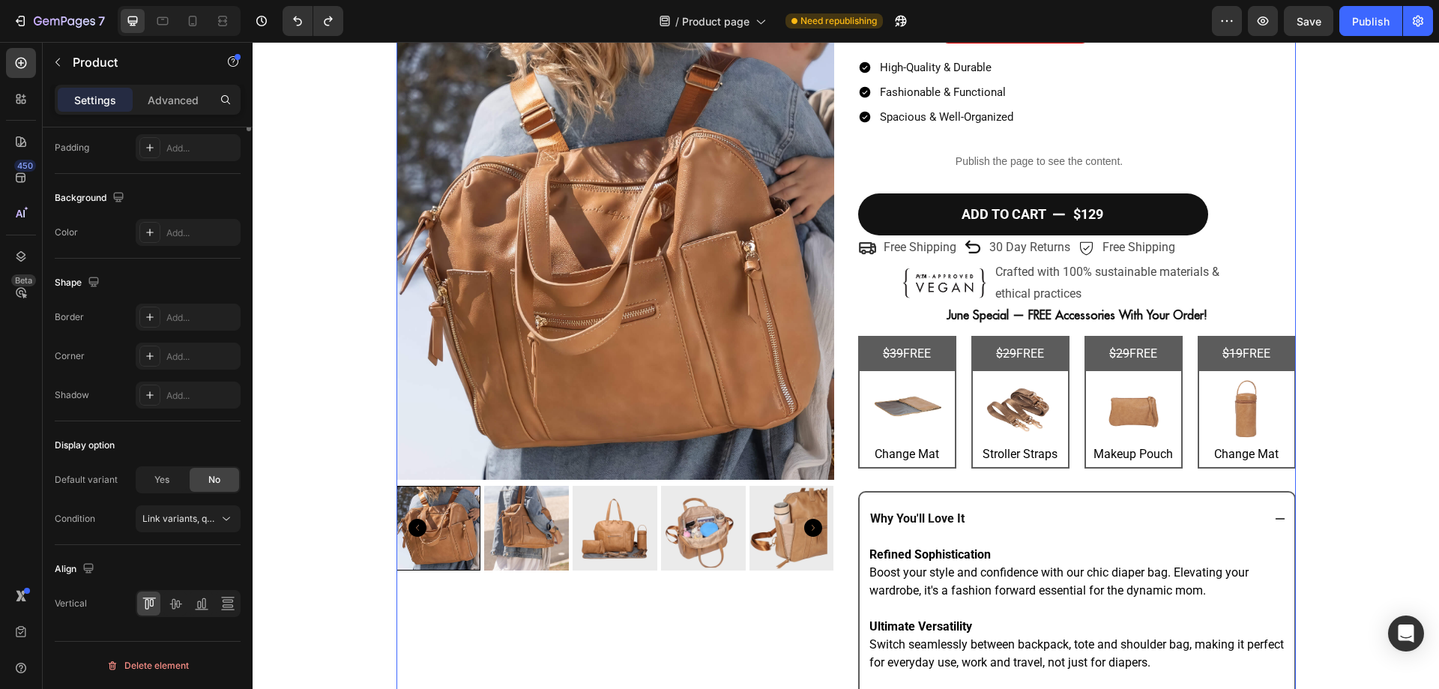
scroll to position [0, 0]
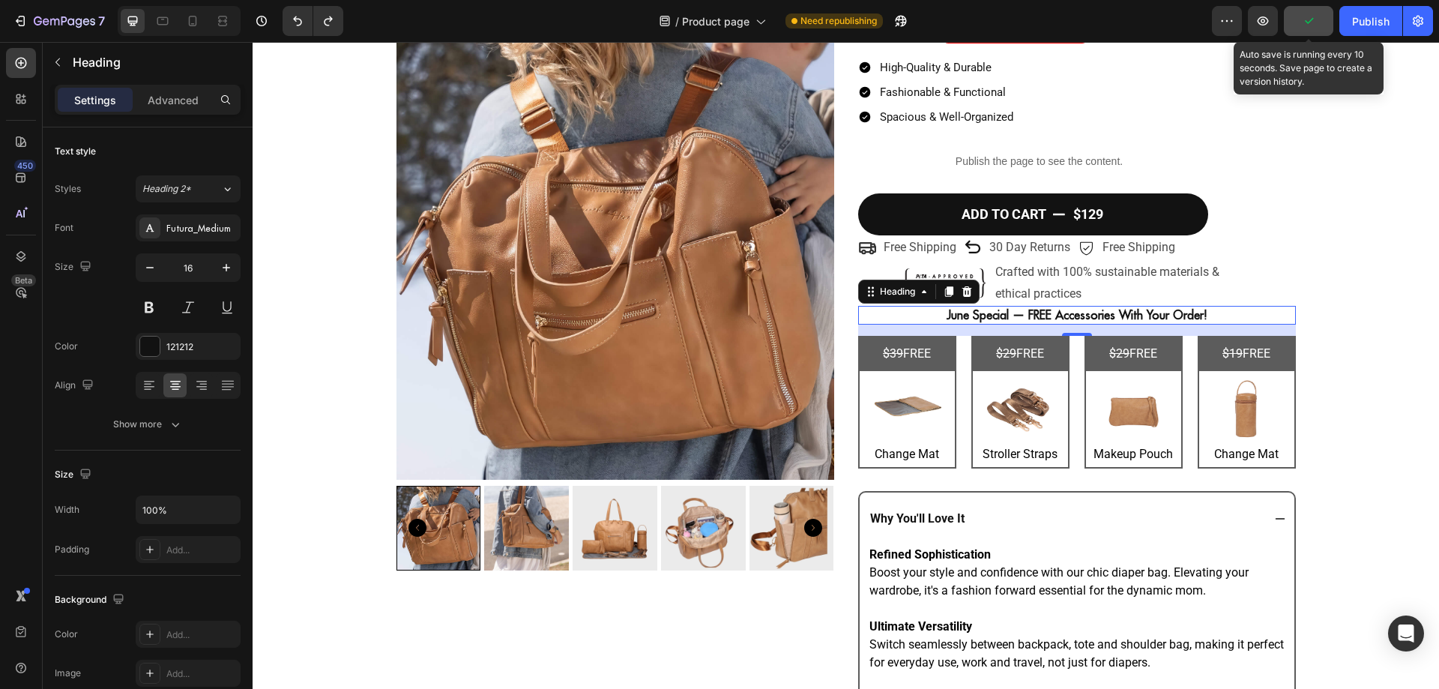
click at [1316, 22] on button "button" at bounding box center [1307, 21] width 49 height 30
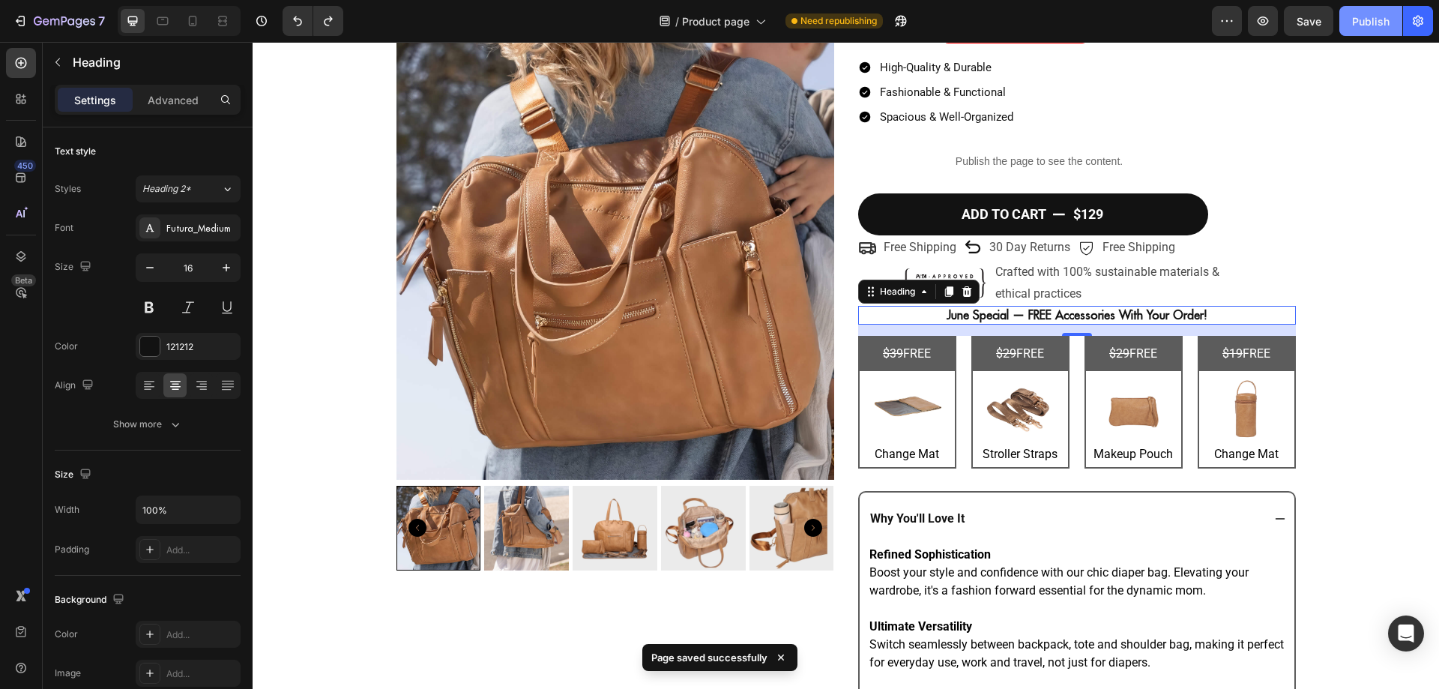
click at [1349, 26] on button "Publish" at bounding box center [1370, 21] width 63 height 30
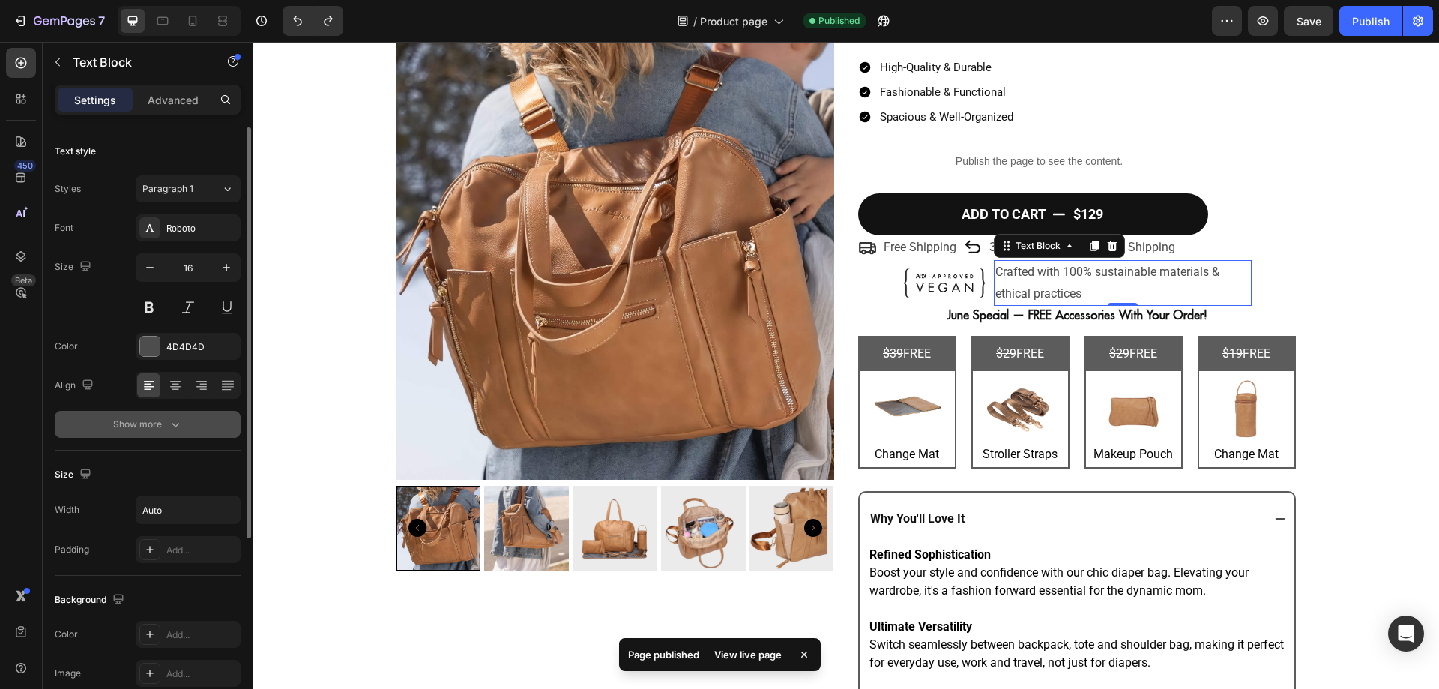
click at [183, 414] on button "Show more" at bounding box center [148, 424] width 186 height 27
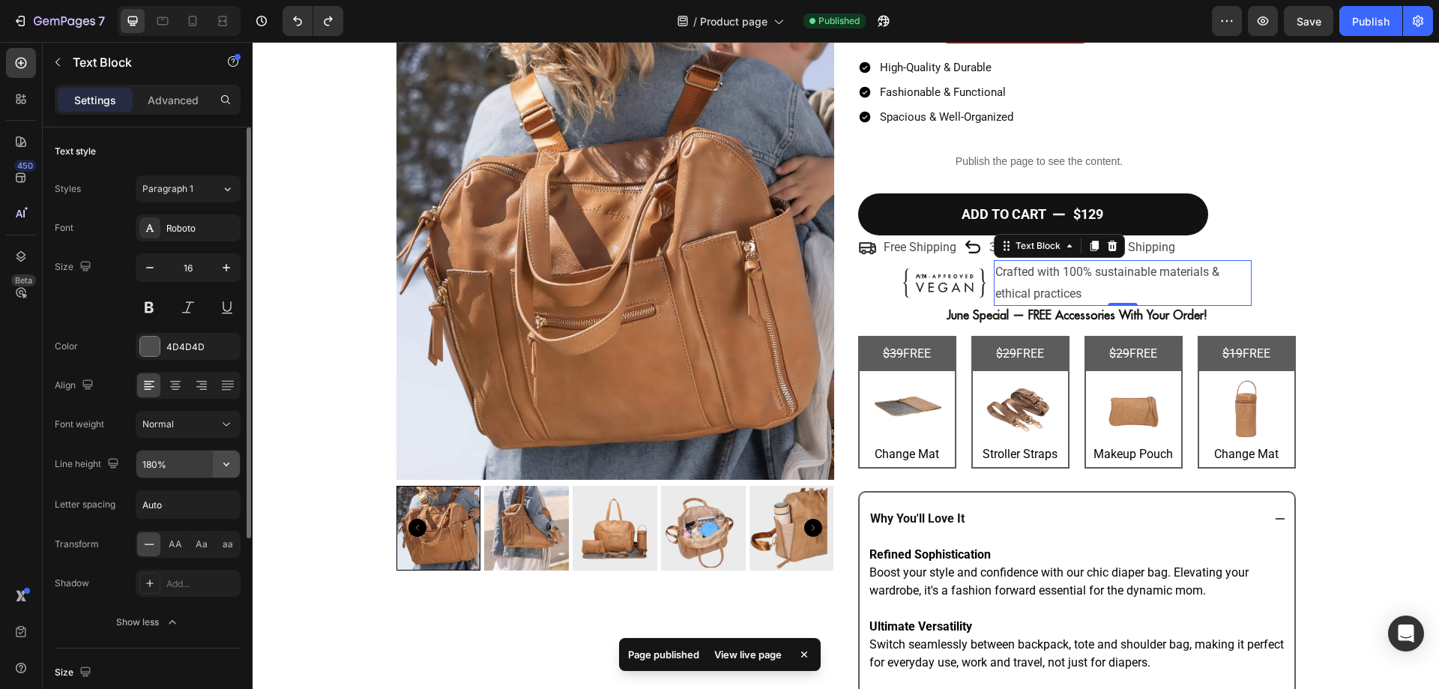
click at [220, 460] on icon "button" at bounding box center [226, 463] width 15 height 15
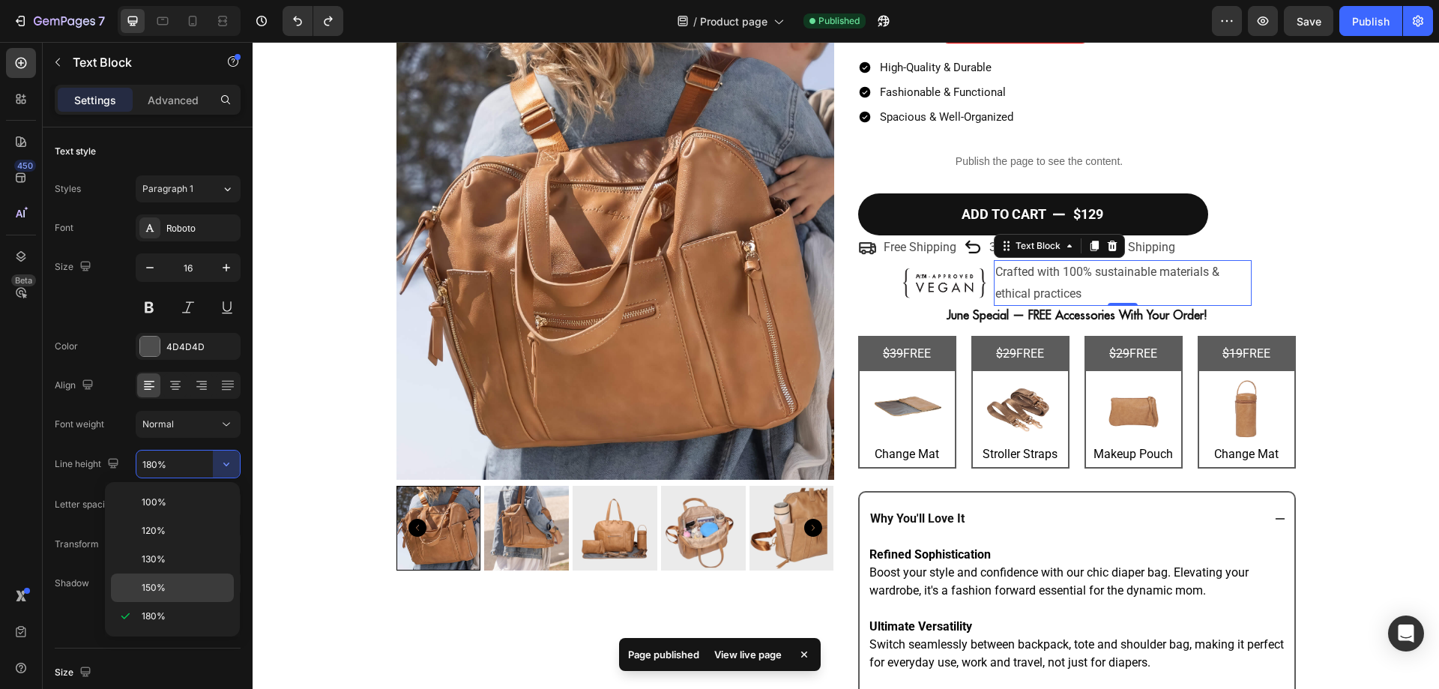
click at [189, 581] on p "150%" at bounding box center [184, 587] width 85 height 13
type input "150%"
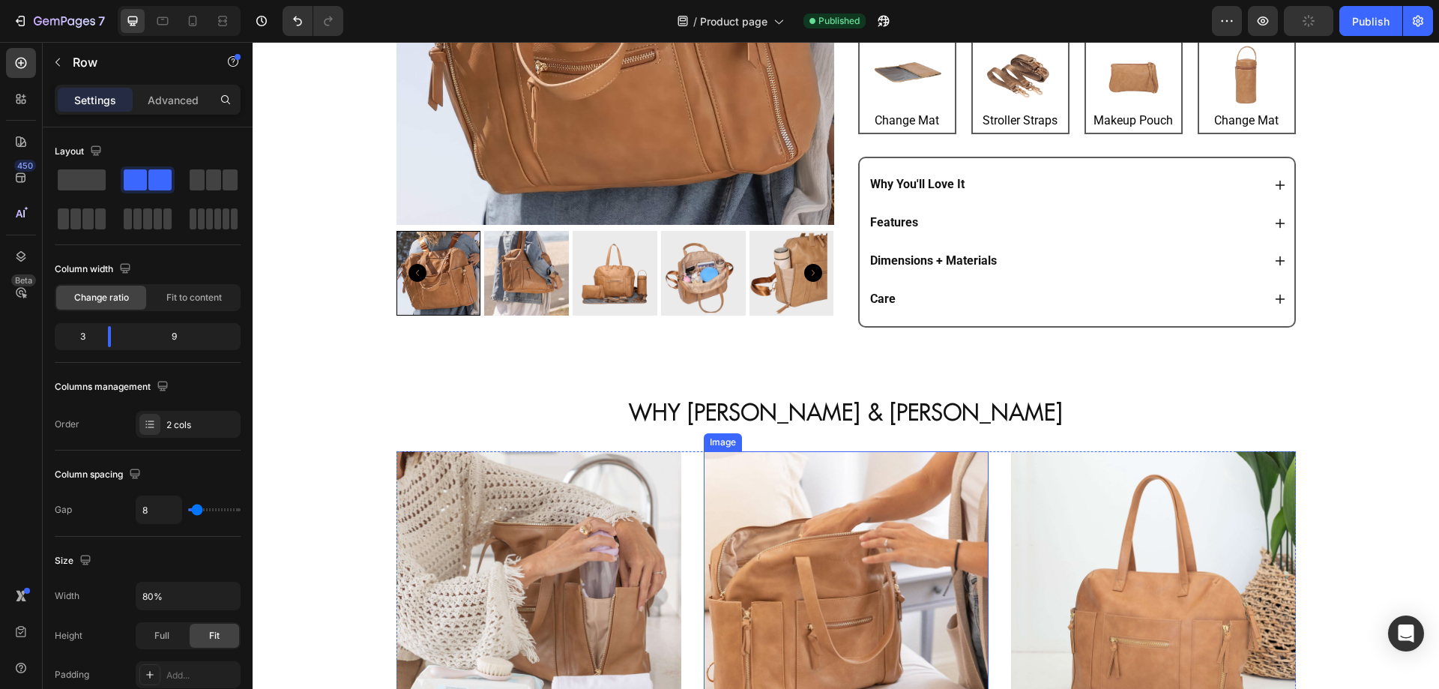
scroll to position [490, 0]
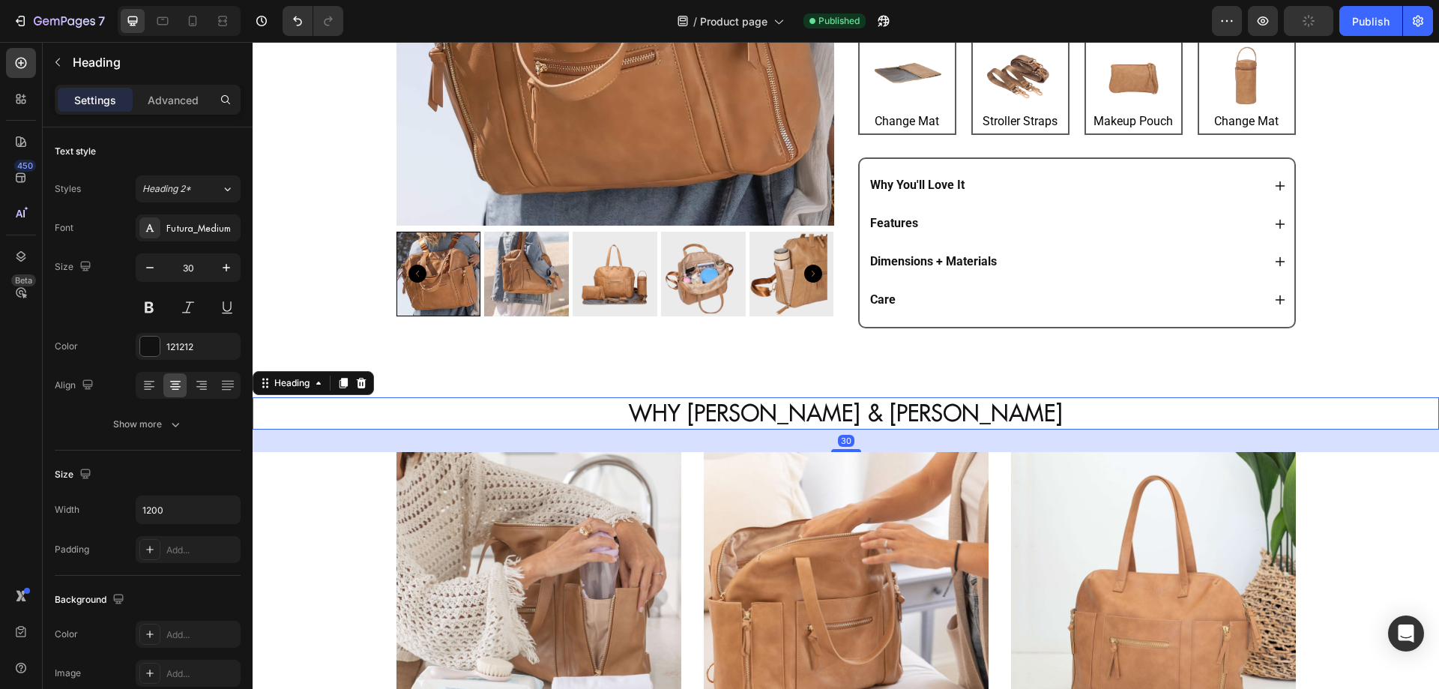
click at [928, 399] on h2 "WHY [PERSON_NAME] & [PERSON_NAME]" at bounding box center [845, 413] width 899 height 32
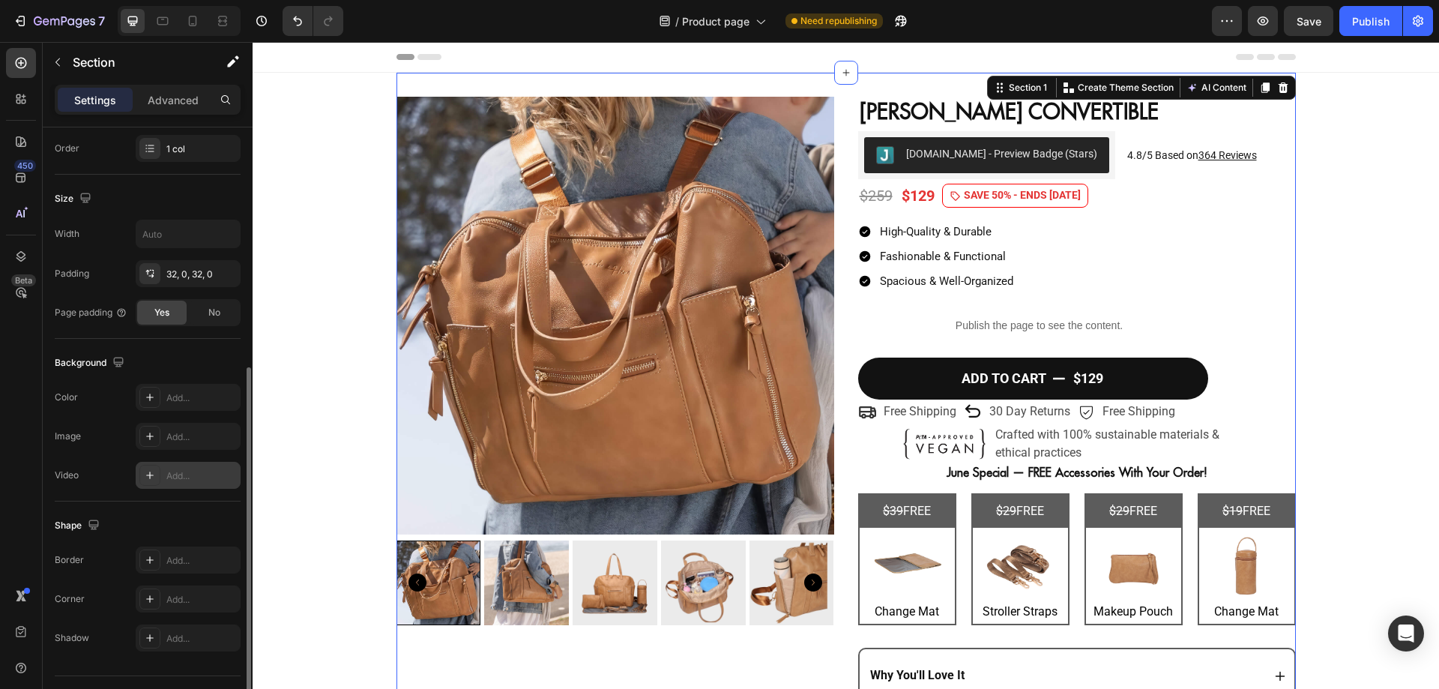
scroll to position [310, 0]
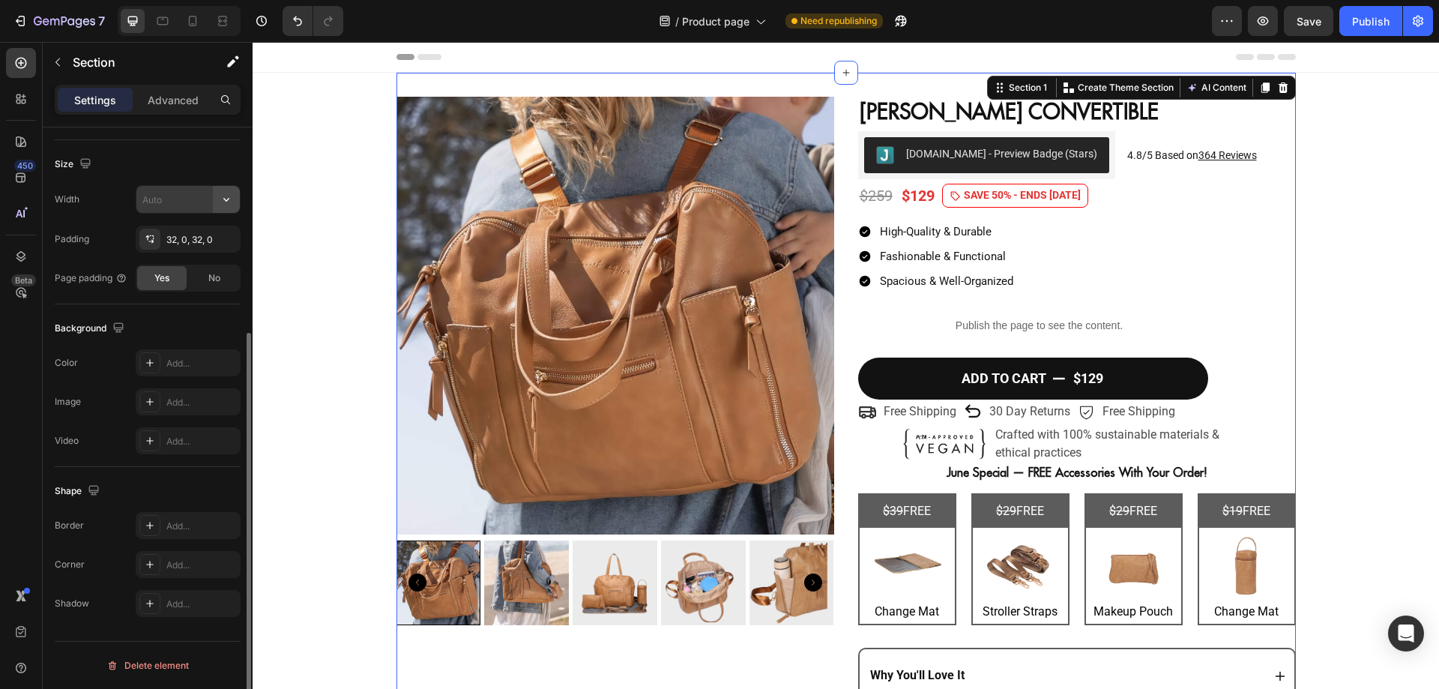
click at [226, 203] on icon "button" at bounding box center [226, 199] width 15 height 15
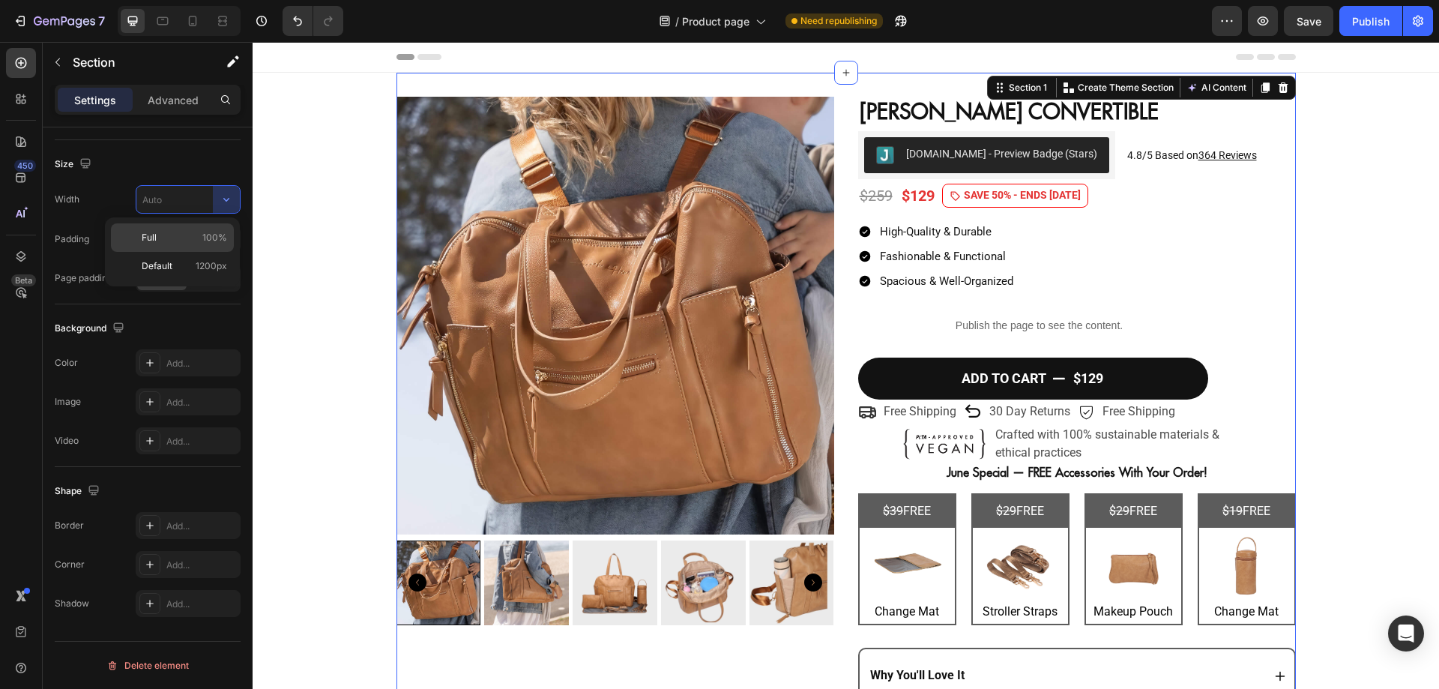
click at [220, 236] on span "100%" at bounding box center [214, 237] width 25 height 13
type input "100%"
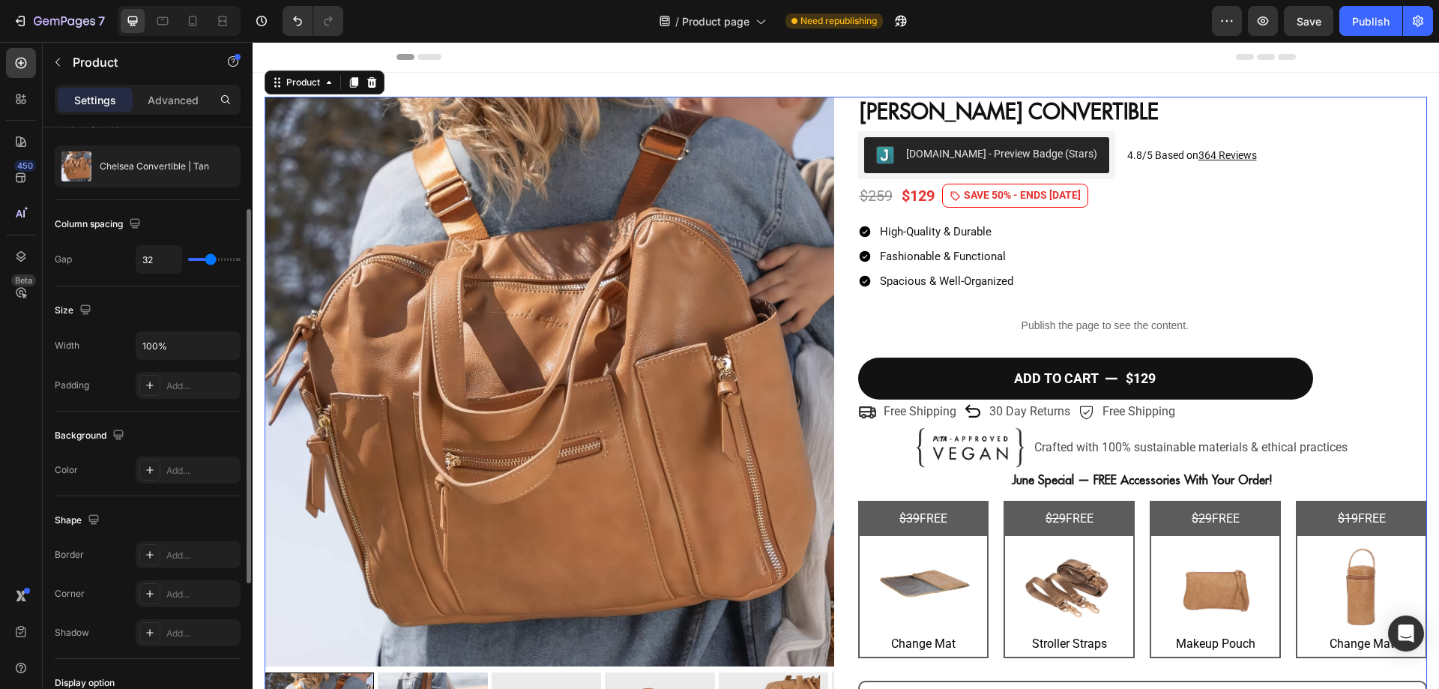
scroll to position [133, 0]
click at [220, 341] on icon "button" at bounding box center [226, 344] width 15 height 15
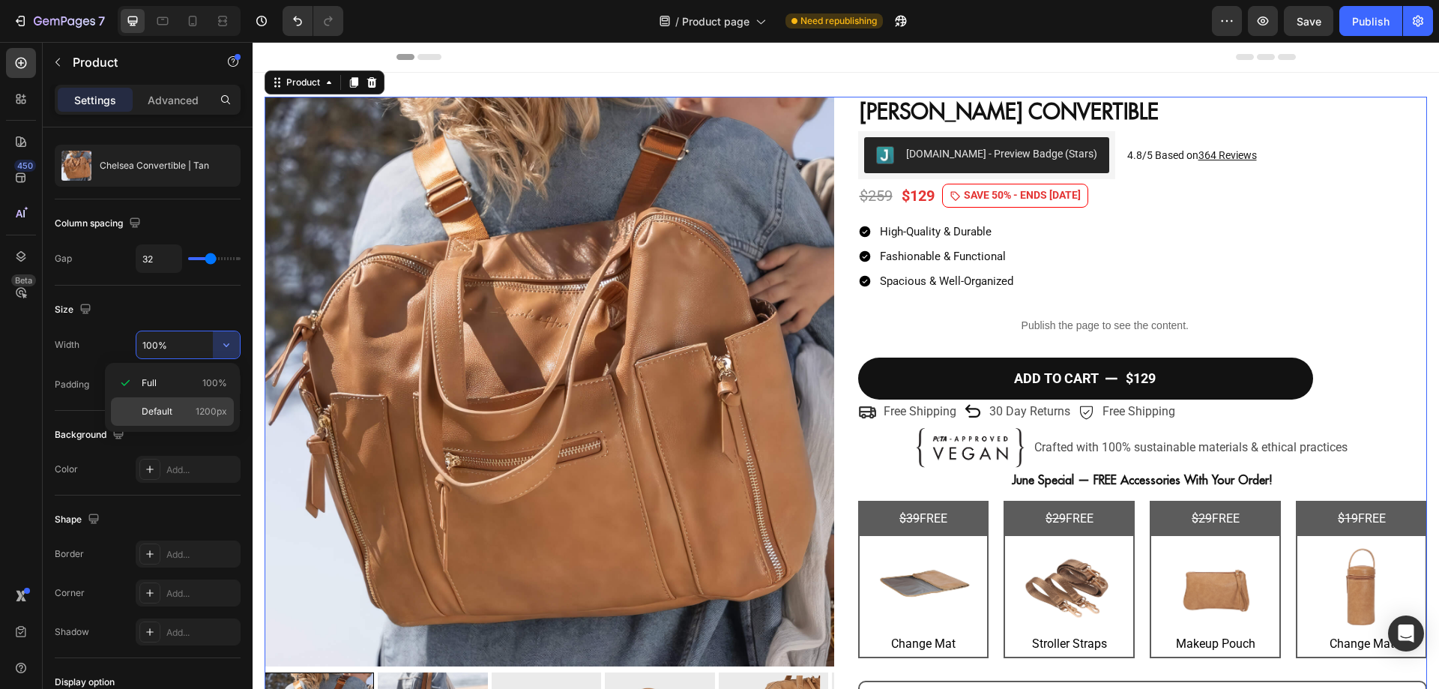
click at [211, 403] on div "Default 1200px" at bounding box center [172, 411] width 123 height 28
type input "1200"
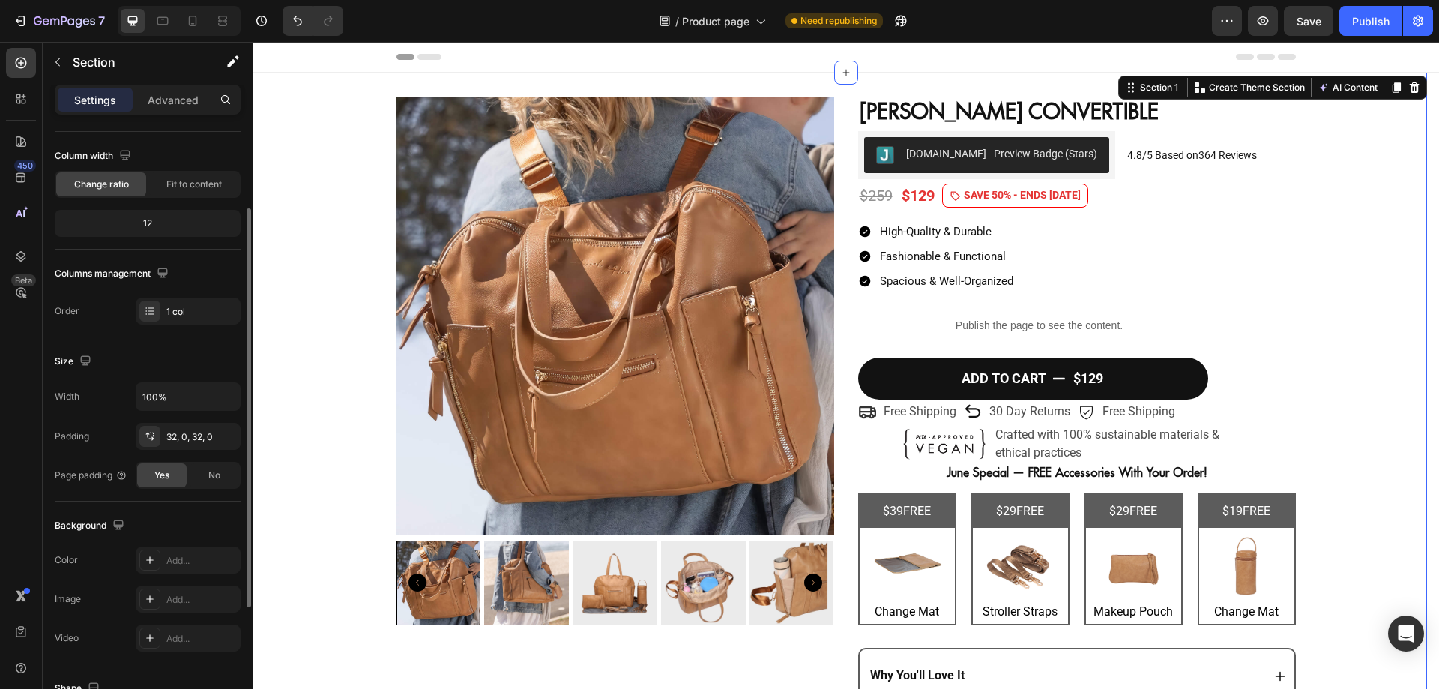
scroll to position [130, 0]
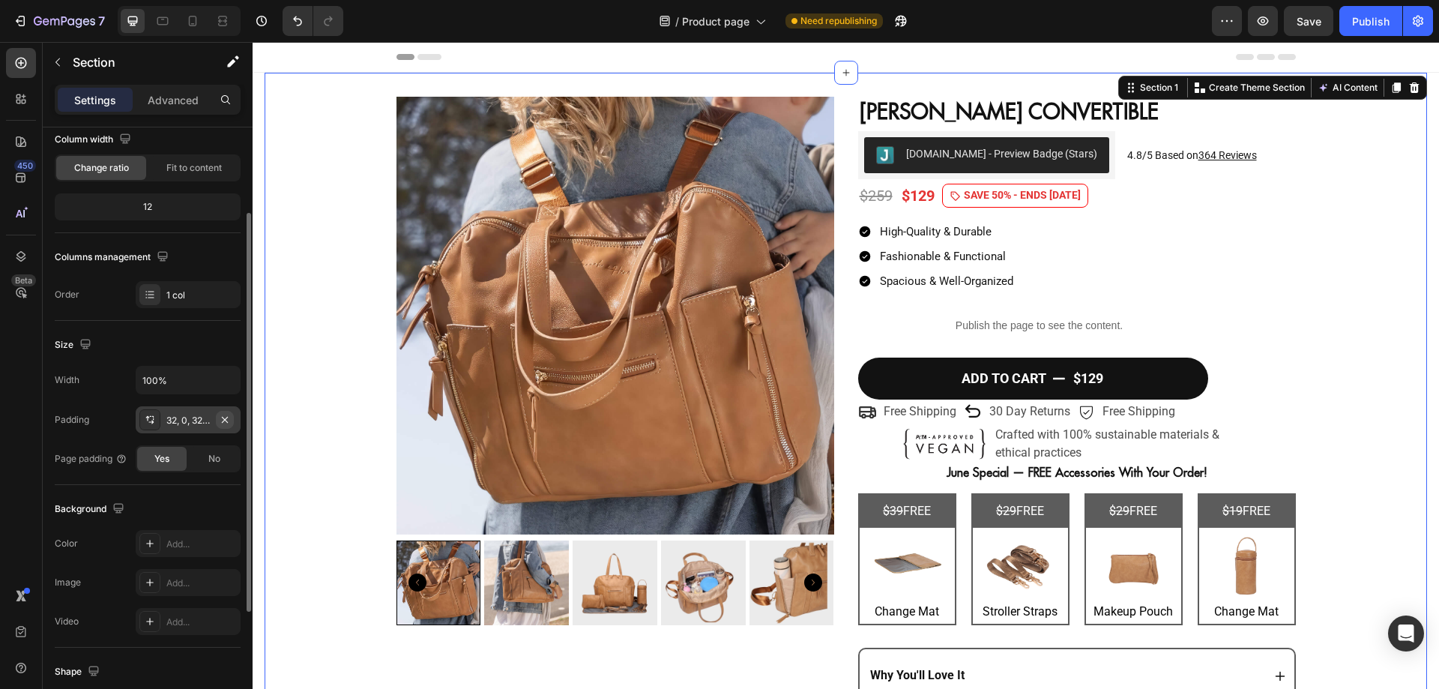
click at [220, 420] on icon "button" at bounding box center [225, 420] width 12 height 12
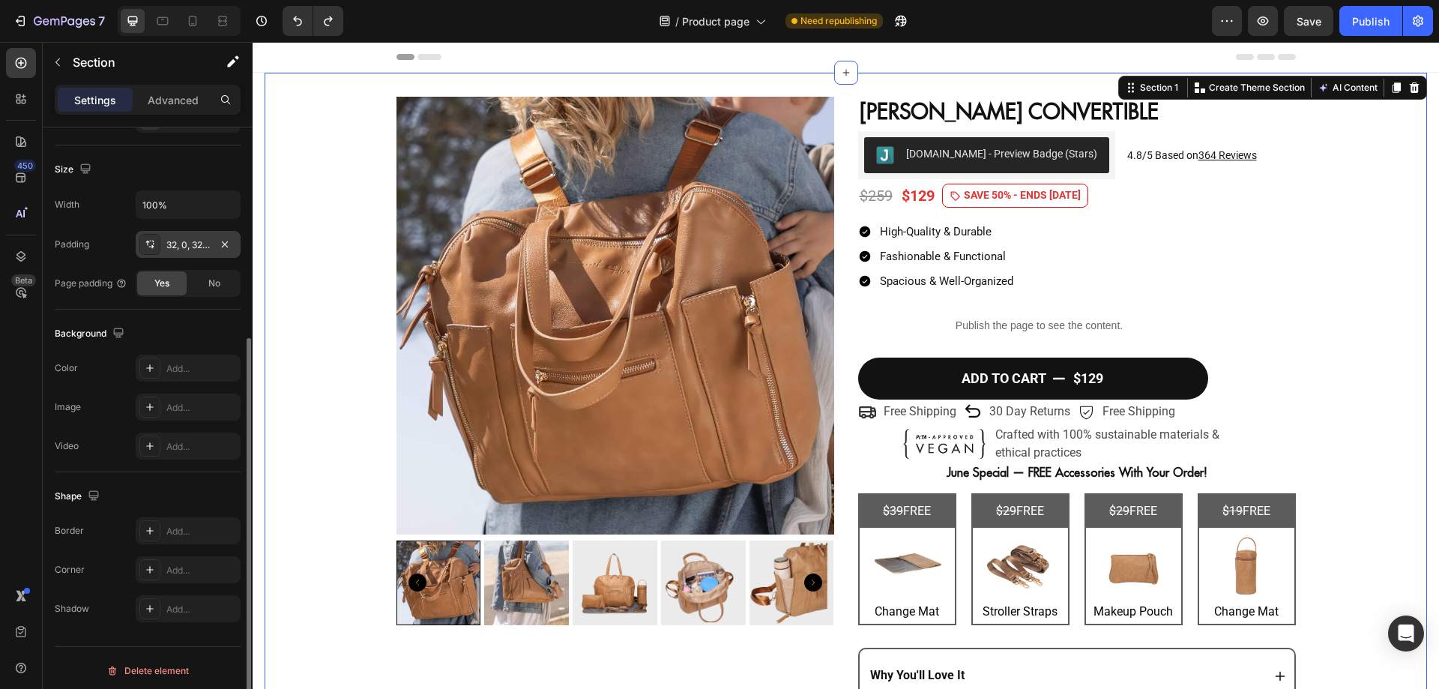
scroll to position [310, 0]
click at [163, 363] on div "Add..." at bounding box center [188, 362] width 105 height 27
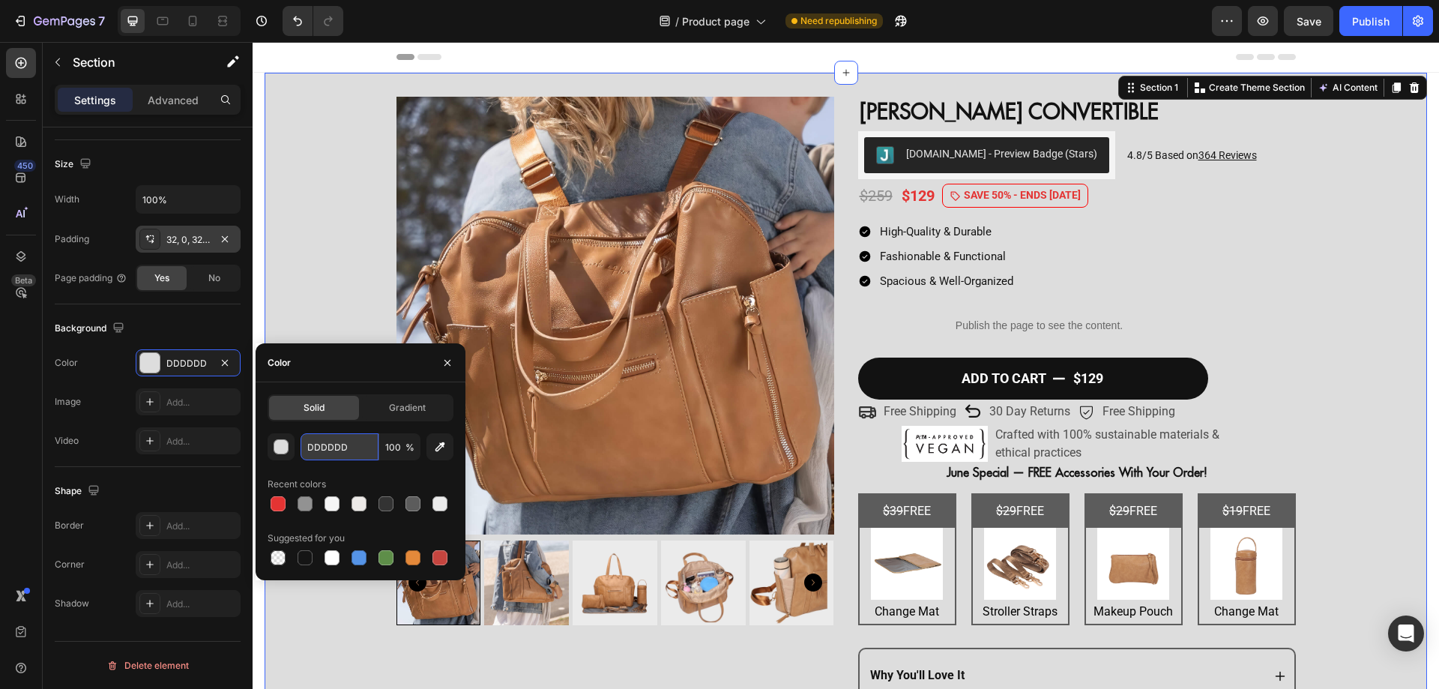
click at [351, 449] on input "DDDDDD" at bounding box center [339, 446] width 78 height 27
paste input "rgb(246, 246, 246)"
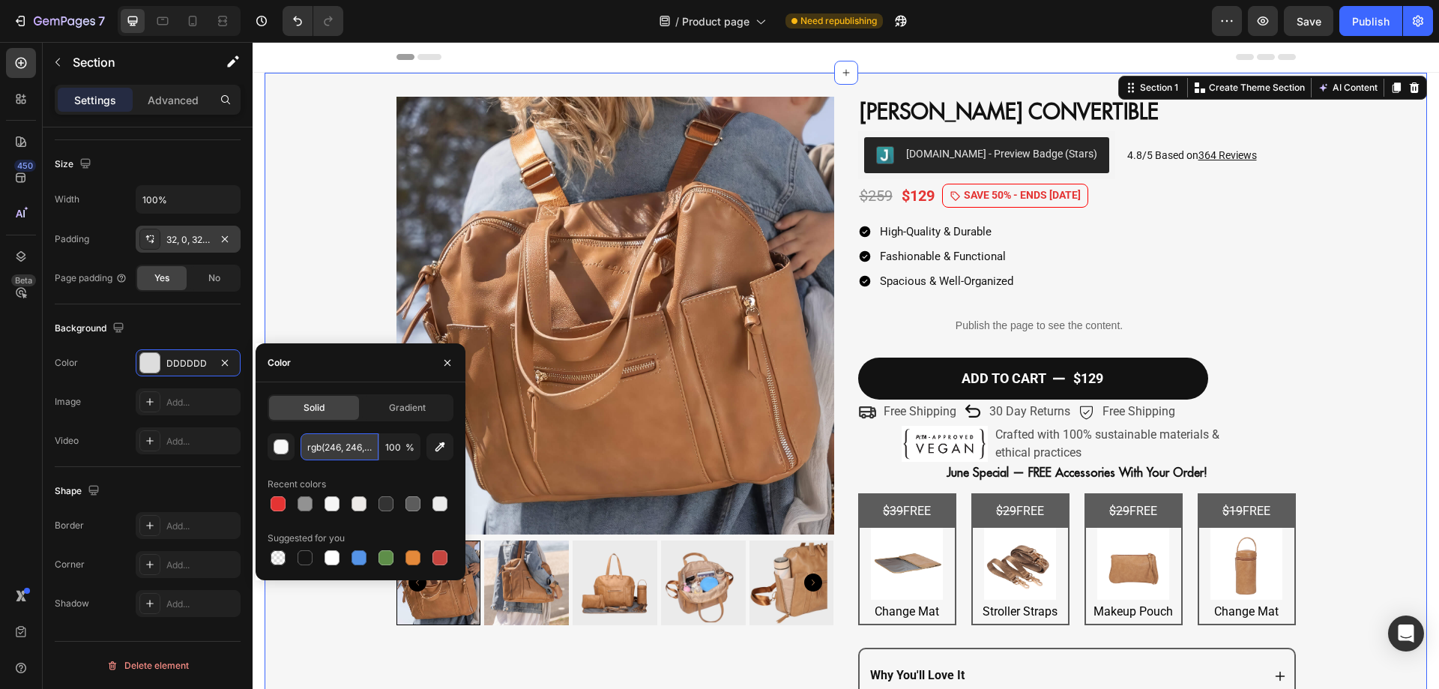
scroll to position [0, 16]
type input "F6F6F6"
click at [446, 360] on icon "button" at bounding box center [447, 363] width 12 height 12
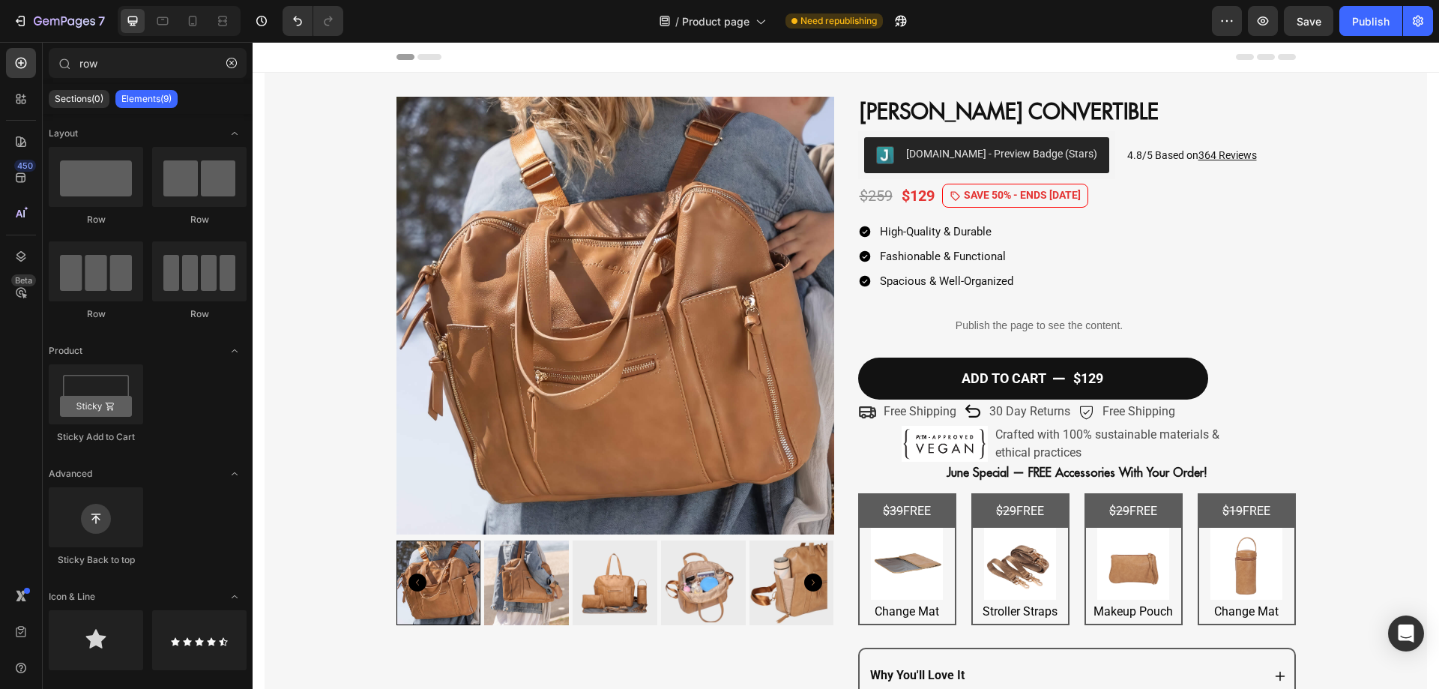
click at [261, 239] on section "Product Images CHELSEA CONVERTIBLE Heading Judge.me - Preview Badge (Stars) Jud…" at bounding box center [846, 457] width 1186 height 769
click at [270, 214] on div "Product Images CHELSEA CONVERTIBLE Heading Judge.me - Preview Badge (Stars) Jud…" at bounding box center [845, 458] width 1162 height 722
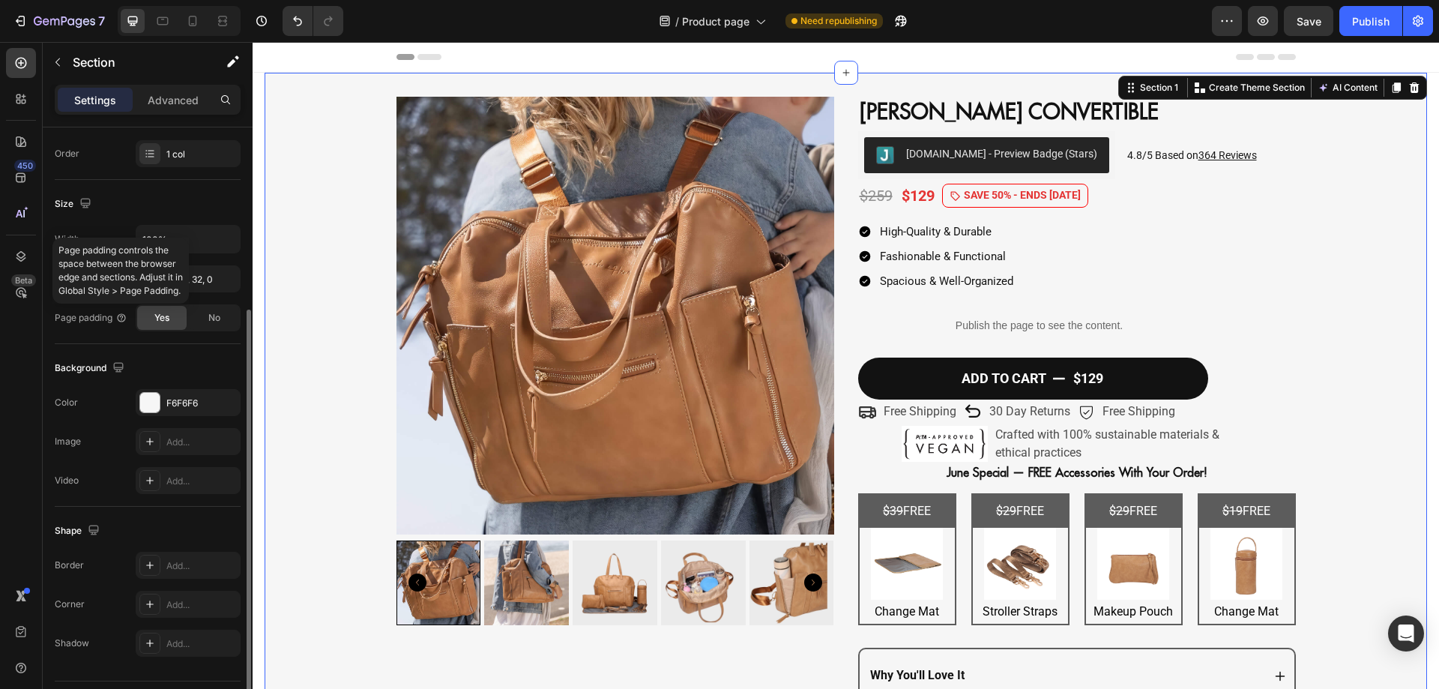
scroll to position [273, 0]
click at [225, 245] on button "button" at bounding box center [226, 236] width 27 height 27
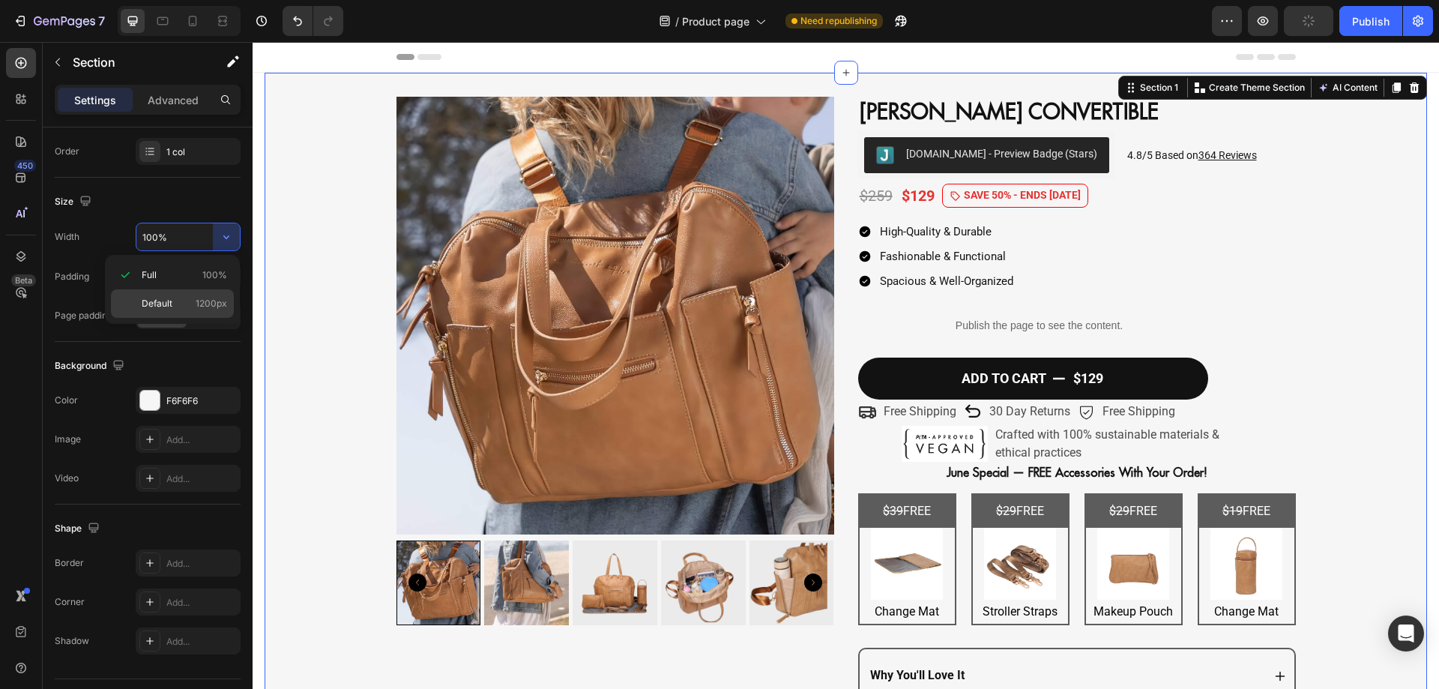
click at [216, 298] on span "1200px" at bounding box center [211, 303] width 31 height 13
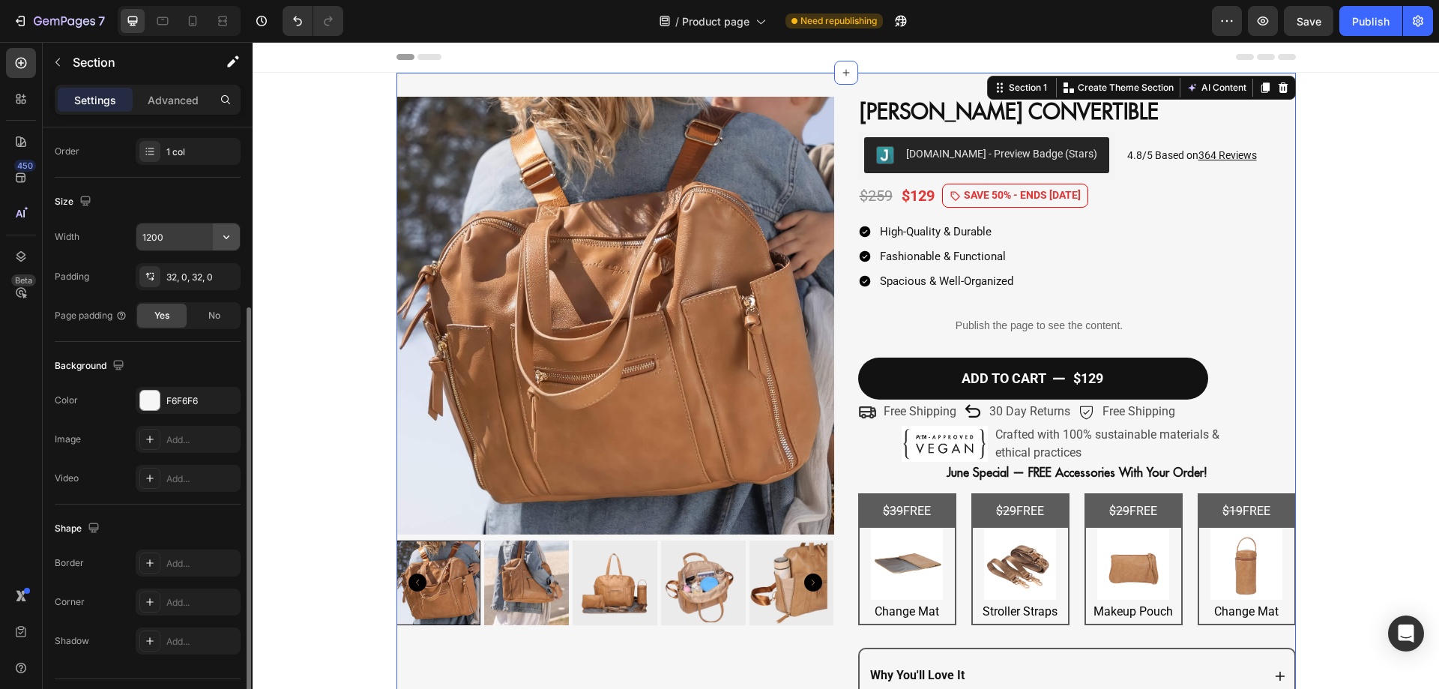
click at [225, 241] on icon "button" at bounding box center [226, 236] width 15 height 15
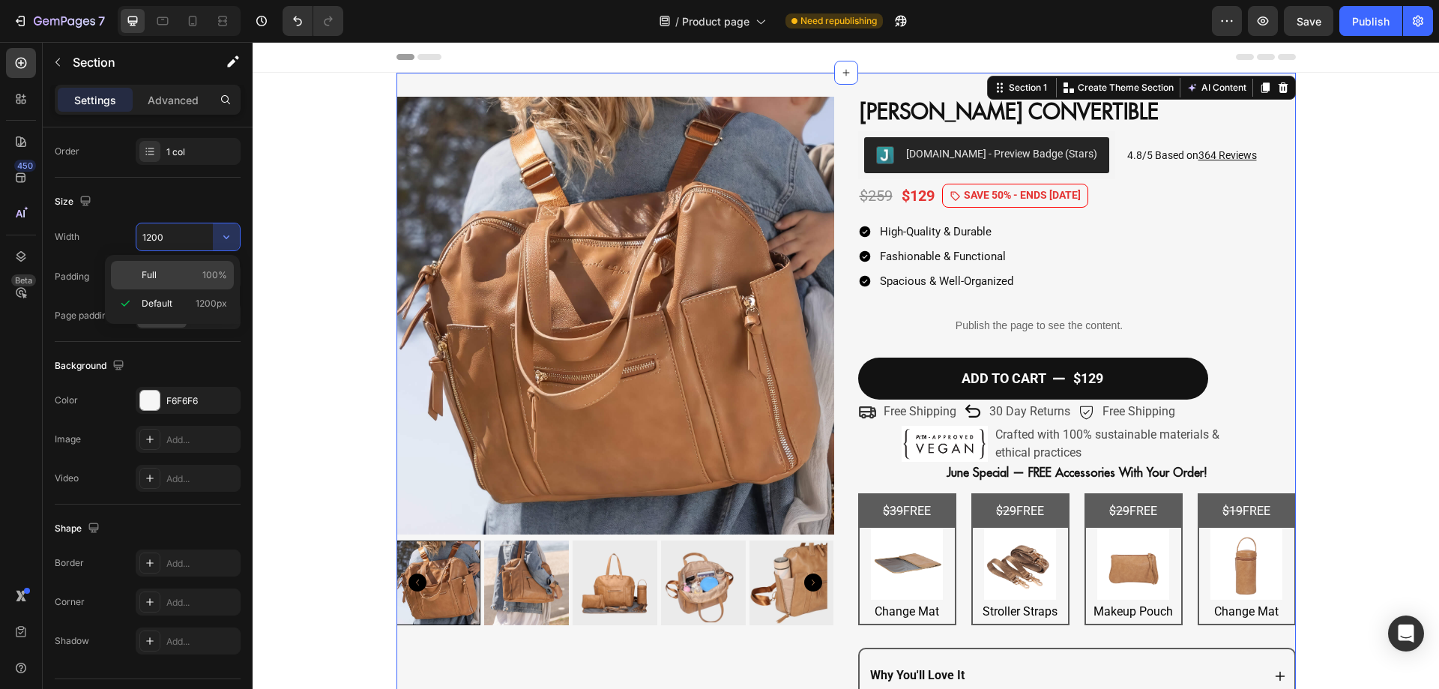
click at [214, 275] on span "100%" at bounding box center [214, 274] width 25 height 13
type input "100%"
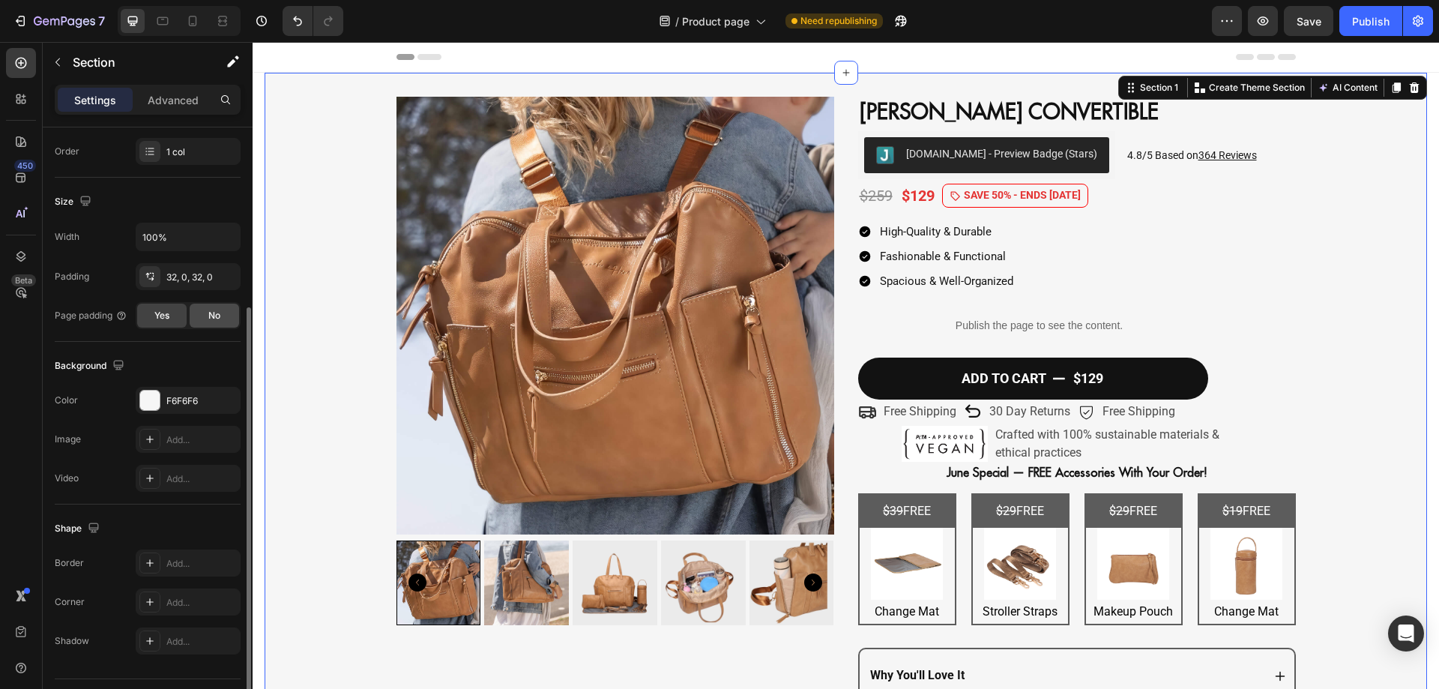
click at [205, 309] on div "No" at bounding box center [214, 315] width 49 height 24
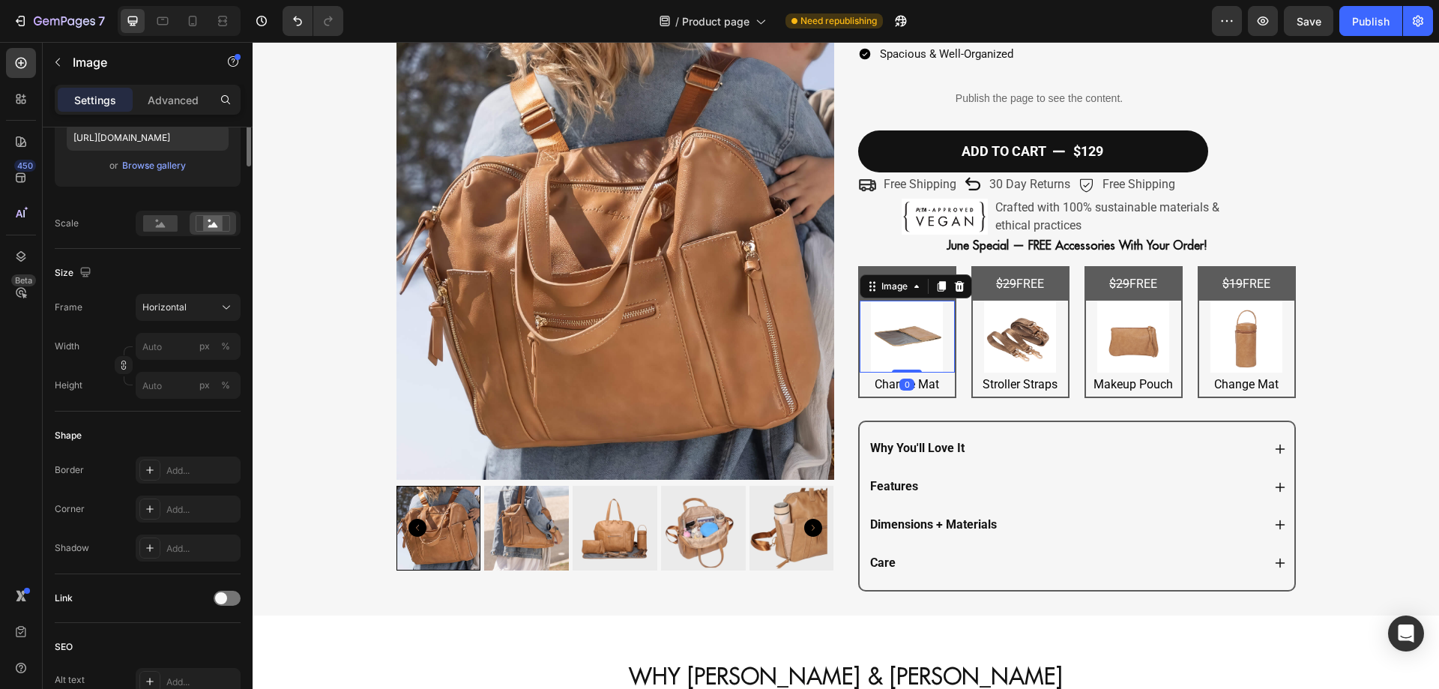
scroll to position [0, 0]
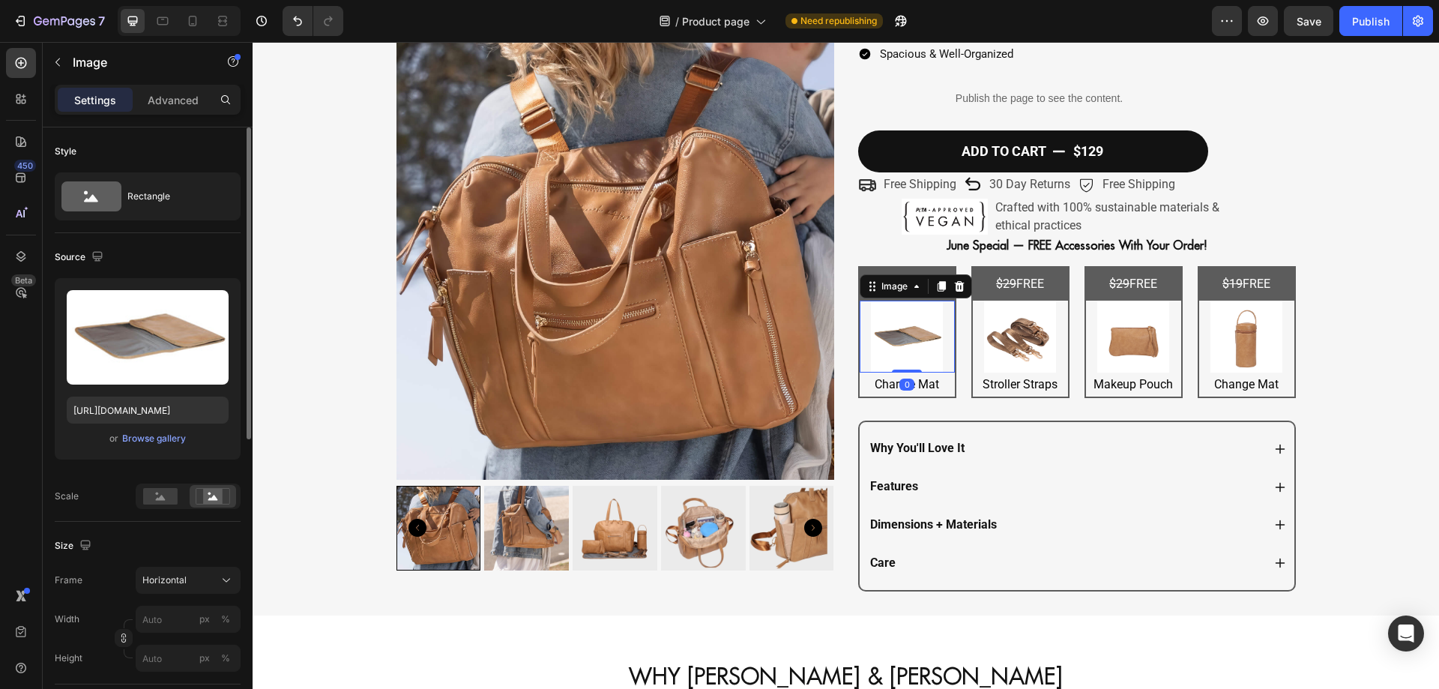
click at [169, 542] on div "Size" at bounding box center [148, 545] width 186 height 24
click at [144, 440] on div "Browse gallery" at bounding box center [154, 438] width 64 height 13
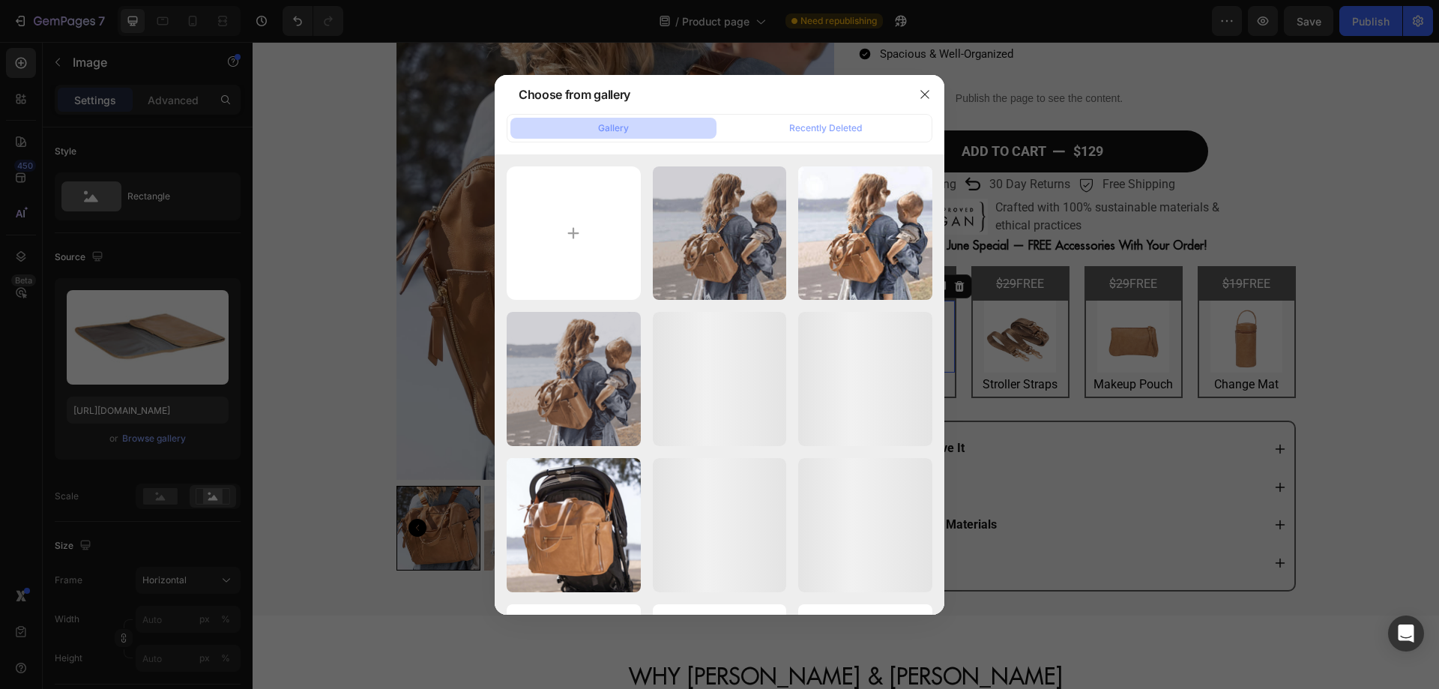
click at [153, 341] on div at bounding box center [719, 344] width 1439 height 689
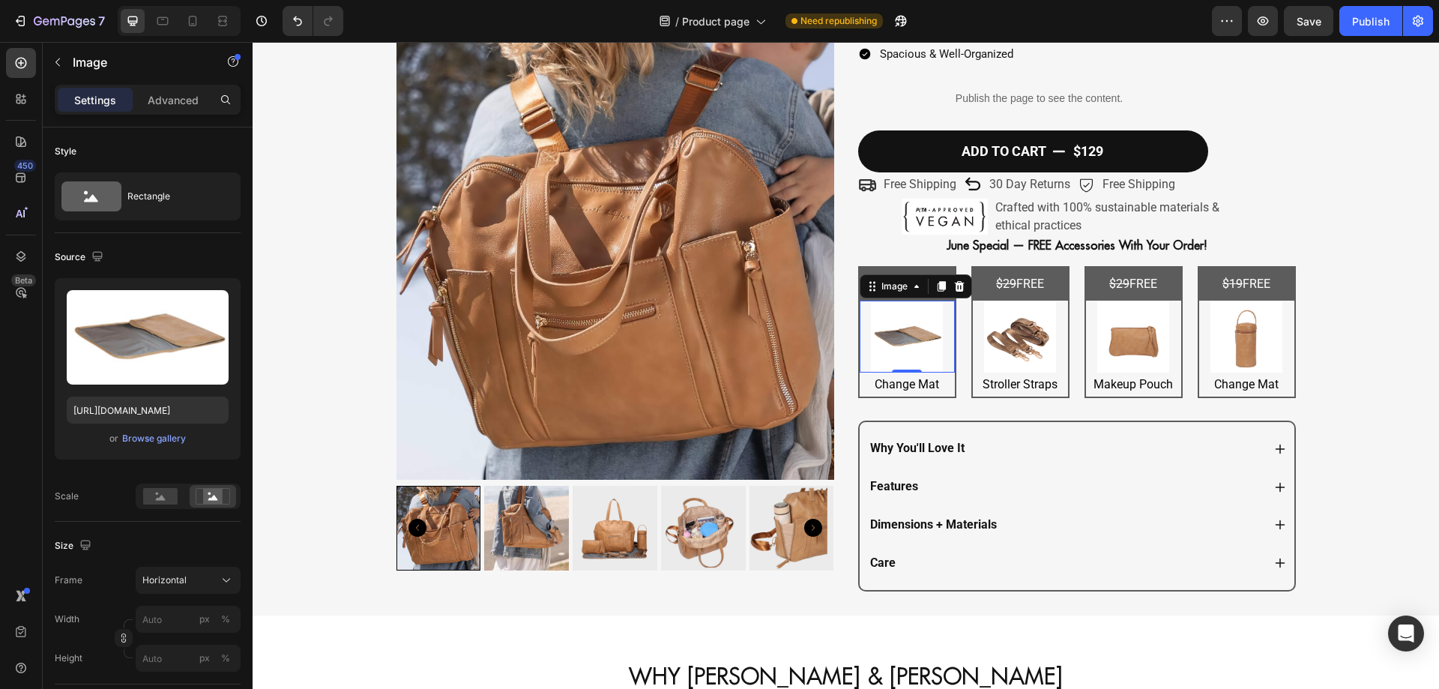
click at [153, 341] on label at bounding box center [148, 337] width 162 height 94
click at [153, 349] on input "file" at bounding box center [147, 361] width 103 height 25
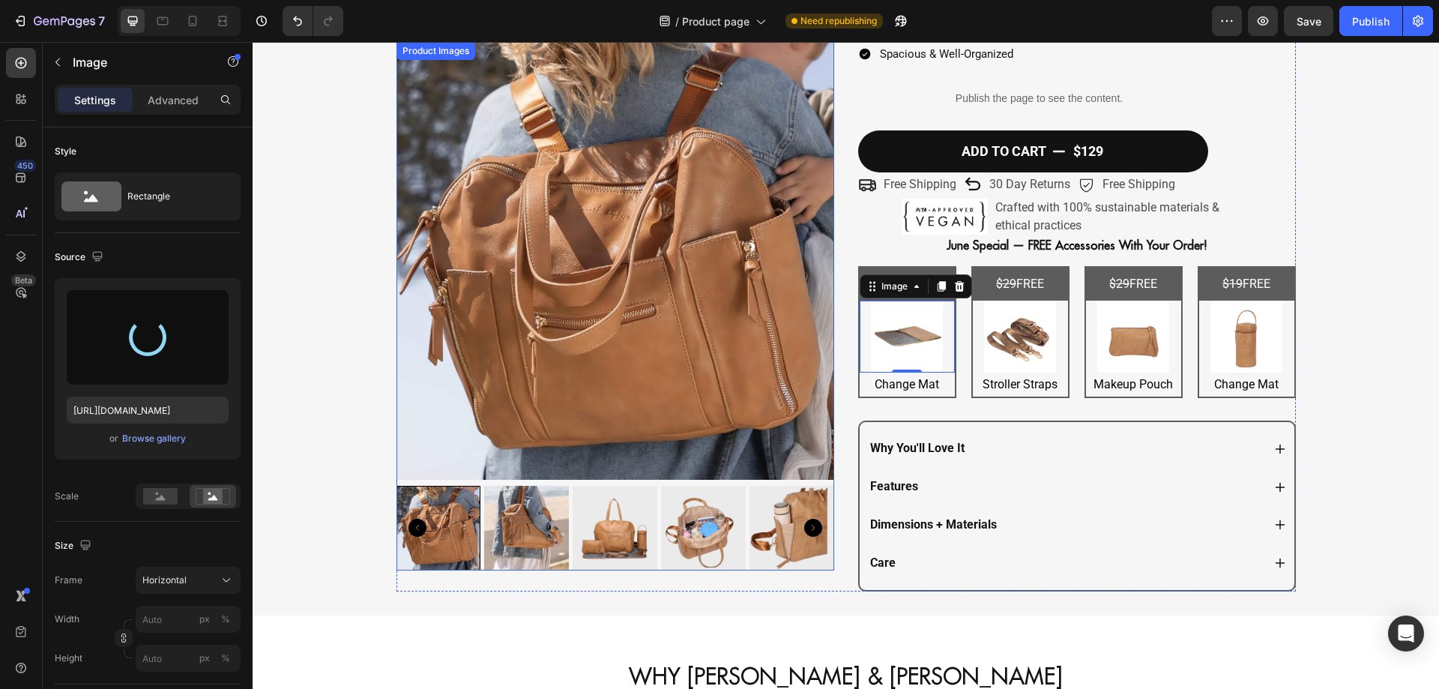
type input "https://cdn.shopify.com/s/files/1/0578/5878/5376/files/gempages_537971182427702…"
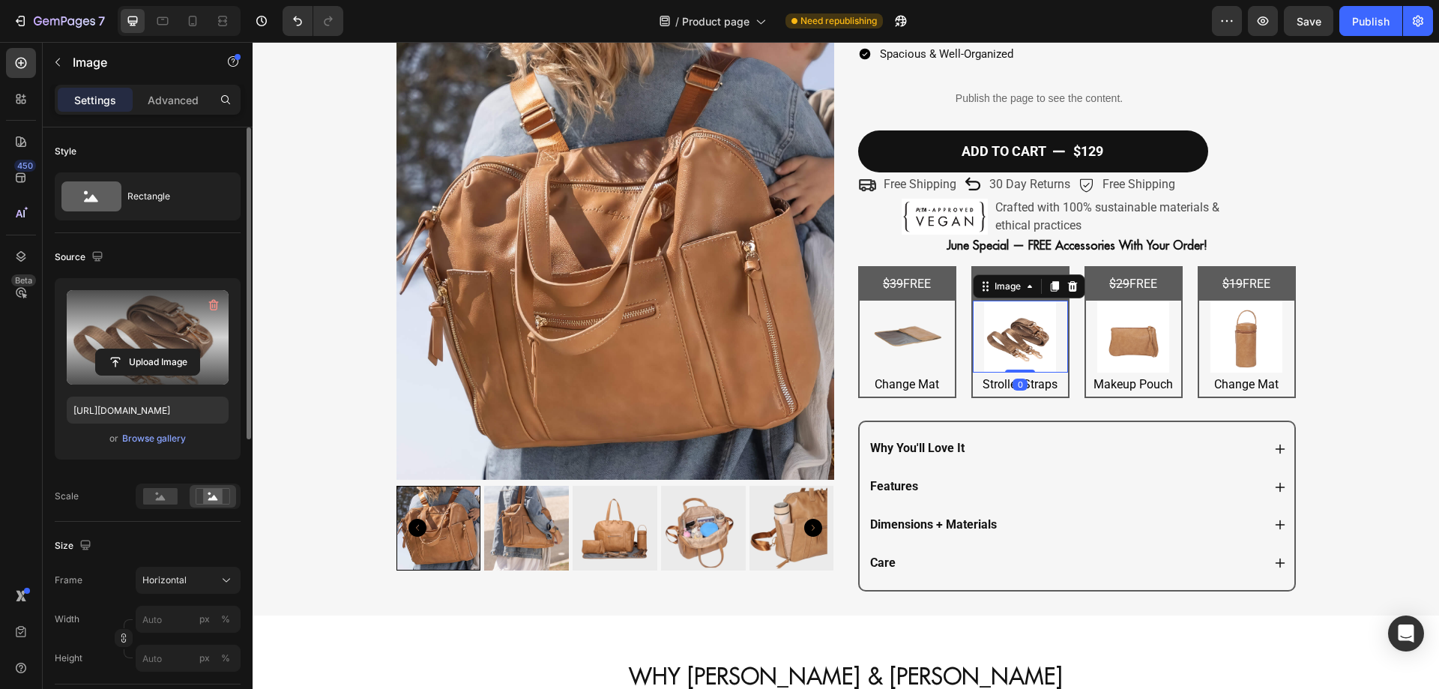
click at [142, 300] on label at bounding box center [148, 337] width 162 height 94
click at [142, 349] on input "file" at bounding box center [147, 361] width 103 height 25
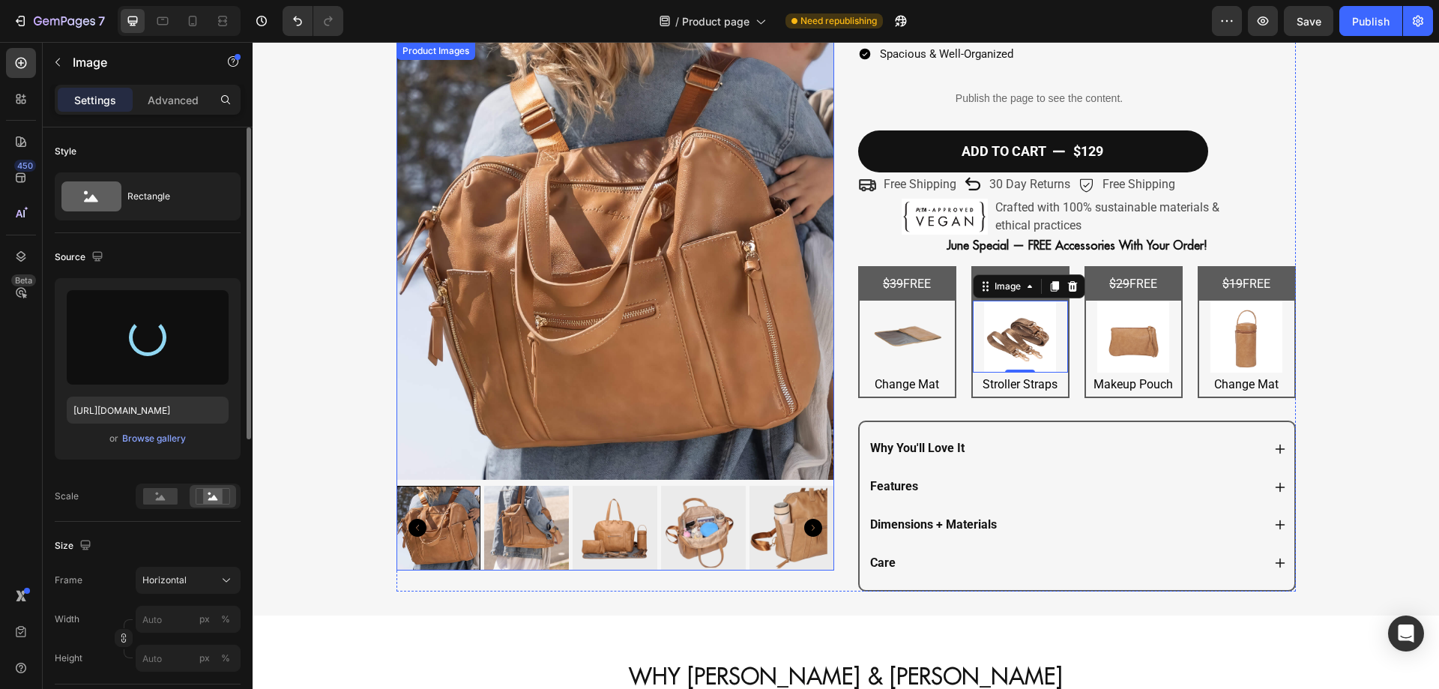
type input "https://cdn.shopify.com/s/files/1/0578/5878/5376/files/gempages_537971182427702…"
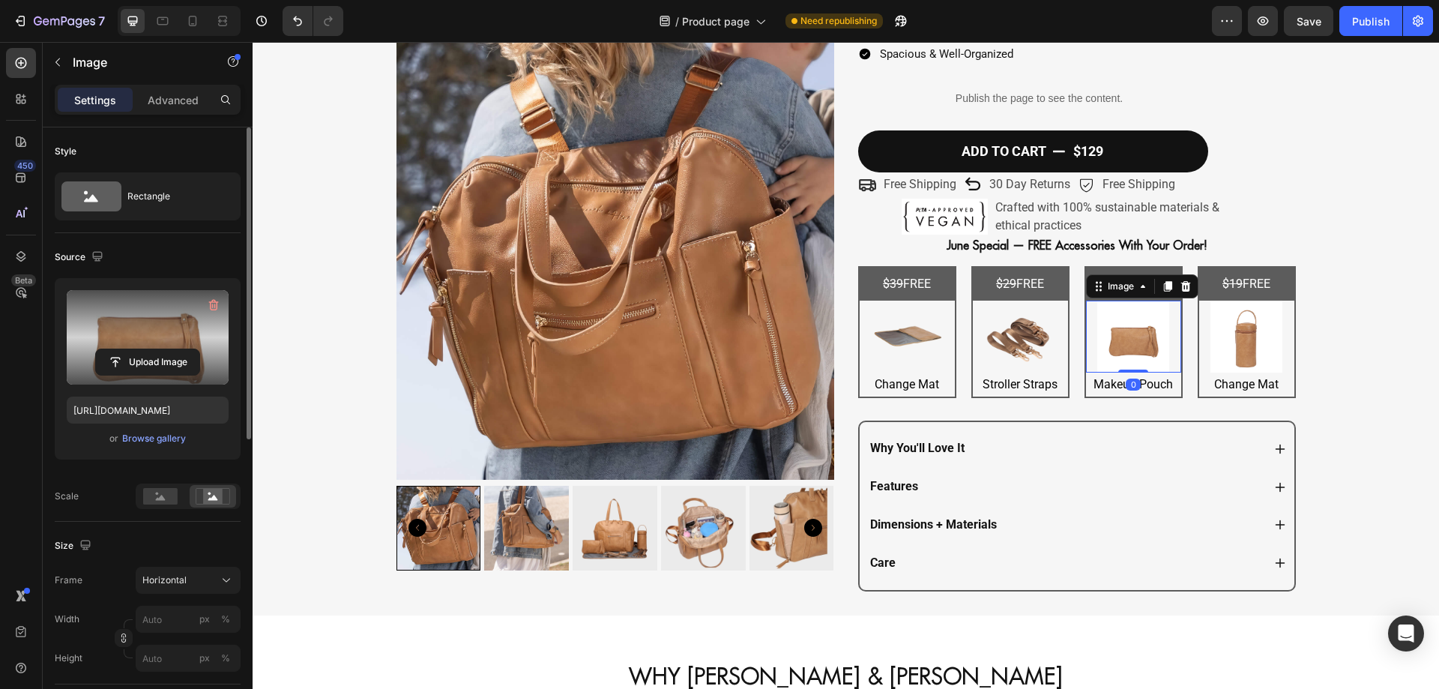
click at [160, 325] on label at bounding box center [148, 337] width 162 height 94
click at [160, 349] on input "file" at bounding box center [147, 361] width 103 height 25
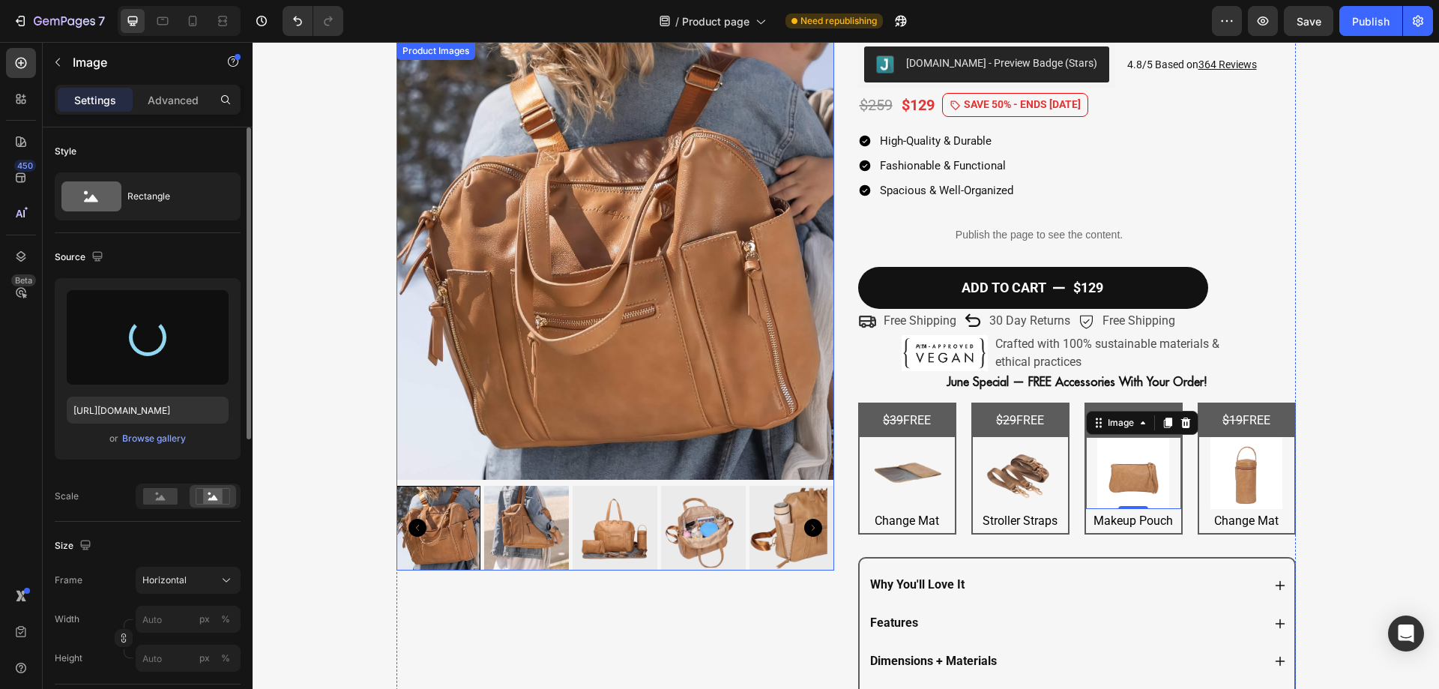
scroll to position [90, 0]
type input "https://cdn.shopify.com/s/files/1/0578/5878/5376/files/gempages_537971182427702…"
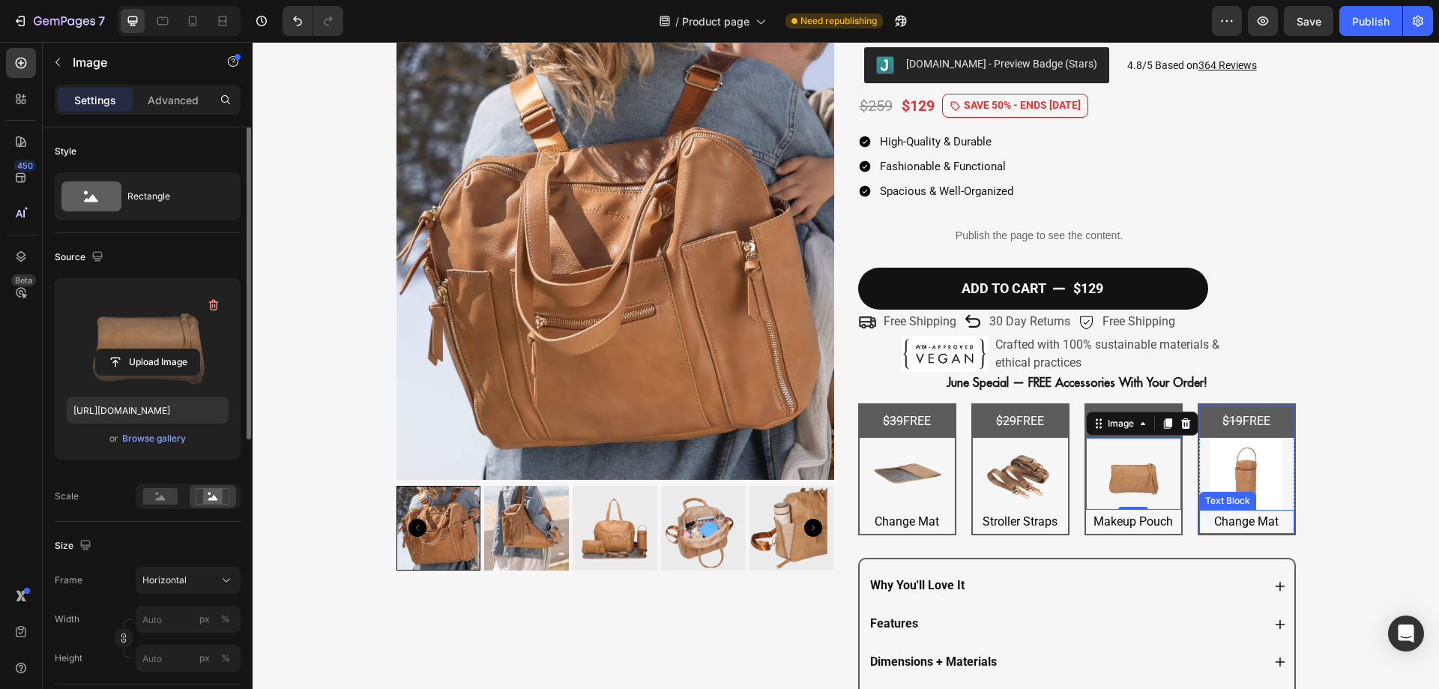
click at [1248, 511] on p "Change Mat" at bounding box center [1246, 522] width 92 height 22
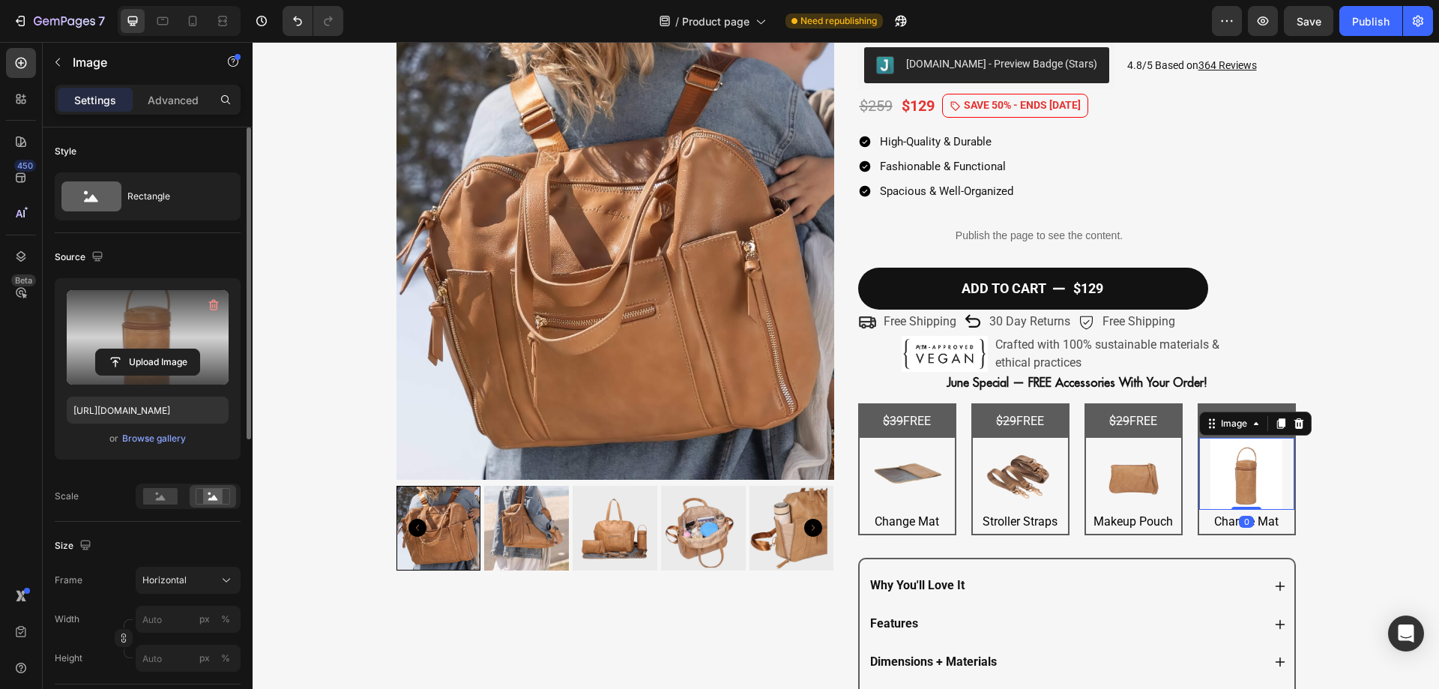
click at [138, 339] on label at bounding box center [148, 337] width 162 height 94
click at [138, 349] on input "file" at bounding box center [147, 361] width 103 height 25
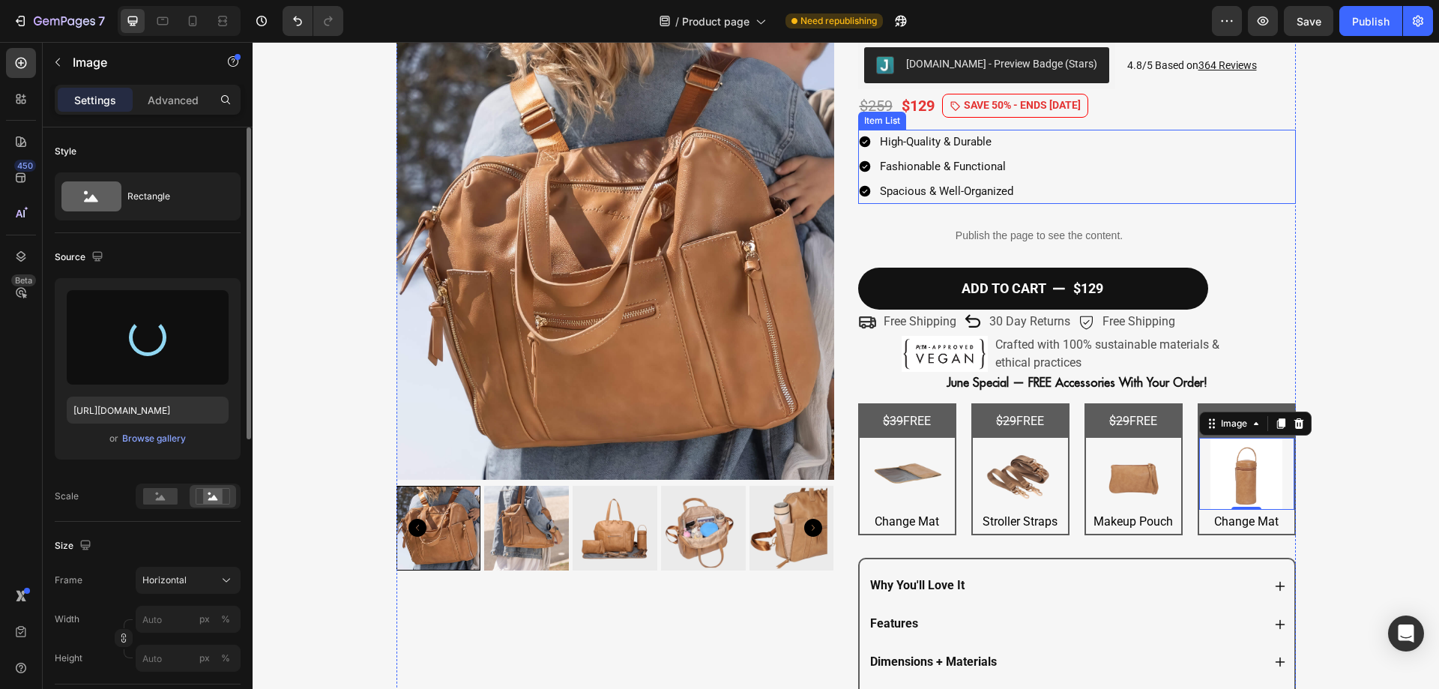
type input "https://cdn.shopify.com/s/files/1/0578/5878/5376/files/gempages_537971182427702…"
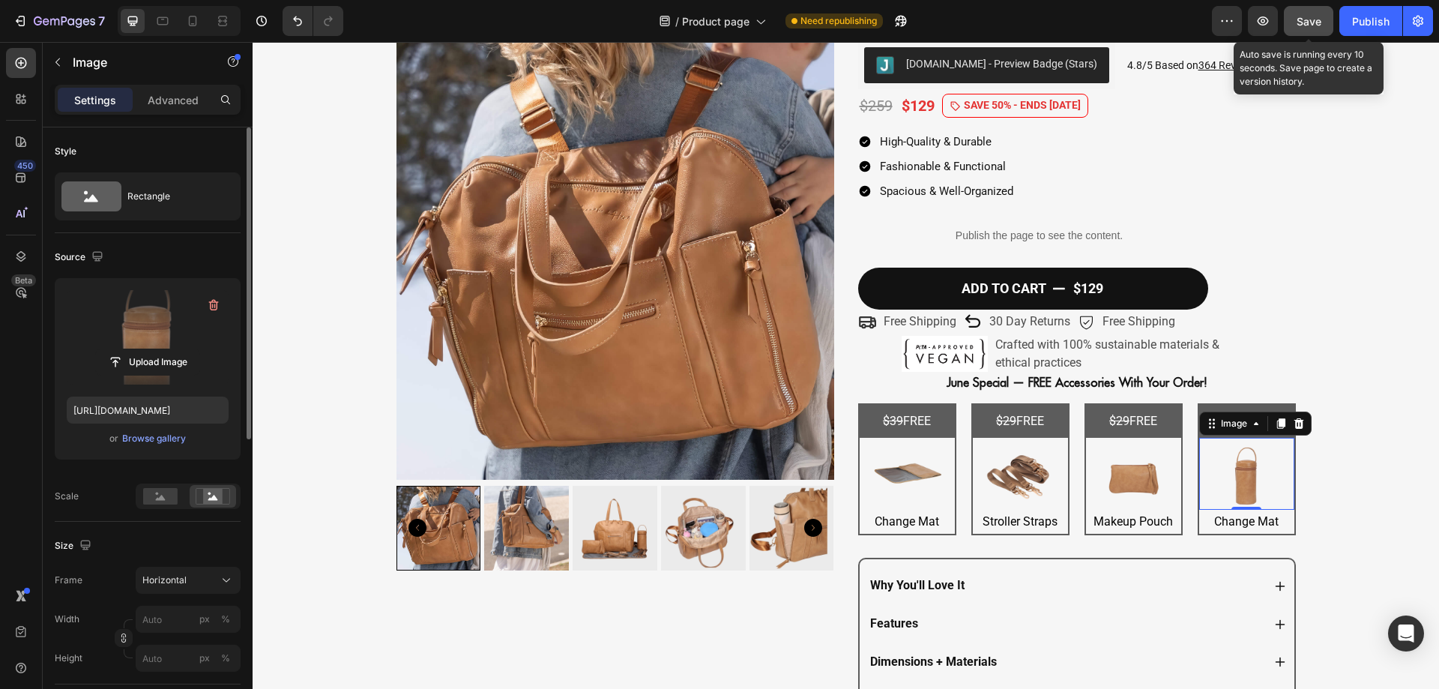
click at [1301, 30] on button "Save" at bounding box center [1307, 21] width 49 height 30
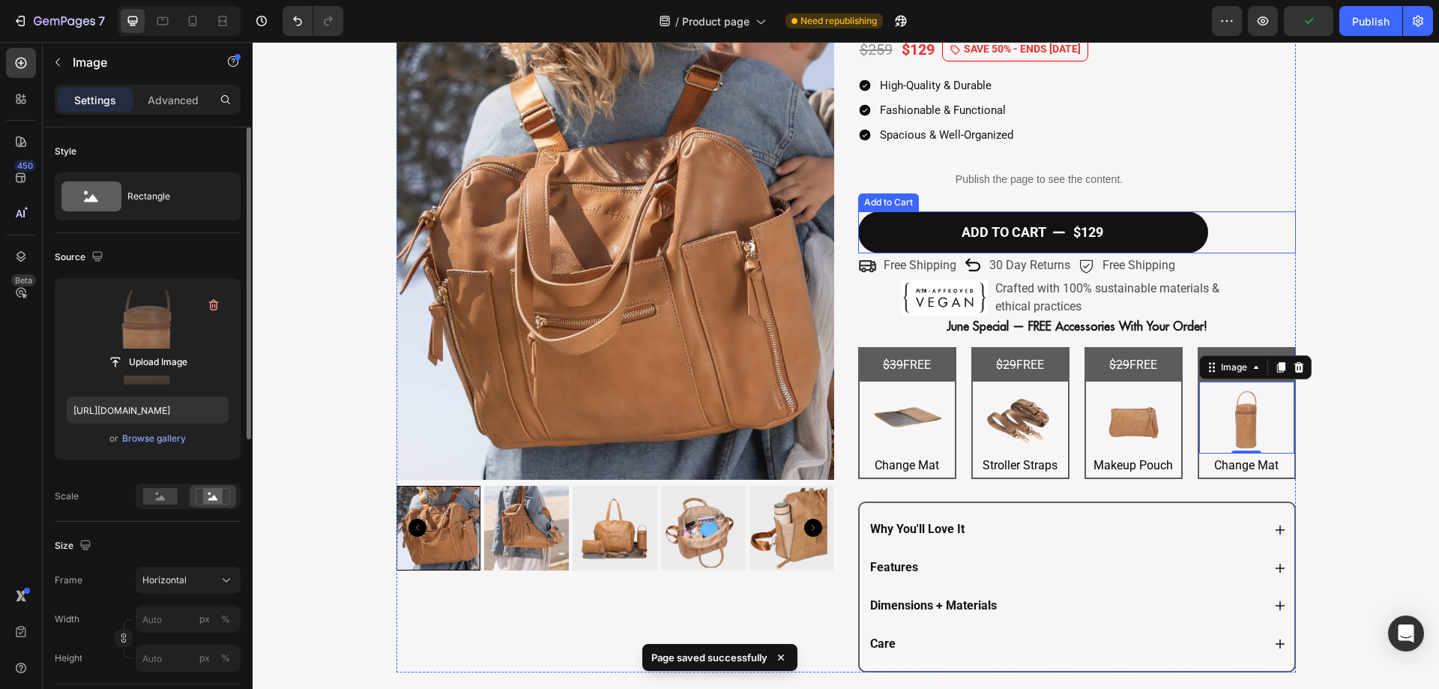
scroll to position [147, 0]
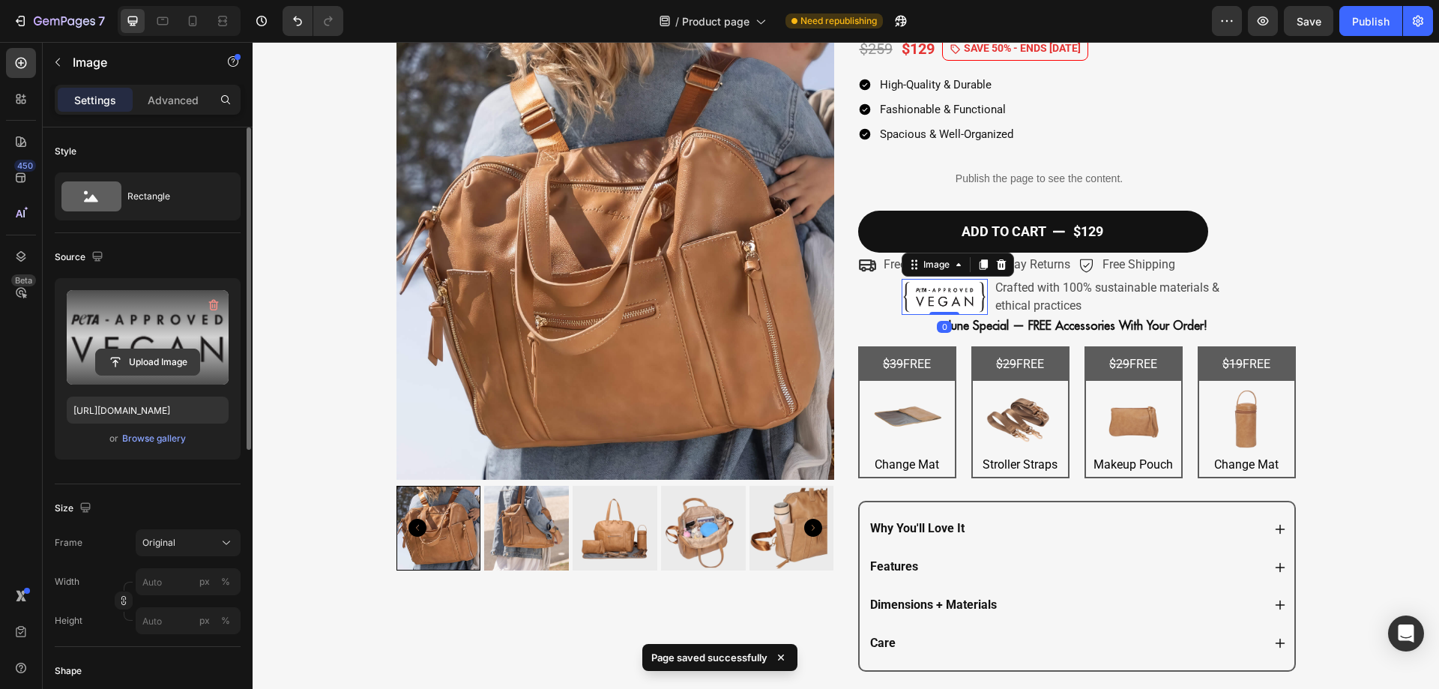
click at [108, 361] on input "file" at bounding box center [147, 361] width 103 height 25
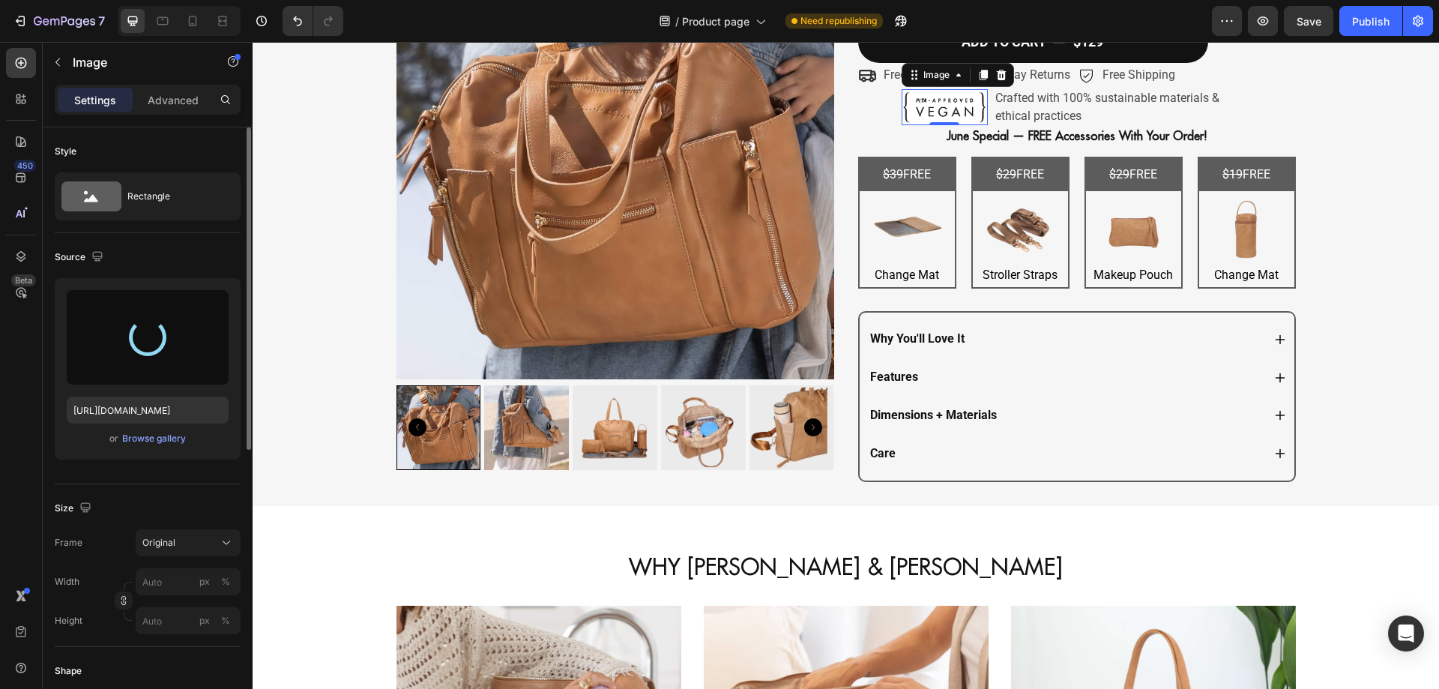
type input "https://cdn.shopify.com/s/files/1/0578/5878/5376/files/gempages_537971182427702…"
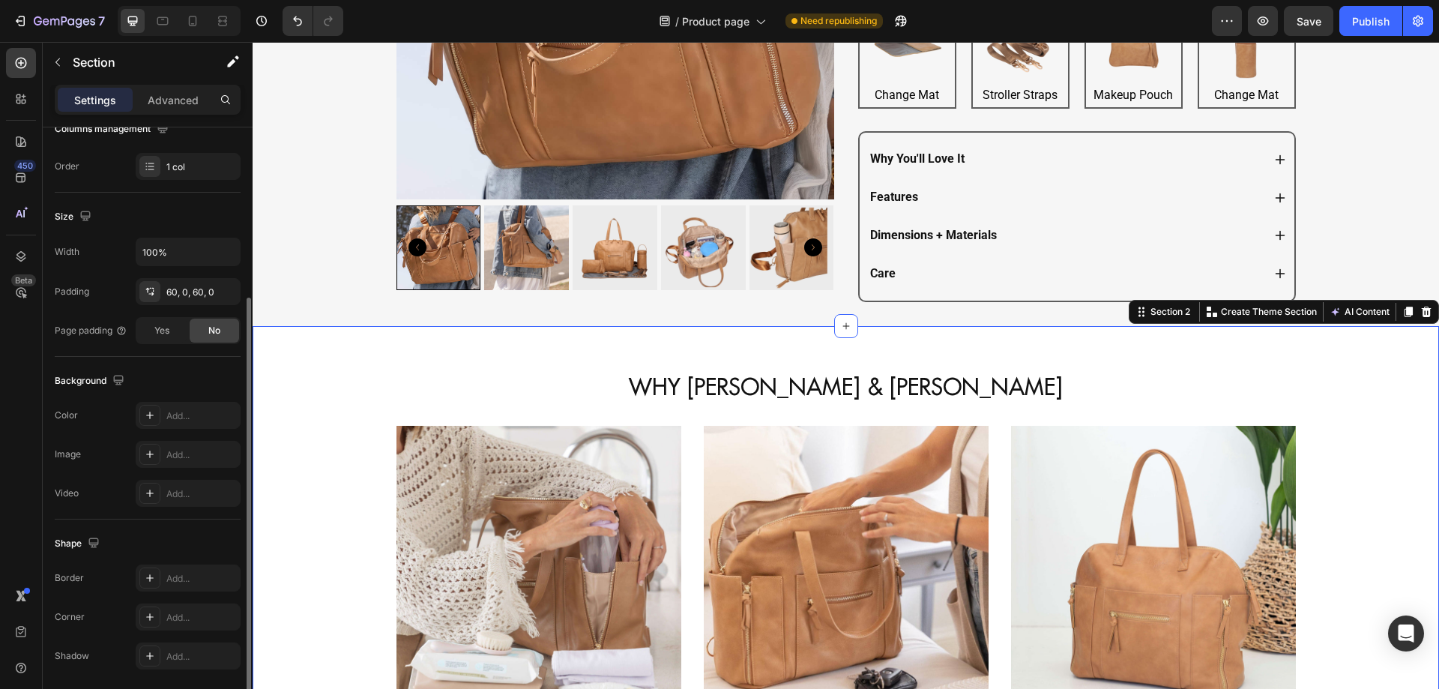
scroll to position [310, 0]
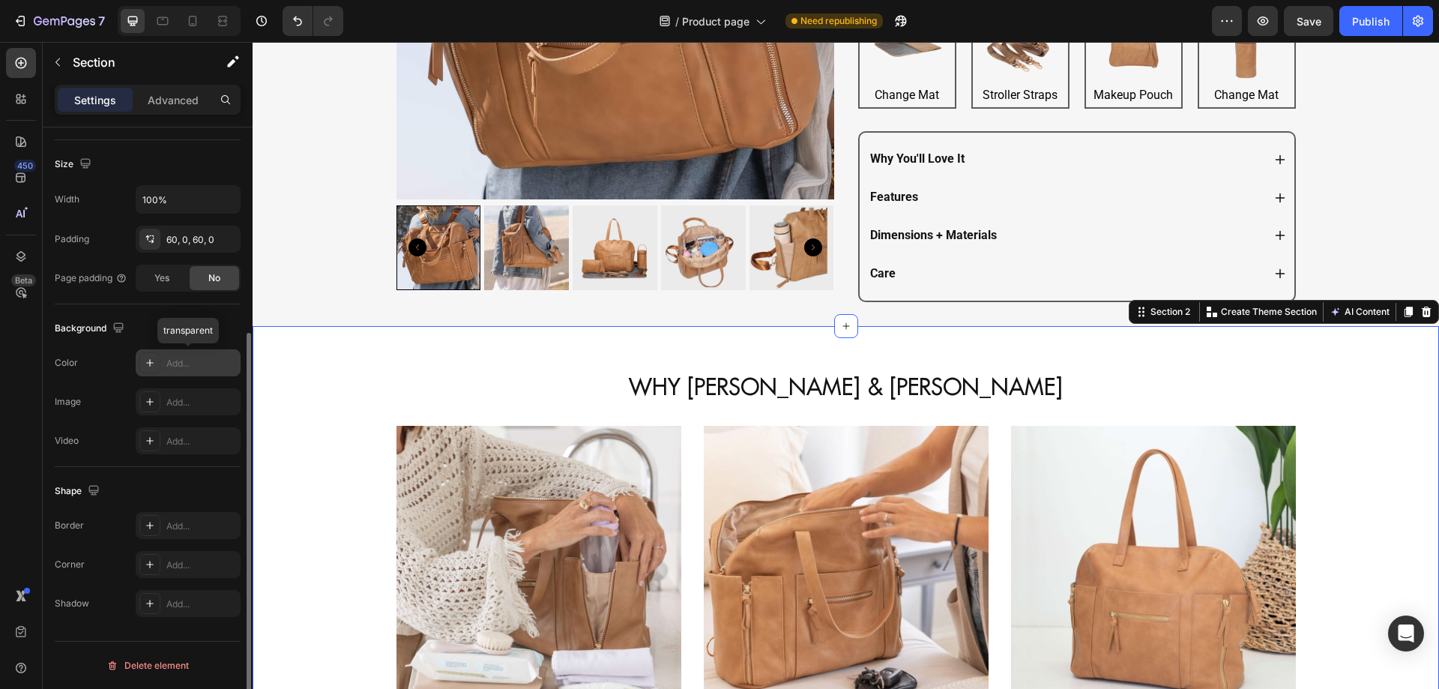
click at [195, 357] on div "Add..." at bounding box center [201, 363] width 70 height 13
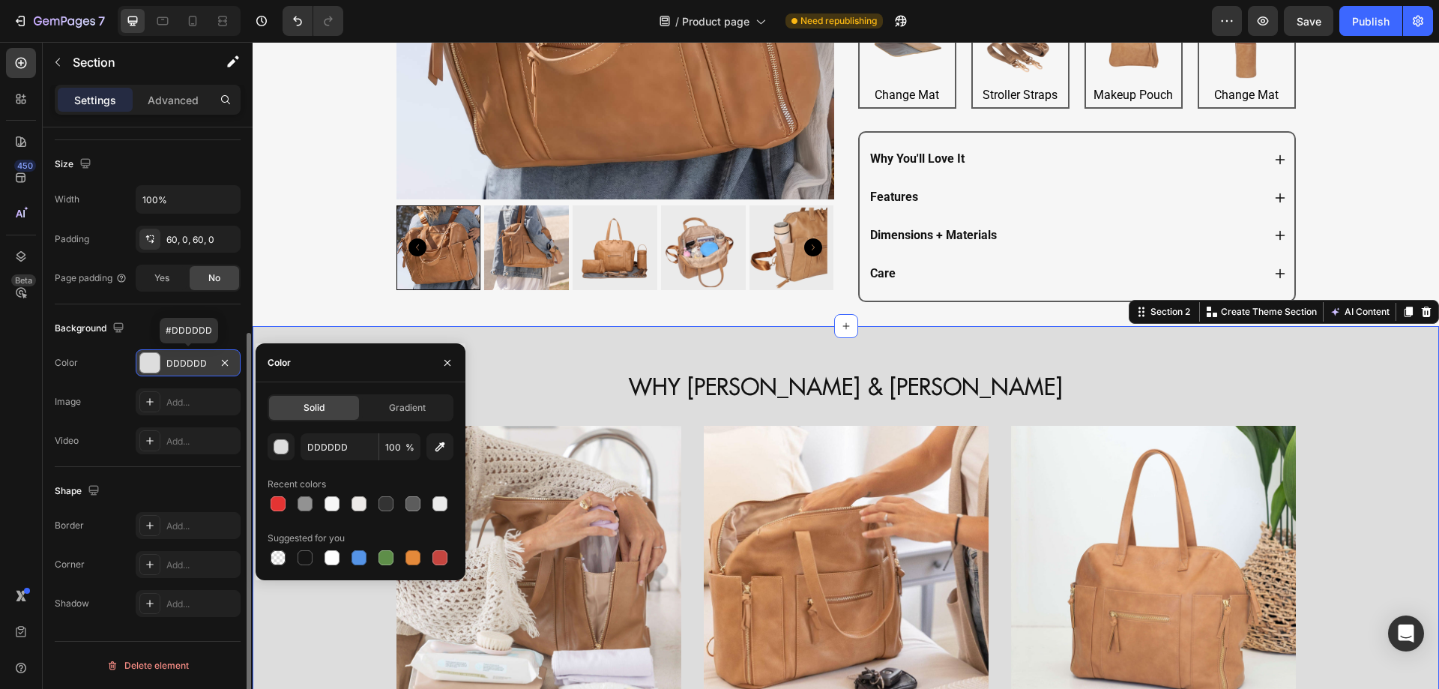
click at [195, 357] on div "DDDDDD" at bounding box center [187, 363] width 43 height 13
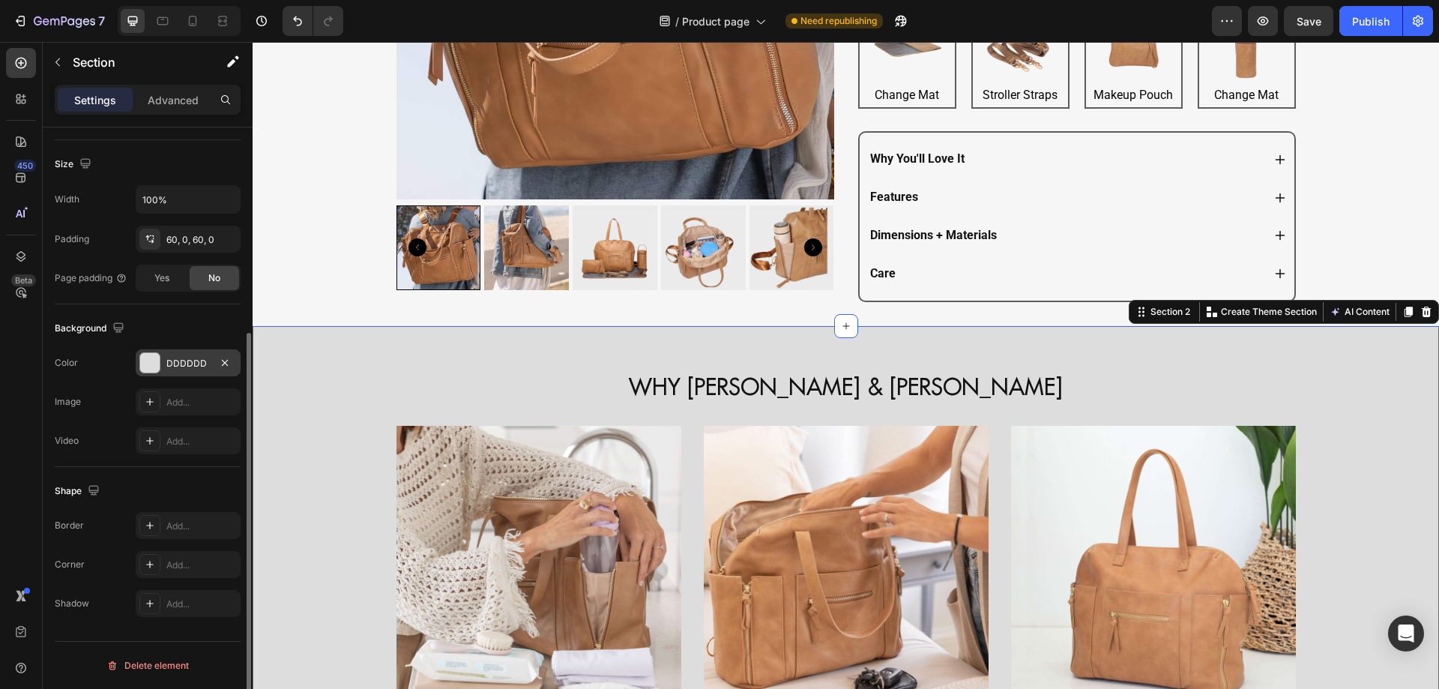
click at [191, 369] on div "DDDDDD" at bounding box center [187, 363] width 43 height 13
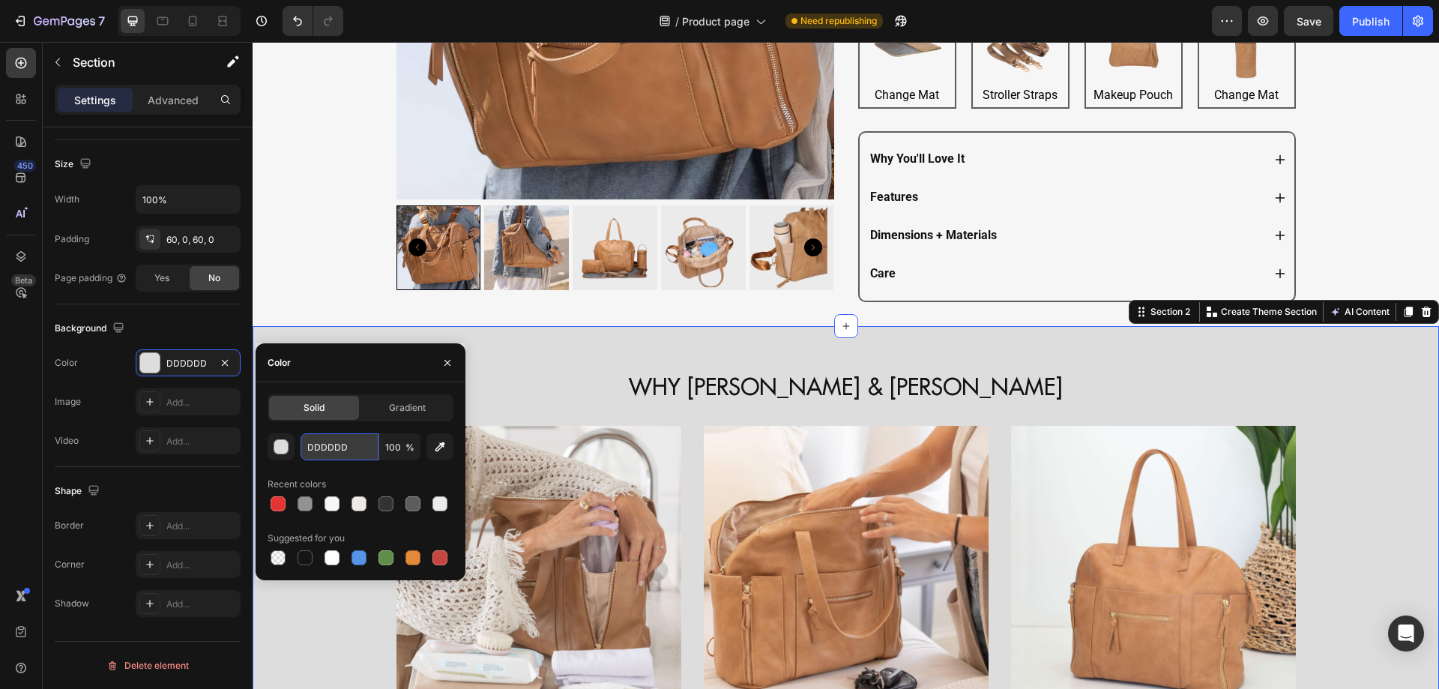
click at [342, 441] on input "DDDDDD" at bounding box center [339, 446] width 78 height 27
paste input "rgb(237, 234, 232)"
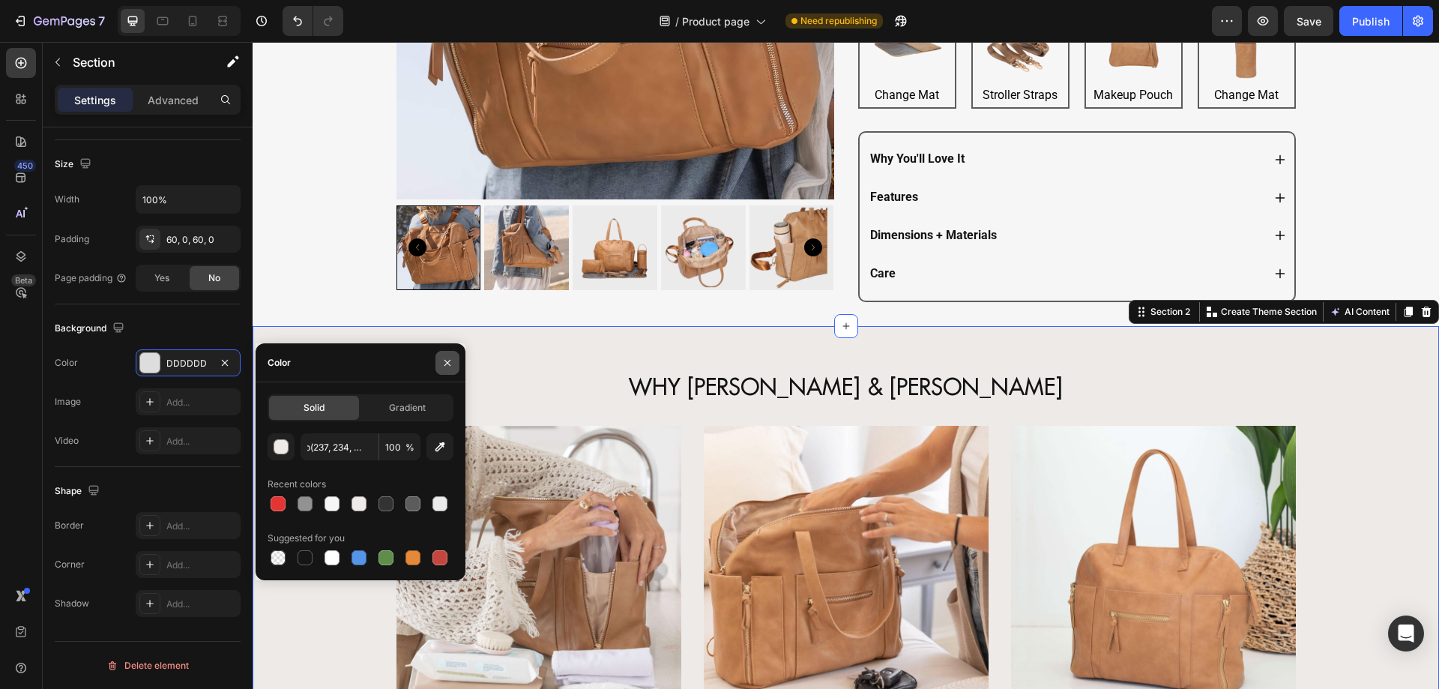
type input "EDEAE8"
click at [438, 363] on button "button" at bounding box center [447, 363] width 24 height 24
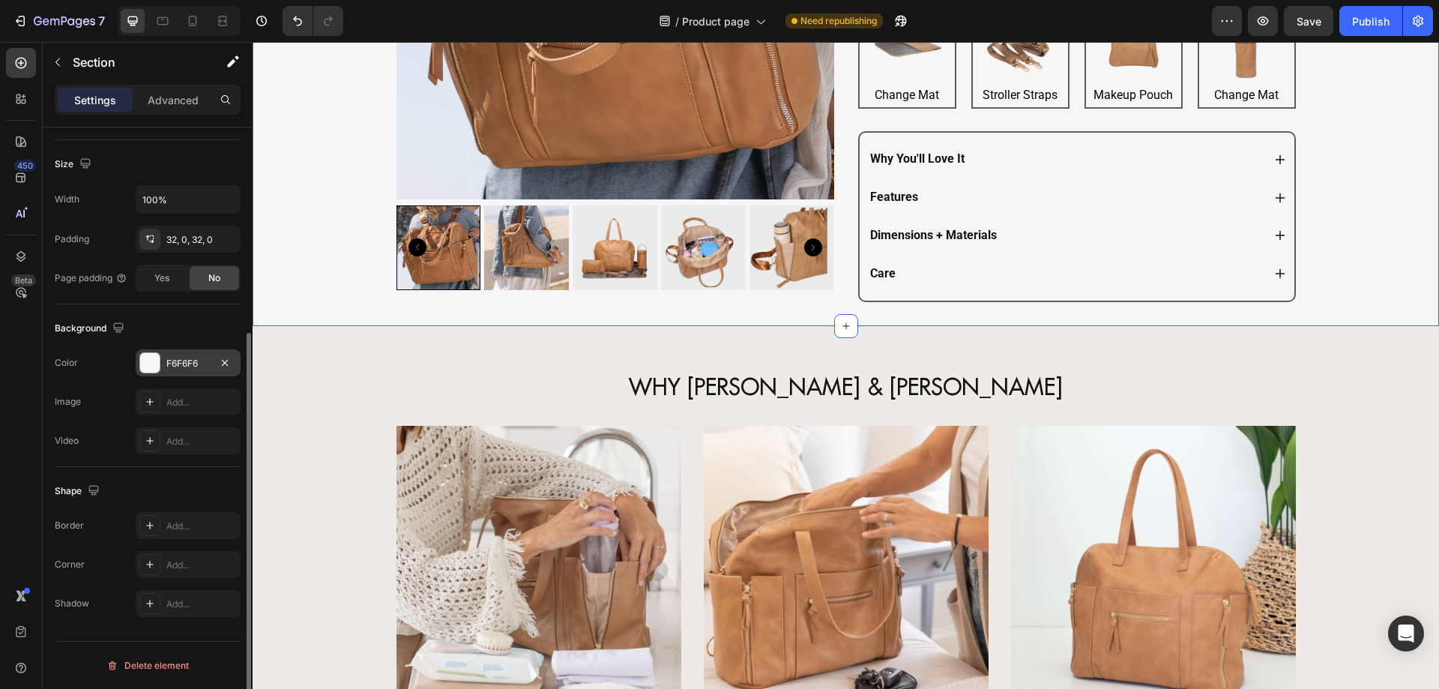
click at [164, 363] on div "F6F6F6" at bounding box center [188, 362] width 105 height 27
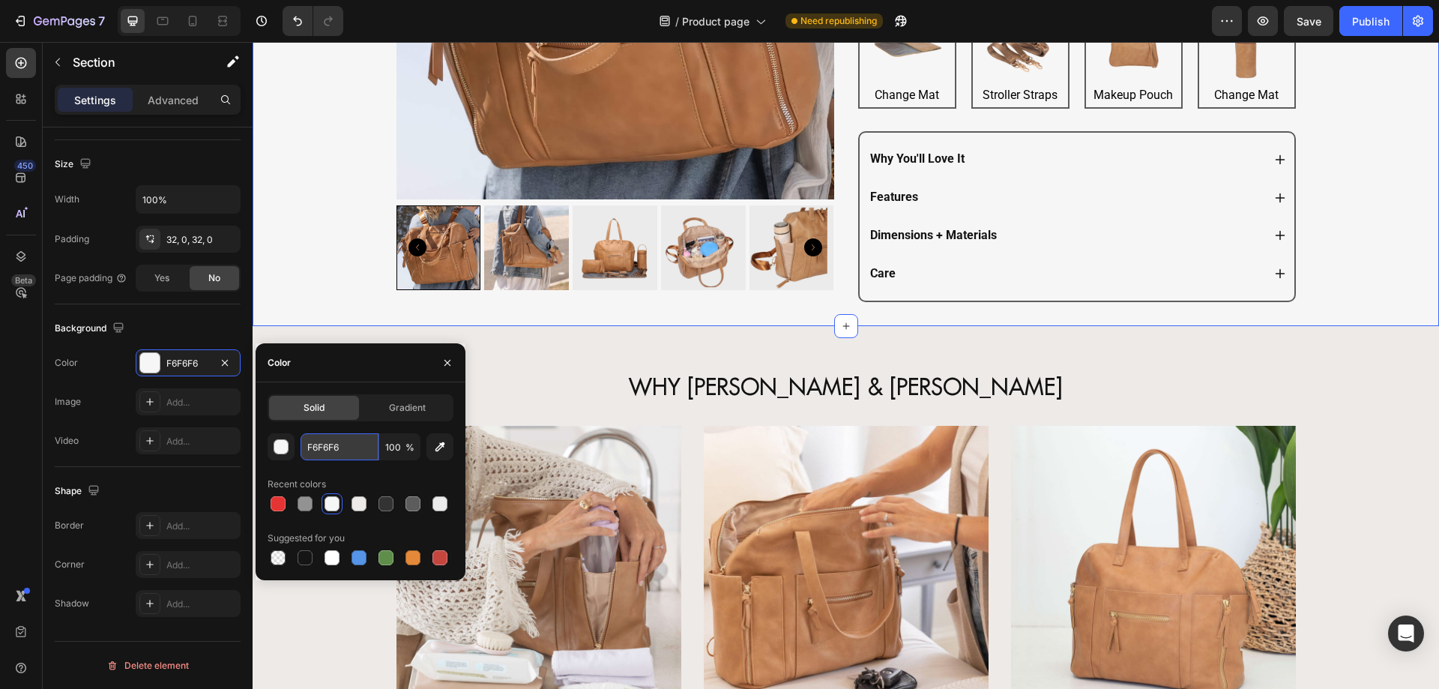
click at [340, 435] on input "F6F6F6" at bounding box center [339, 446] width 78 height 27
click at [454, 362] on button "button" at bounding box center [447, 363] width 24 height 24
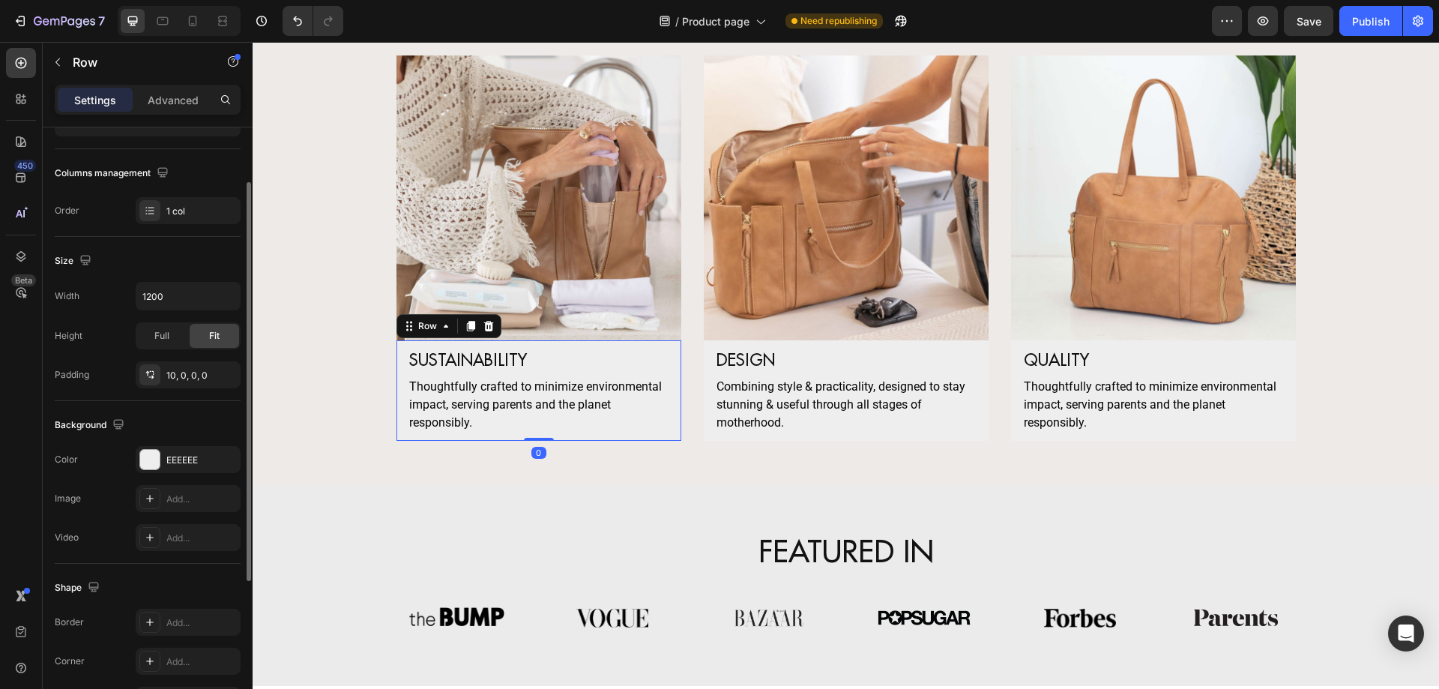
scroll to position [229, 0]
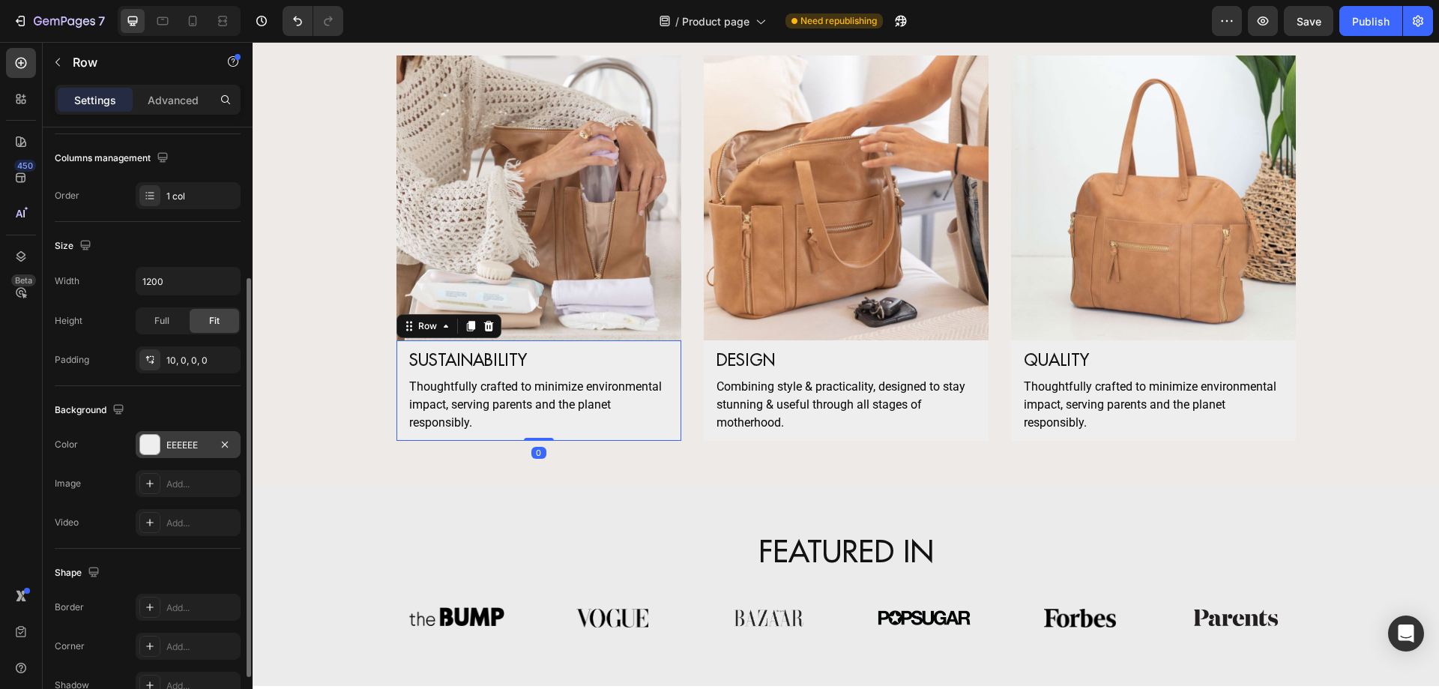
click at [169, 453] on div "EEEEEE" at bounding box center [188, 444] width 105 height 27
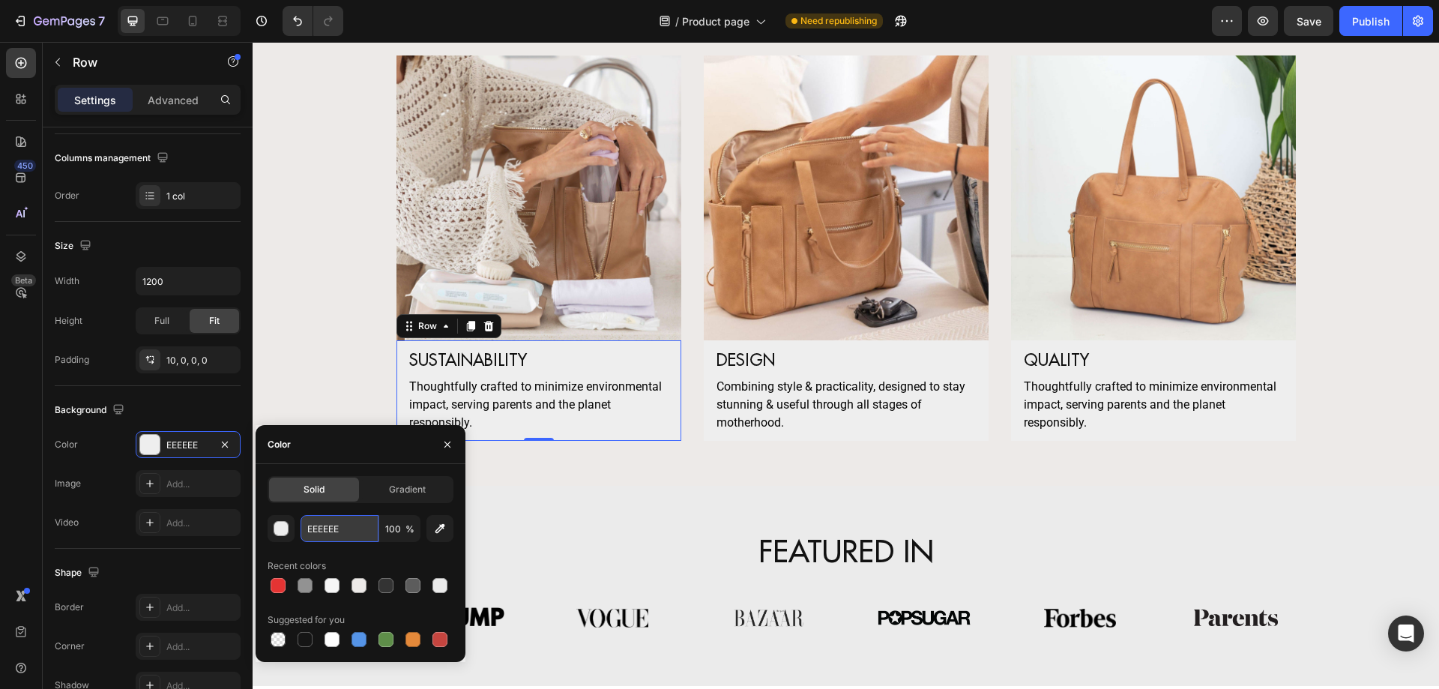
click at [324, 523] on input "EEEEEE" at bounding box center [339, 528] width 78 height 27
paste input "F6F6F6"
type input "F6F6F6"
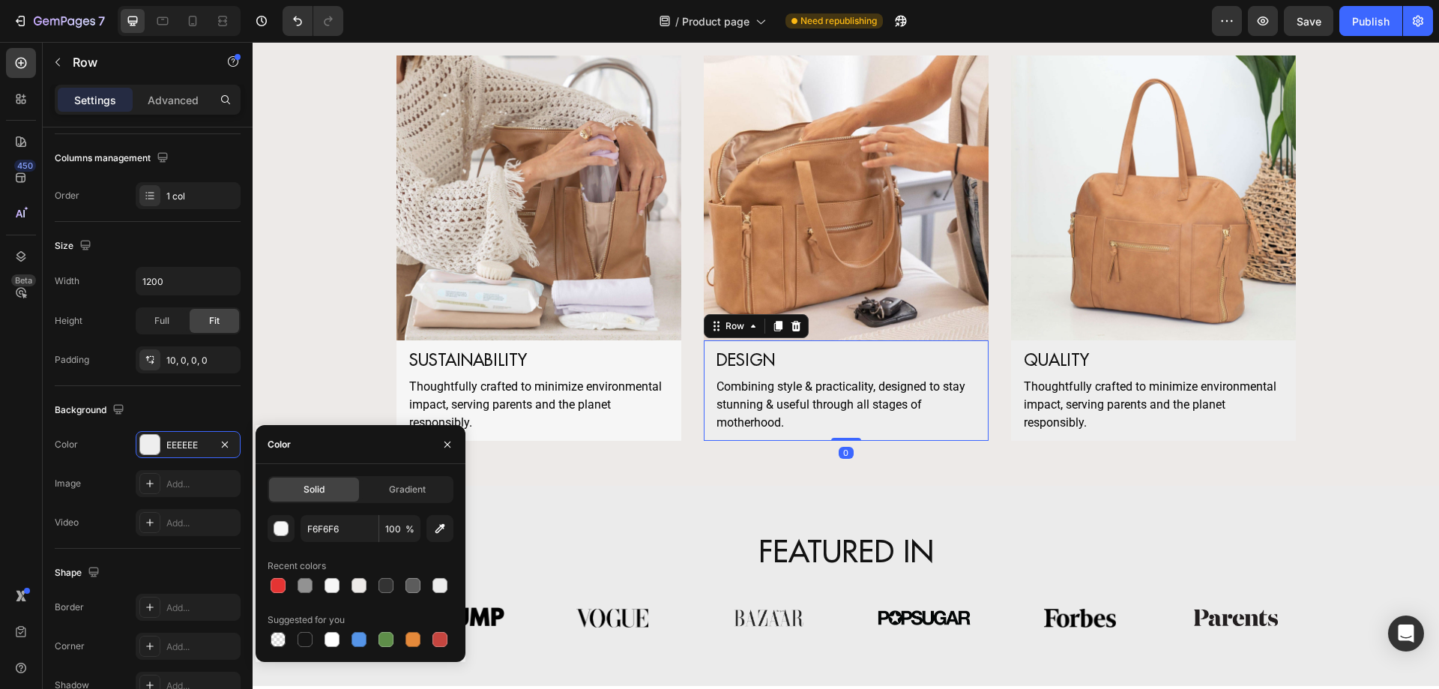
click at [726, 436] on div "DESIGN Heading Combining style & practicality, designed to stay stunning & usef…" at bounding box center [846, 395] width 285 height 94
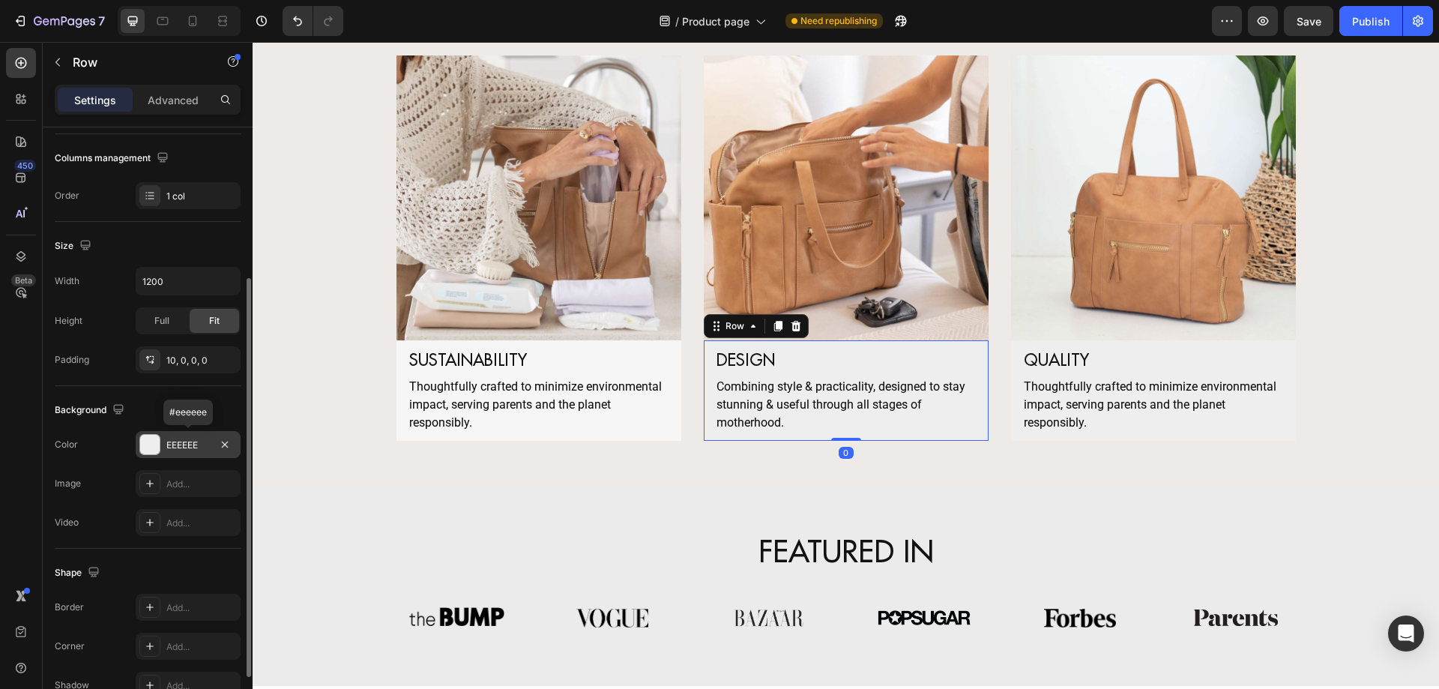
click at [183, 455] on div "EEEEEE" at bounding box center [188, 444] width 105 height 27
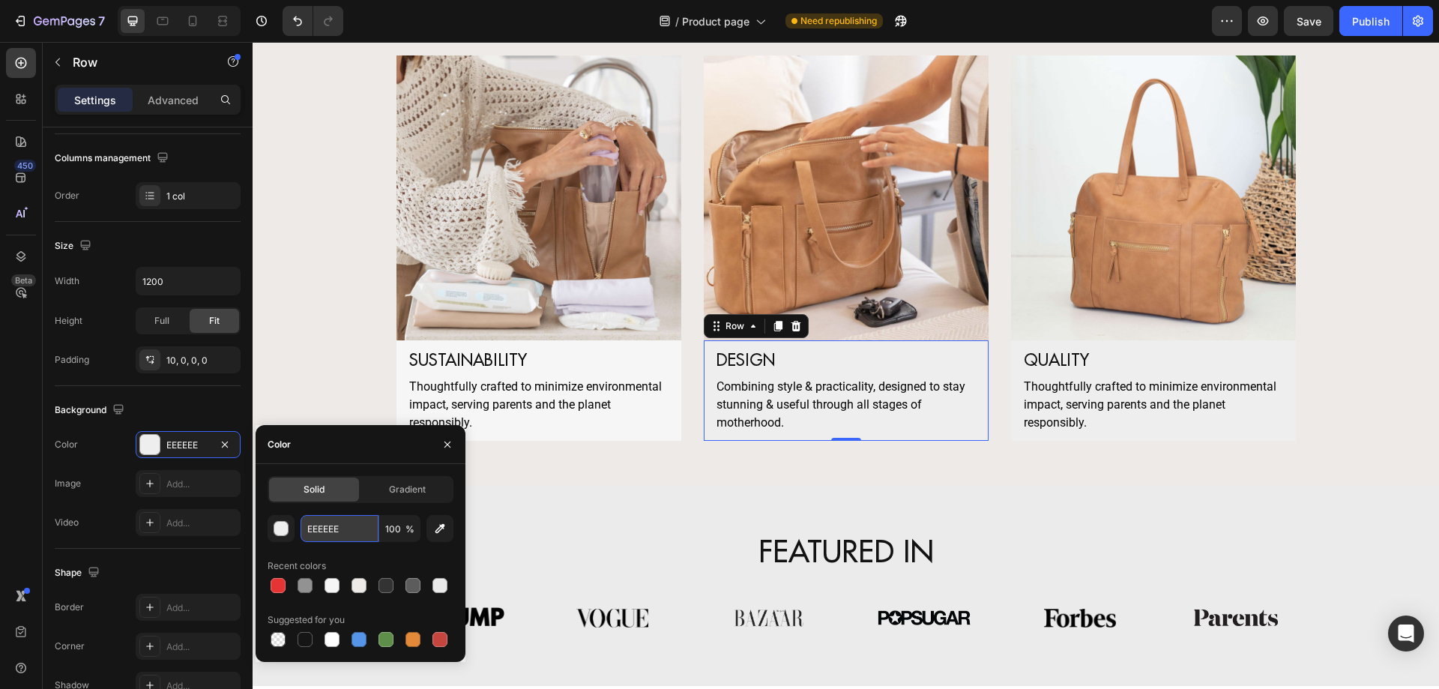
click at [353, 518] on input "EEEEEE" at bounding box center [339, 528] width 78 height 27
paste input "F6F6F6"
type input "F6F6F6"
click at [447, 445] on icon "button" at bounding box center [447, 444] width 6 height 6
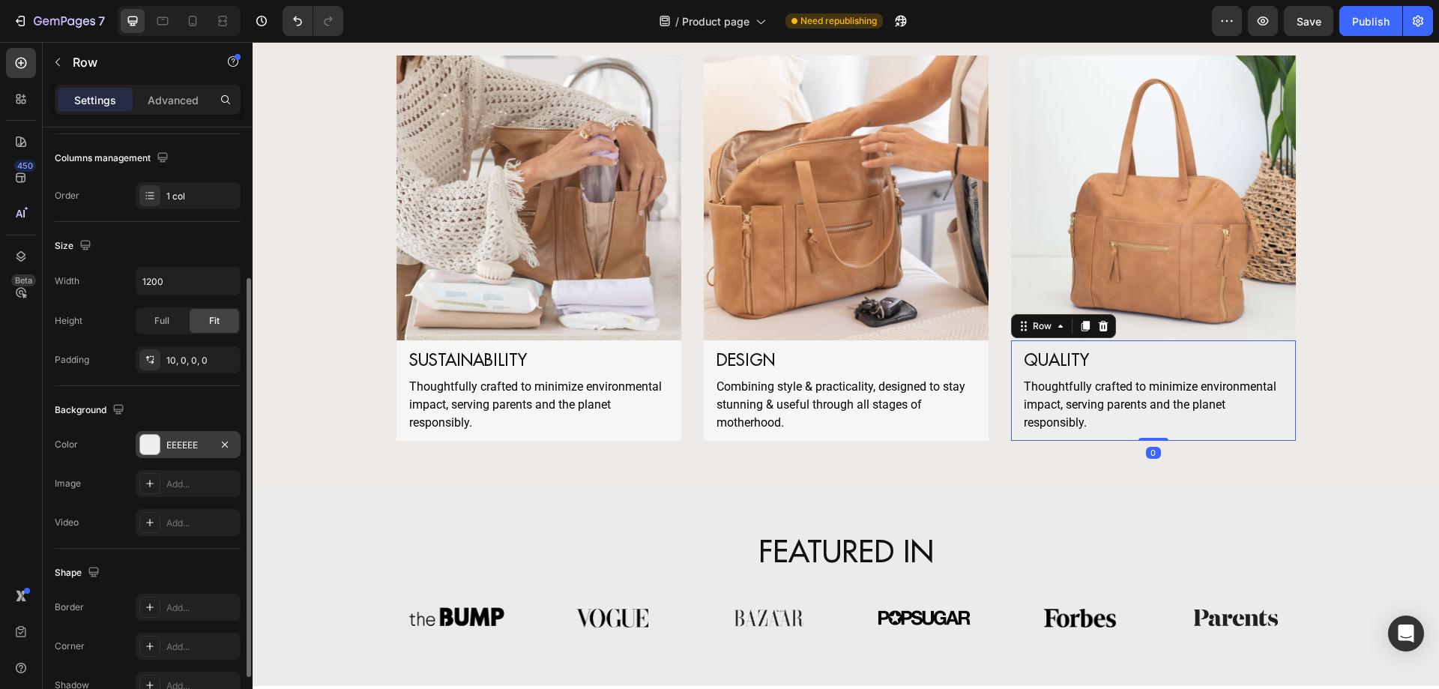
click at [172, 452] on div "EEEEEE" at bounding box center [188, 444] width 105 height 27
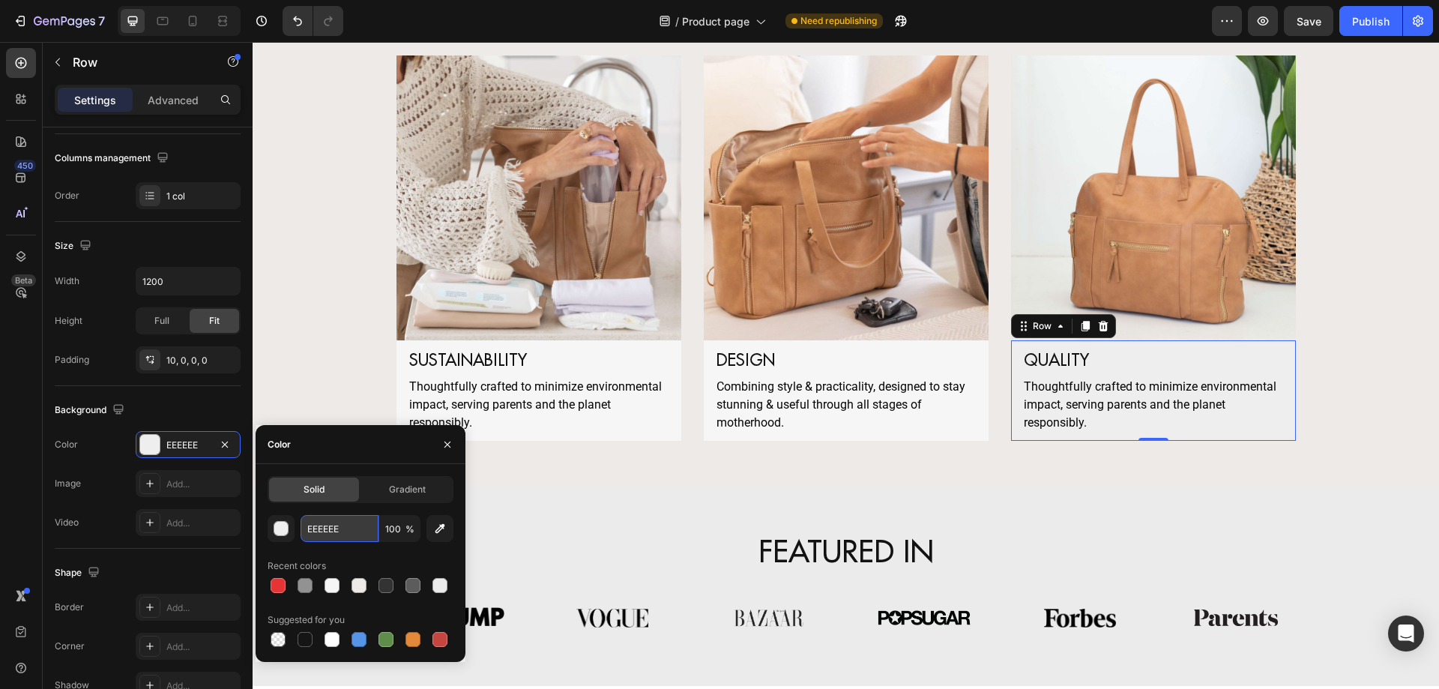
click at [363, 539] on input "EEEEEE" at bounding box center [339, 528] width 78 height 27
paste input "F6F6F6"
type input "F6F6F6"
click at [438, 455] on button "button" at bounding box center [447, 444] width 24 height 24
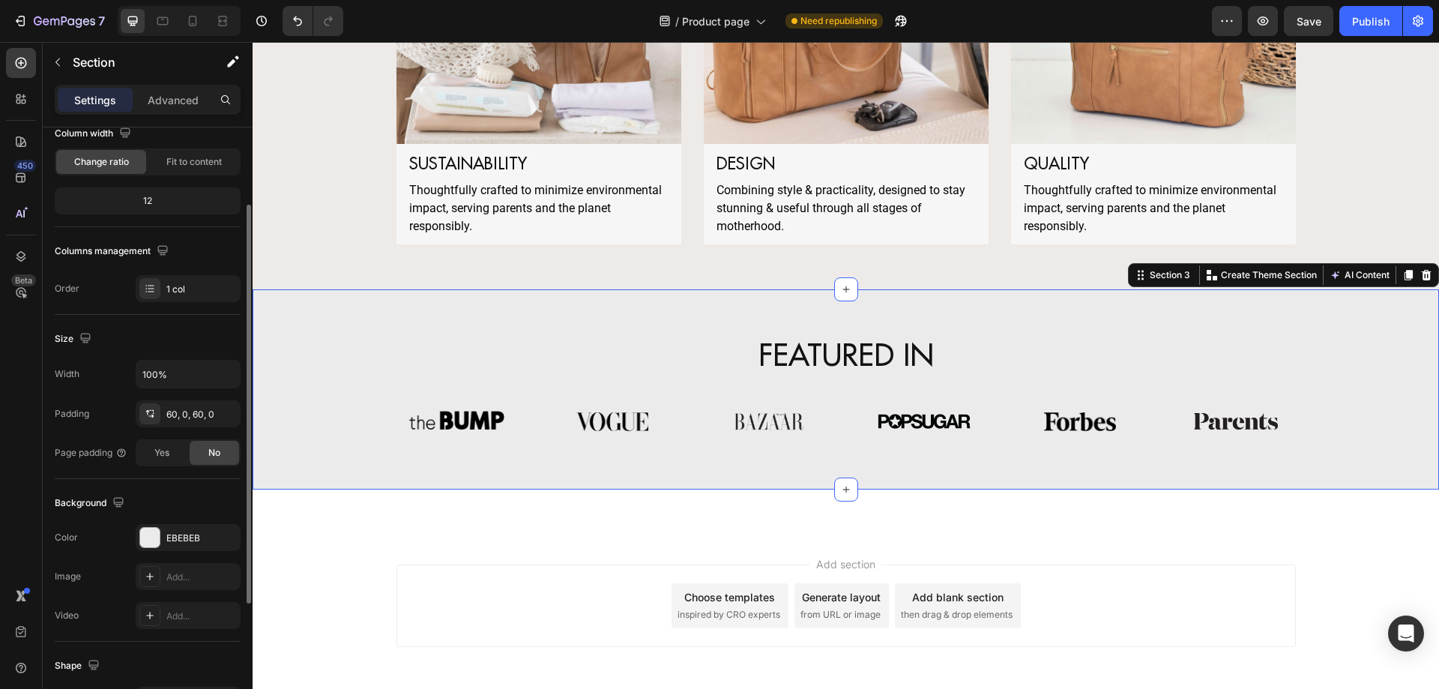
scroll to position [127, 0]
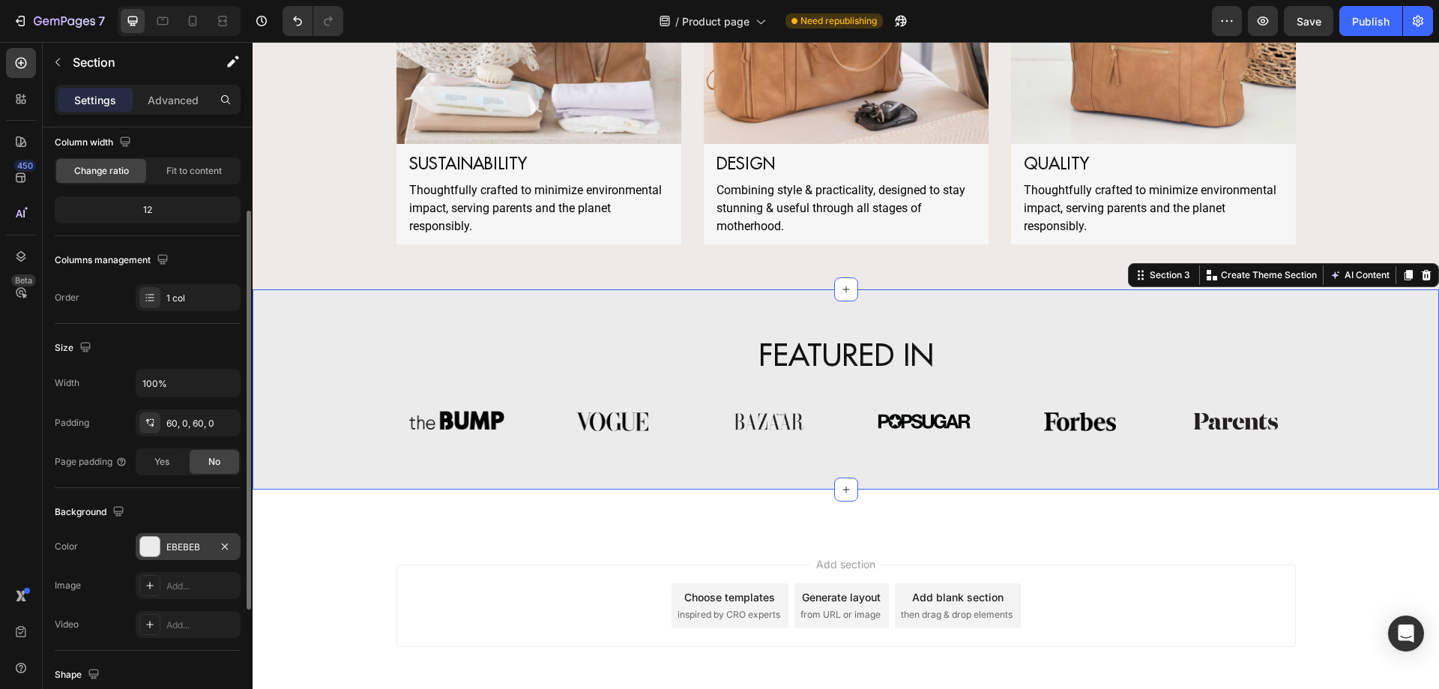
click at [189, 549] on div "EBEBEB" at bounding box center [187, 546] width 43 height 13
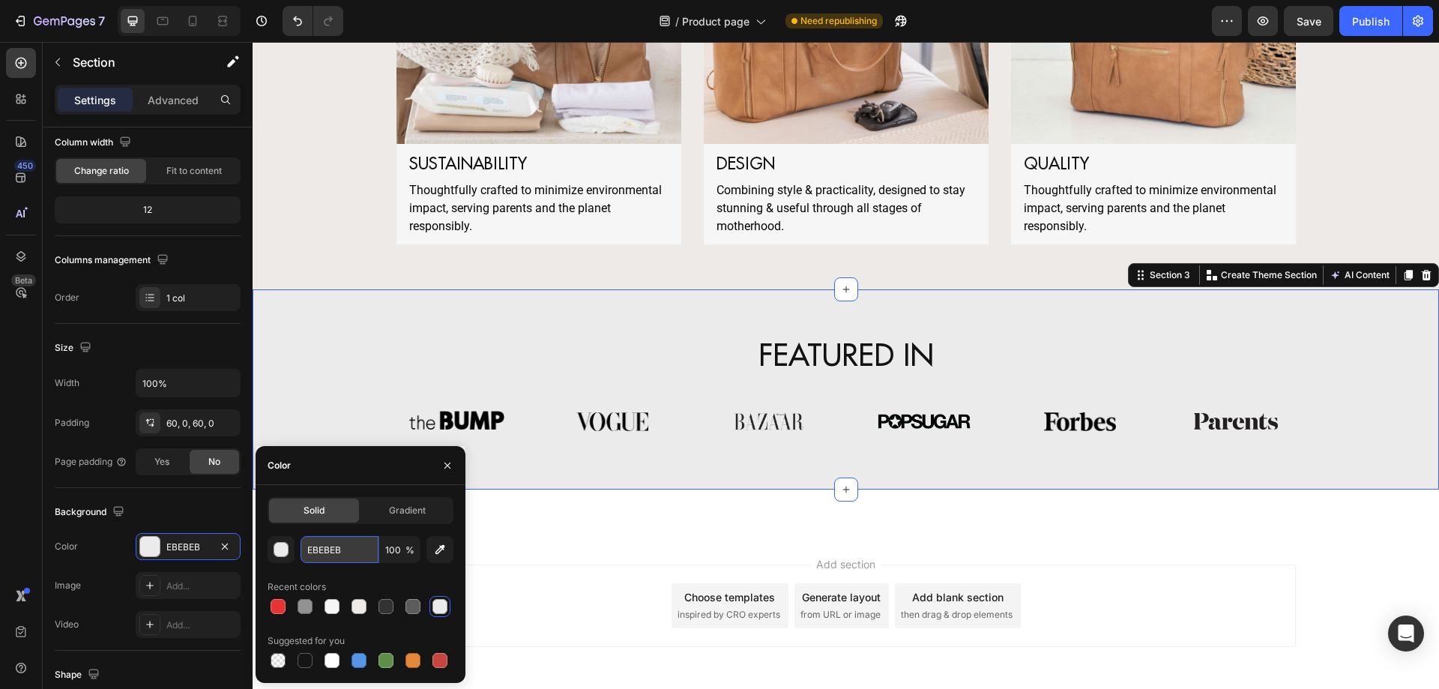
click at [331, 547] on input "EBEBEB" at bounding box center [339, 549] width 78 height 27
paste input "F6F6F6"
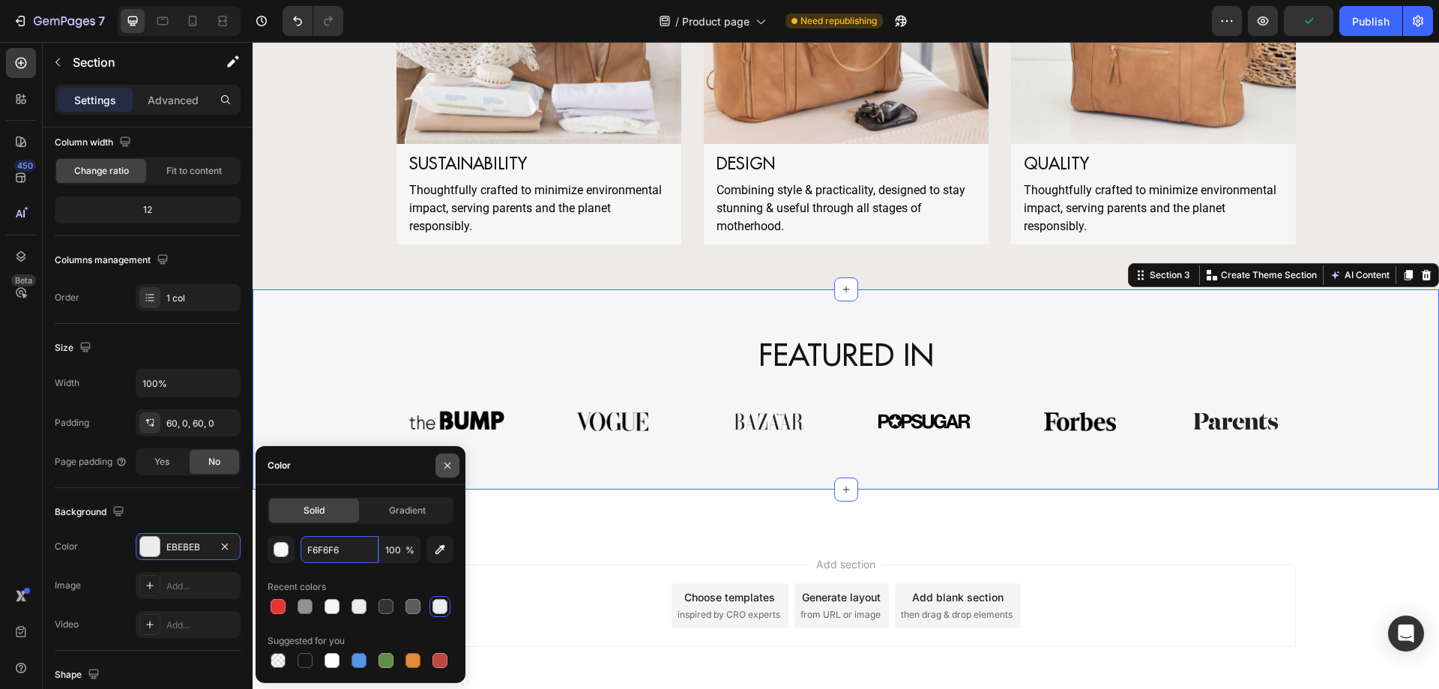
type input "F6F6F6"
click at [445, 464] on icon "button" at bounding box center [447, 465] width 12 height 12
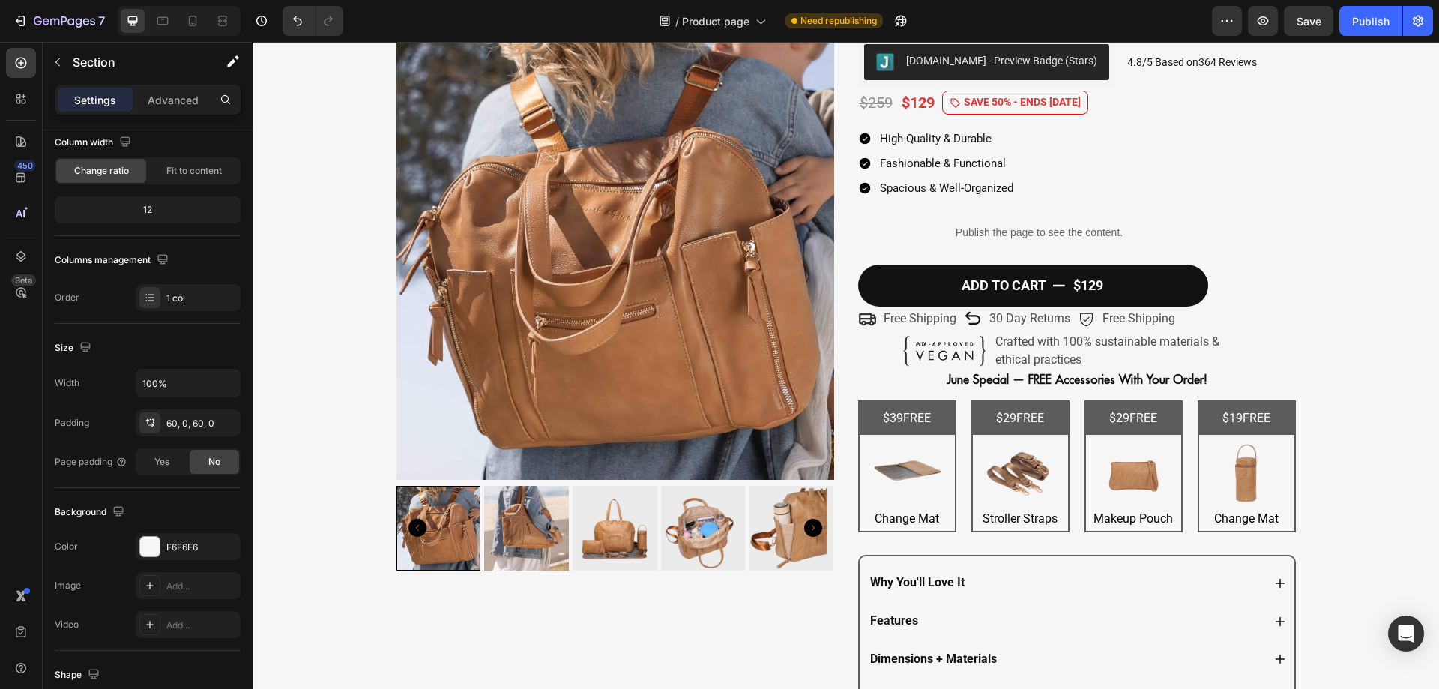
scroll to position [0, 0]
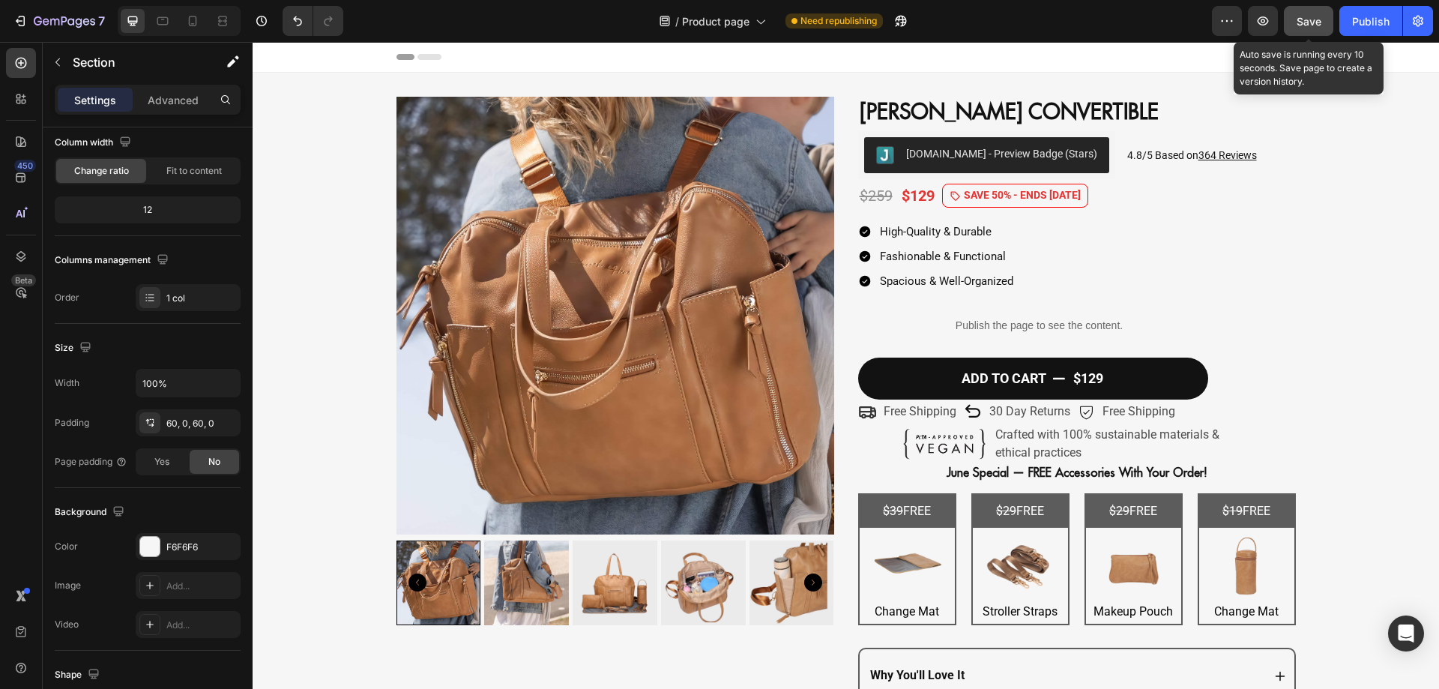
click at [1309, 22] on span "Save" at bounding box center [1308, 21] width 25 height 13
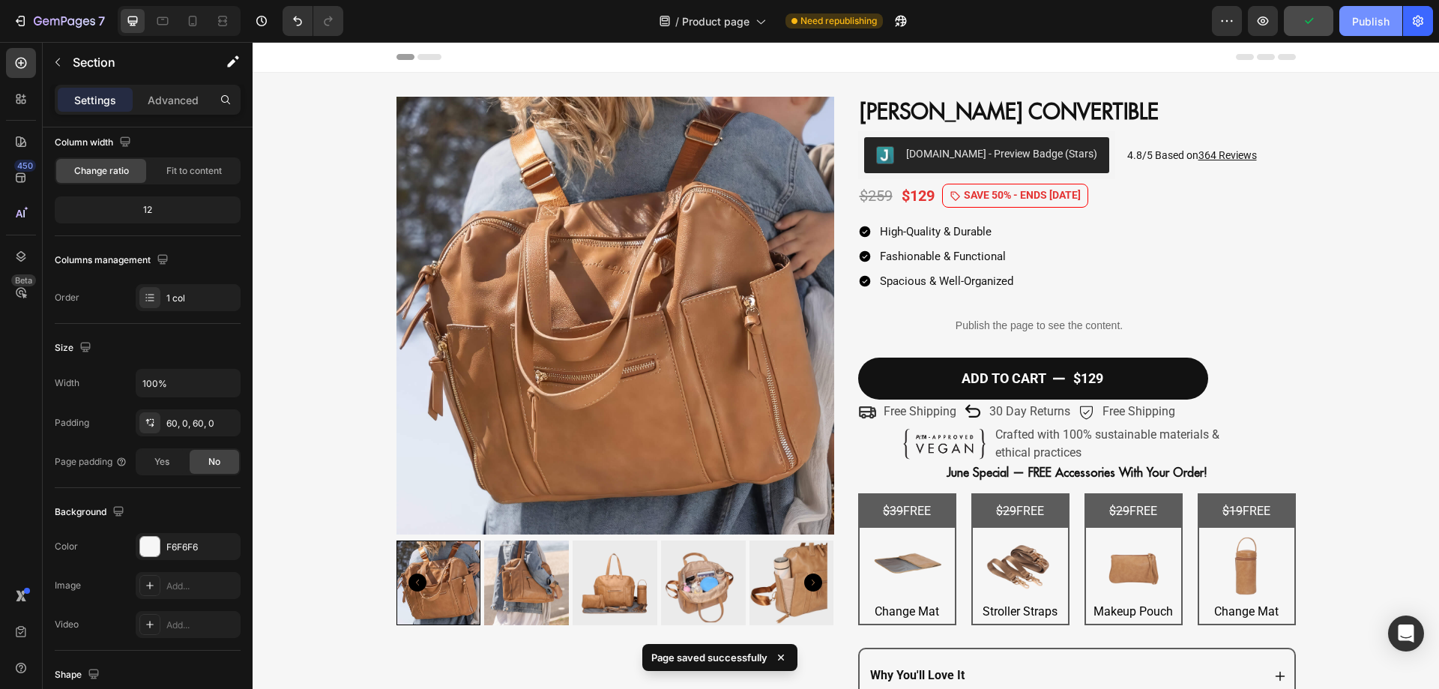
click at [1345, 29] on button "Publish" at bounding box center [1370, 21] width 63 height 30
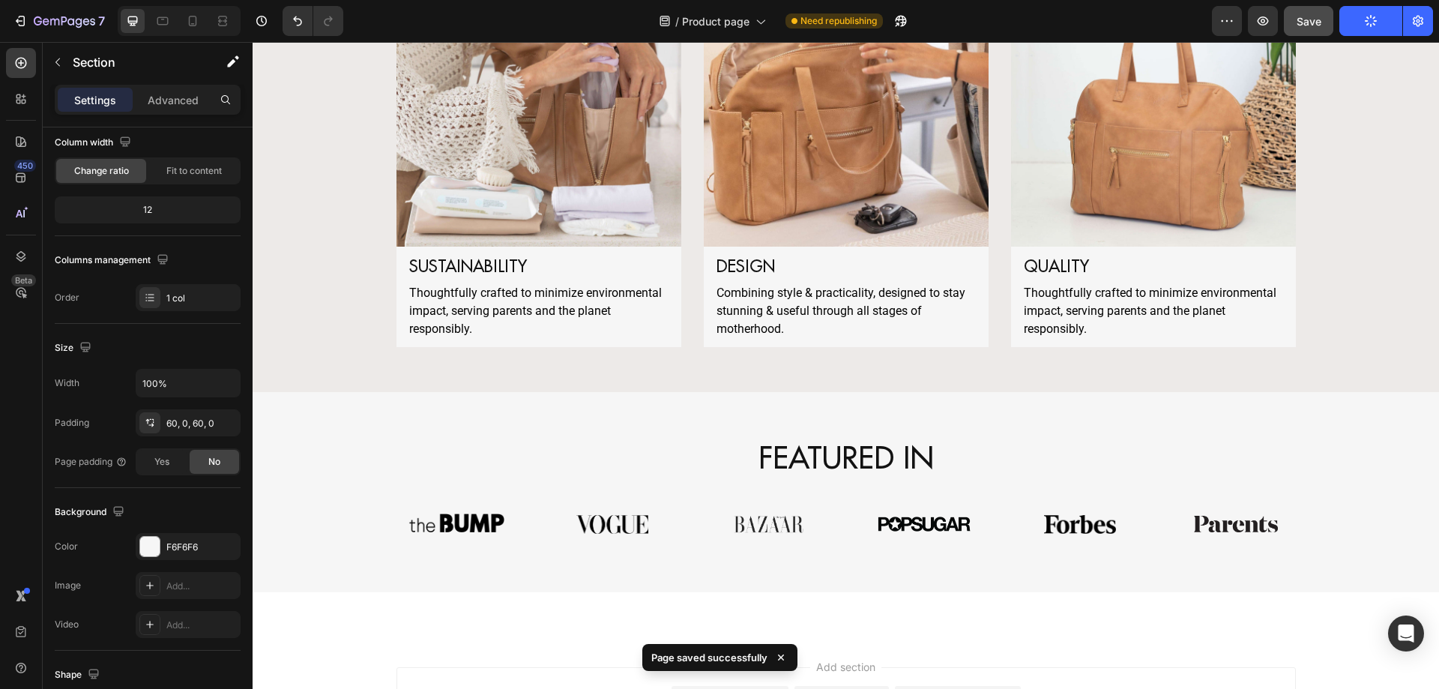
scroll to position [1144, 0]
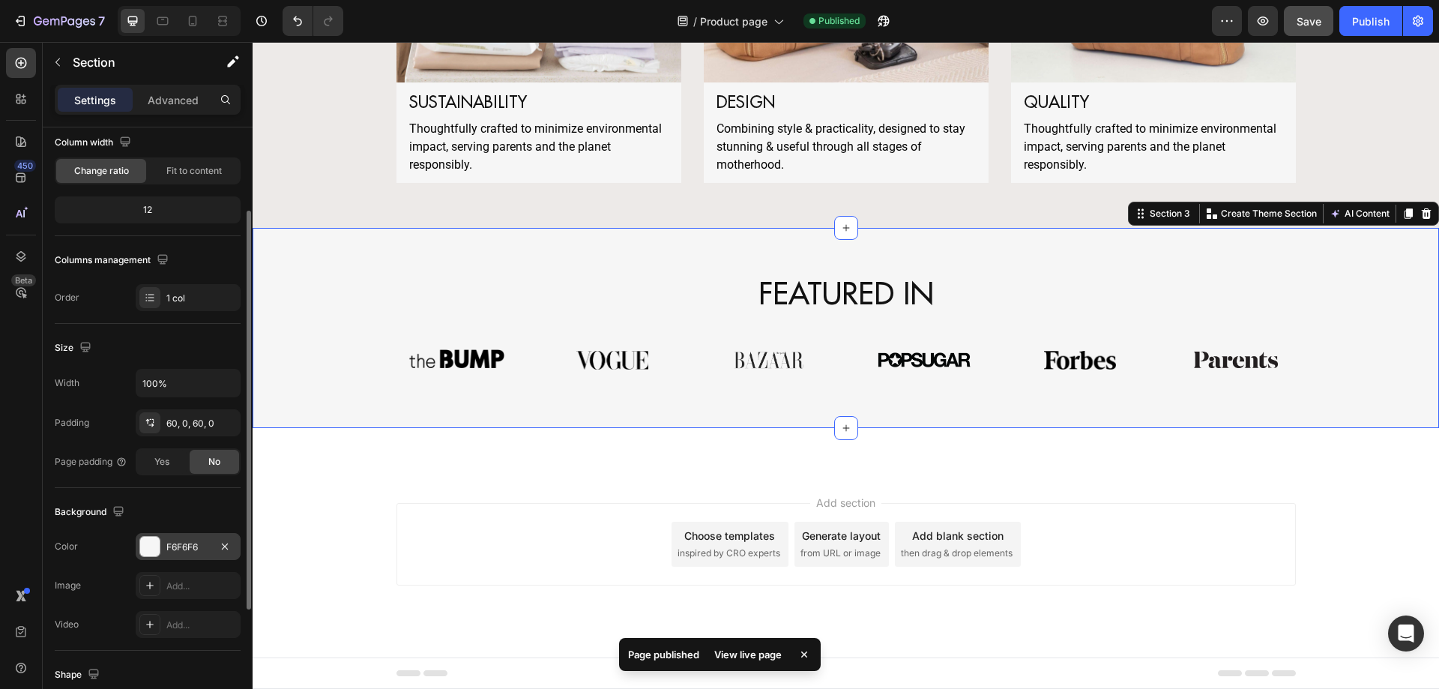
click at [178, 535] on div "F6F6F6" at bounding box center [188, 546] width 105 height 27
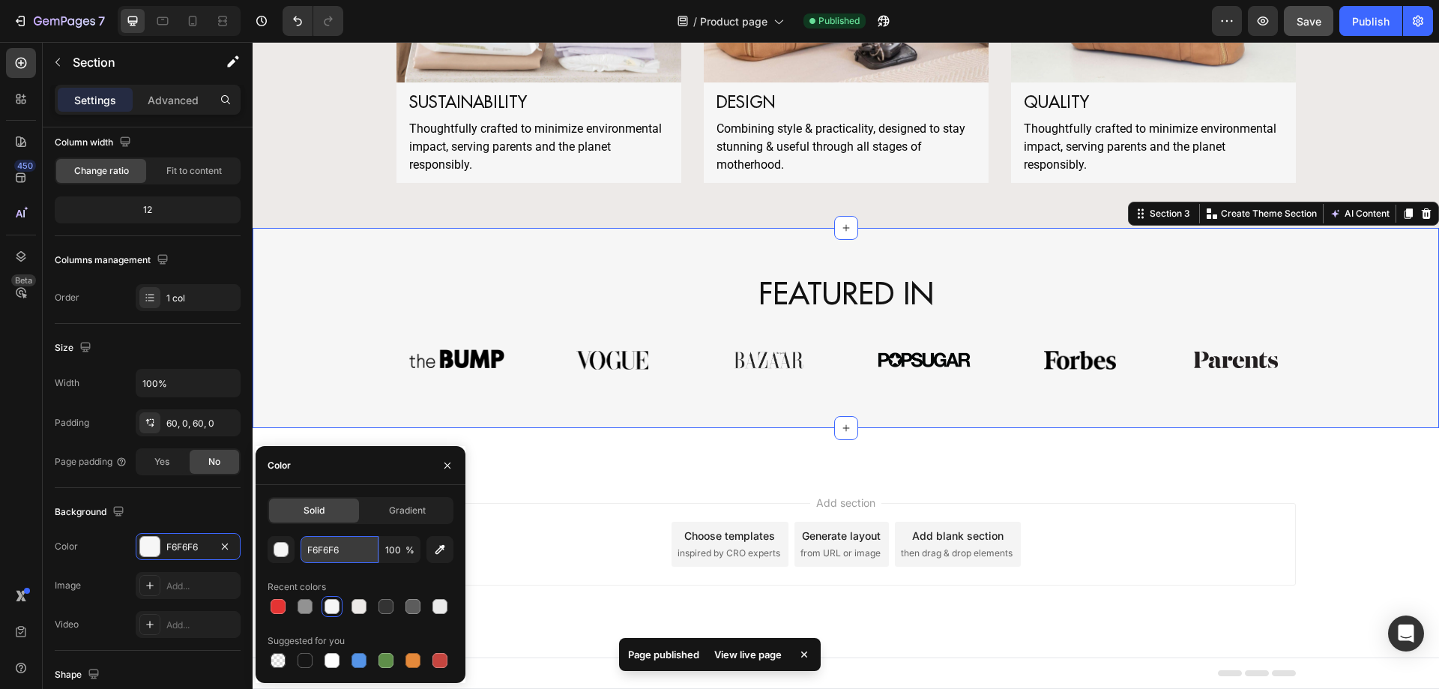
click at [359, 554] on input "F6F6F6" at bounding box center [339, 549] width 78 height 27
click at [439, 458] on button "button" at bounding box center [447, 465] width 24 height 24
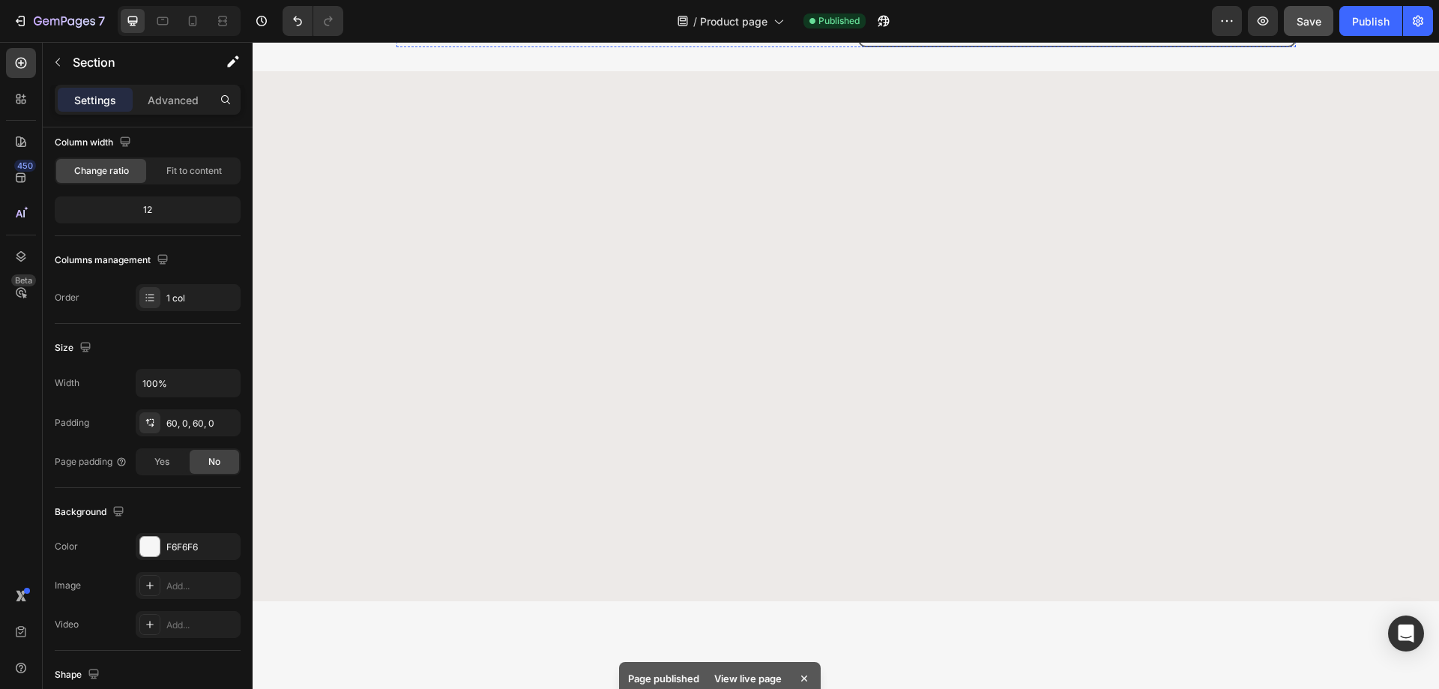
scroll to position [0, 0]
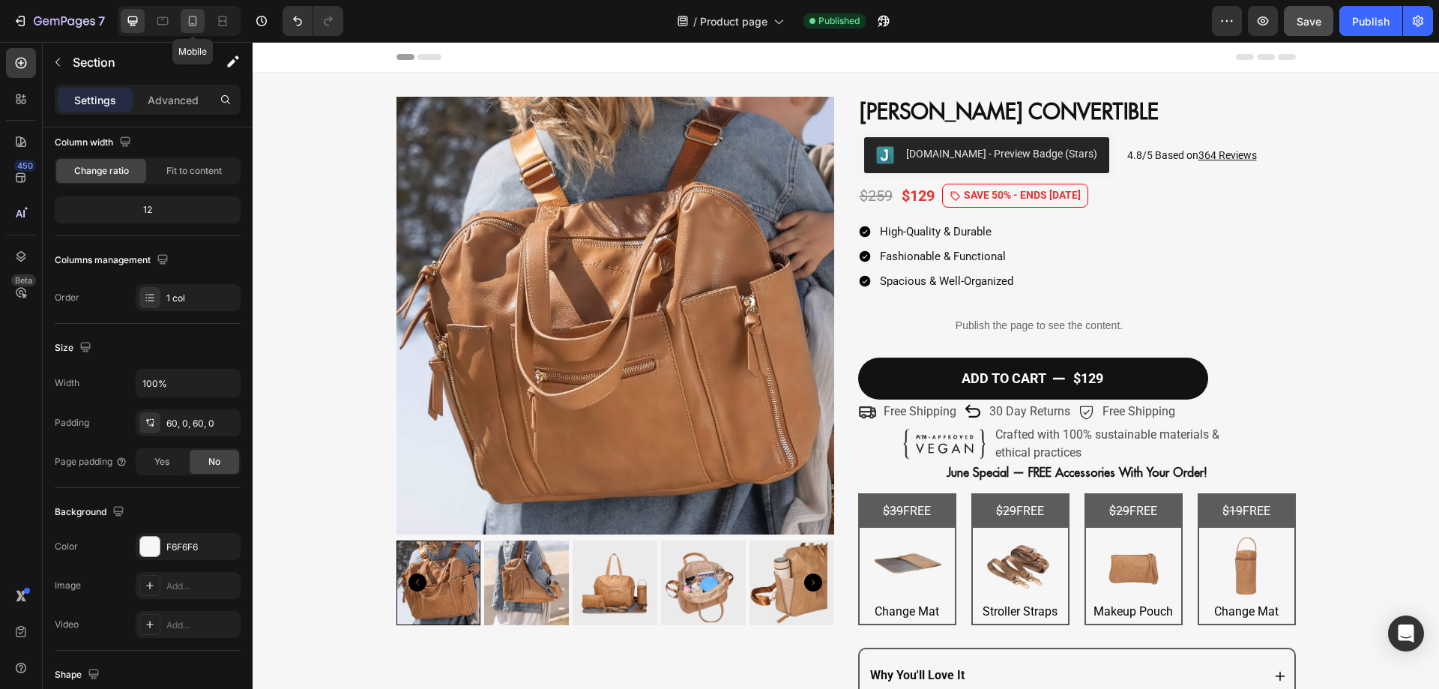
click at [193, 27] on icon at bounding box center [192, 20] width 15 height 15
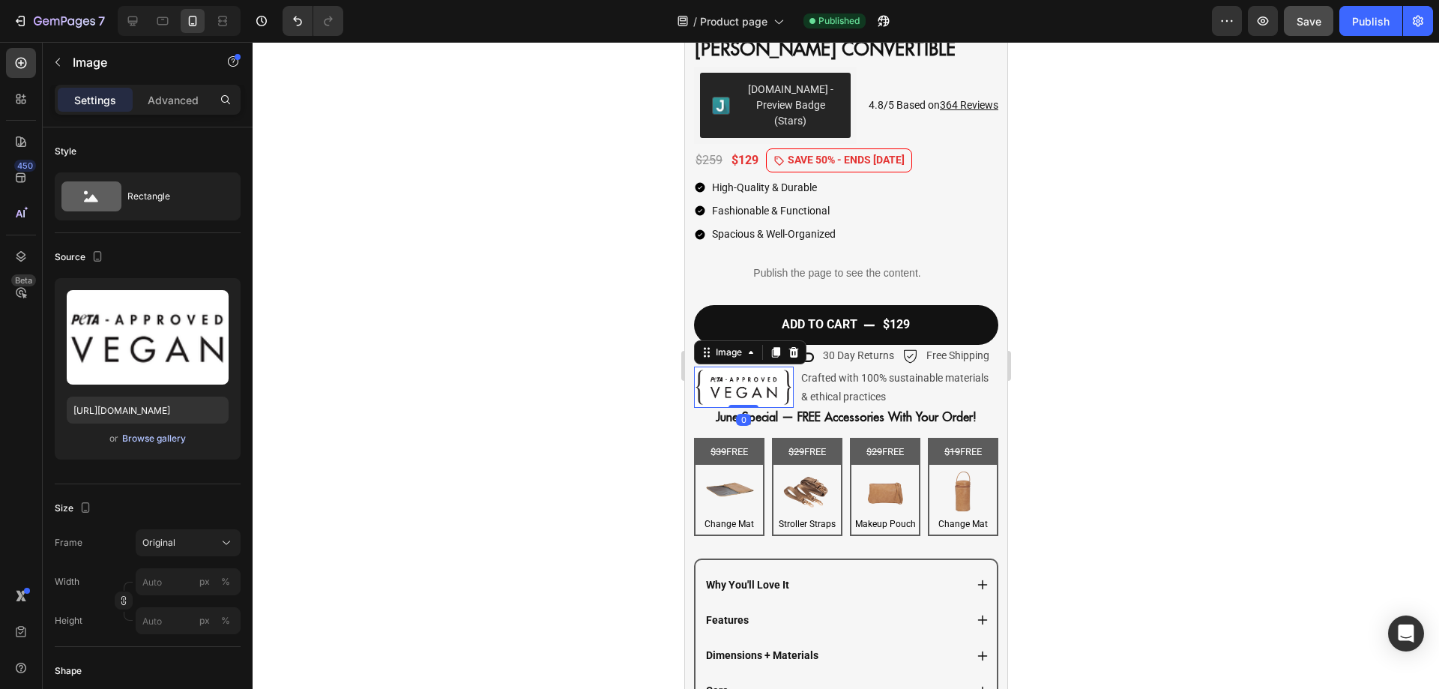
click at [179, 438] on div "Browse gallery" at bounding box center [154, 438] width 64 height 13
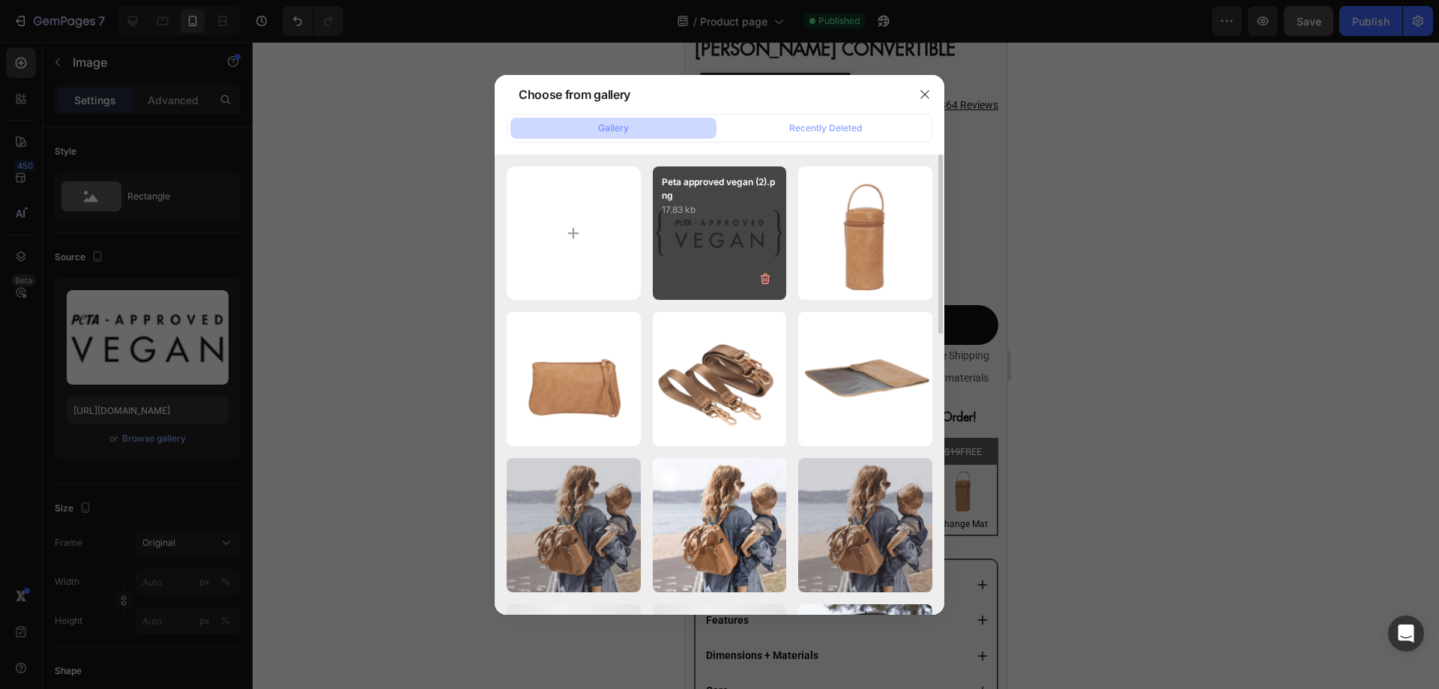
click at [700, 251] on div "Peta approved vegan (2).png 17.83 kb" at bounding box center [720, 233] width 134 height 134
type input "https://cdn.shopify.com/s/files/1/0578/5878/5376/files/gempages_537971182427702…"
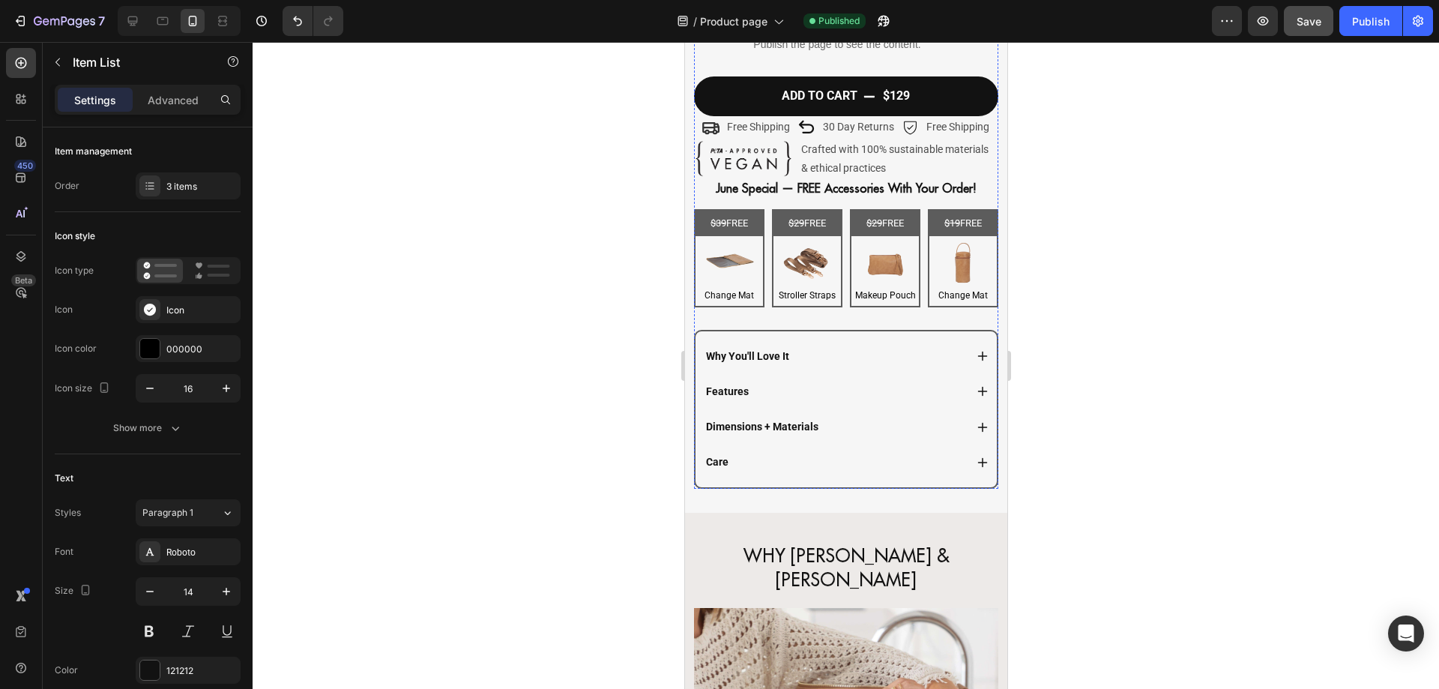
scroll to position [668, 0]
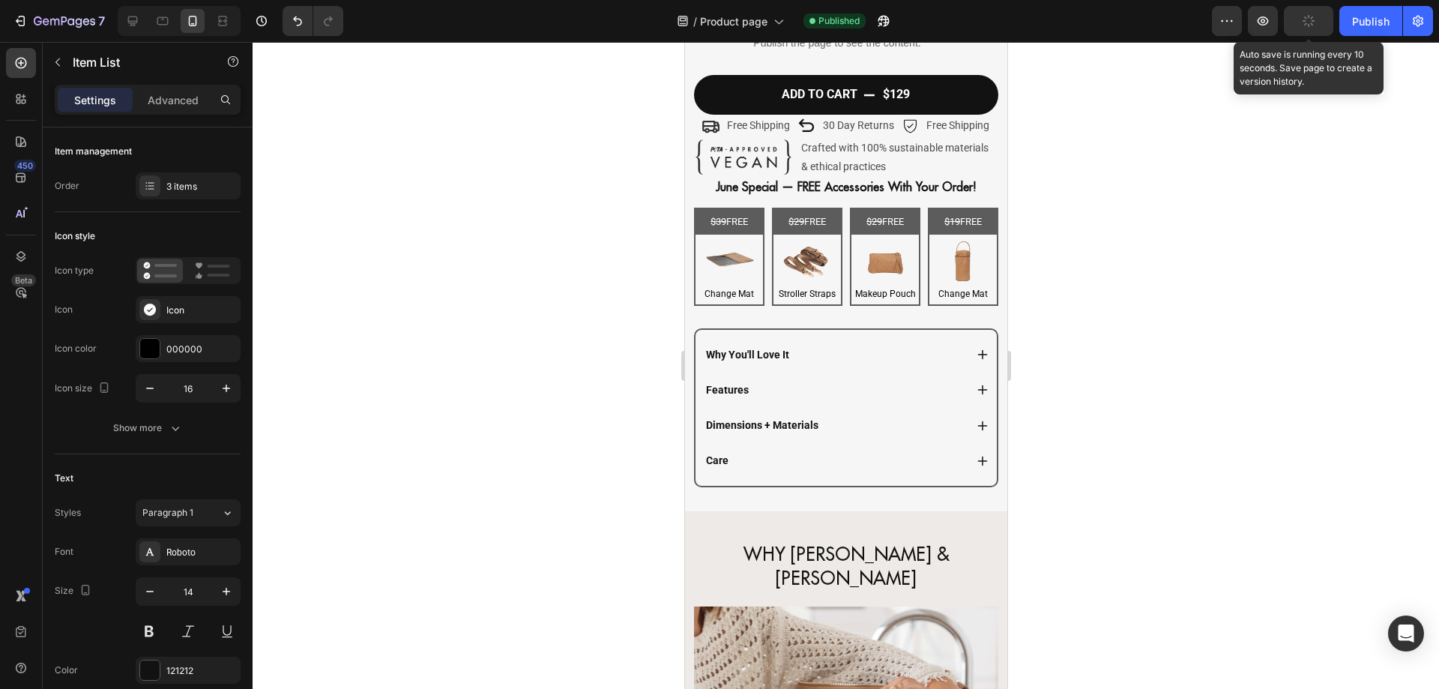
click at [1307, 20] on icon "button" at bounding box center [1308, 21] width 14 height 14
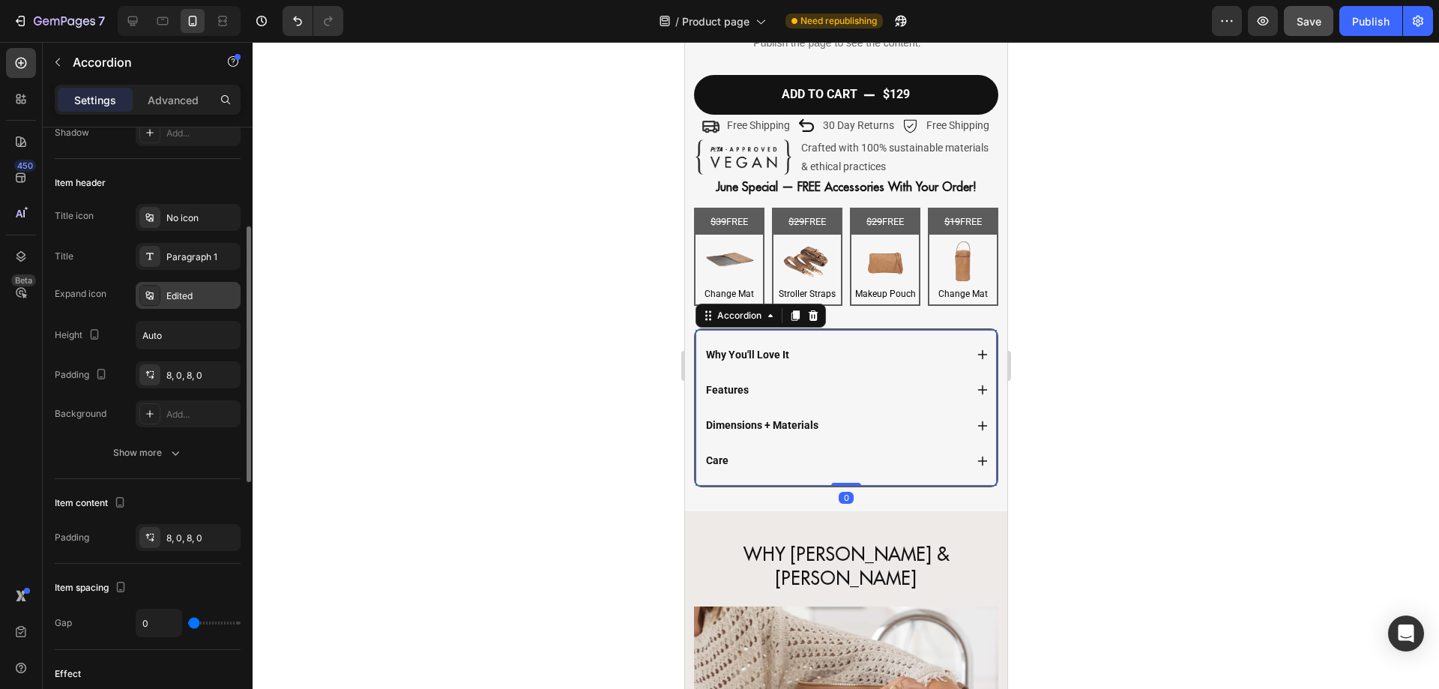
scroll to position [276, 0]
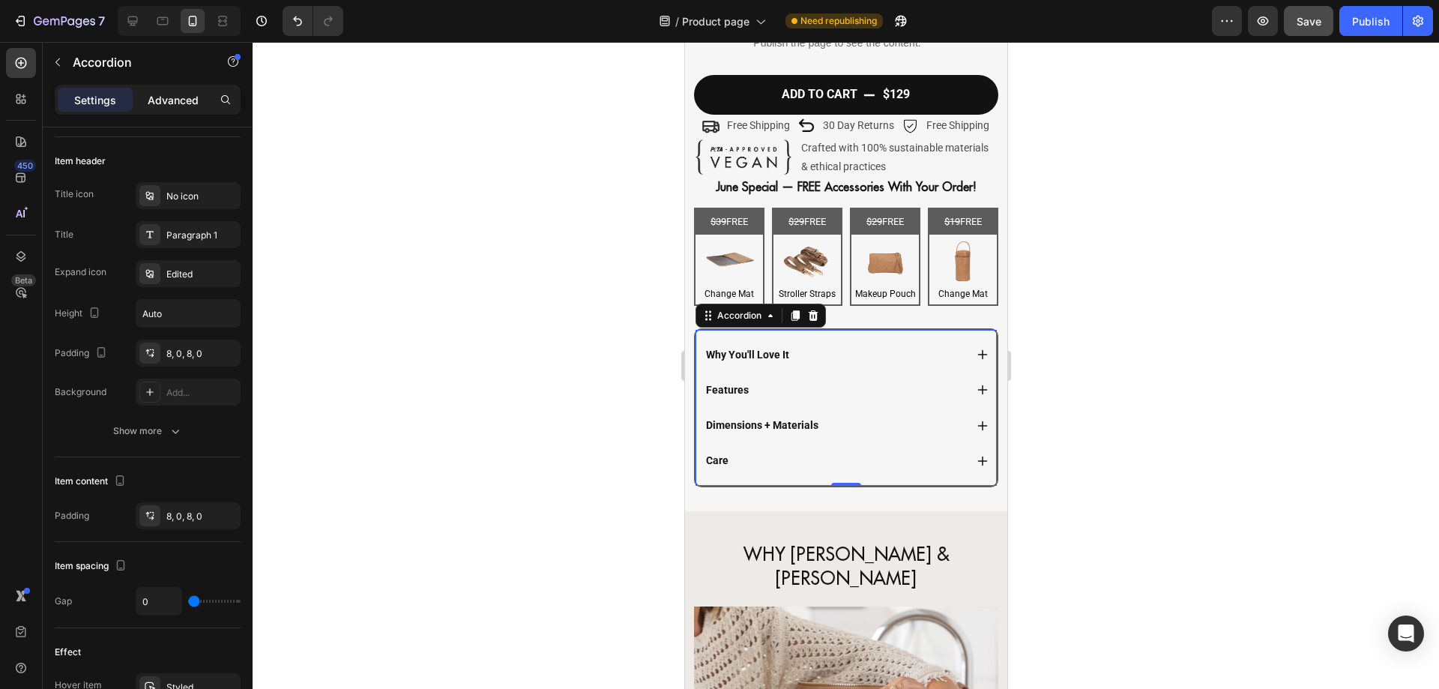
click at [176, 100] on p "Advanced" at bounding box center [173, 100] width 51 height 16
type input "100%"
type input "100"
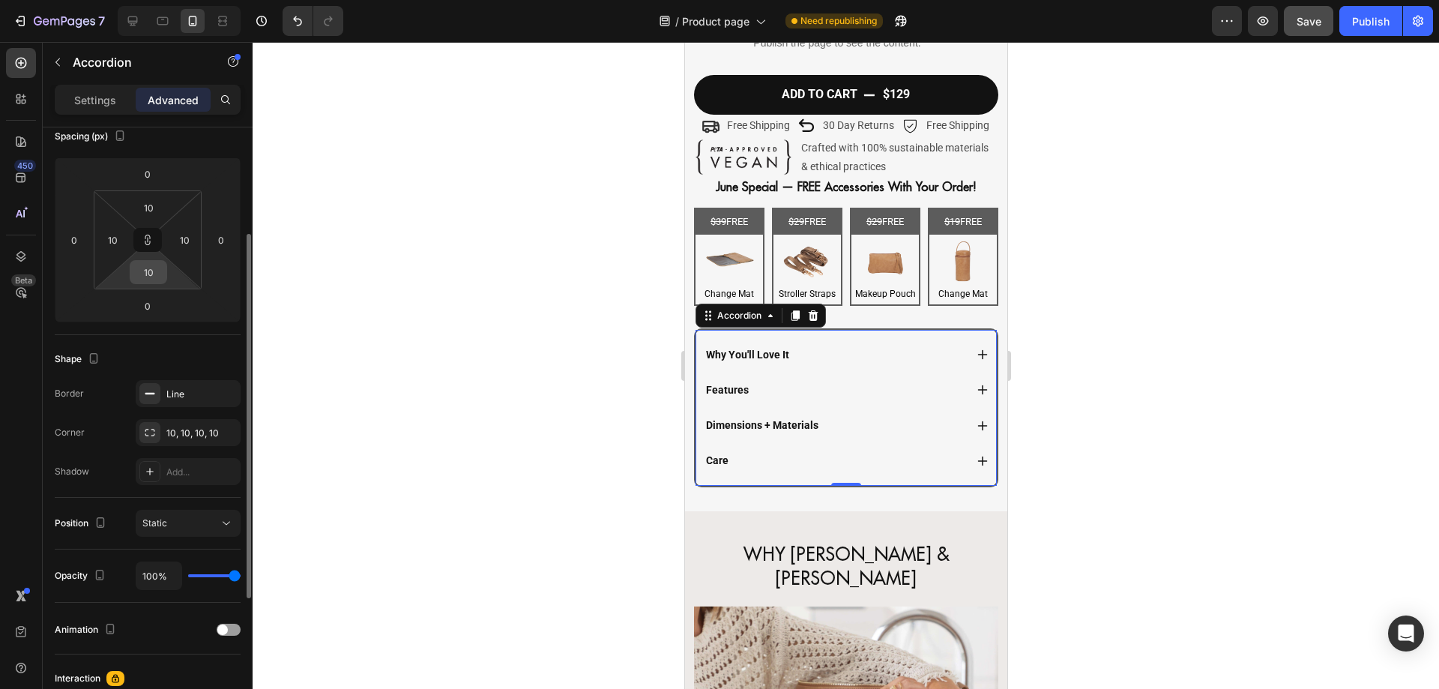
scroll to position [177, 0]
click at [148, 238] on icon at bounding box center [148, 241] width 12 height 12
click at [149, 216] on input "10" at bounding box center [148, 208] width 30 height 22
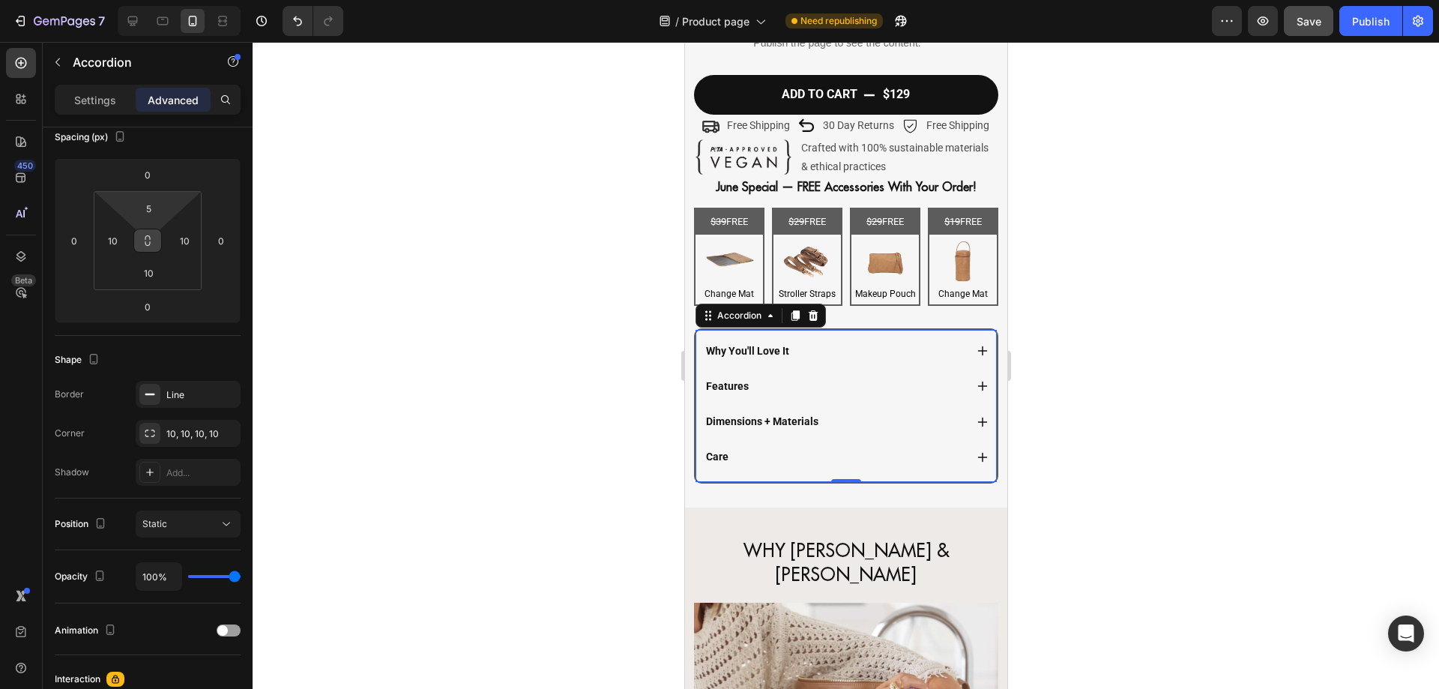
click at [149, 243] on icon at bounding box center [148, 241] width 12 height 12
click at [155, 218] on input "5" at bounding box center [148, 208] width 30 height 22
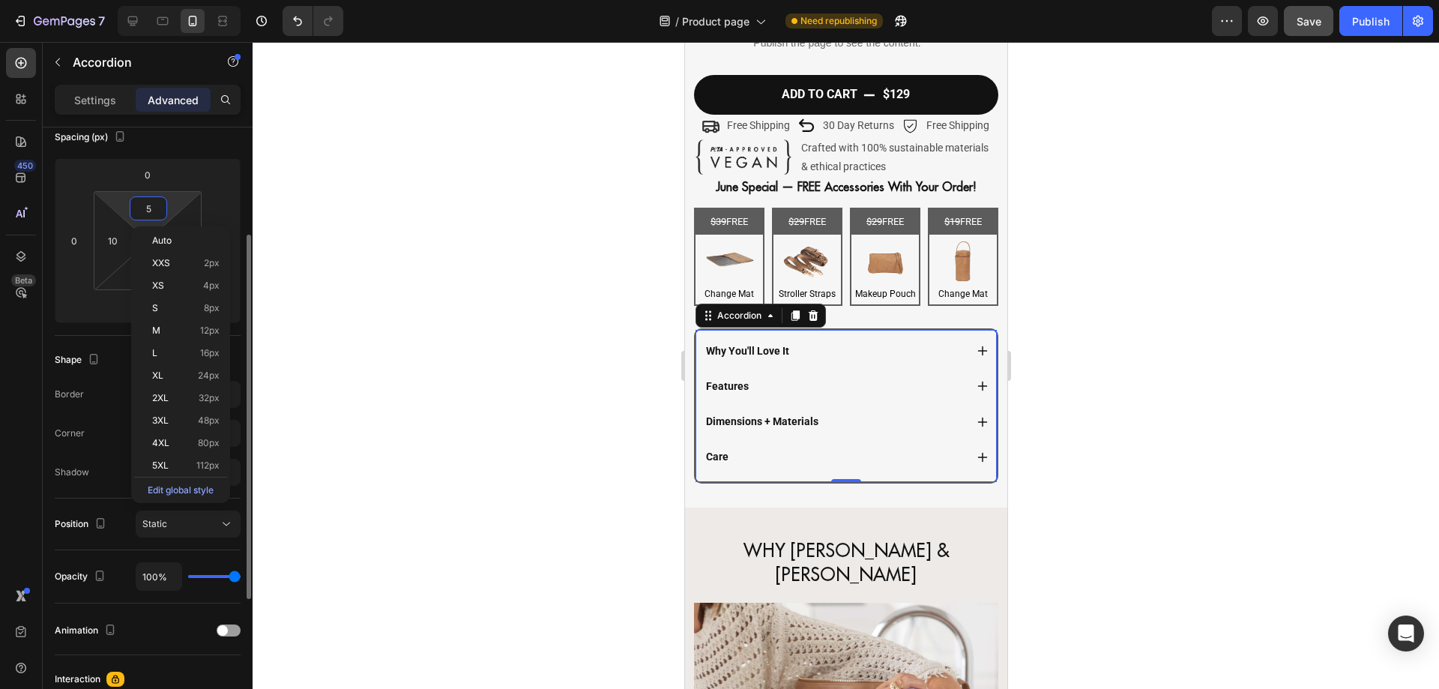
type input "55"
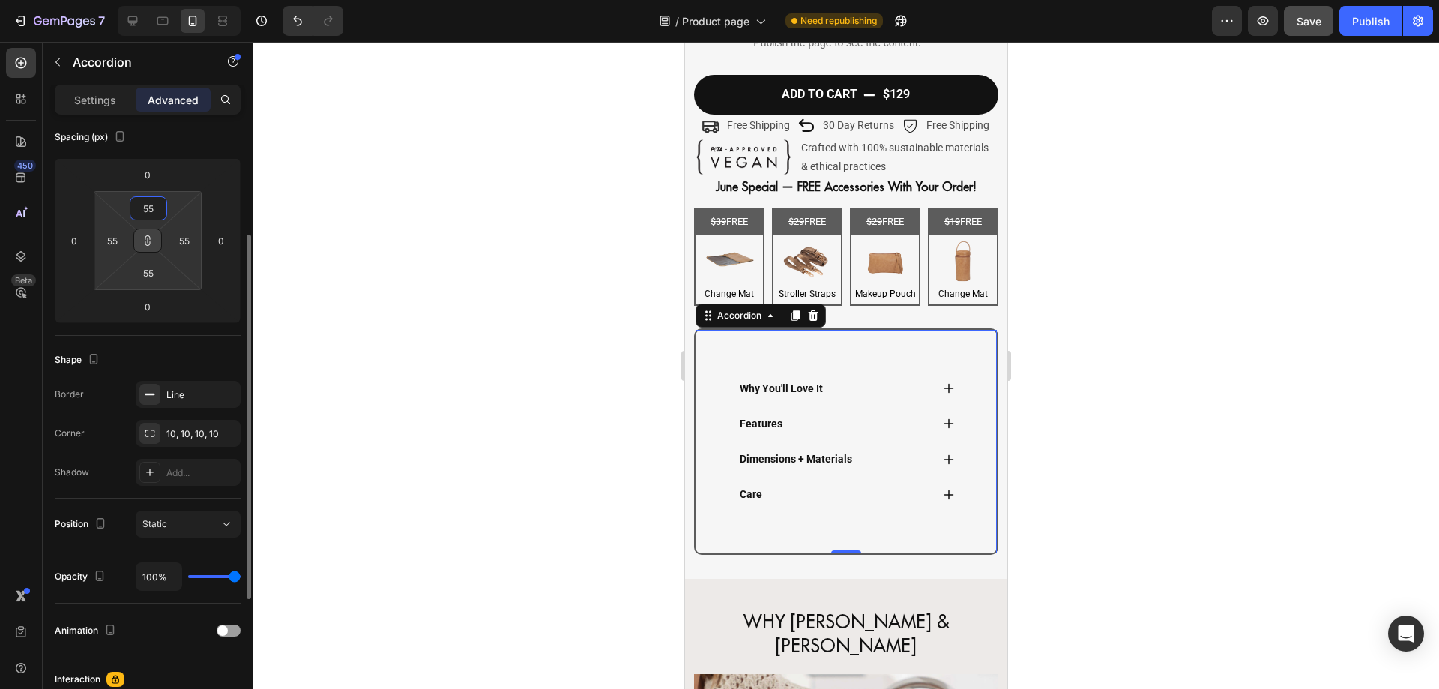
click at [155, 218] on input "55" at bounding box center [148, 208] width 30 height 22
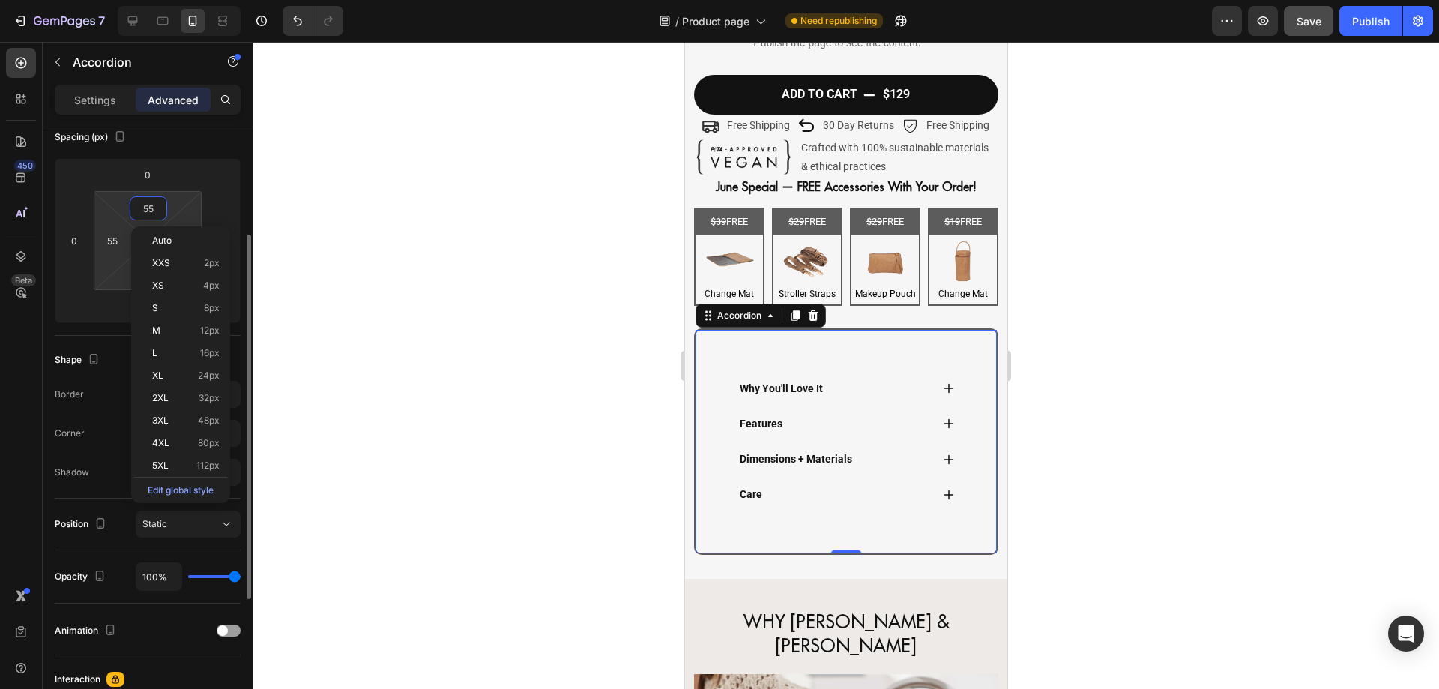
type input "5"
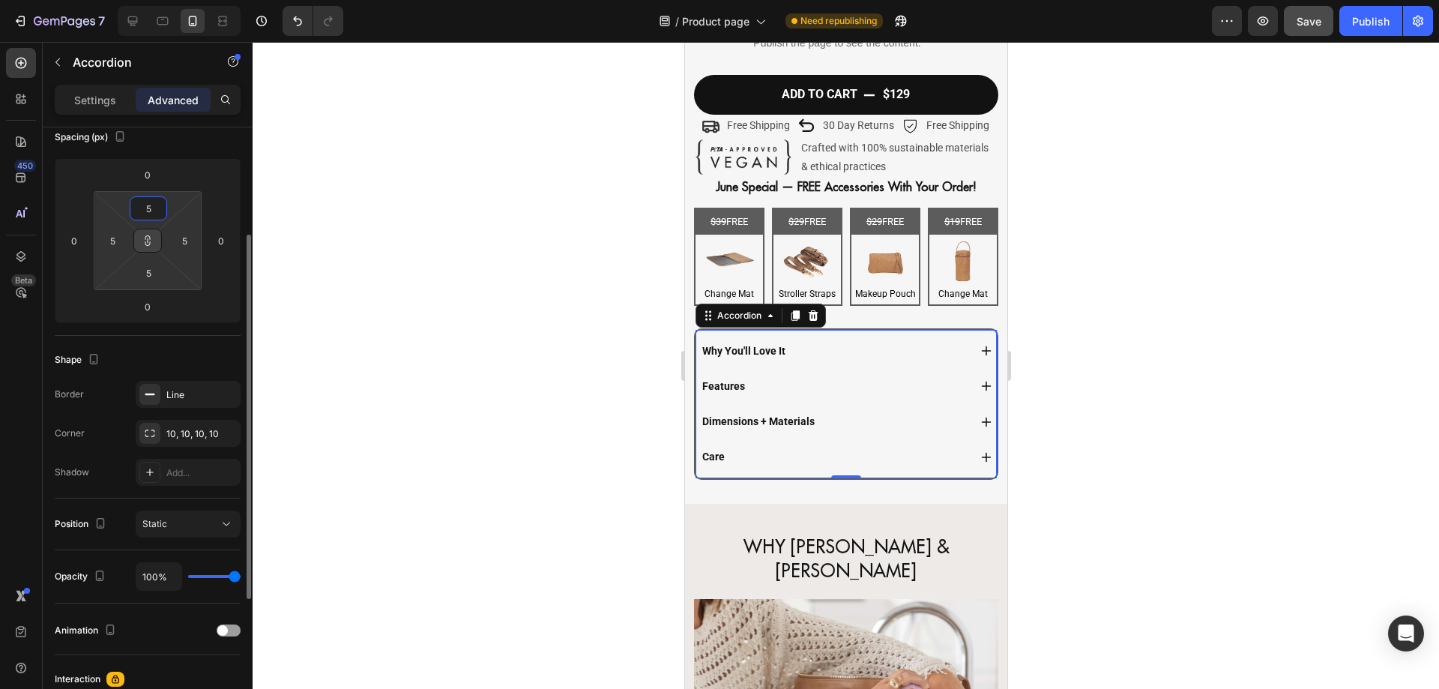
click at [145, 207] on input "5" at bounding box center [148, 208] width 30 height 22
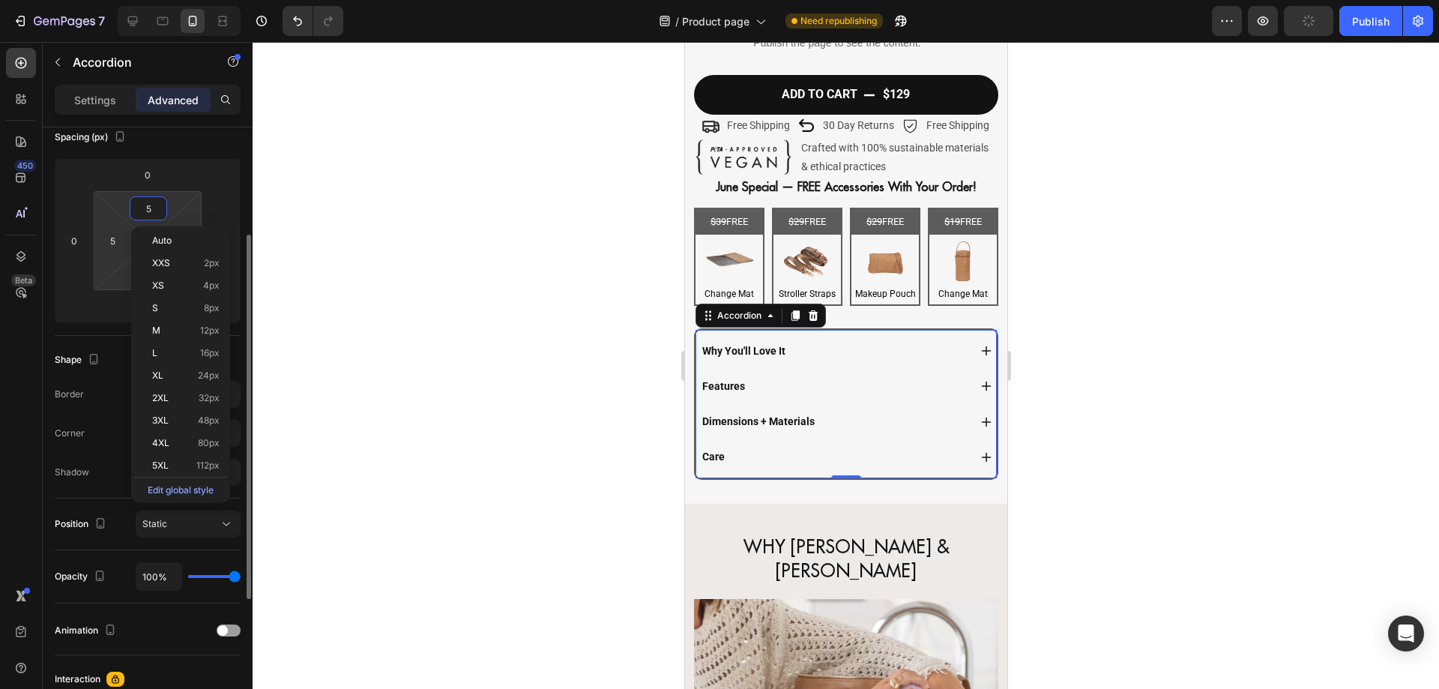
type input "1"
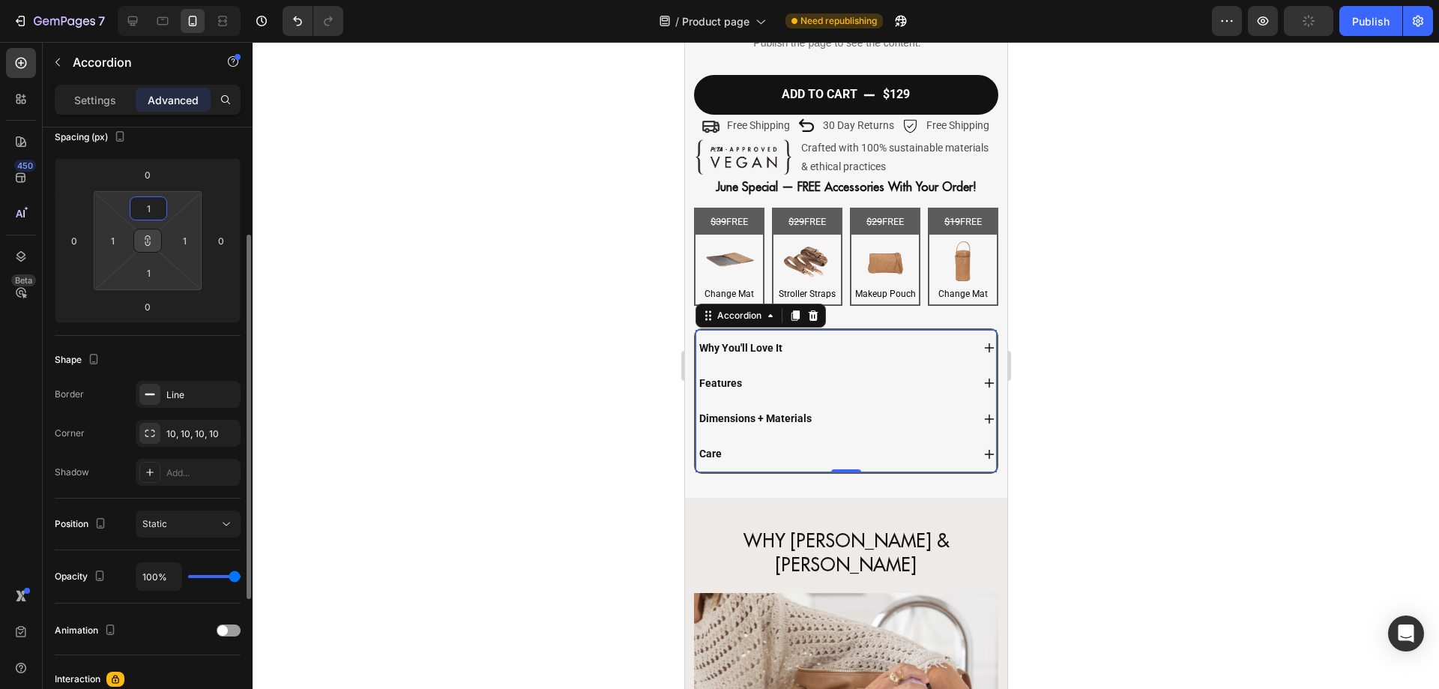
type input "10"
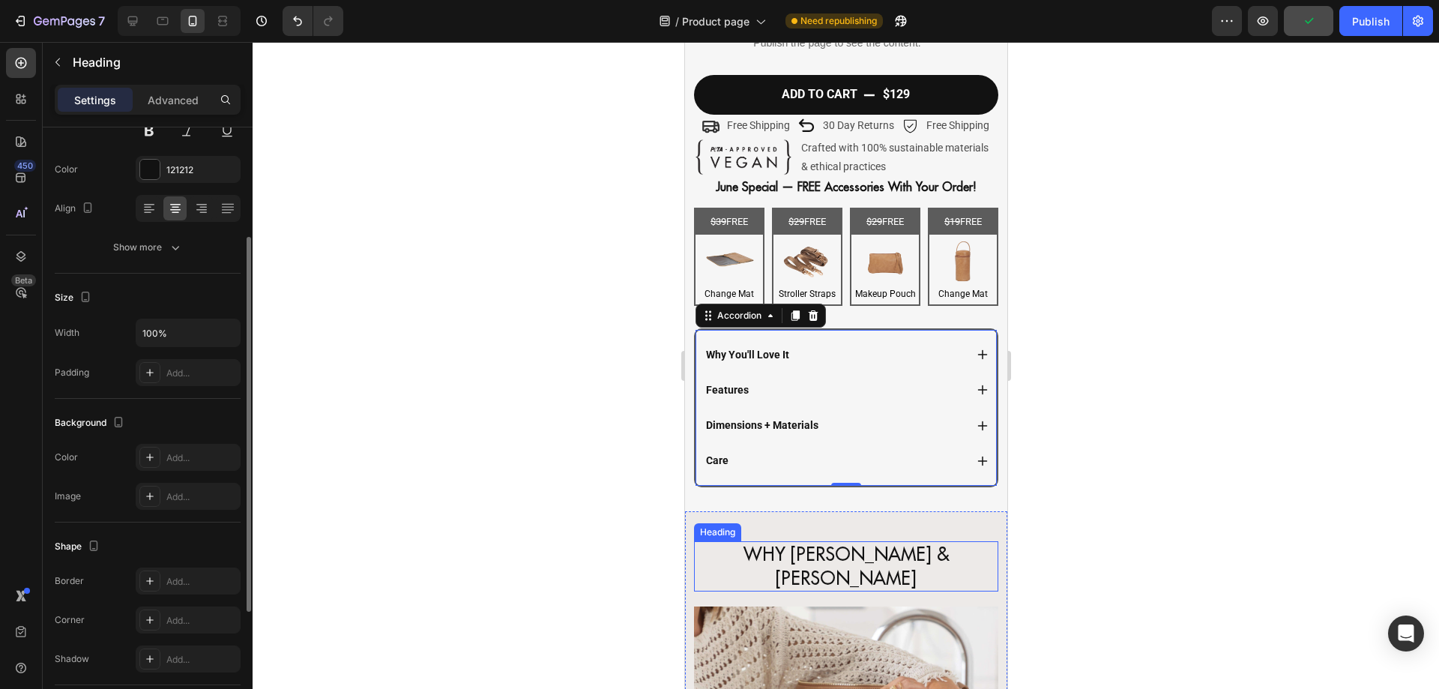
click at [776, 551] on h2 "WHY [PERSON_NAME] & [PERSON_NAME]" at bounding box center [845, 565] width 304 height 49
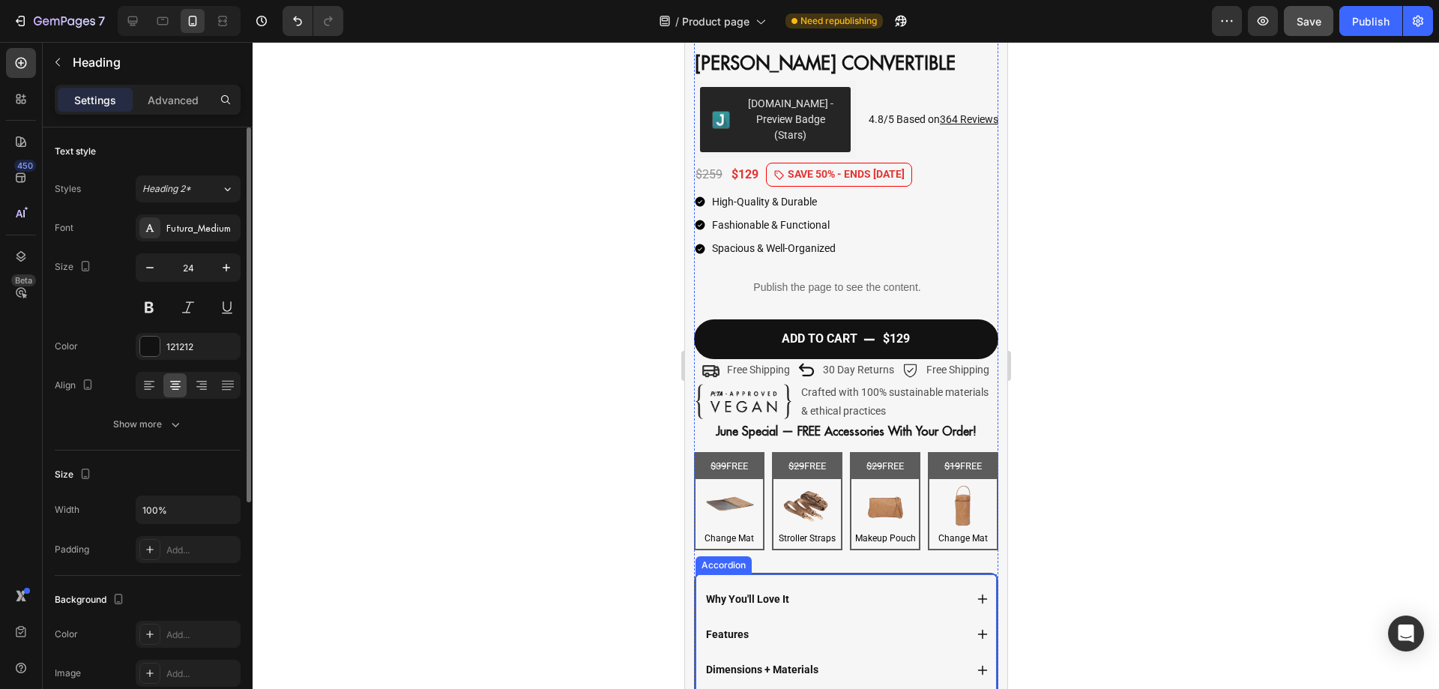
scroll to position [423, 0]
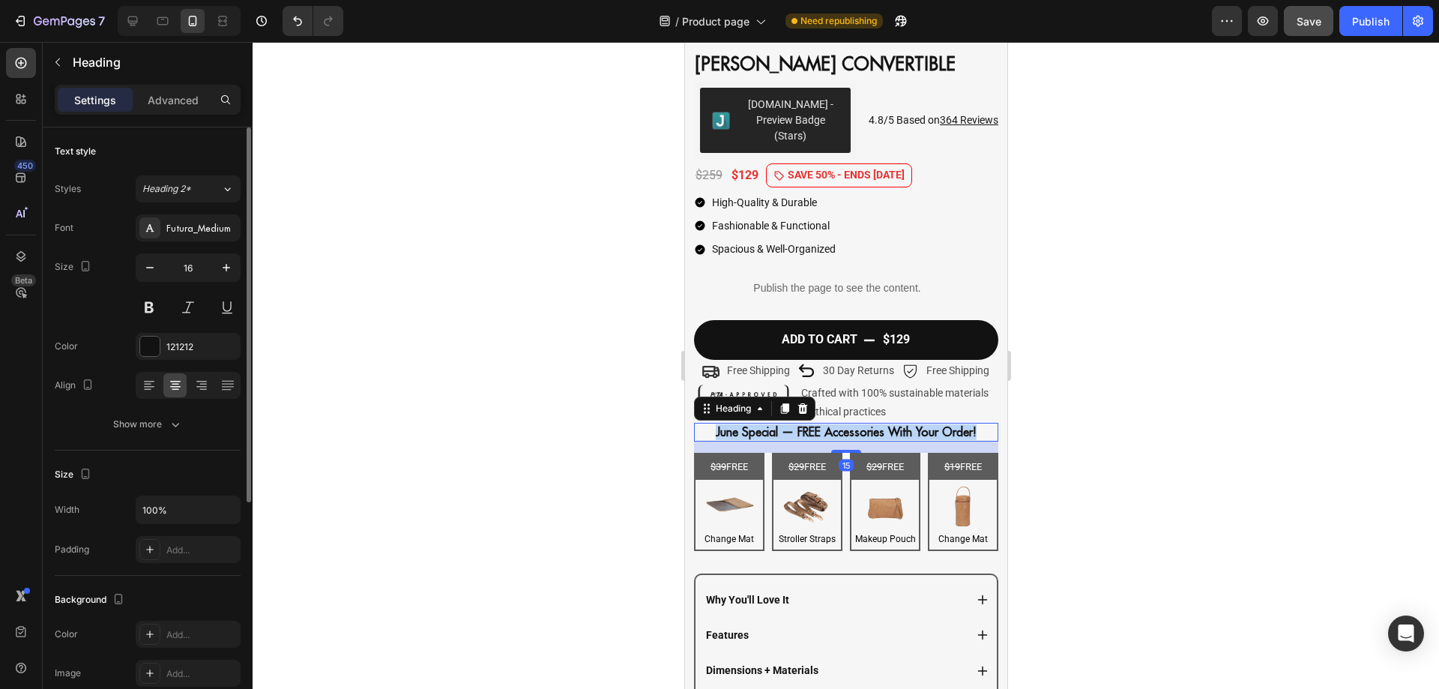
click at [749, 424] on strong "June Special — FREE Accessories With Your Order!" at bounding box center [845, 431] width 261 height 15
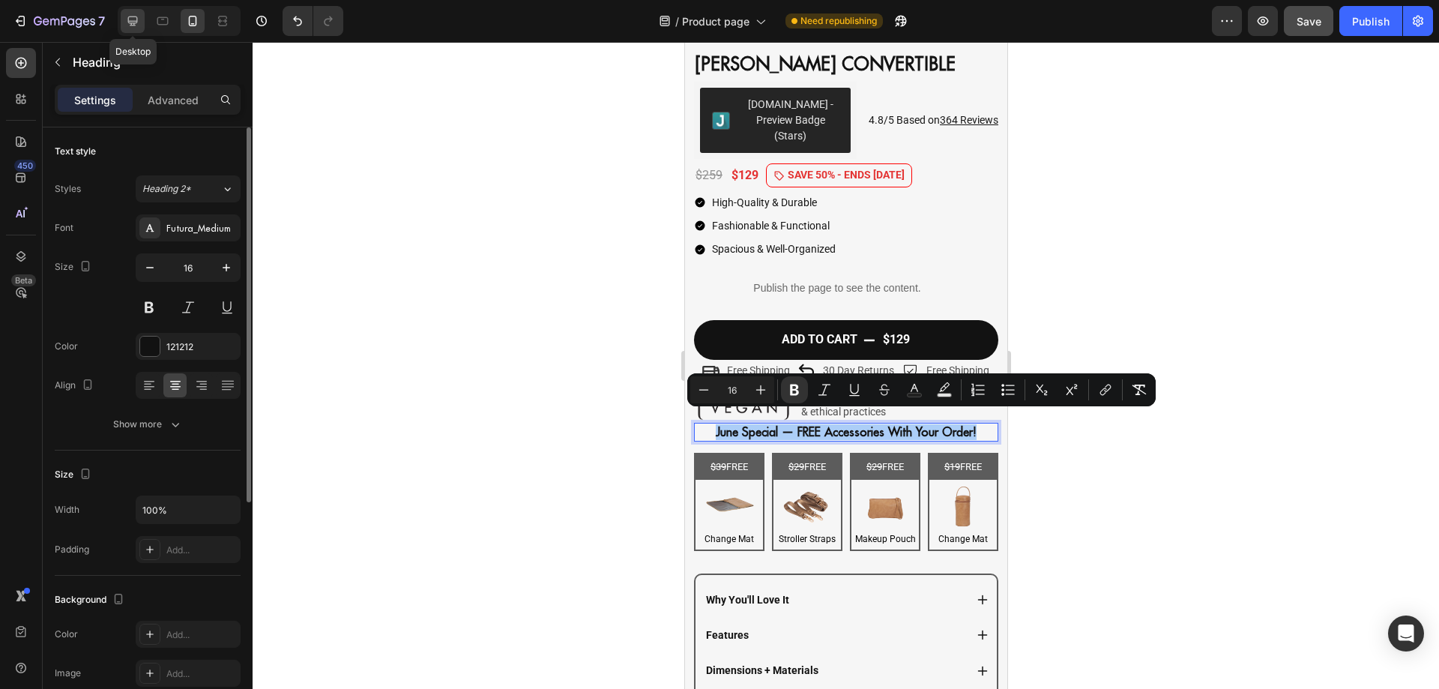
click at [130, 15] on icon at bounding box center [132, 20] width 15 height 15
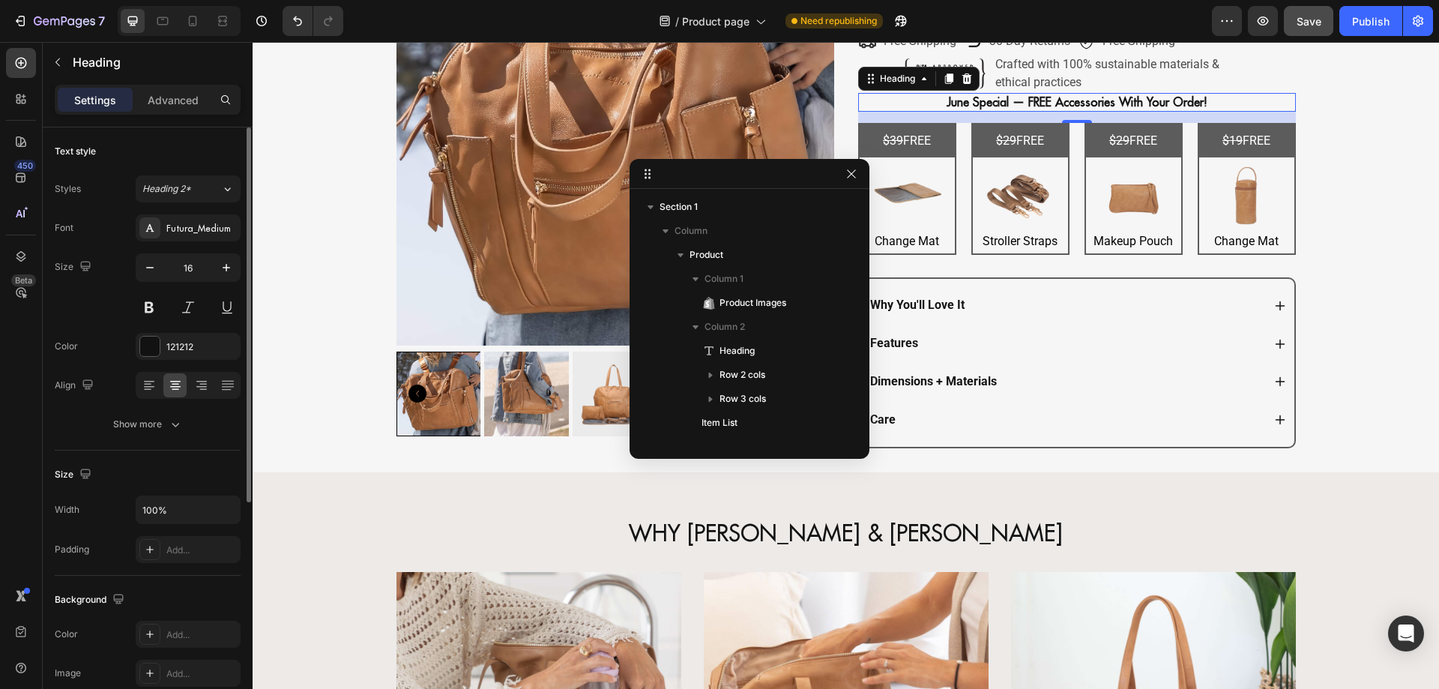
scroll to position [232, 0]
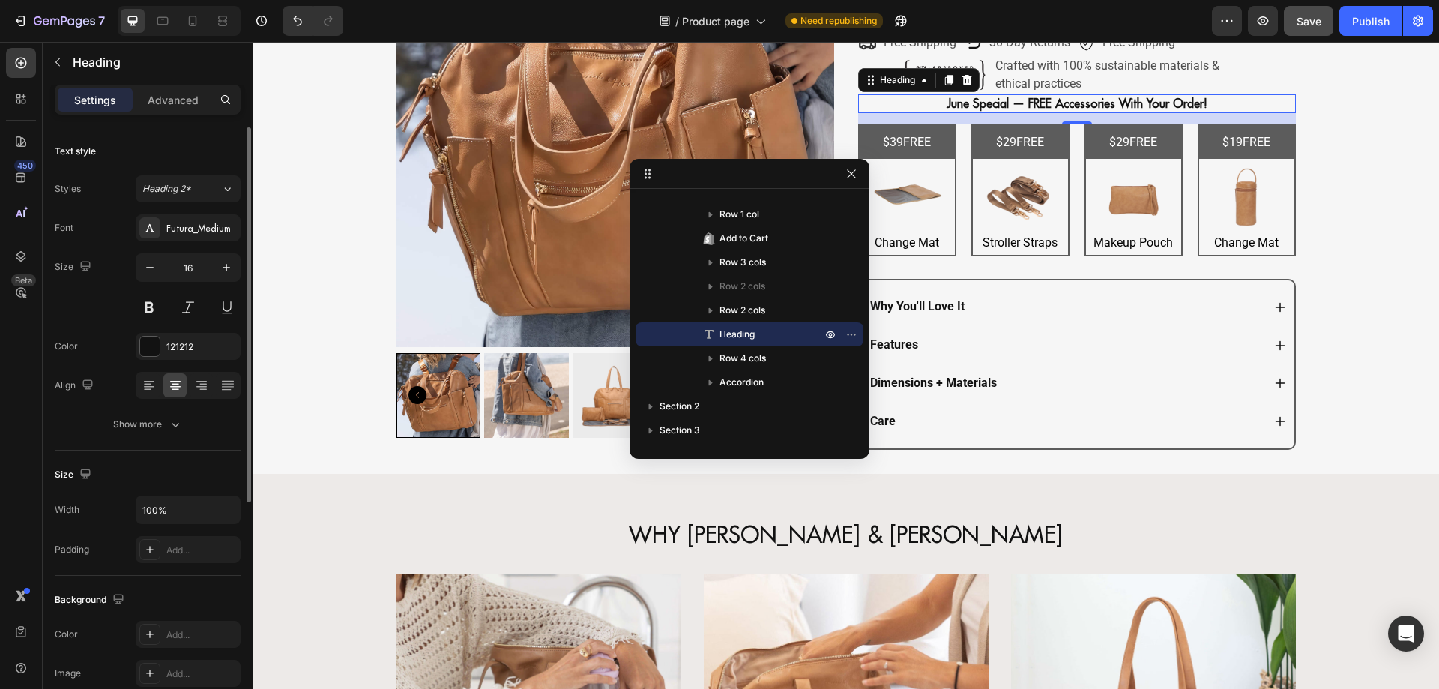
click at [860, 173] on div at bounding box center [749, 174] width 240 height 30
click at [847, 172] on icon "button" at bounding box center [851, 174] width 12 height 12
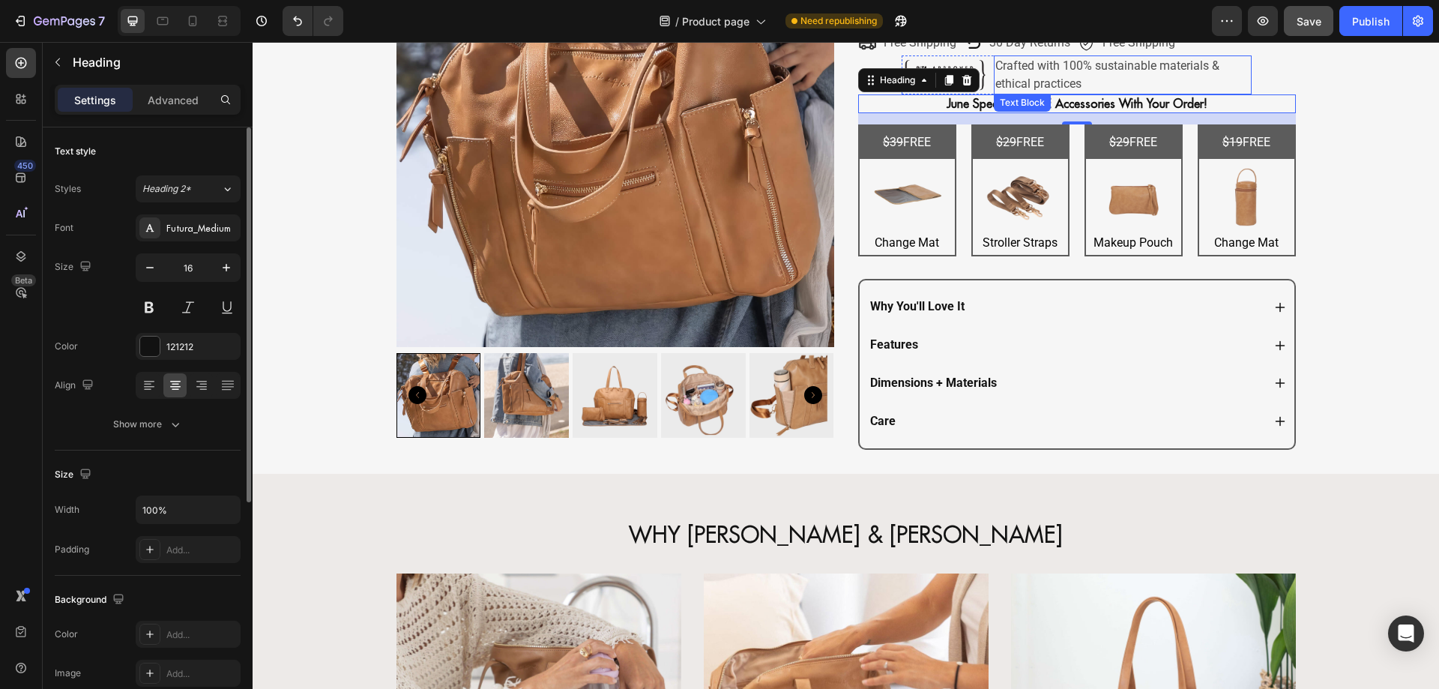
click at [997, 101] on div "Text Block" at bounding box center [1022, 102] width 51 height 13
click at [970, 109] on strong "June Special — FREE Accessories With Your Order!" at bounding box center [1076, 103] width 261 height 15
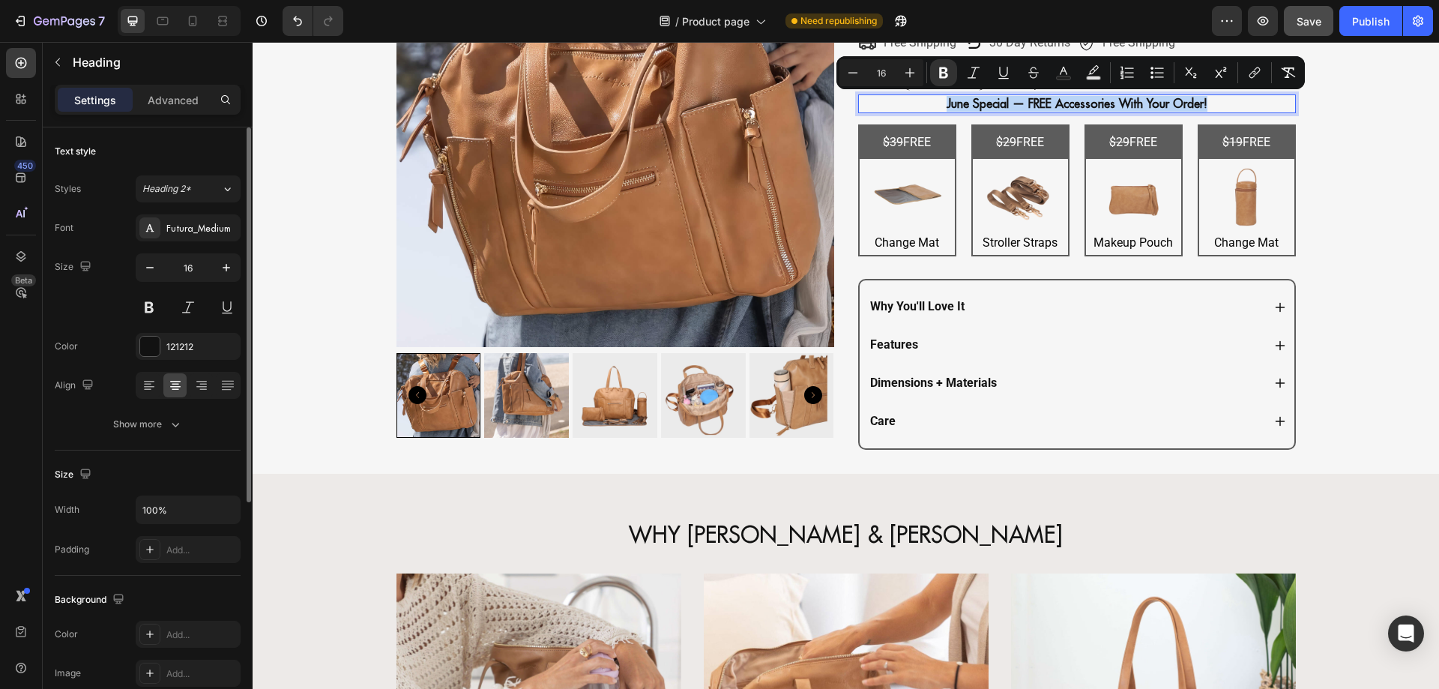
click at [970, 109] on strong "June Special — FREE Accessories With Your Order!" at bounding box center [1076, 103] width 261 height 15
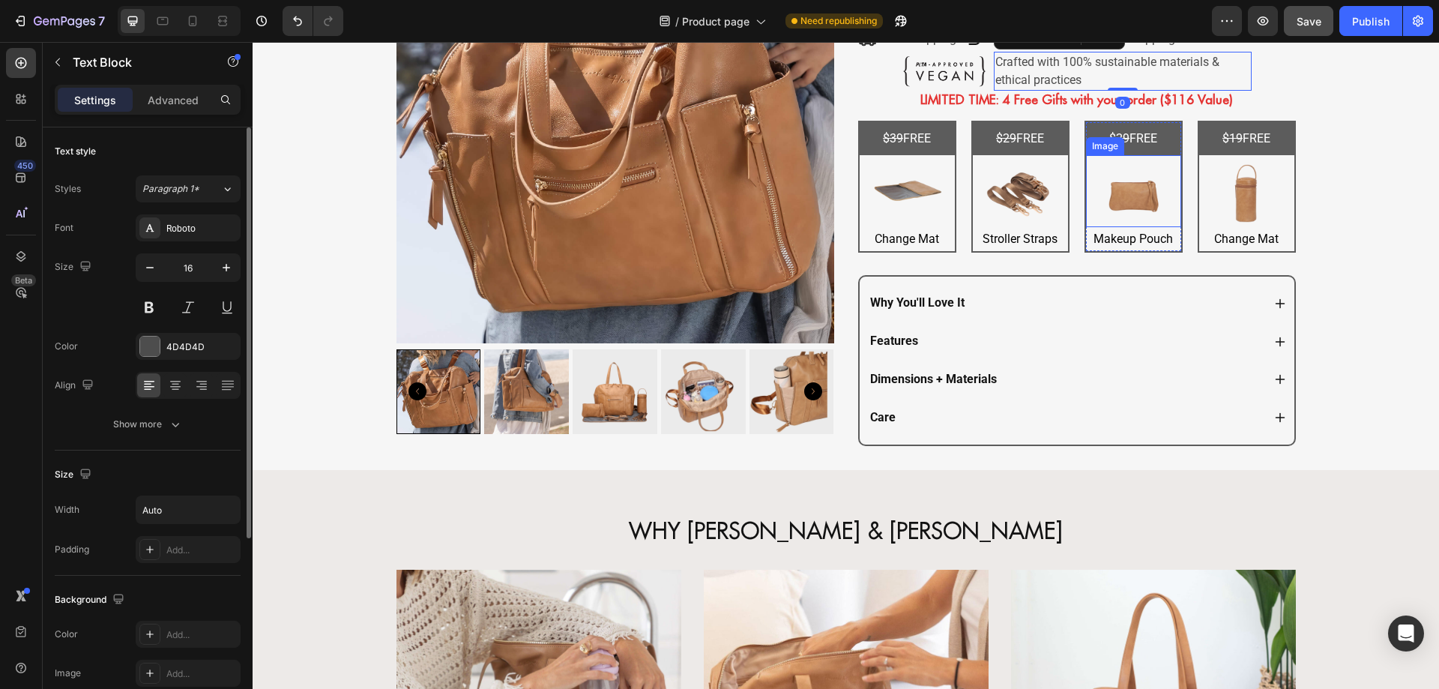
scroll to position [378, 0]
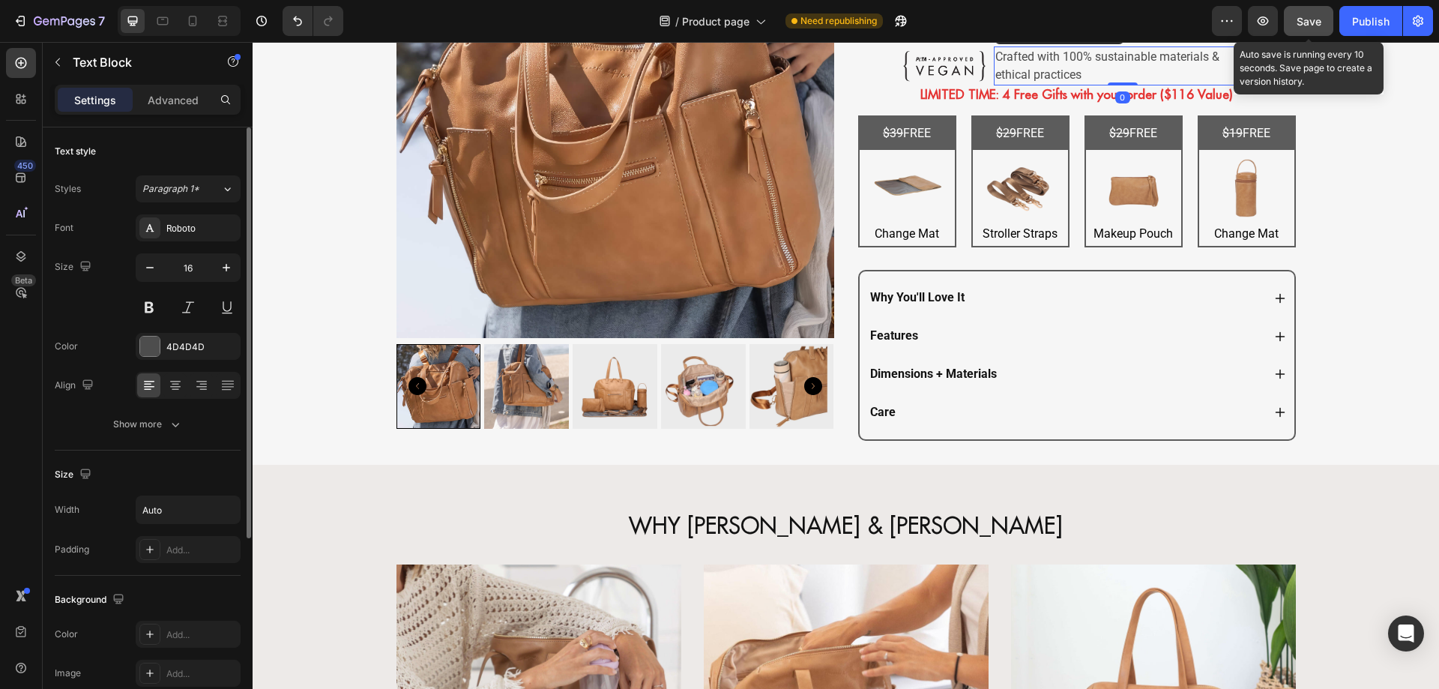
click at [1292, 16] on button "Save" at bounding box center [1307, 21] width 49 height 30
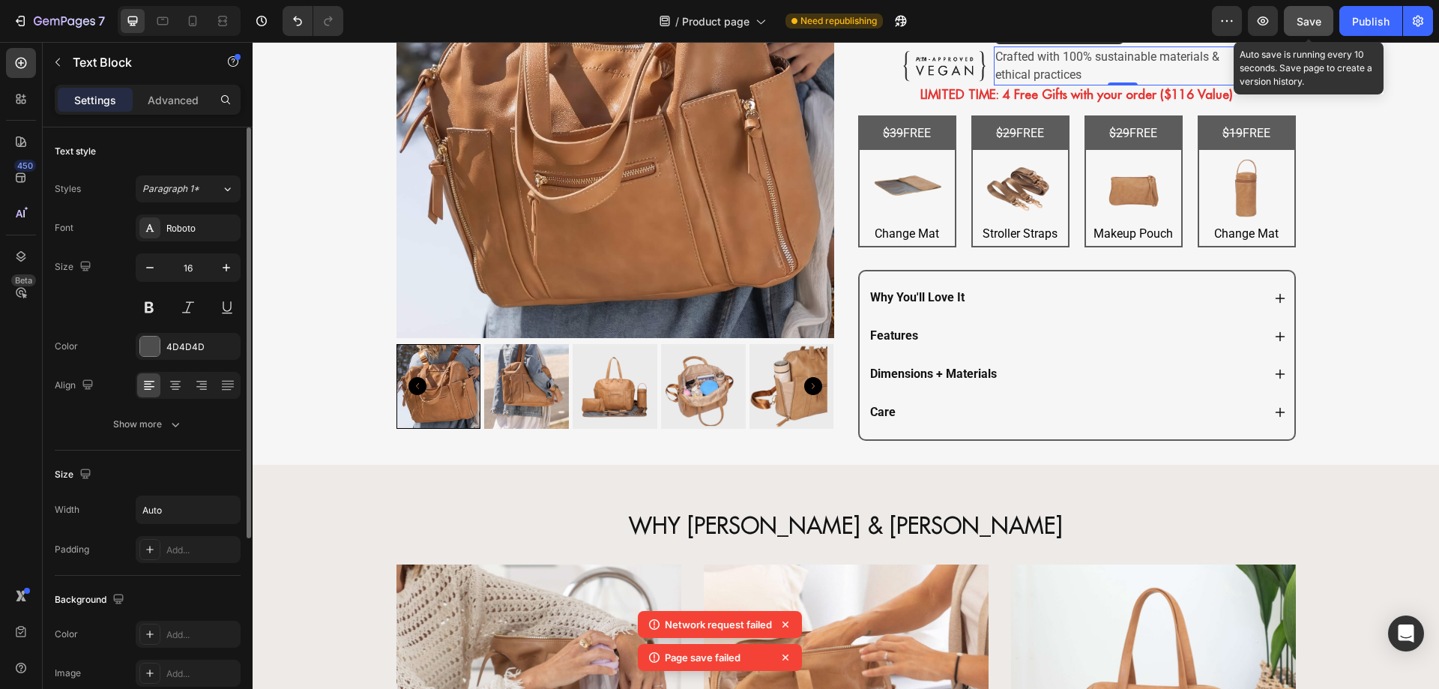
click at [1322, 21] on button "Save" at bounding box center [1307, 21] width 49 height 30
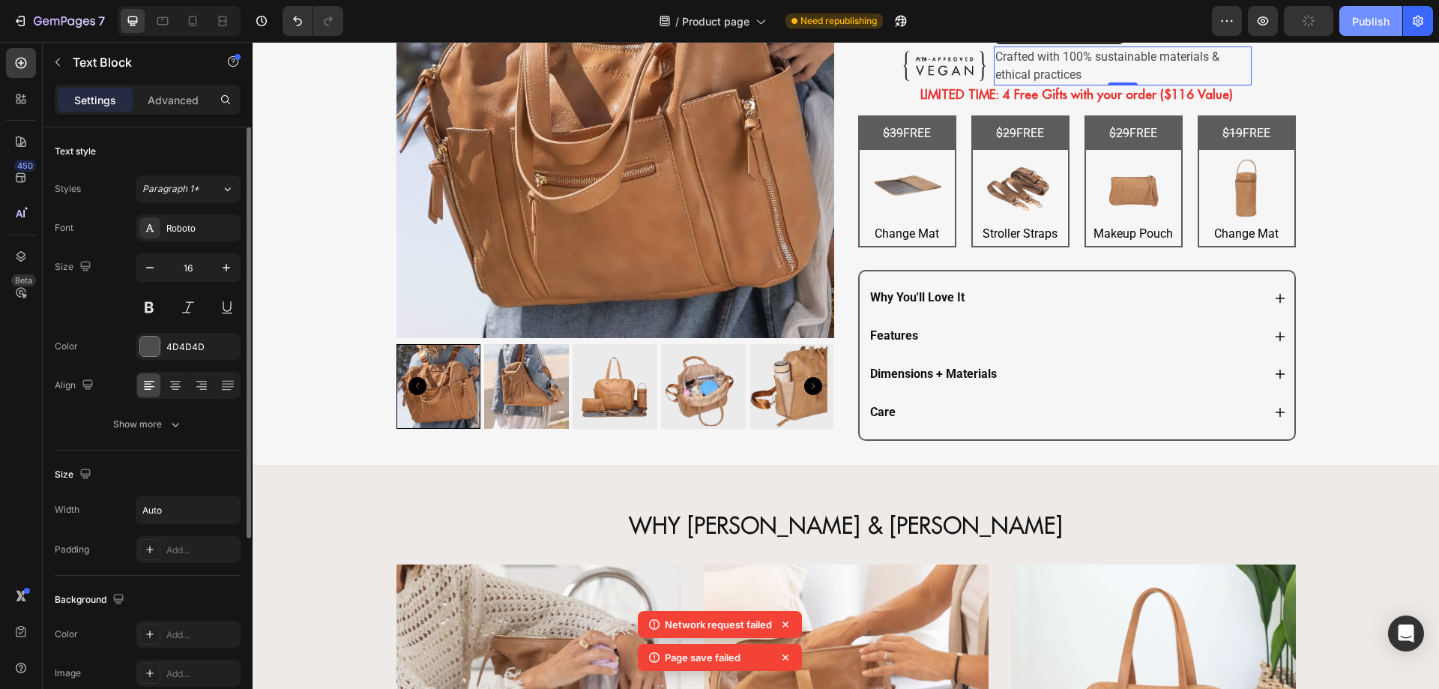
click at [1349, 25] on button "Publish" at bounding box center [1370, 21] width 63 height 30
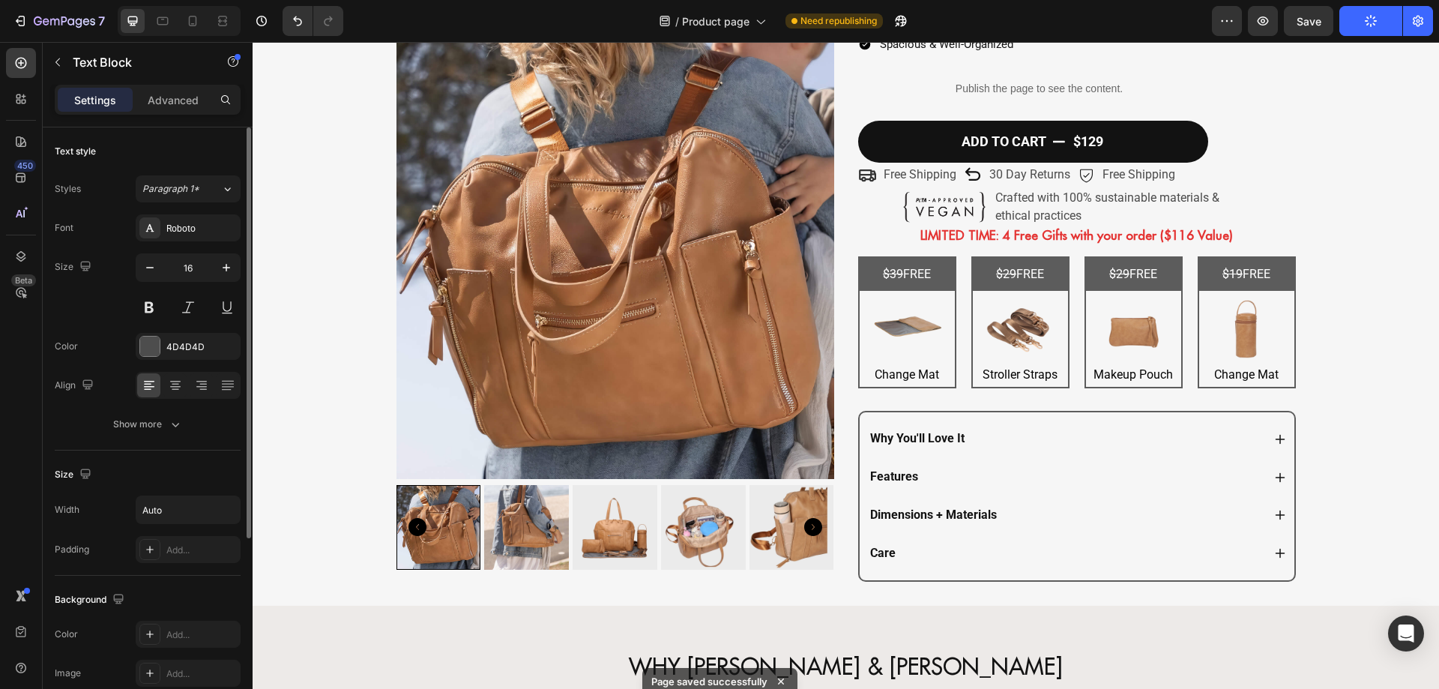
scroll to position [238, 0]
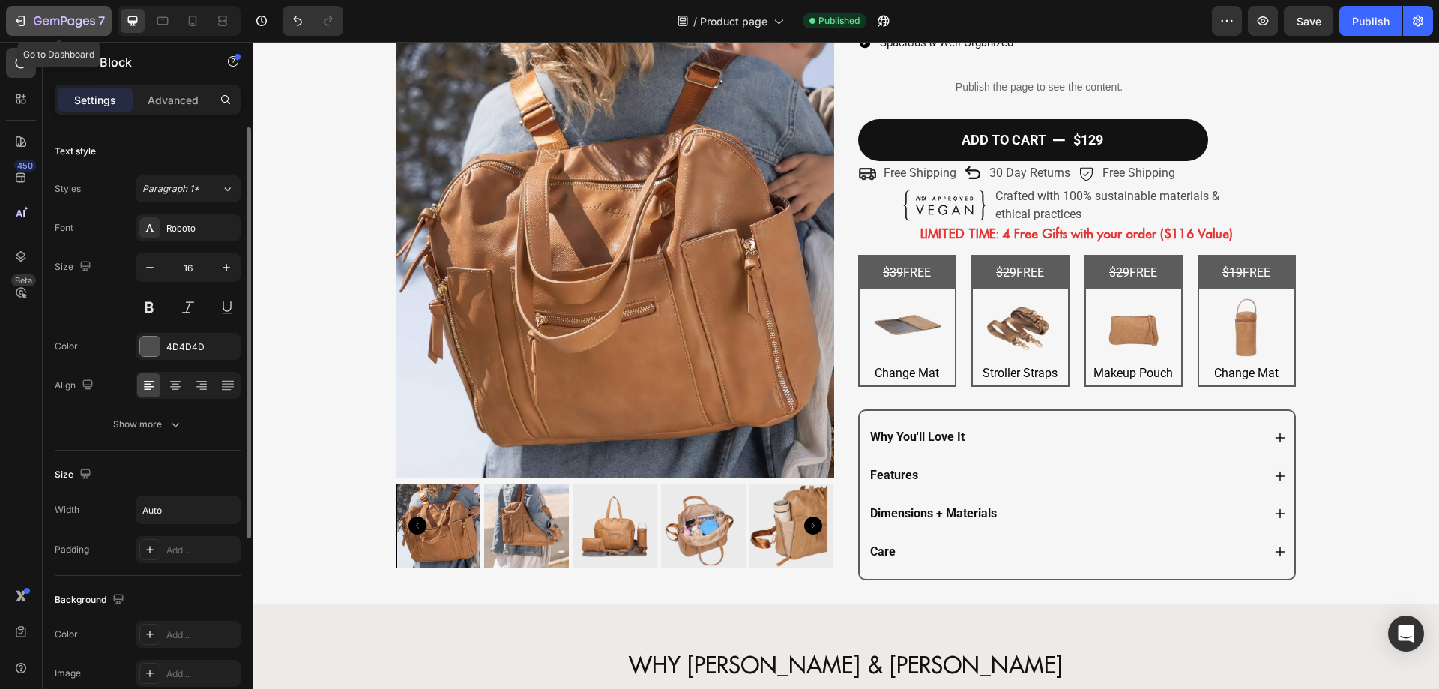
click at [23, 19] on icon "button" at bounding box center [20, 20] width 15 height 15
